Goal: Task Accomplishment & Management: Use online tool/utility

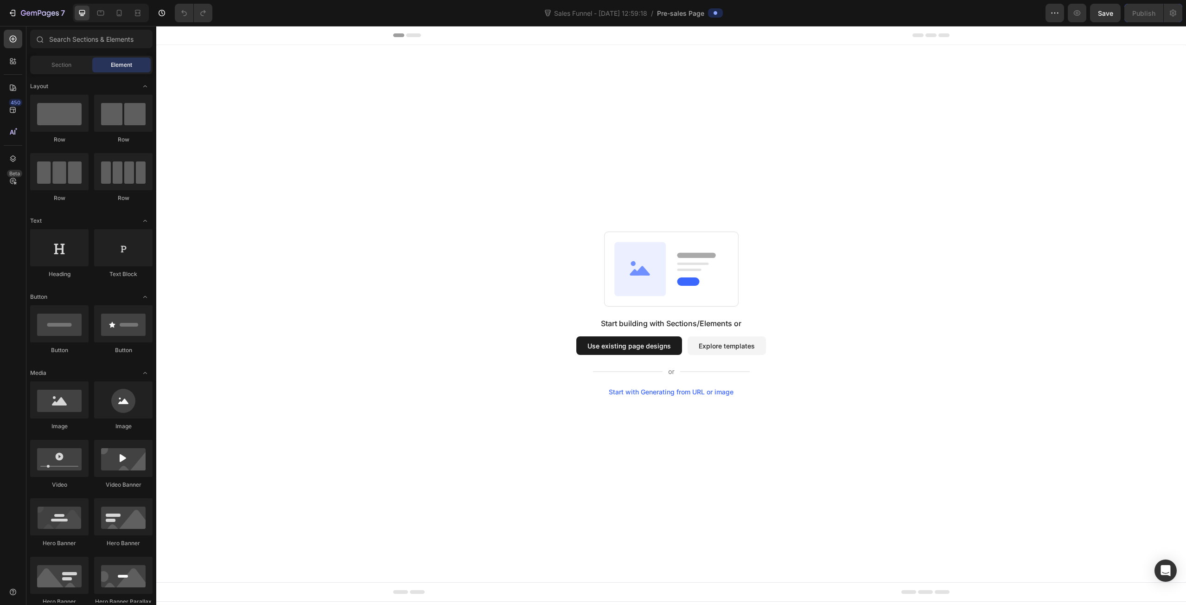
click at [678, 391] on div "Start with Generating from URL or image" at bounding box center [671, 391] width 125 height 7
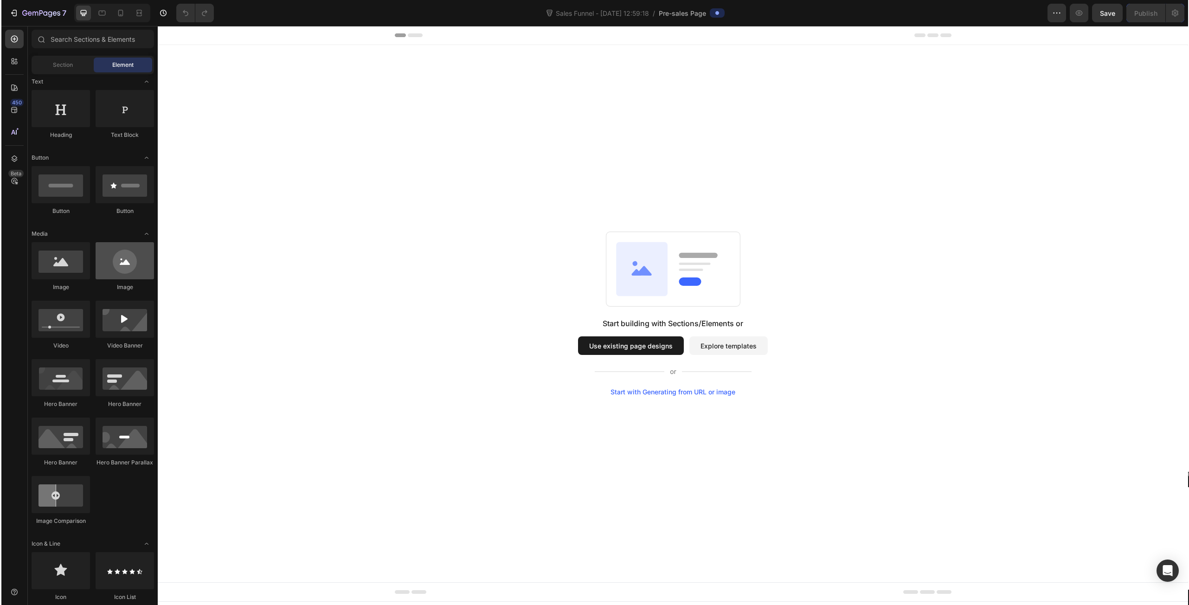
scroll to position [232, 0]
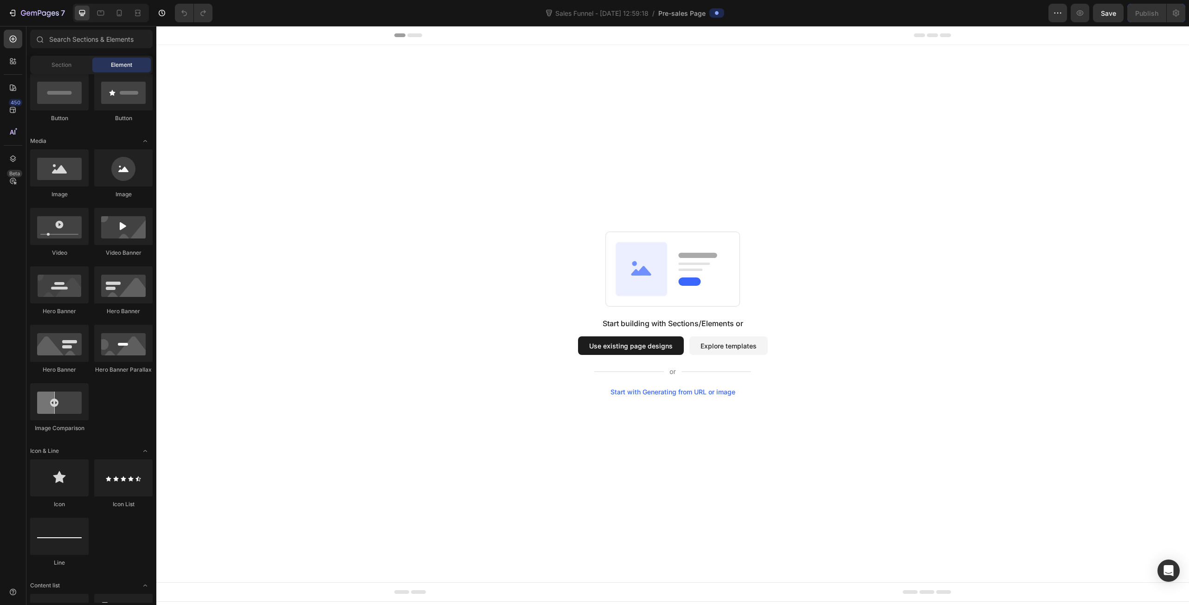
click at [702, 346] on button "Explore templates" at bounding box center [728, 345] width 78 height 19
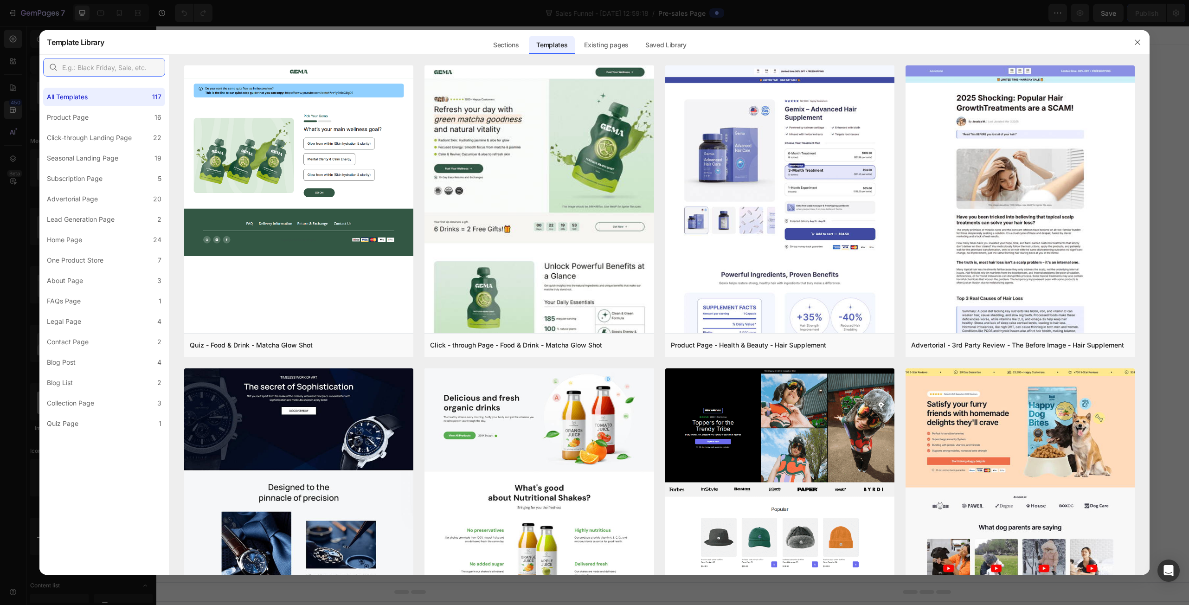
click at [104, 68] on input "text" at bounding box center [104, 67] width 122 height 19
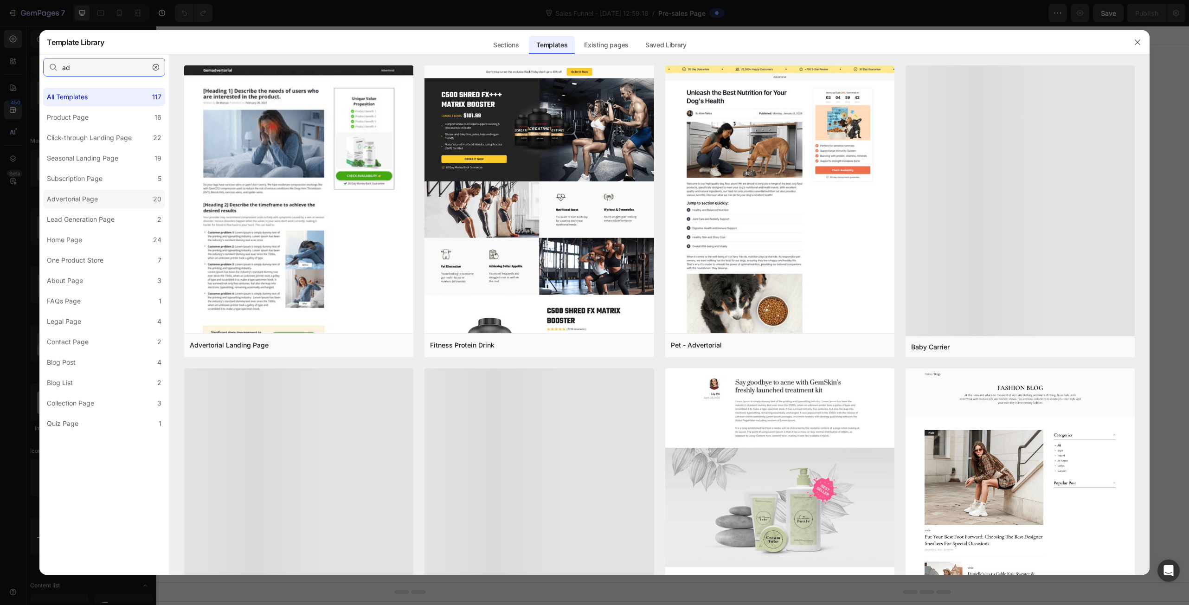
type input "ad"
click at [87, 193] on div "Advertorial Page" at bounding box center [72, 198] width 51 height 11
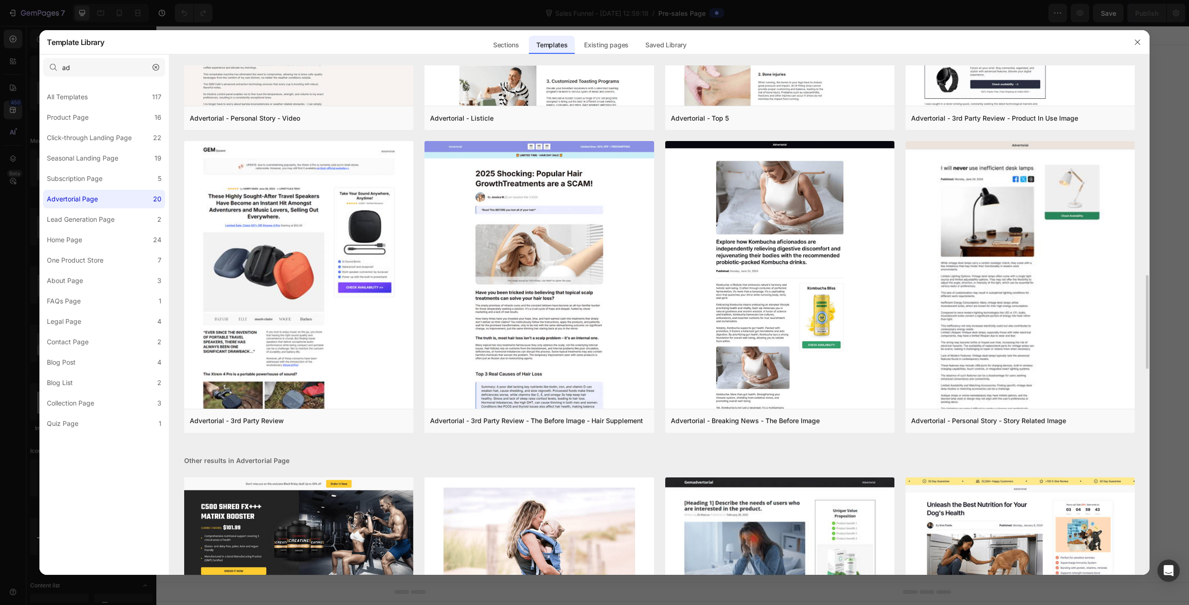
scroll to position [1088, 0]
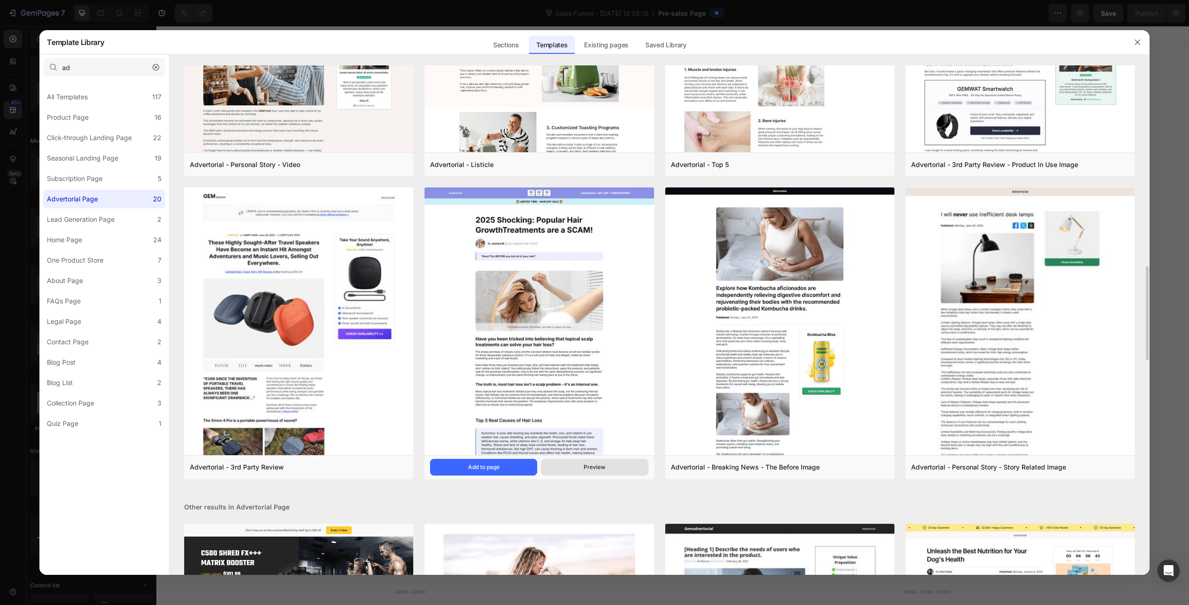
click at [588, 467] on div "Preview" at bounding box center [594, 467] width 22 height 8
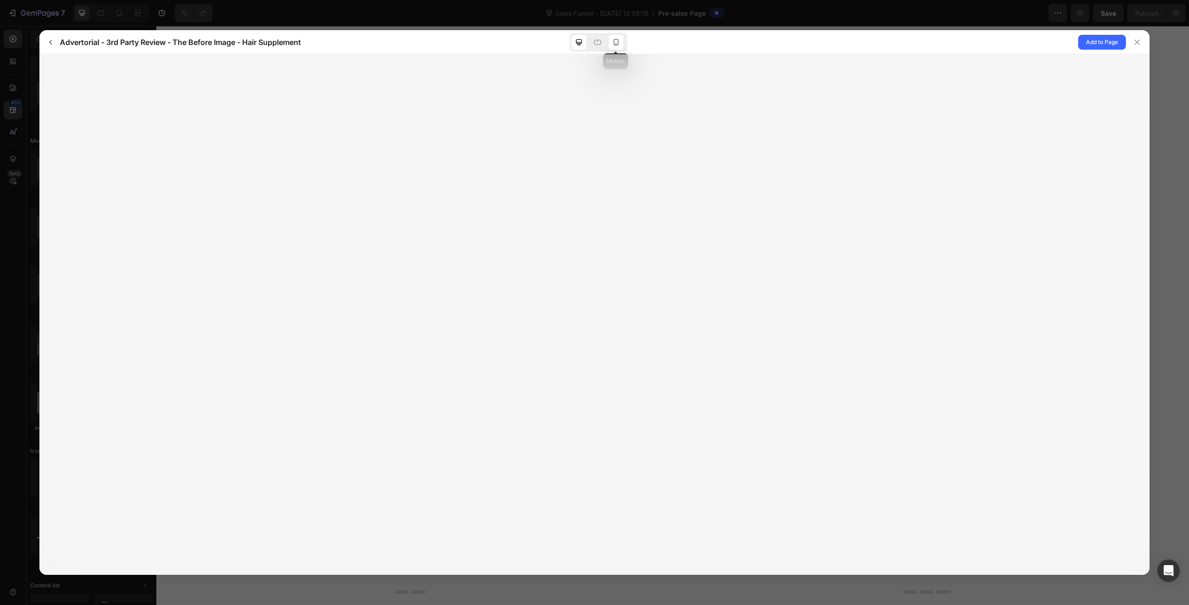
click at [618, 45] on icon at bounding box center [615, 42] width 9 height 9
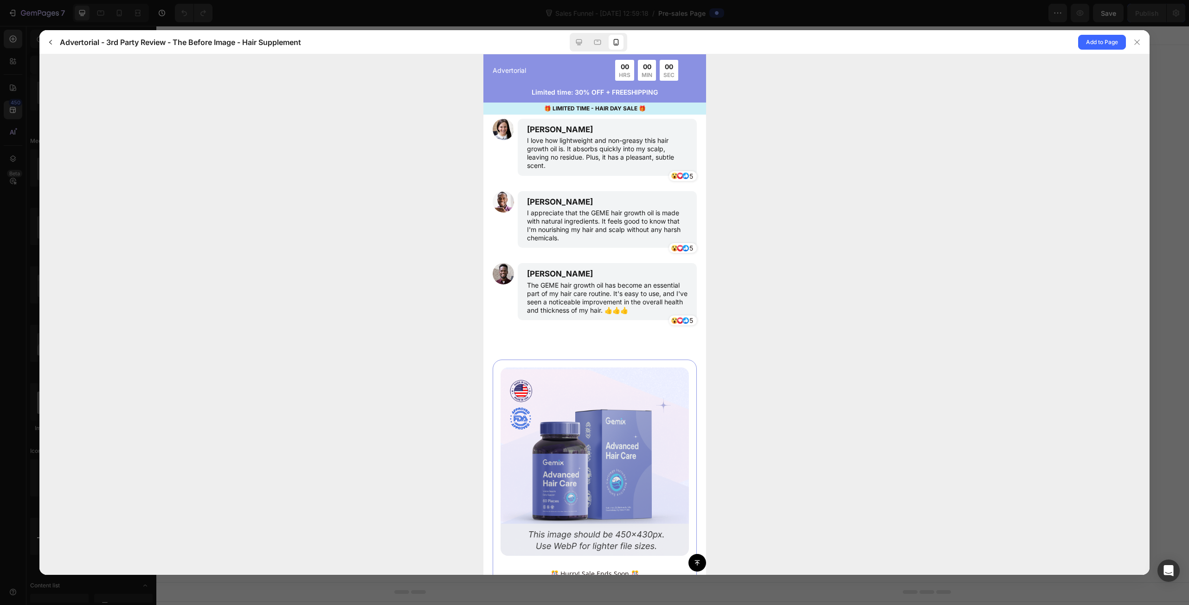
scroll to position [3677, 0]
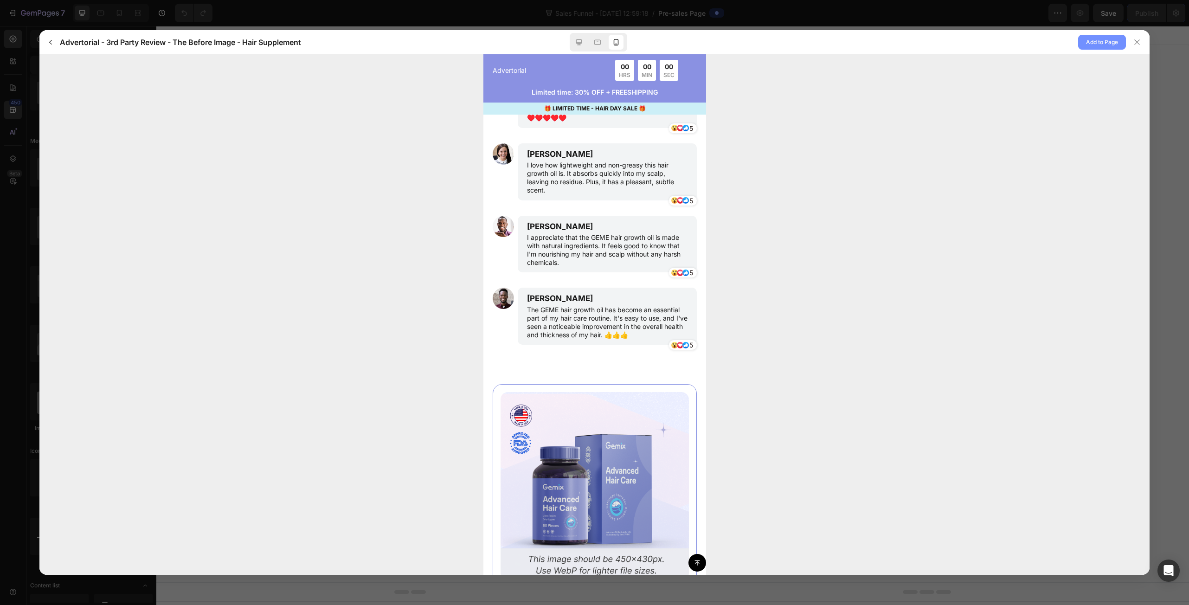
click at [1079, 44] on button "Add to Page" at bounding box center [1102, 42] width 48 height 15
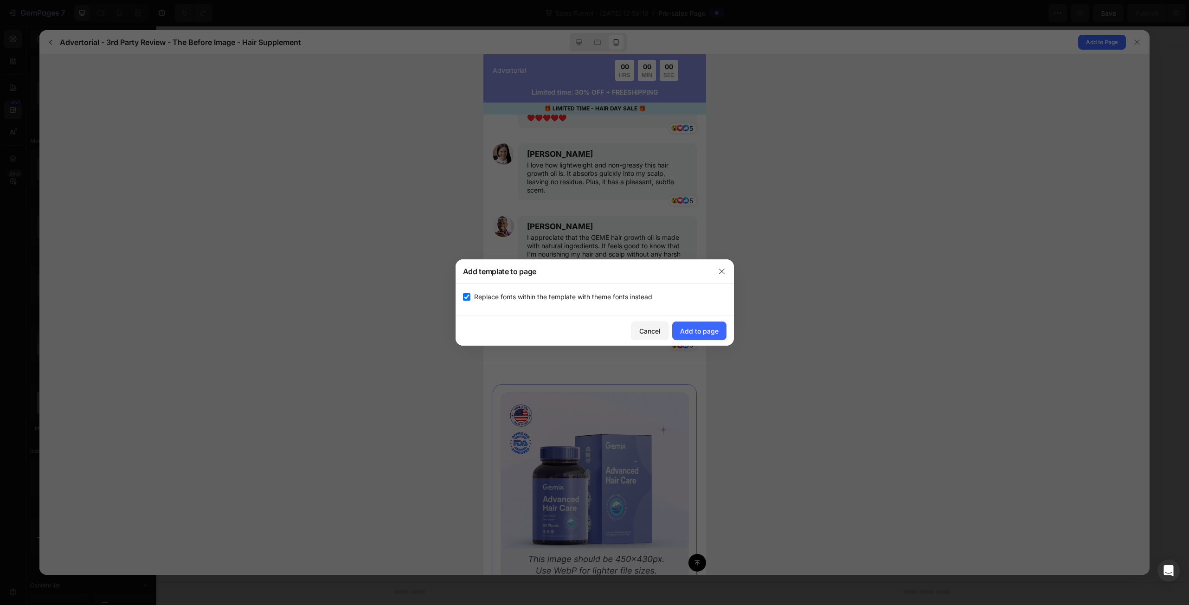
click at [701, 341] on div "Cancel Add to page" at bounding box center [594, 331] width 278 height 30
click at [706, 333] on div "Add to page" at bounding box center [699, 331] width 38 height 10
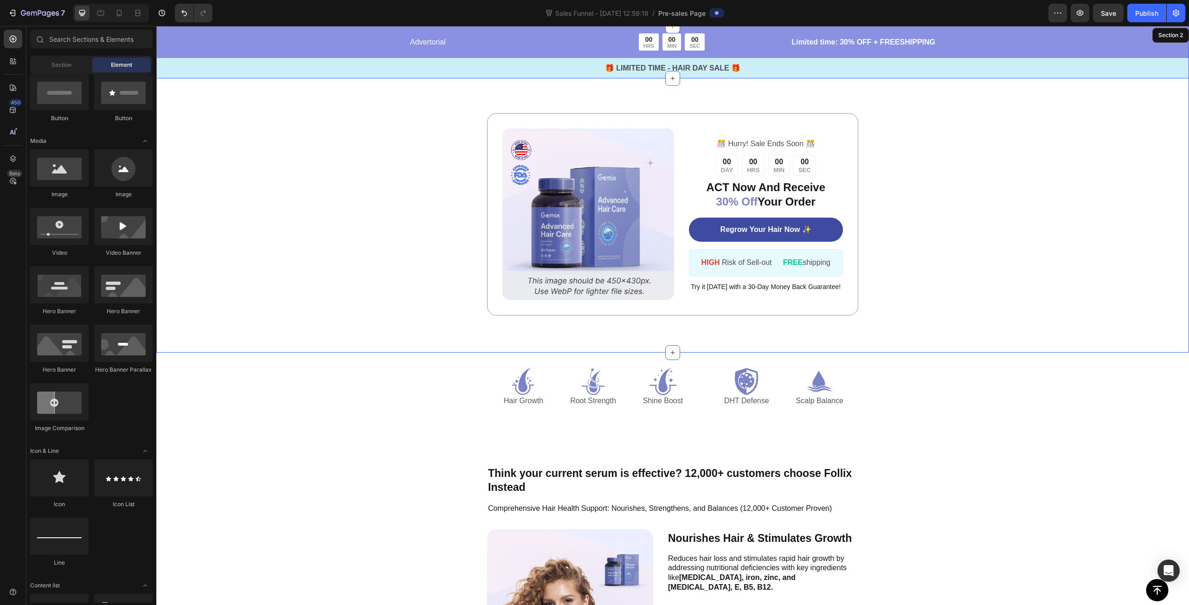
scroll to position [1503, 0]
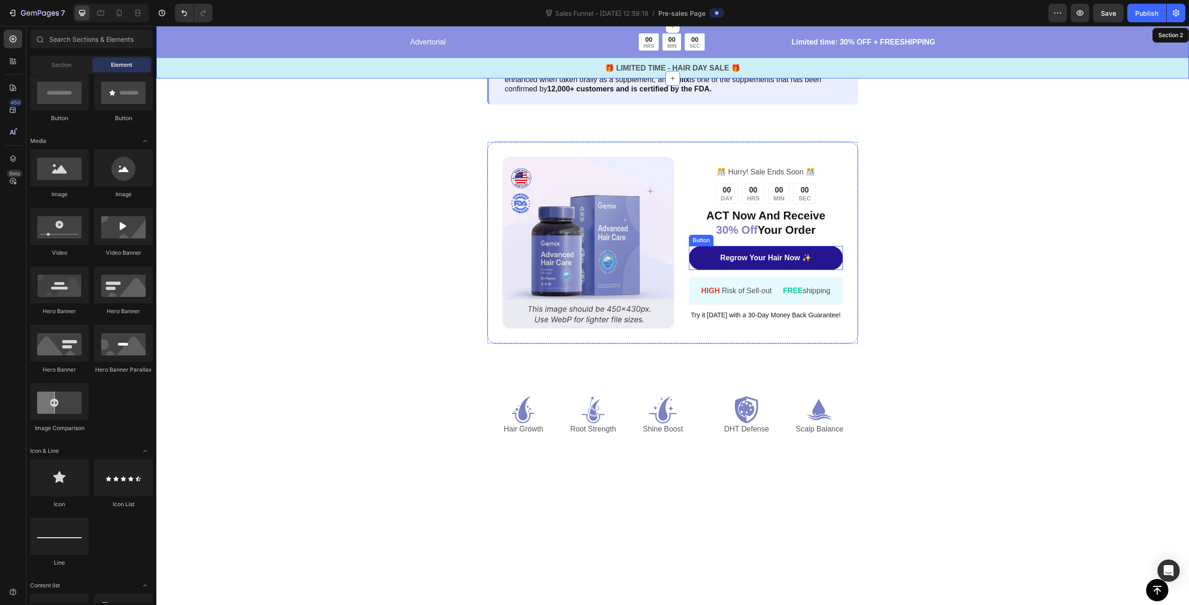
click at [751, 270] on link "Regrow Your Hair Now ✨" at bounding box center [766, 258] width 154 height 25
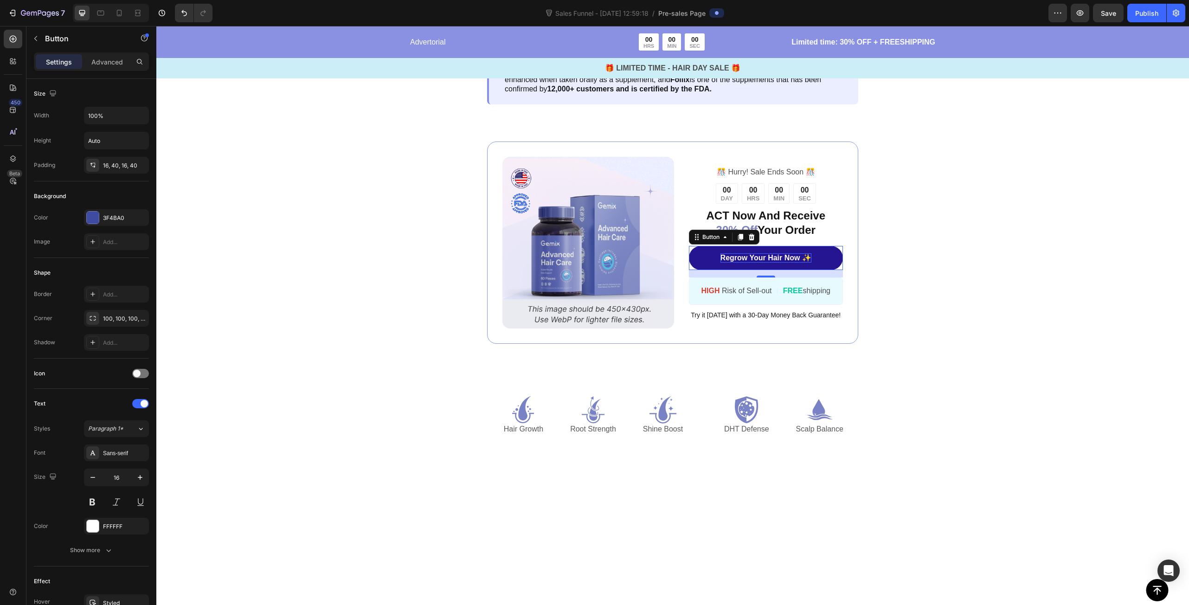
click at [756, 263] on p "Regrow Your Hair Now ✨" at bounding box center [765, 258] width 91 height 10
click at [728, 263] on p "Regrow Your Hair Now ✨" at bounding box center [765, 258] width 91 height 10
click at [694, 270] on link "Regrow Your Hair Now ✨" at bounding box center [766, 258] width 154 height 25
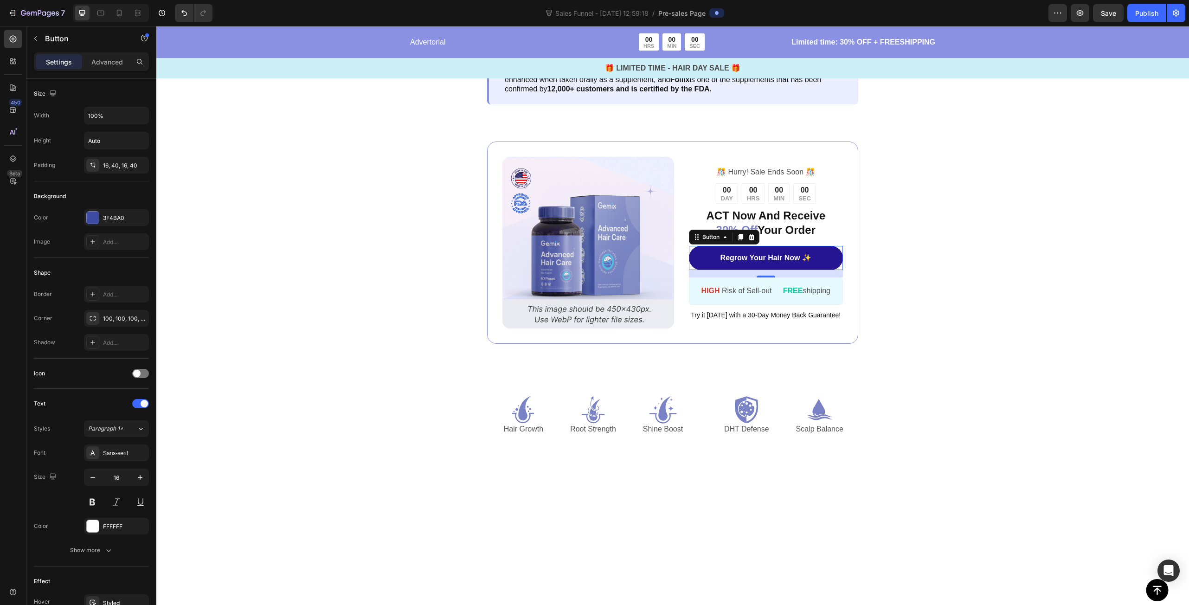
click at [694, 270] on link "Regrow Your Hair Now ✨" at bounding box center [766, 258] width 154 height 25
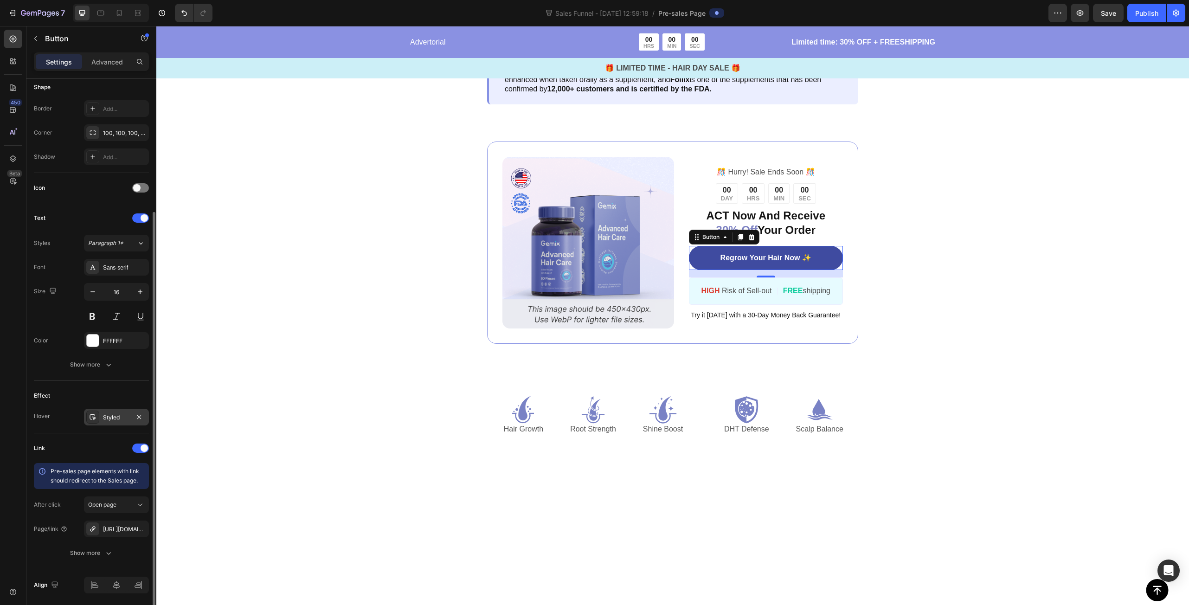
scroll to position [218, 0]
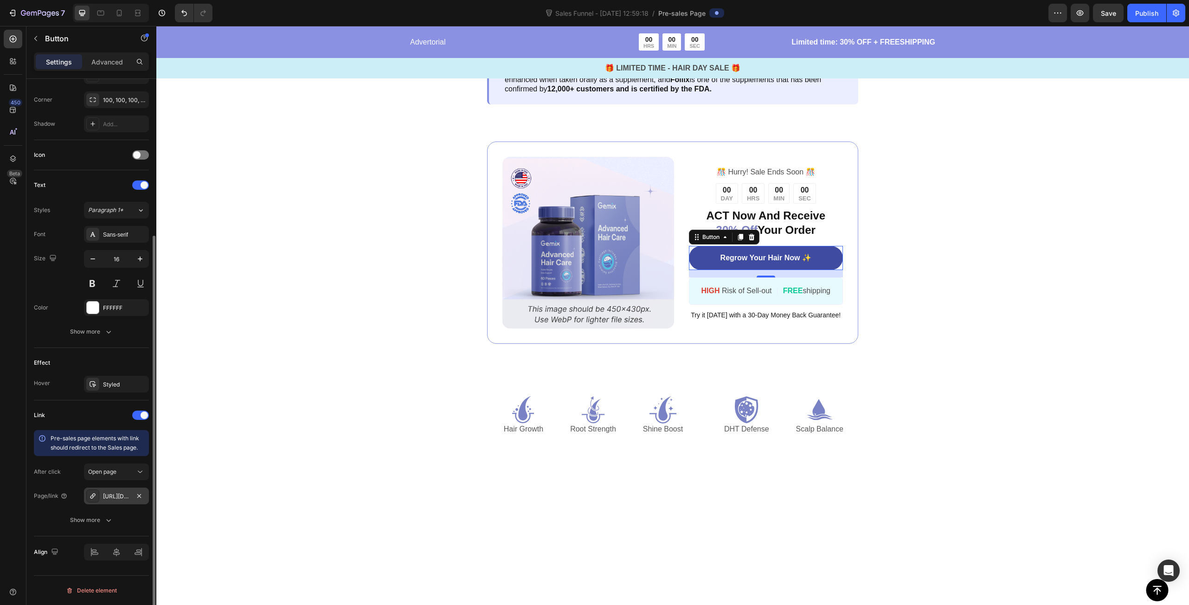
click at [110, 496] on div "https://seal-commerce-asia.myshopify.com/a/gempages?version=v7&shop_id=43275057…" at bounding box center [116, 496] width 27 height 8
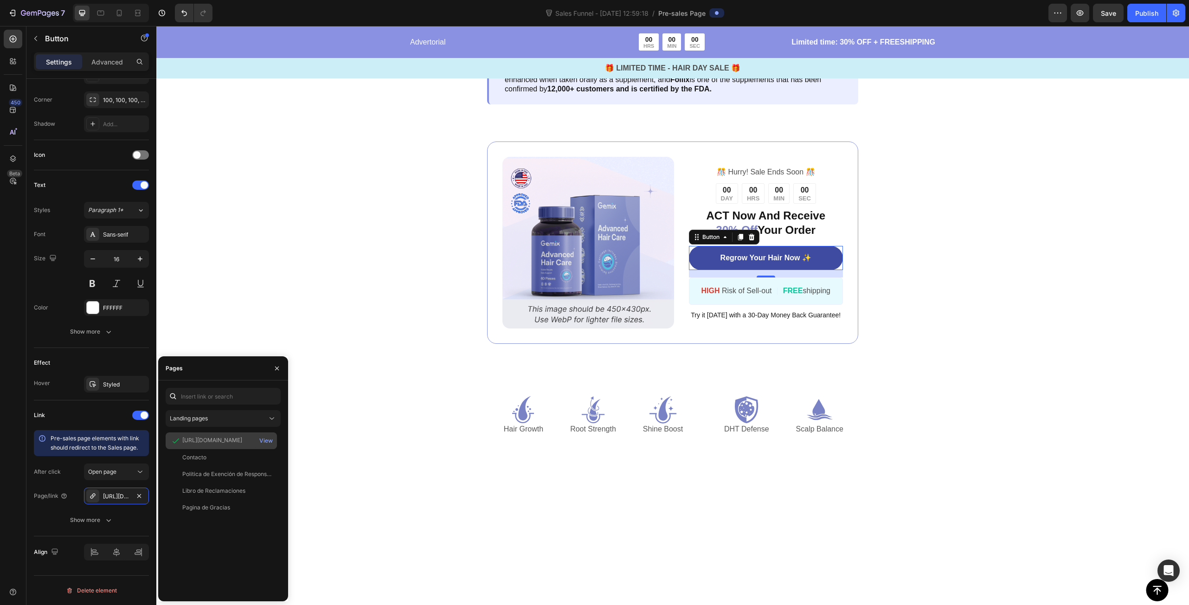
click at [228, 436] on div "https://seal-commerce-asia.myshopify.com/a/gempages?version=v7&shop_id=43275057…" at bounding box center [212, 440] width 60 height 8
click at [268, 442] on div "View" at bounding box center [265, 440] width 13 height 8
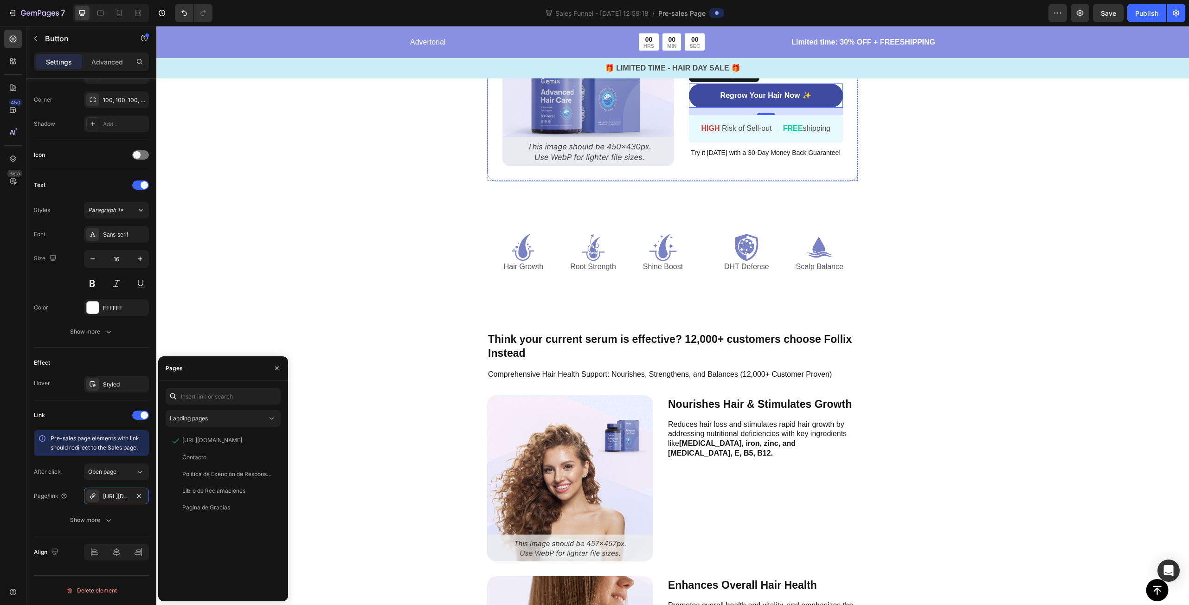
scroll to position [1735, 0]
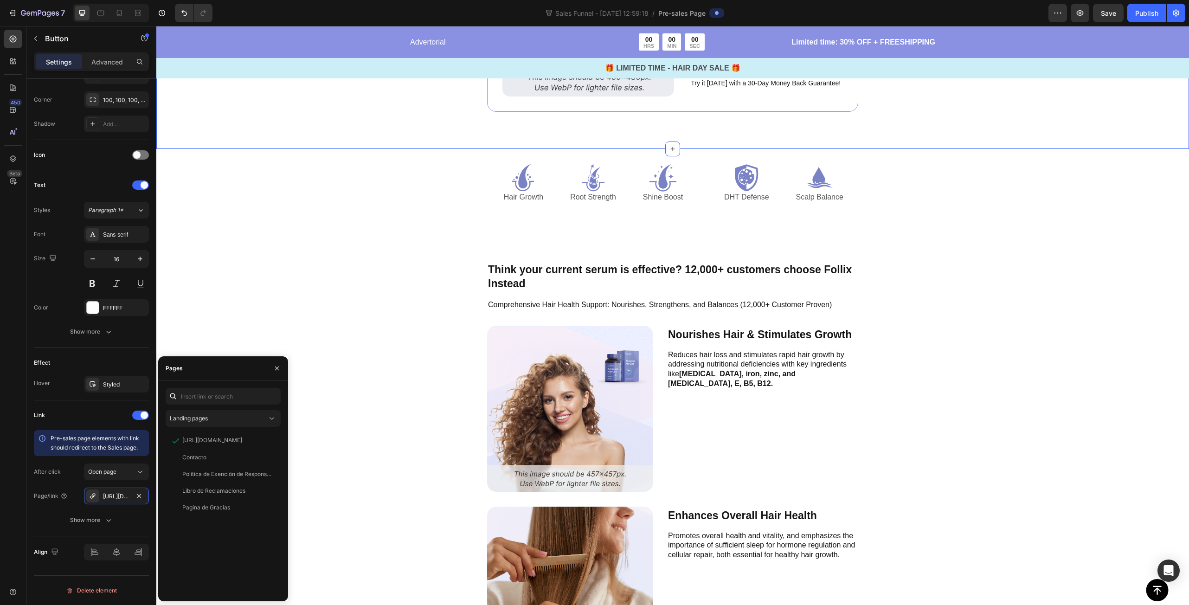
click at [951, 112] on div "Image ️🎊 Hurry! Sale Ends Soon ️🎊 Text Block 00 DAY 00 HRS 00 MIN 00 SEC Countd…" at bounding box center [672, 11] width 826 height 202
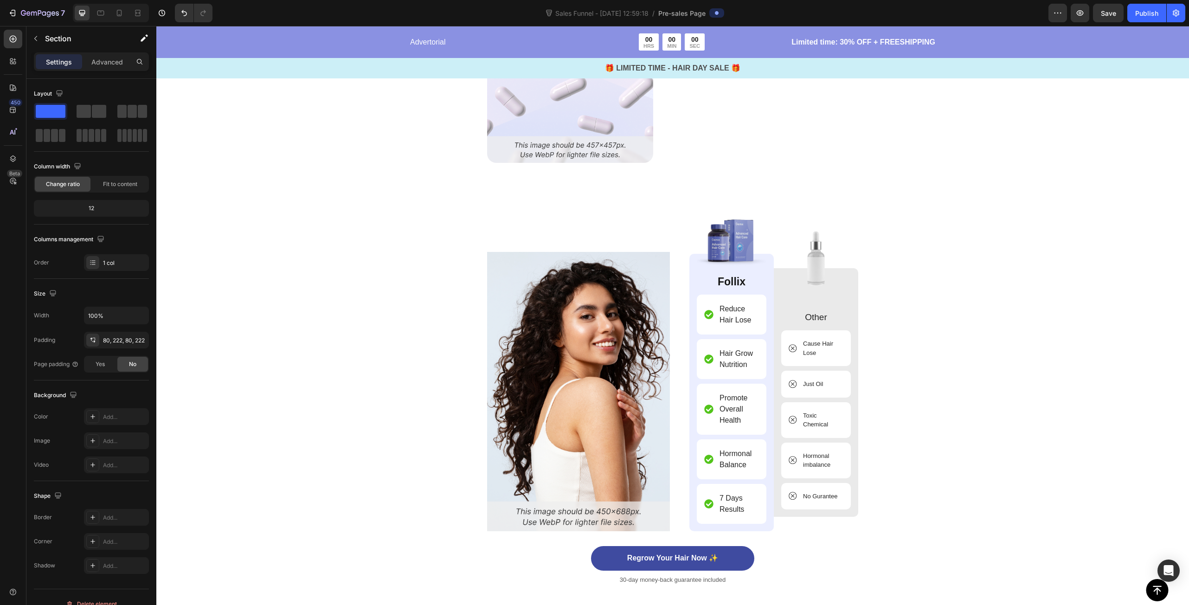
scroll to position [2616, 0]
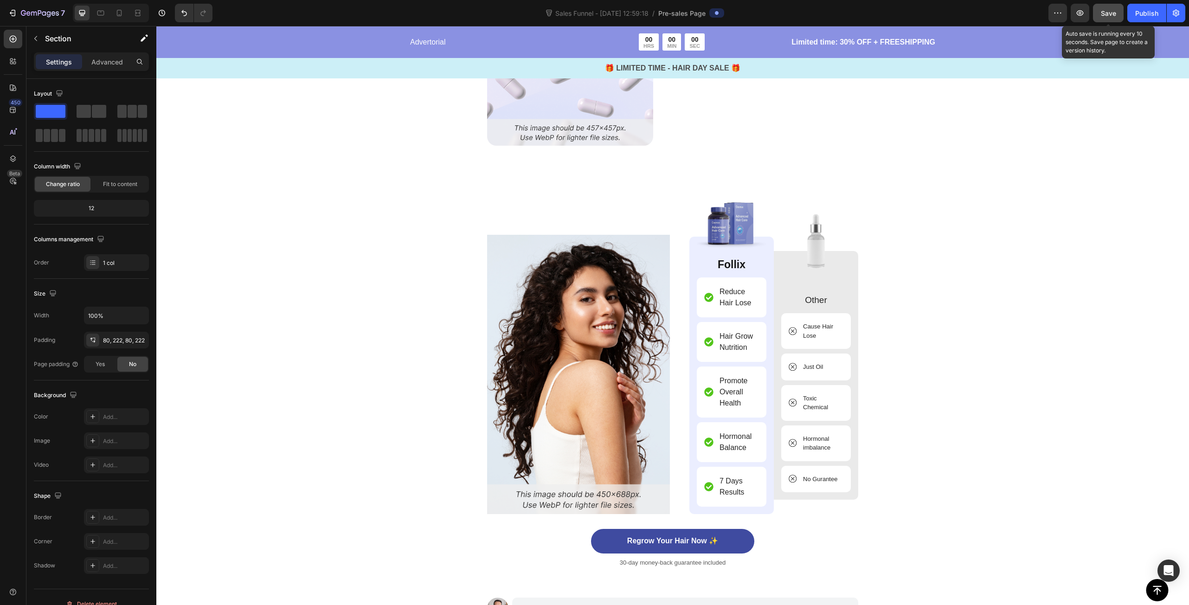
click at [1112, 14] on span "Save" at bounding box center [1108, 13] width 15 height 8
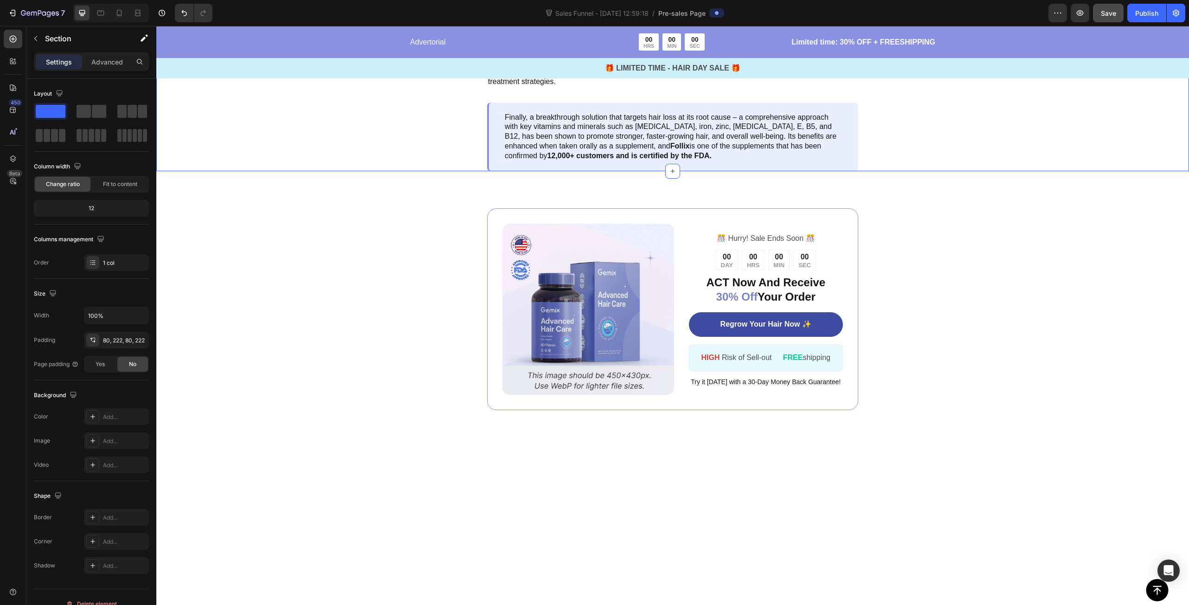
scroll to position [1039, 0]
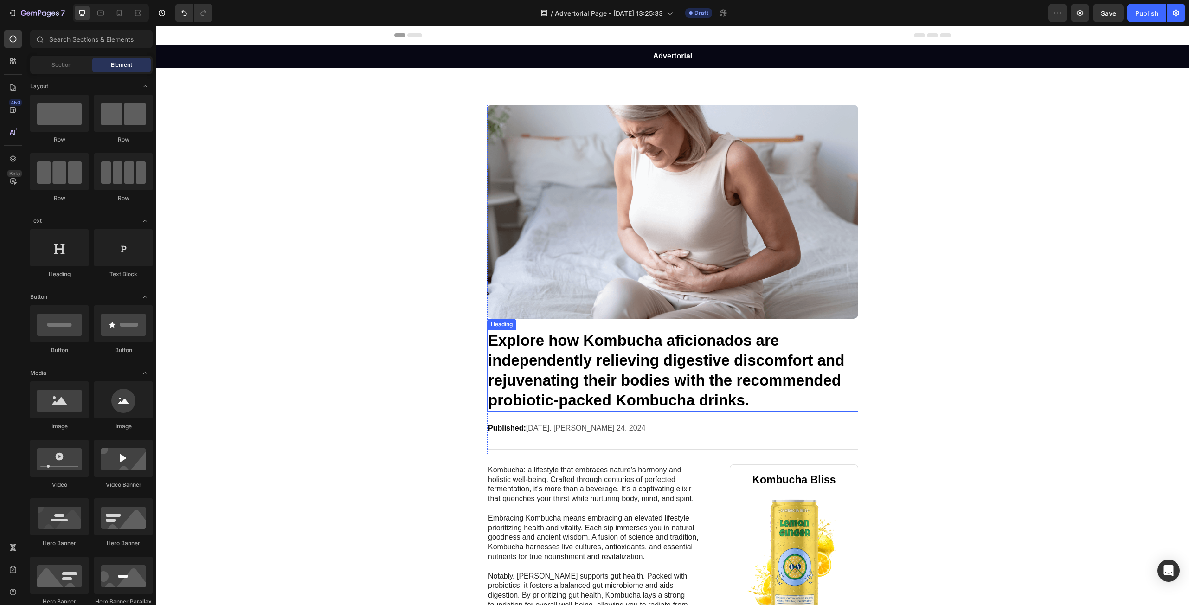
click at [592, 370] on h1 "Explore how Kombucha aficionados are independently relieving digestive discomfo…" at bounding box center [672, 371] width 371 height 82
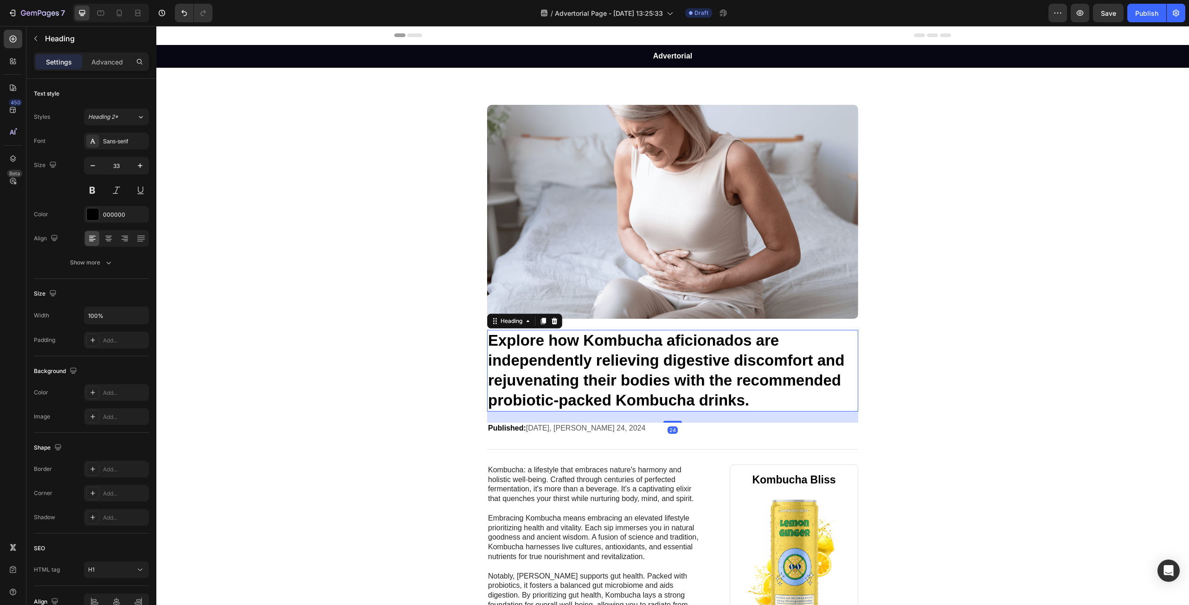
click at [592, 370] on h1 "Explore how Kombucha aficionados are independently relieving digestive discomfo…" at bounding box center [672, 371] width 371 height 82
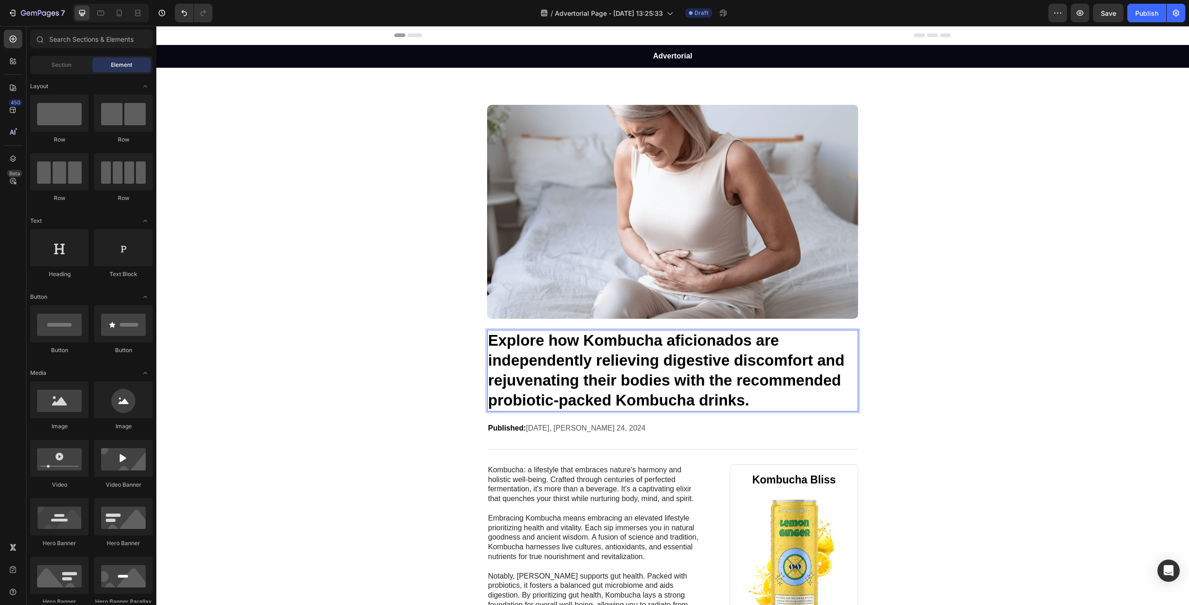
click at [586, 369] on div at bounding box center [586, 369] width 0 height 0
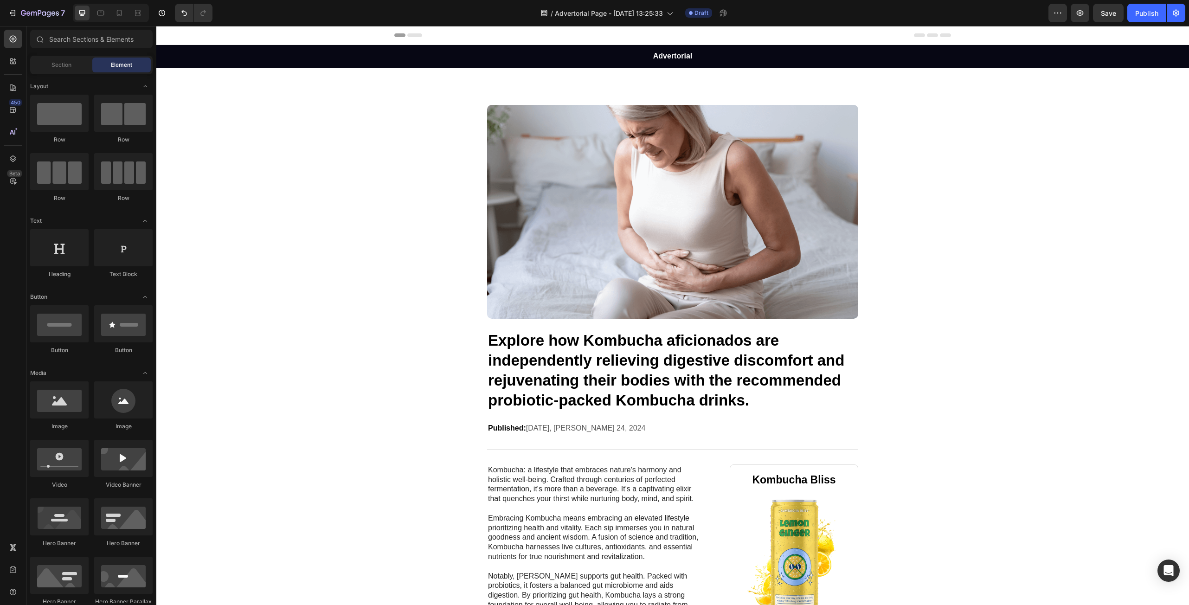
click at [592, 370] on p "Explore how Kombucha aficionados are independently relieving digestive discomfo…" at bounding box center [672, 371] width 369 height 80
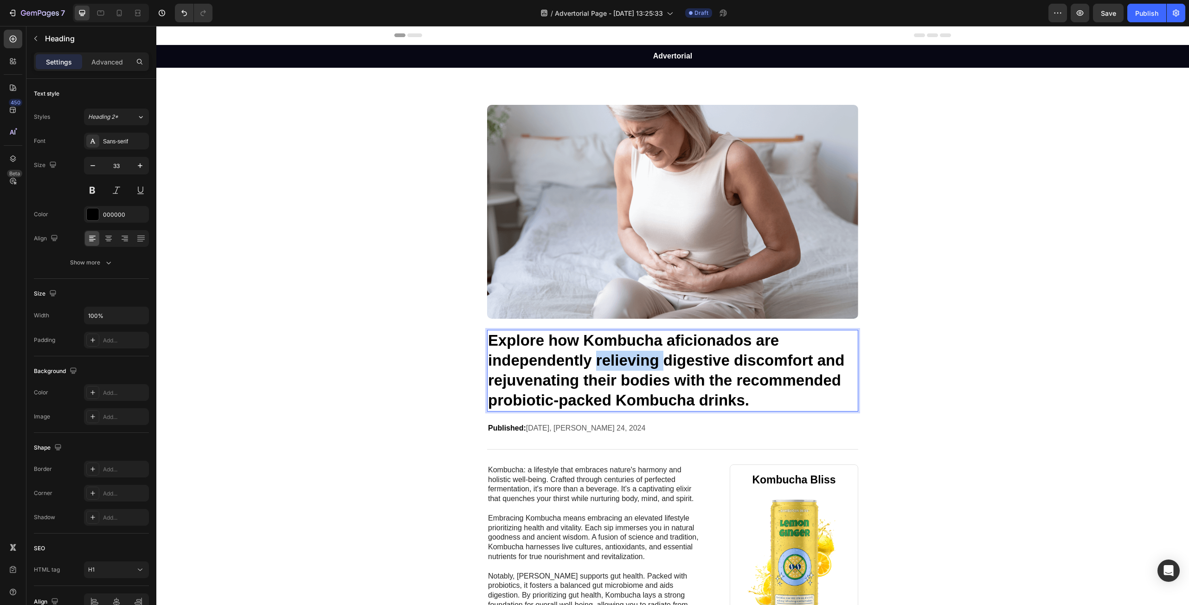
click at [600, 361] on p "Explore how Kombucha aficionados are independently relieving digestive discomfo…" at bounding box center [672, 371] width 369 height 80
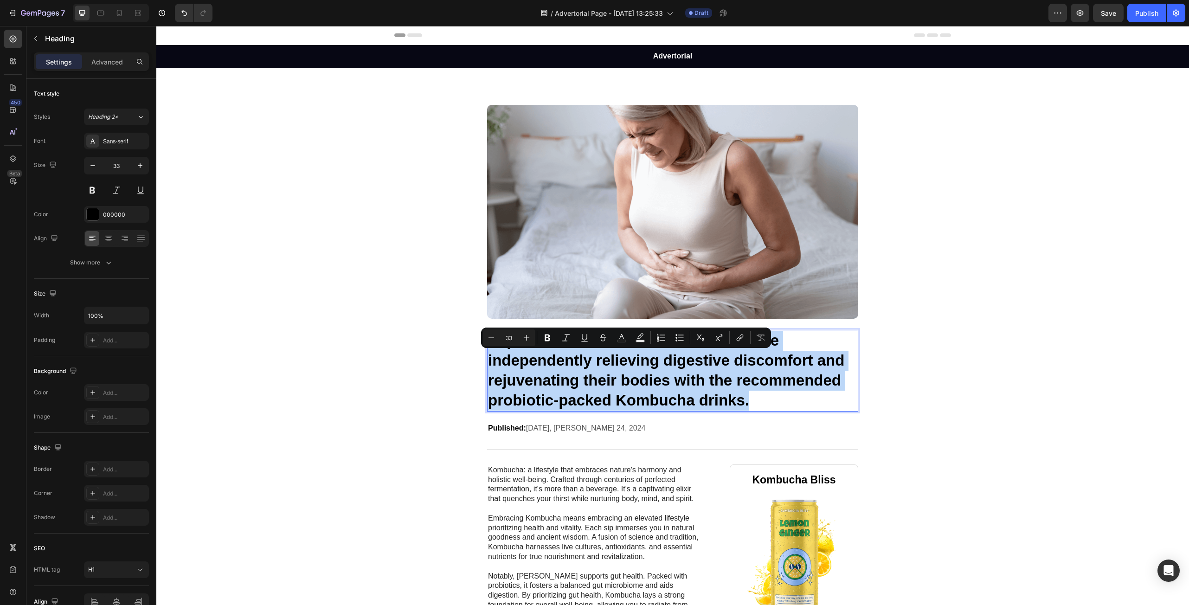
click at [600, 361] on p "Explore how Kombucha aficionados are independently relieving digestive discomfo…" at bounding box center [672, 371] width 369 height 80
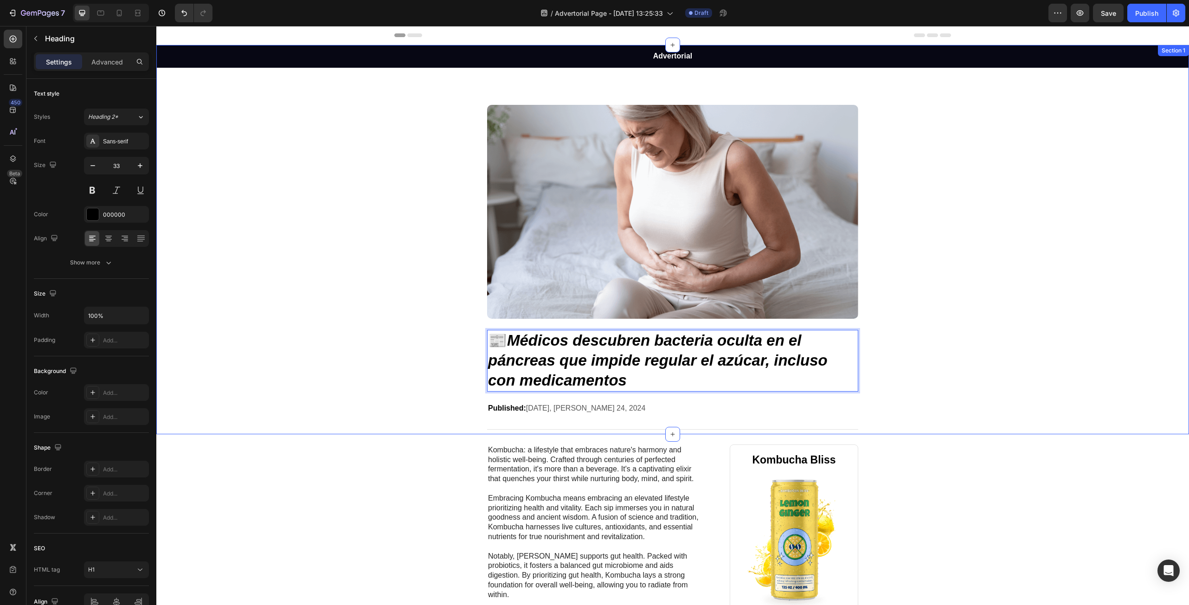
click at [956, 376] on div "Advertorial Text Block Row Image 📰 Médicos descubren bacteria oculta en el pánc…" at bounding box center [672, 239] width 1032 height 389
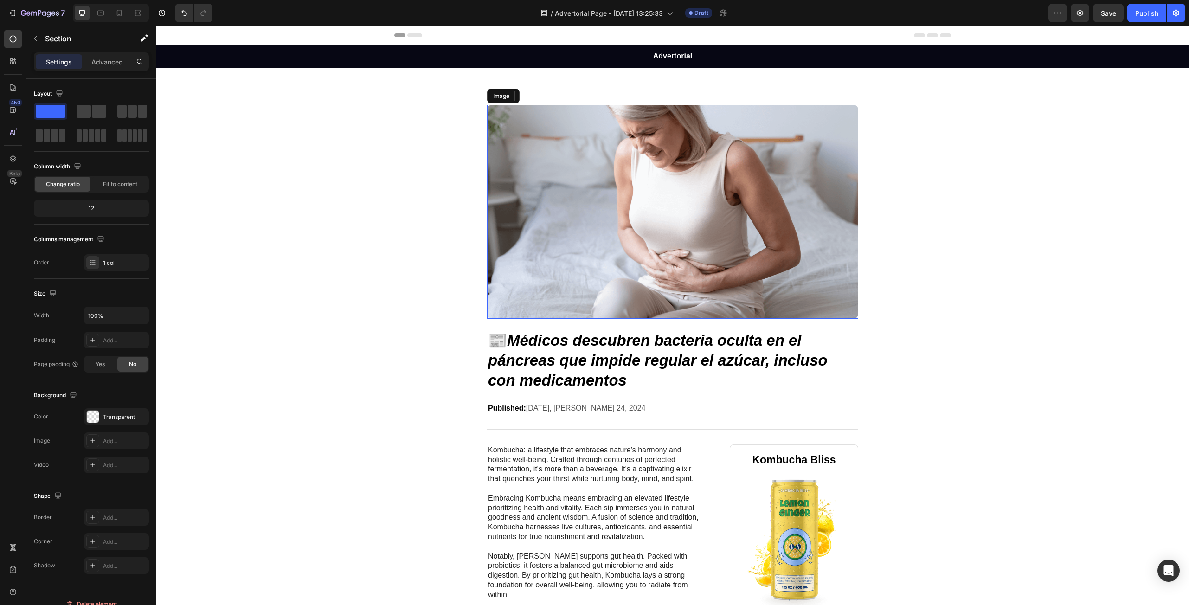
click at [608, 185] on img at bounding box center [672, 212] width 371 height 214
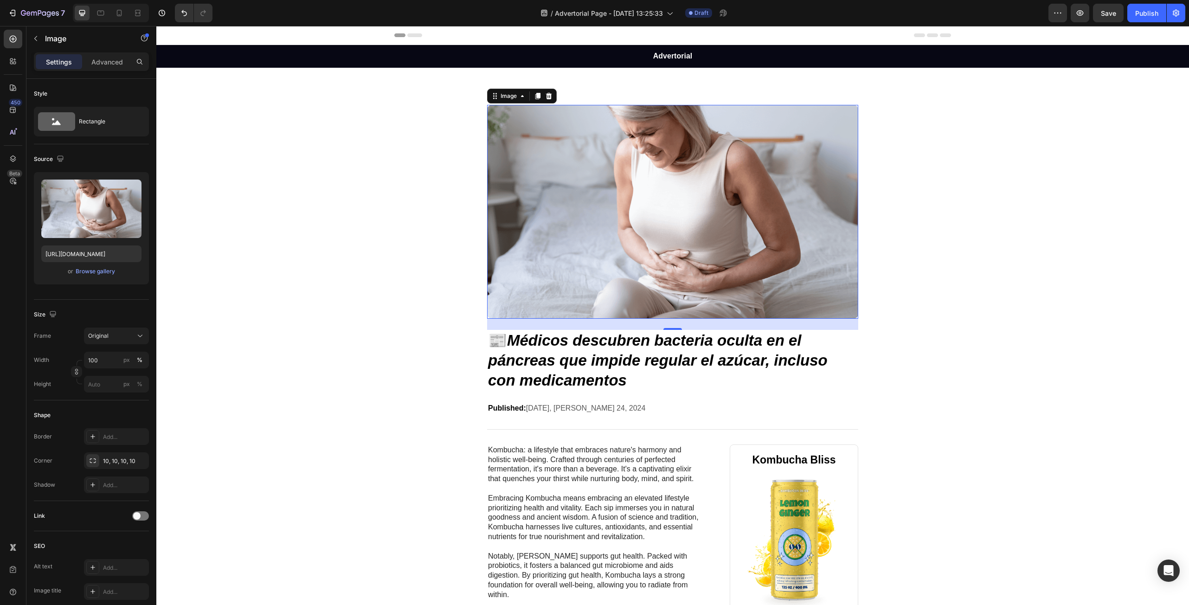
drag, startPoint x: 497, startPoint y: 224, endPoint x: 275, endPoint y: 233, distance: 222.4
click at [497, 224] on img at bounding box center [672, 212] width 371 height 214
click at [87, 270] on div "Browse gallery" at bounding box center [95, 271] width 39 height 8
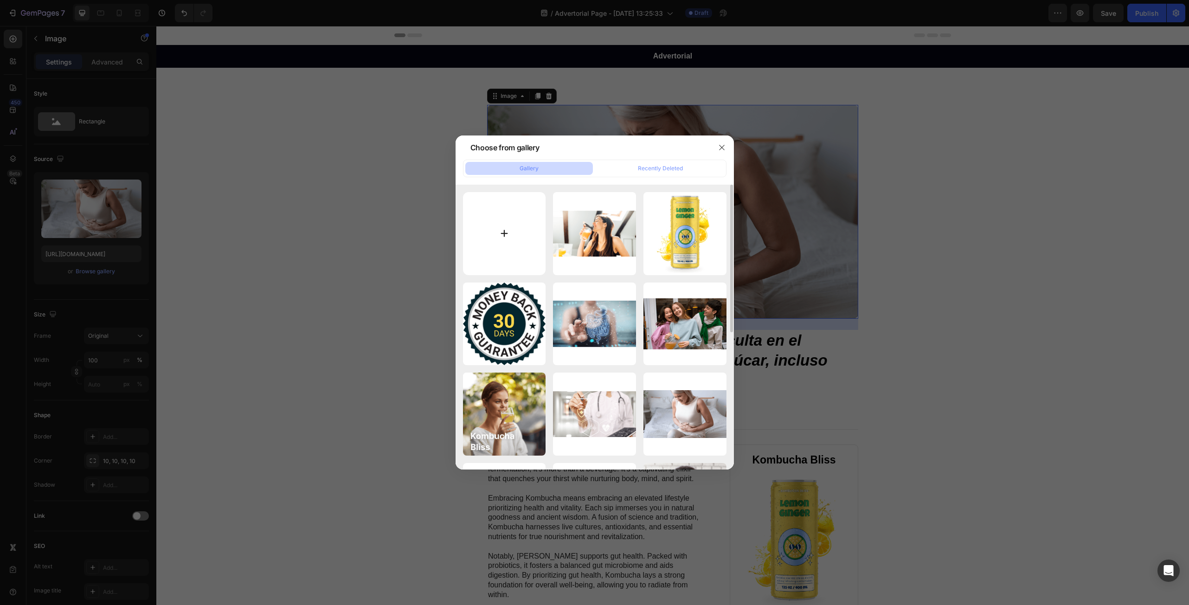
click at [493, 234] on input "file" at bounding box center [504, 233] width 83 height 83
type input "C:\fakepath\BACTERIA-HIGADO.webp"
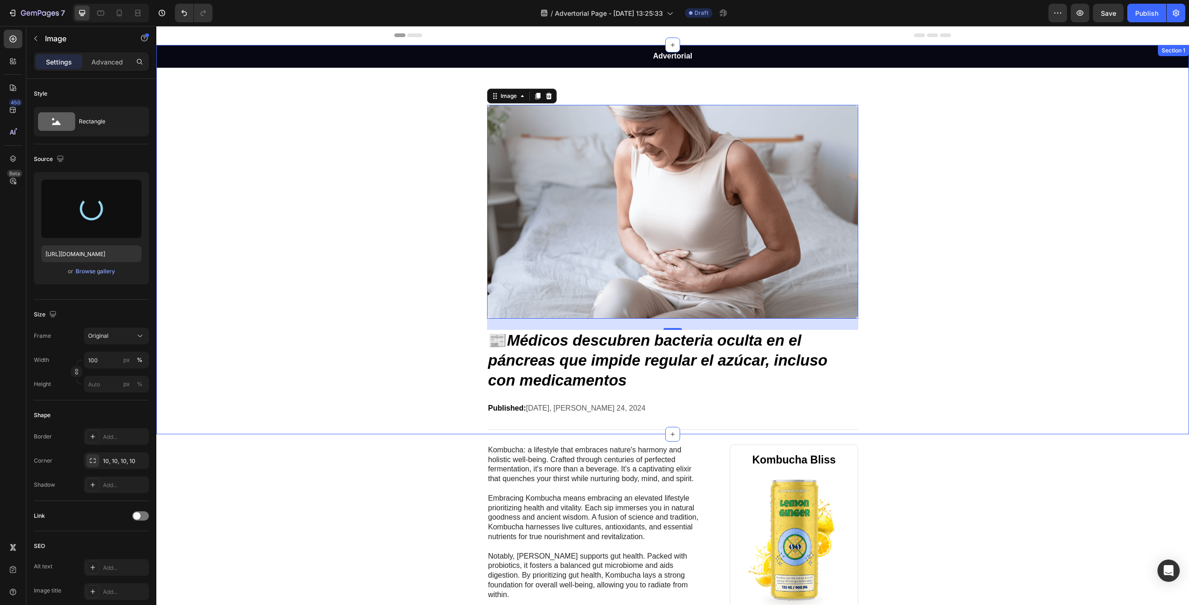
type input "[URL][DOMAIN_NAME]"
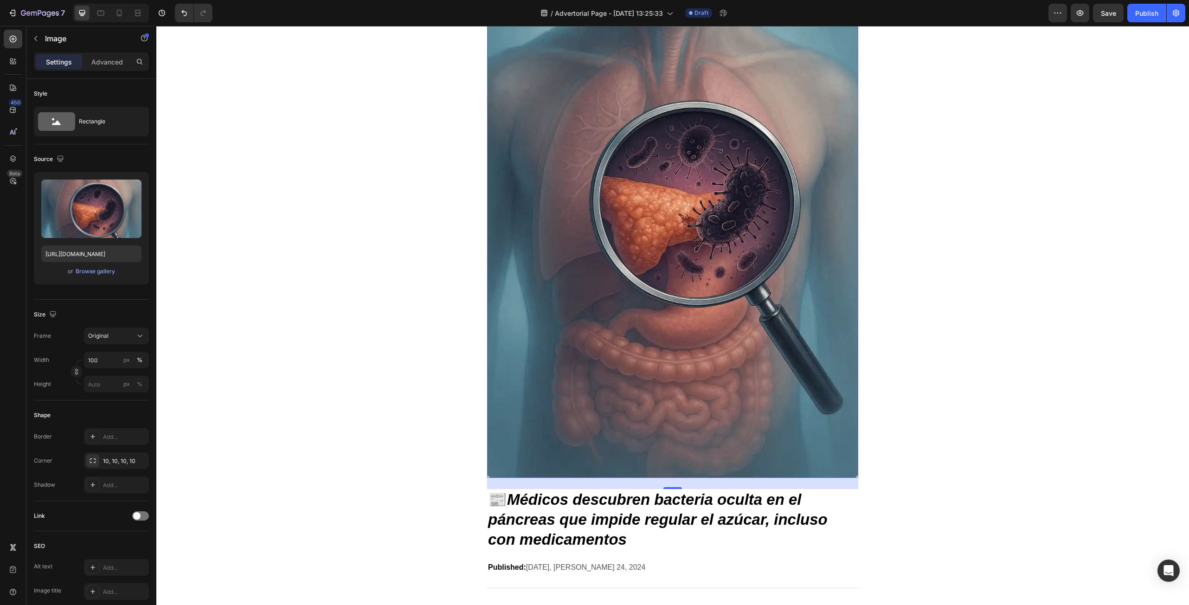
scroll to position [278, 0]
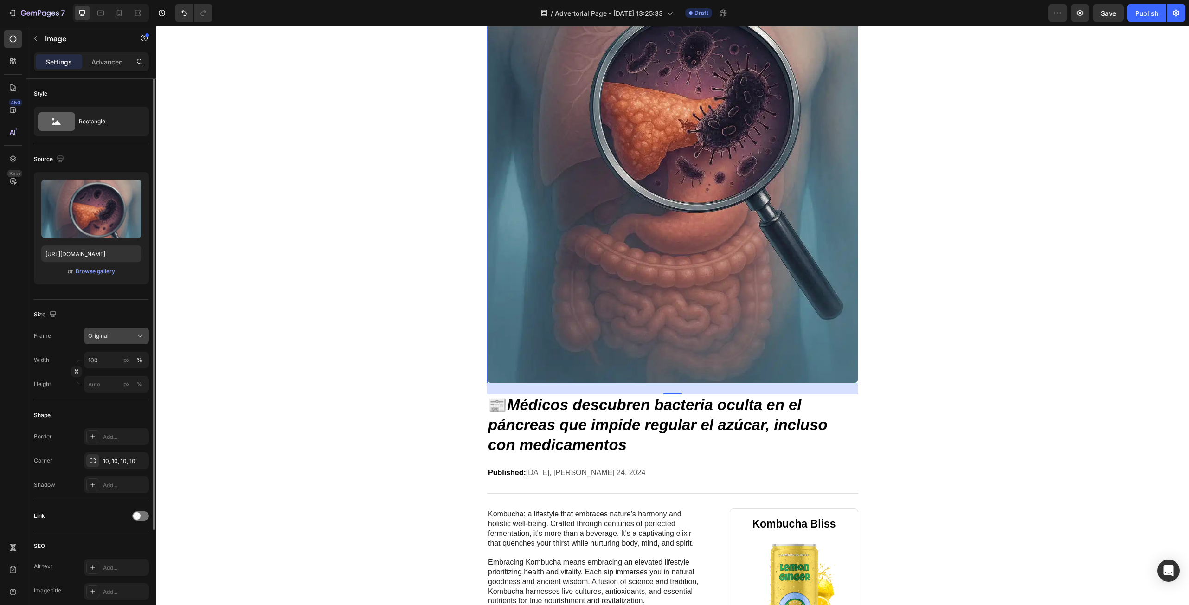
click at [117, 338] on div "Original" at bounding box center [110, 336] width 45 height 8
click at [118, 395] on div "Horizontal" at bounding box center [115, 393] width 54 height 9
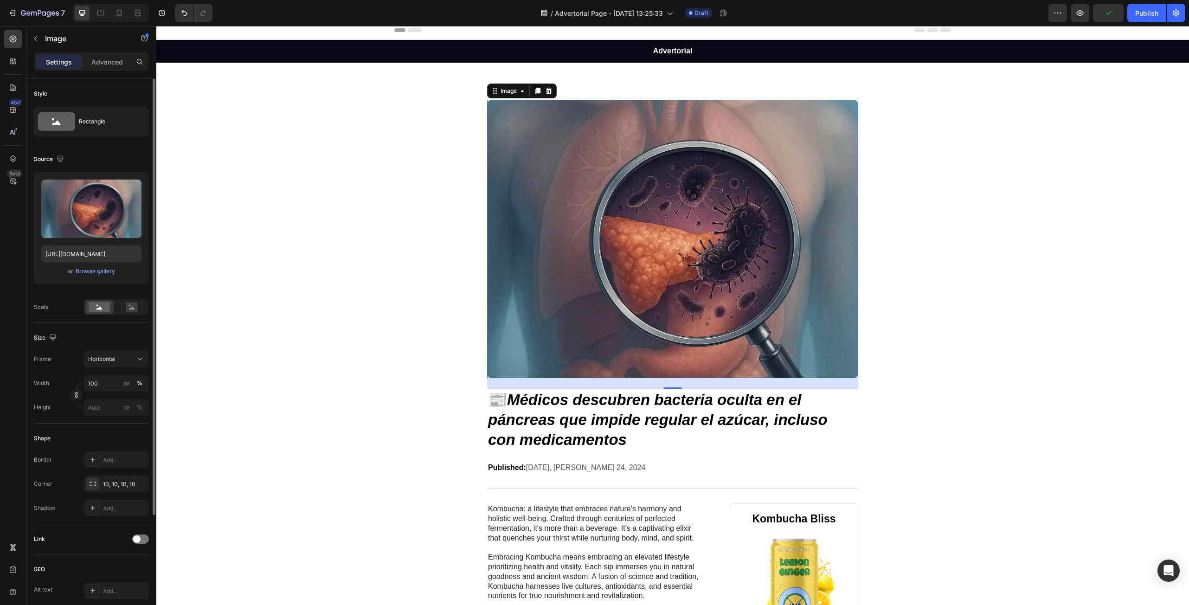
scroll to position [0, 0]
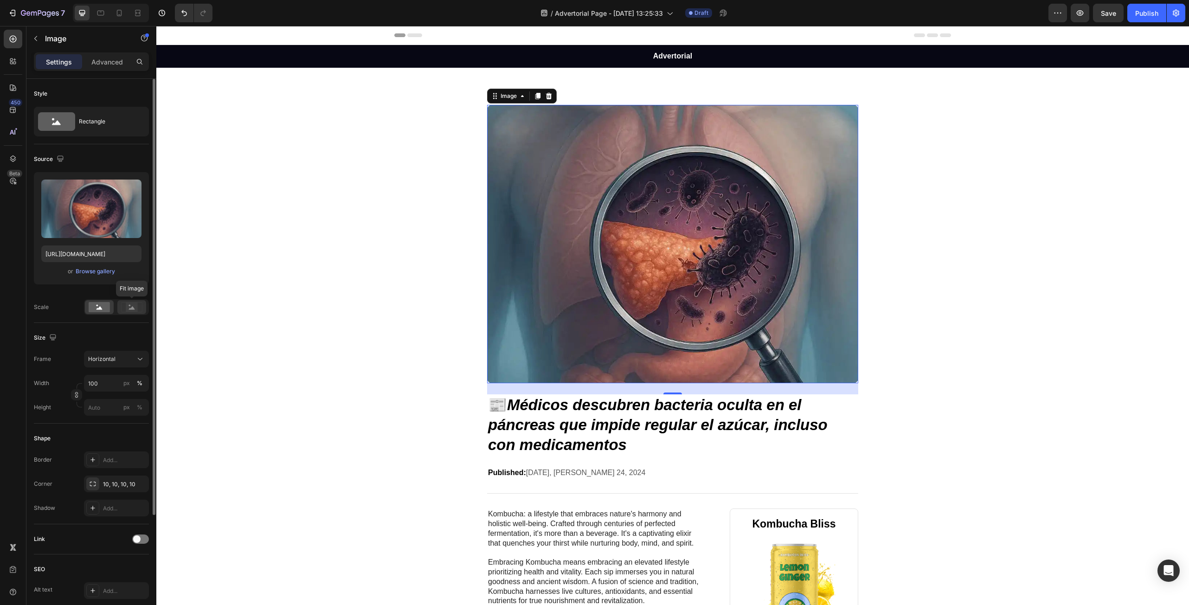
click at [128, 305] on rect at bounding box center [132, 306] width 12 height 9
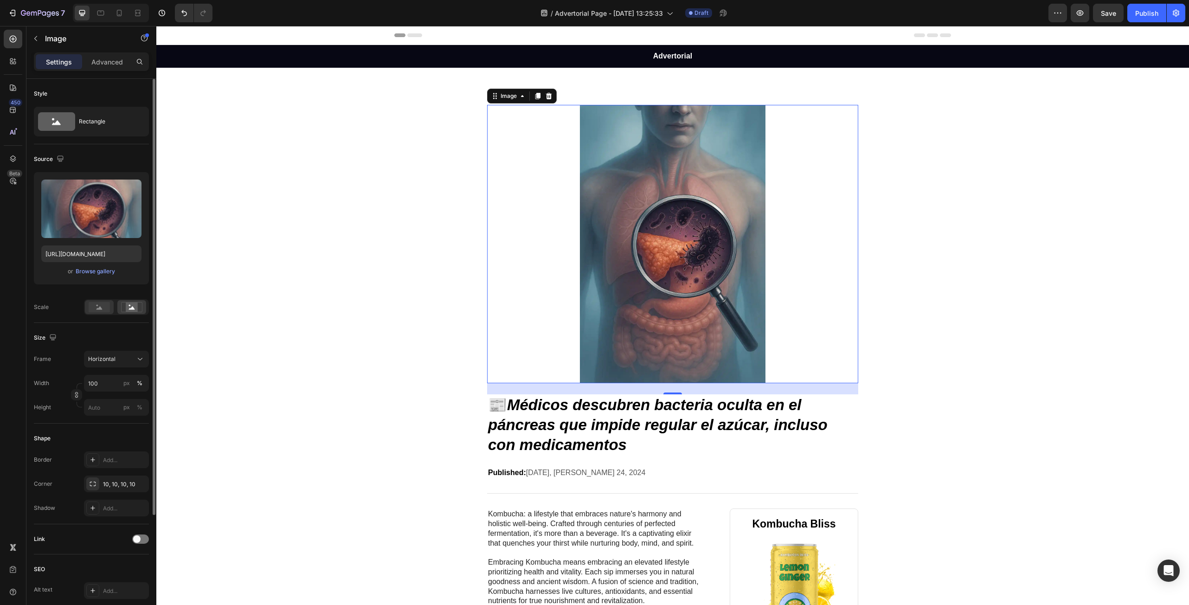
click at [108, 307] on rect at bounding box center [99, 307] width 21 height 10
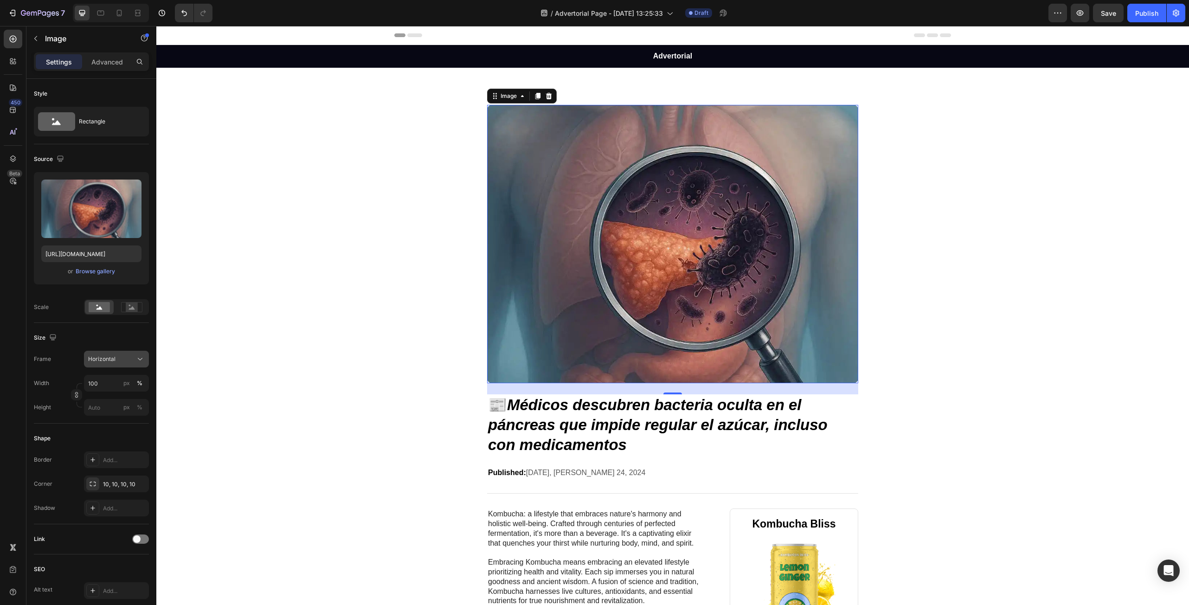
click at [120, 355] on div "Horizontal" at bounding box center [110, 359] width 45 height 8
click at [112, 406] on div "Vertical" at bounding box center [108, 400] width 74 height 18
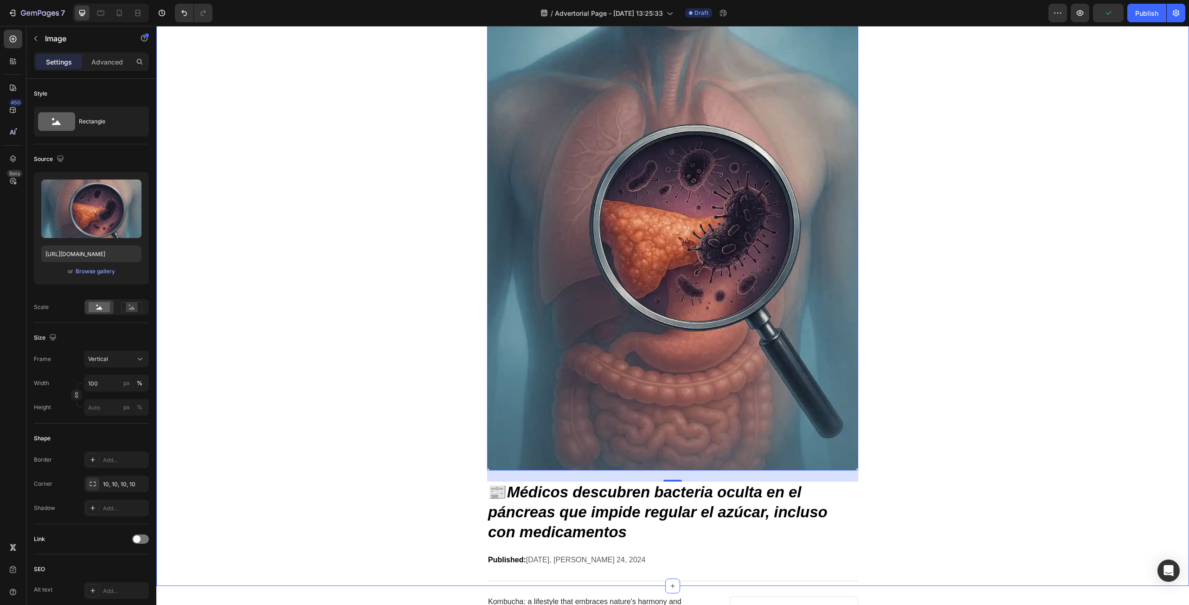
scroll to position [139, 0]
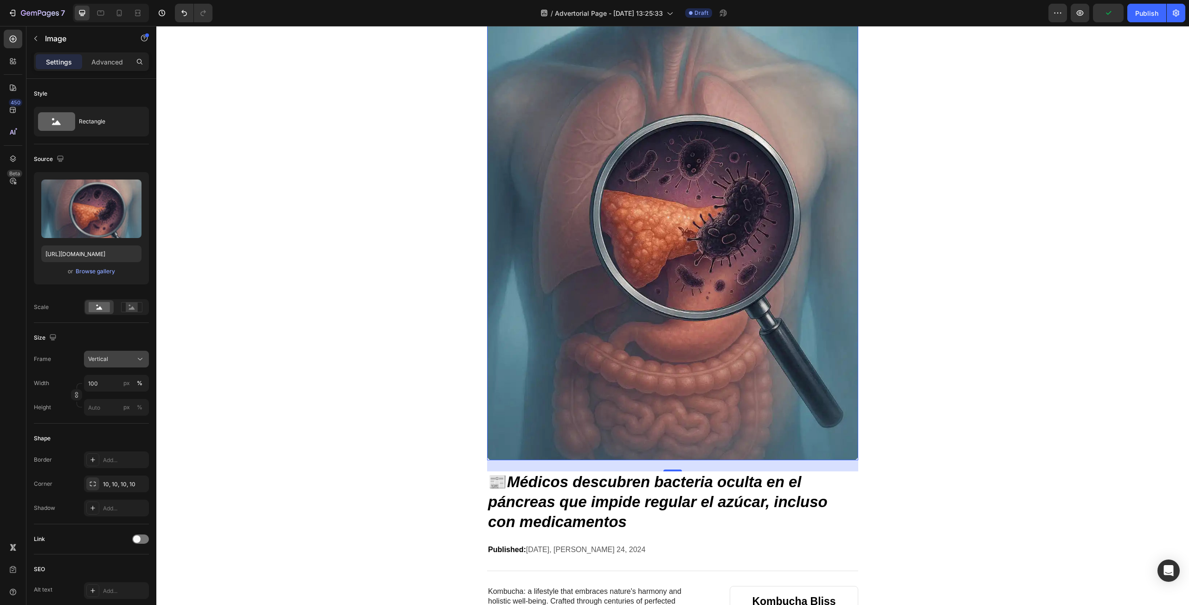
click at [121, 363] on div "Vertical" at bounding box center [110, 359] width 45 height 8
click at [109, 384] on div "Square" at bounding box center [115, 381] width 54 height 9
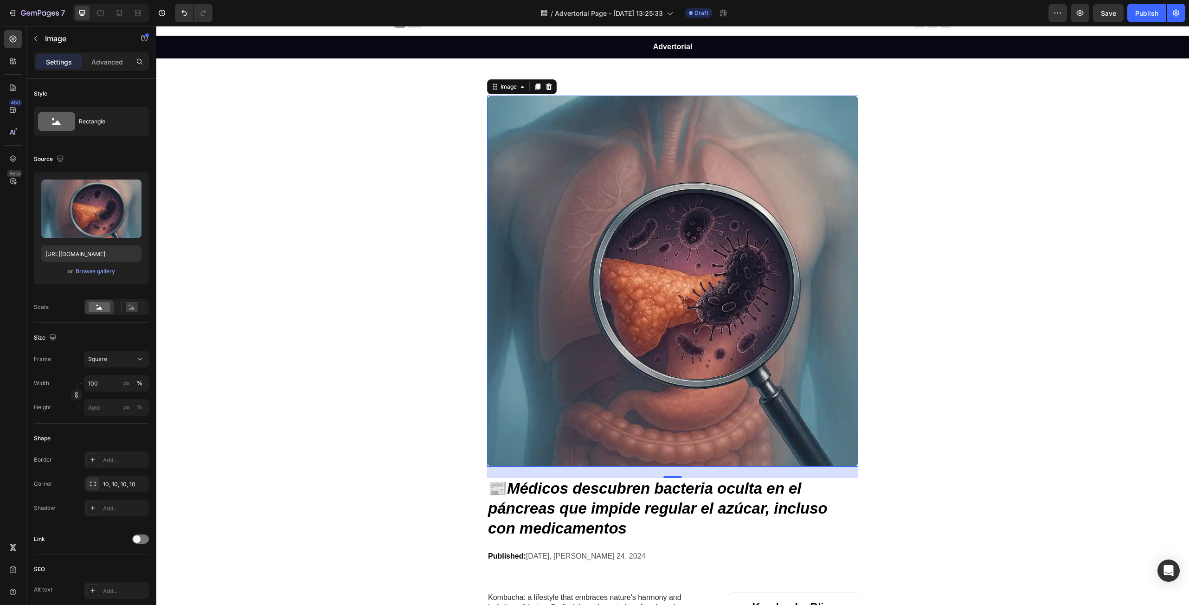
scroll to position [0, 0]
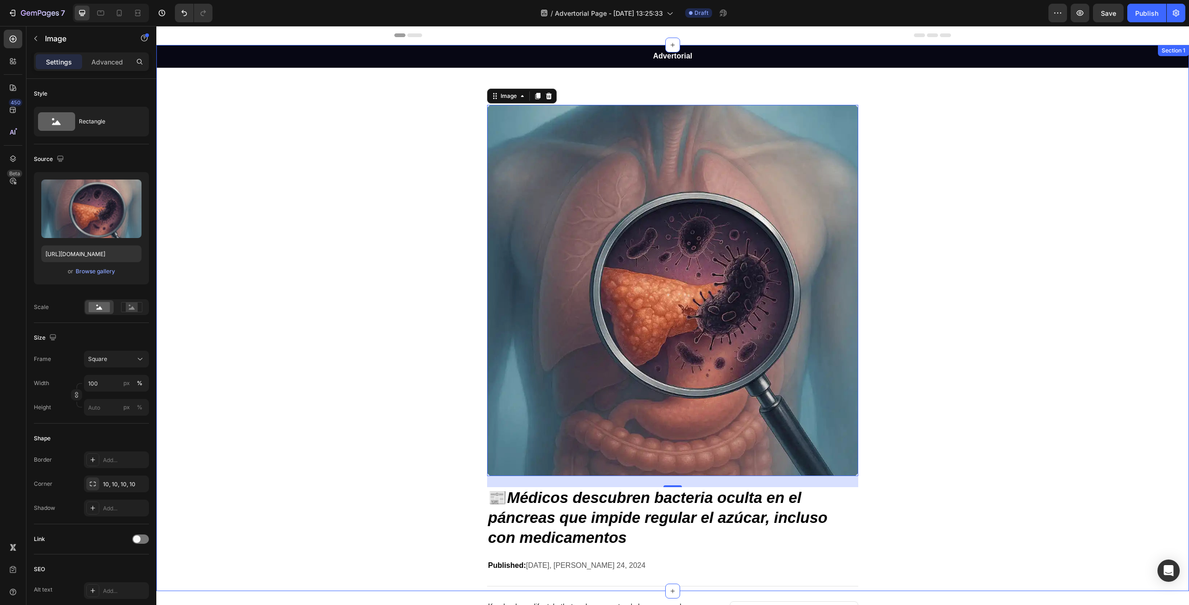
click at [1026, 336] on div "Advertorial Text Block Row Image 24 📰 Médicos descubren bacteria oculta en el p…" at bounding box center [672, 318] width 1032 height 546
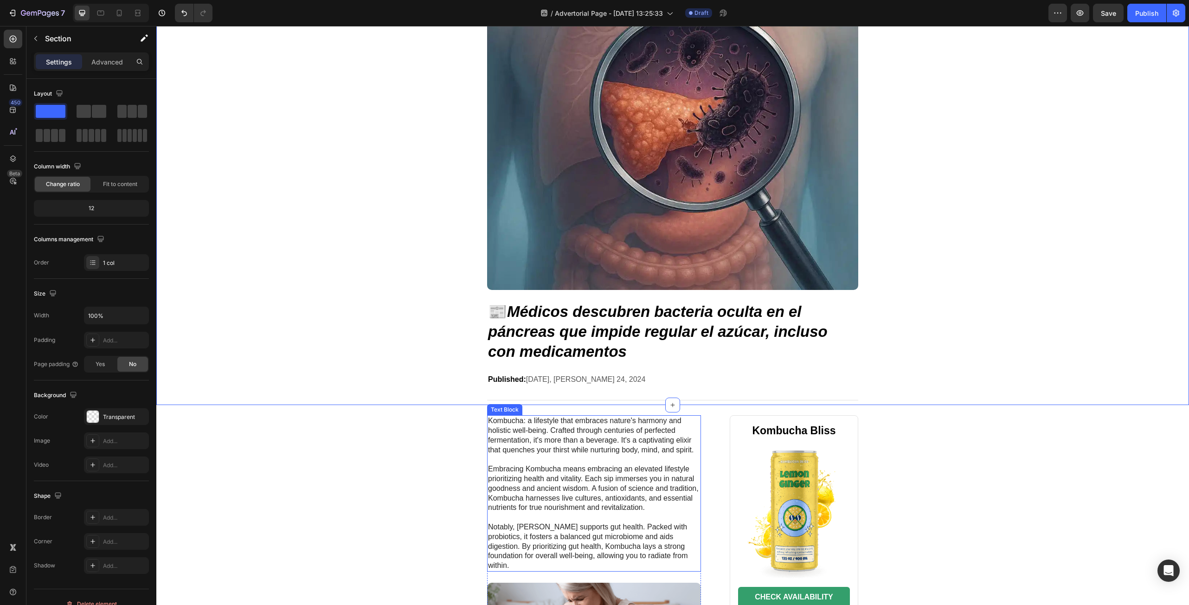
scroll to position [186, 0]
click at [619, 337] on icon "Médicos descubren bacteria oculta en el páncreas que impide regular el azúcar, …" at bounding box center [657, 331] width 339 height 57
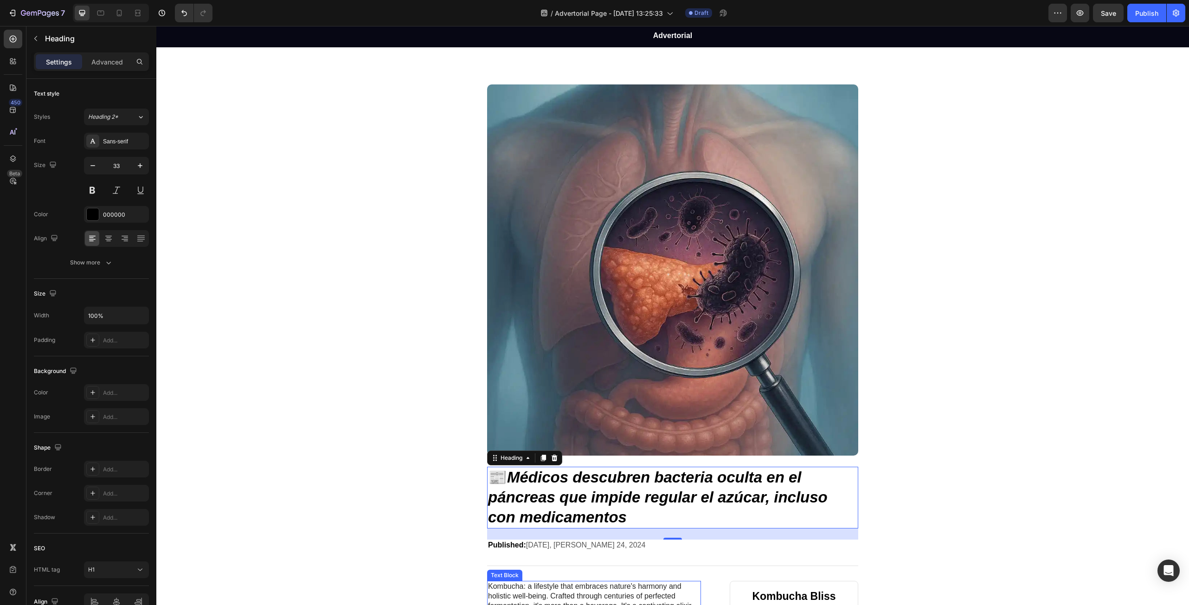
scroll to position [0, 0]
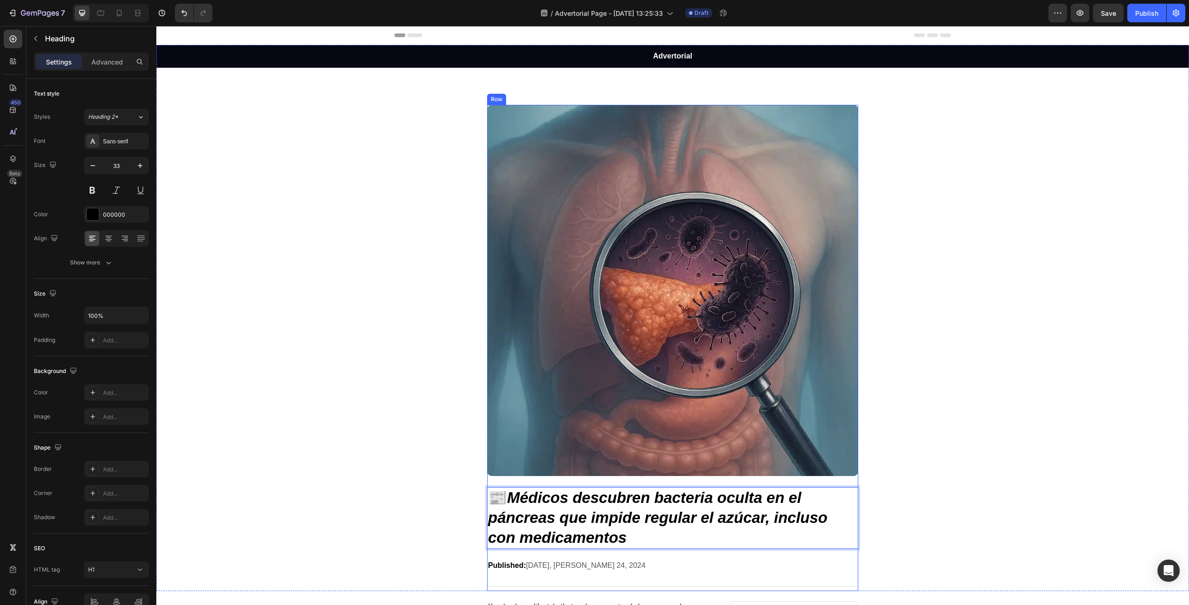
click at [531, 483] on div "Image 📰 Médicos descubren bacteria oculta en el páncreas que impide regular el …" at bounding box center [672, 348] width 371 height 487
click at [424, 498] on div "Advertorial Text Block Row Image 📰 Médicos descubren bacteria oculta en el pánc…" at bounding box center [672, 318] width 1032 height 546
click at [508, 499] on p "📰 Médicos descubren bacteria oculta en el páncreas que impide regular el azúcar…" at bounding box center [672, 518] width 369 height 60
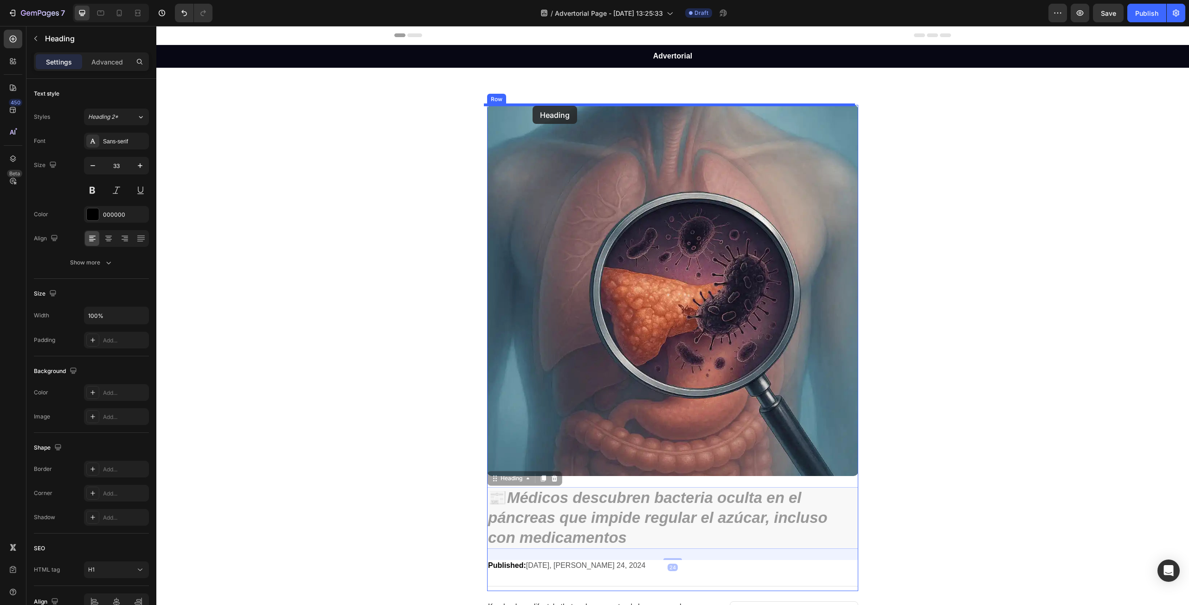
drag, startPoint x: 507, startPoint y: 480, endPoint x: 532, endPoint y: 106, distance: 374.6
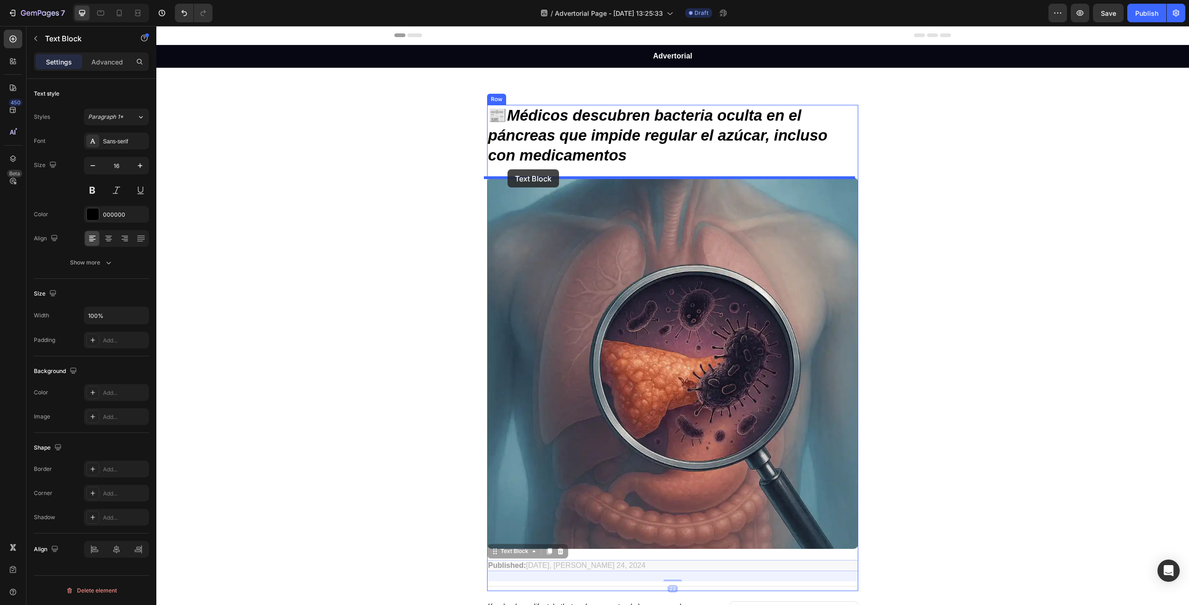
drag, startPoint x: 501, startPoint y: 323, endPoint x: 507, endPoint y: 169, distance: 153.6
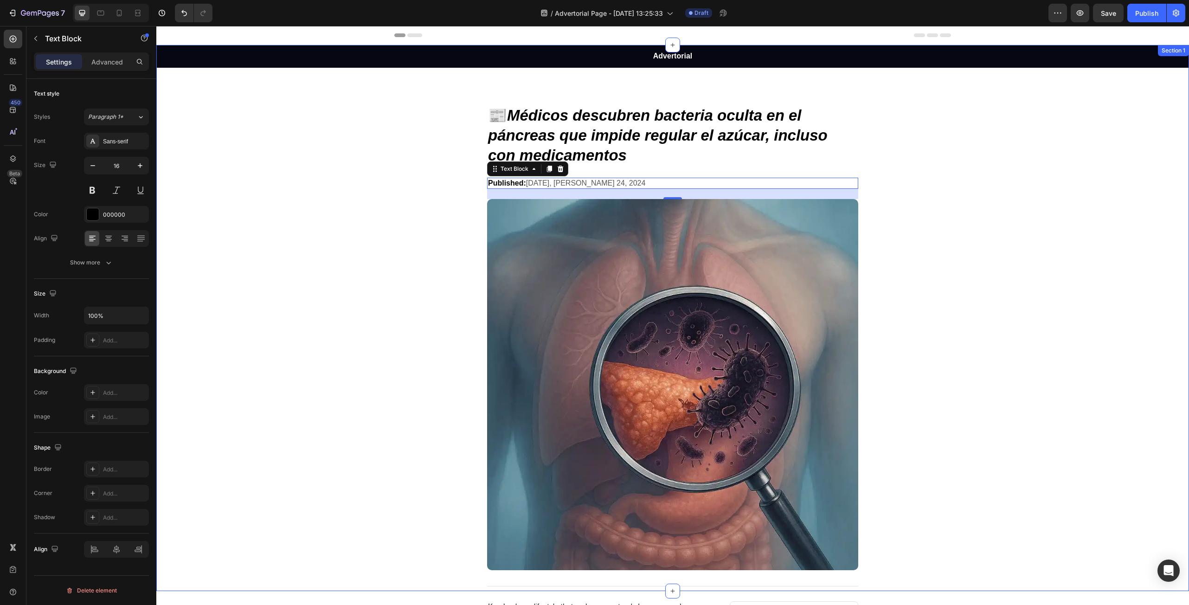
click at [1118, 330] on div "Advertorial Text Block Row 📰 Médicos descubren bacteria oculta en el páncreas q…" at bounding box center [672, 318] width 1032 height 546
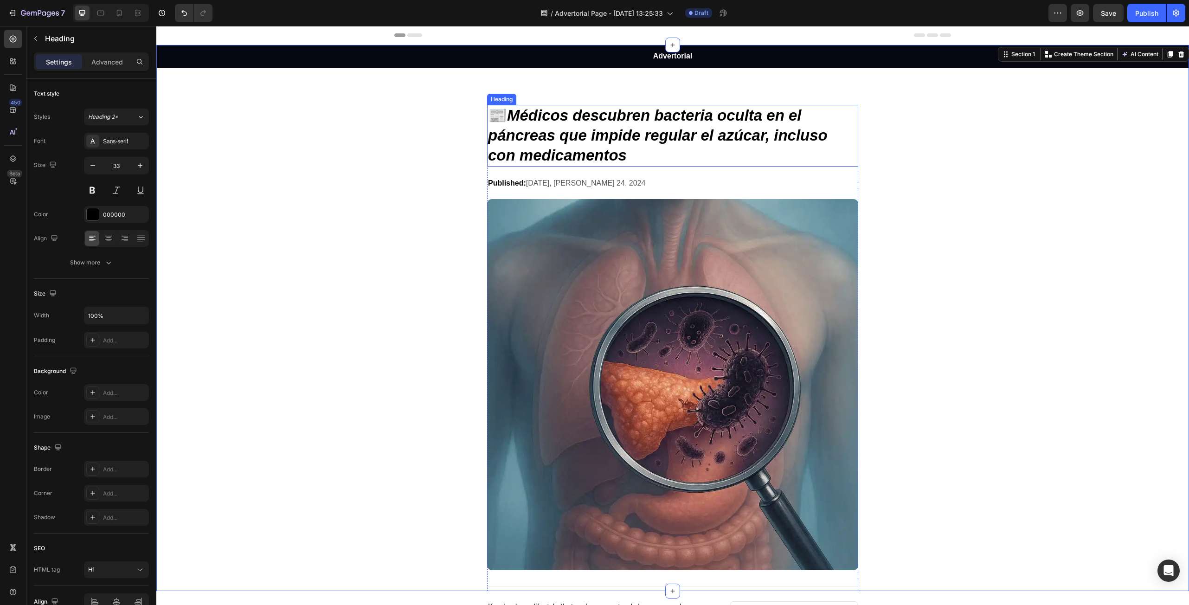
click at [639, 161] on p "📰 Médicos descubren bacteria oculta en el páncreas que impide regular el azúcar…" at bounding box center [672, 136] width 369 height 60
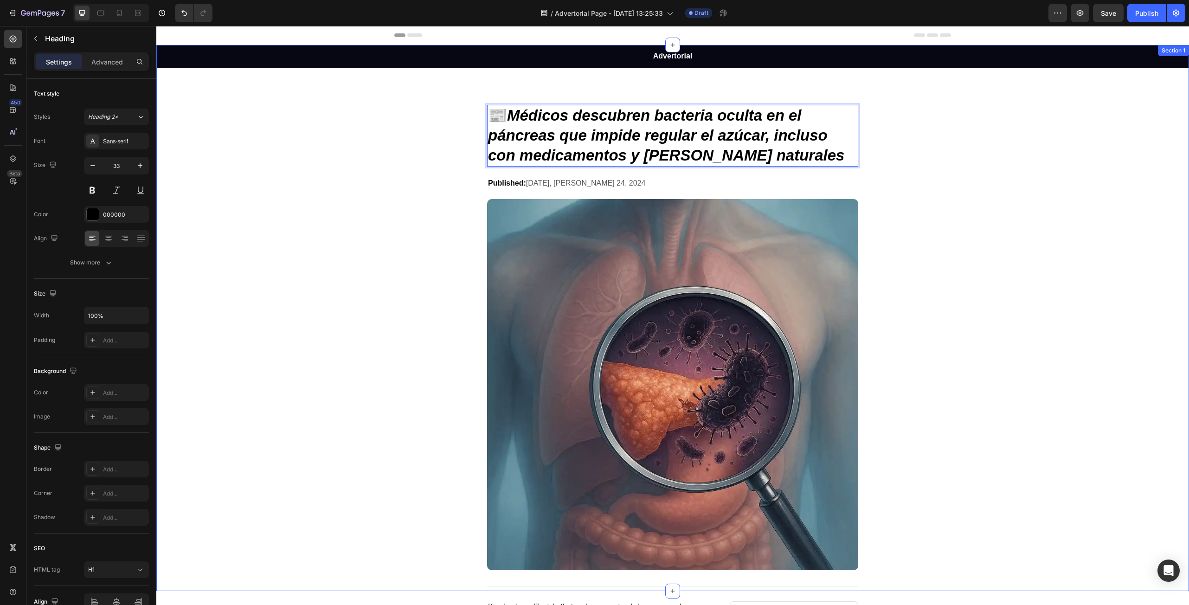
click at [993, 187] on div "Advertorial Text Block Row 📰 Médicos descubren bacteria oculta en el páncreas q…" at bounding box center [672, 318] width 1032 height 546
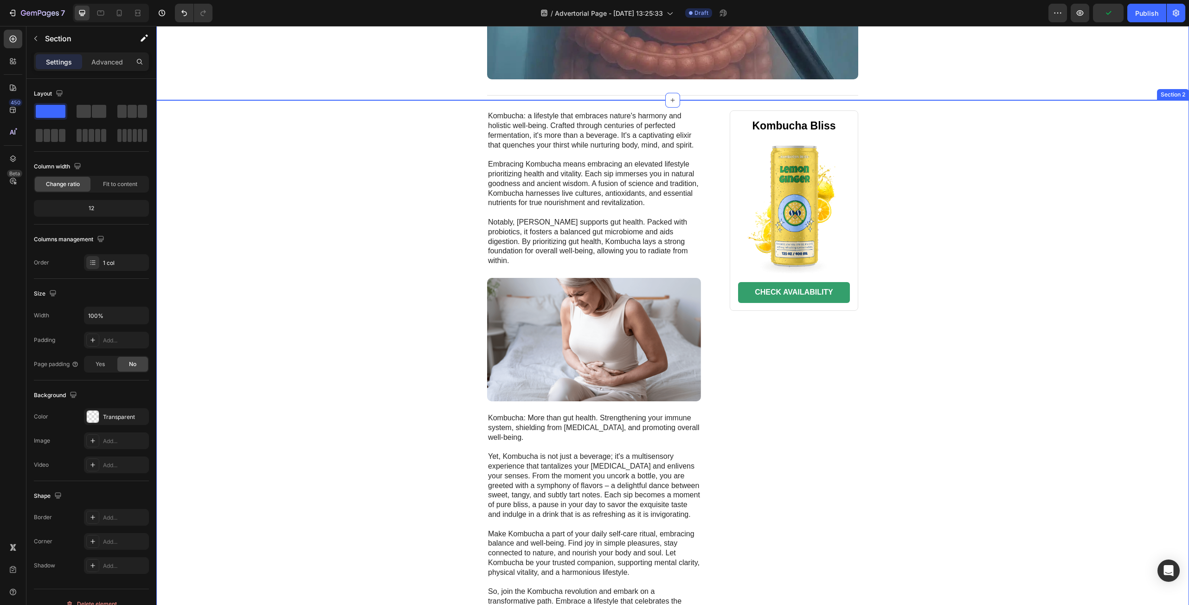
scroll to position [510, 0]
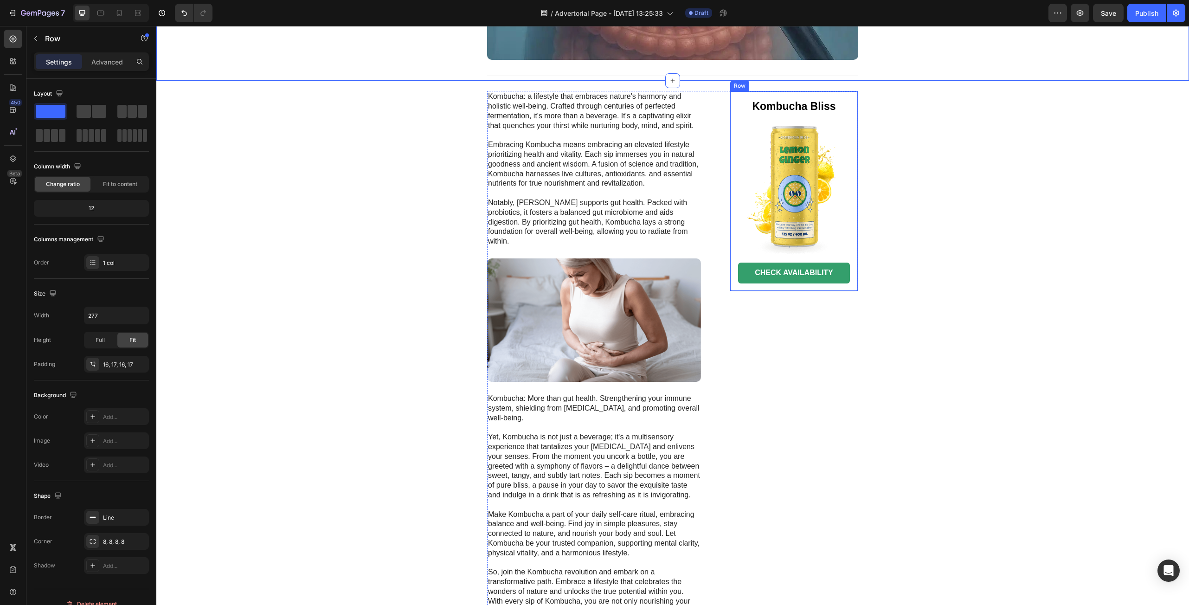
click at [852, 103] on div "Kombucha Bliss Heading Image CHECK AVAILABILITY Button Row" at bounding box center [794, 191] width 128 height 200
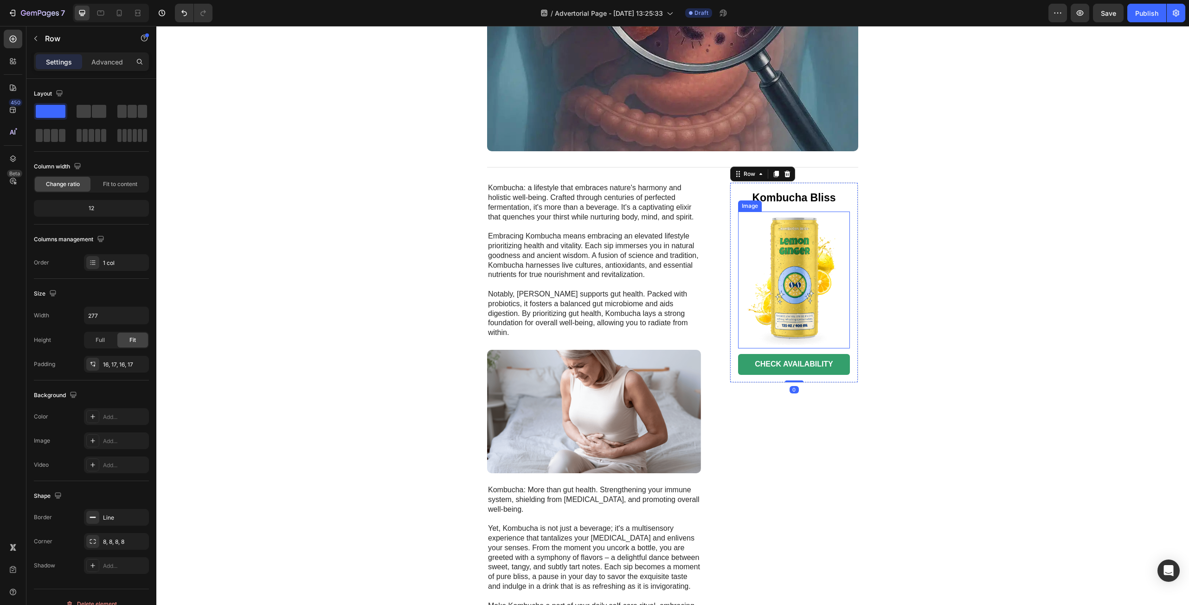
scroll to position [417, 0]
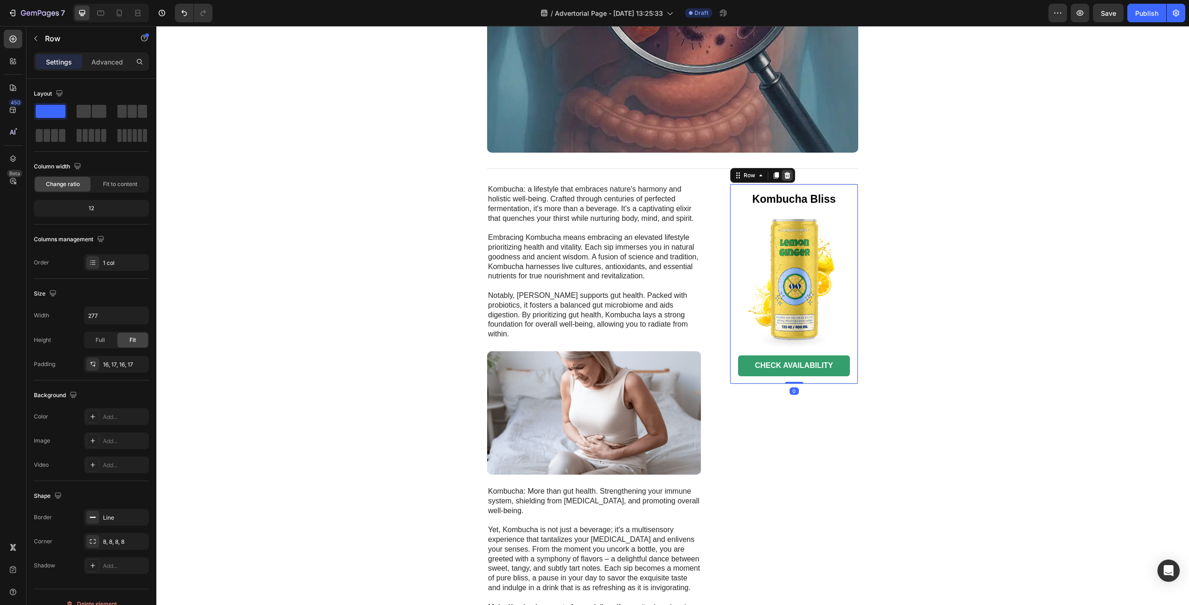
click at [783, 176] on icon at bounding box center [786, 175] width 7 height 7
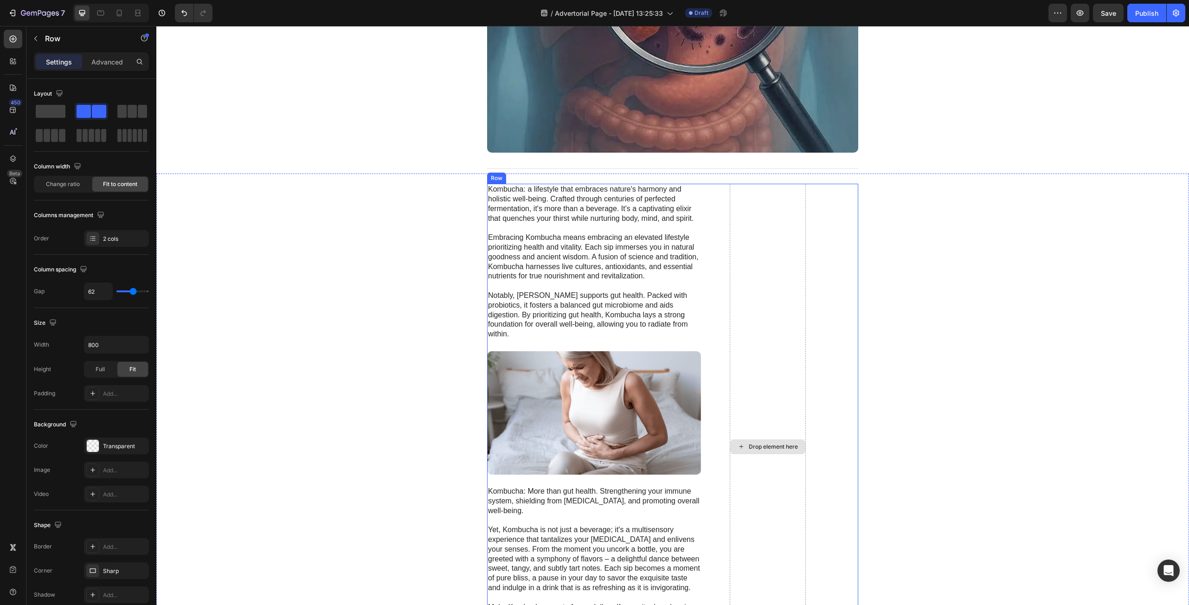
click at [777, 232] on div "Drop element here" at bounding box center [768, 446] width 76 height 525
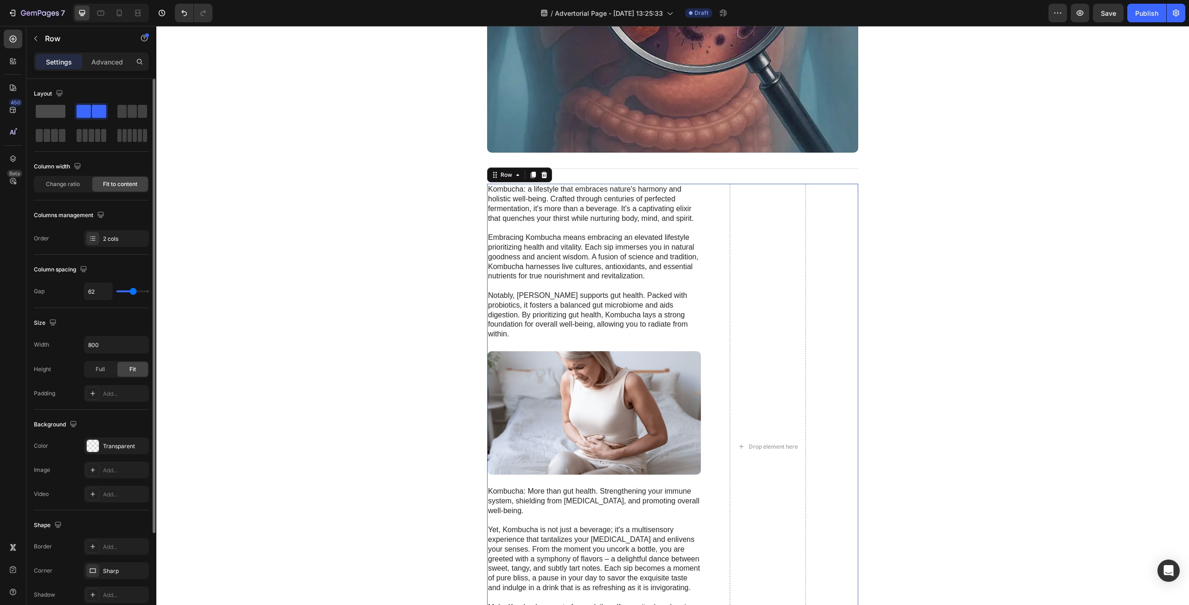
click at [45, 116] on span at bounding box center [51, 111] width 30 height 13
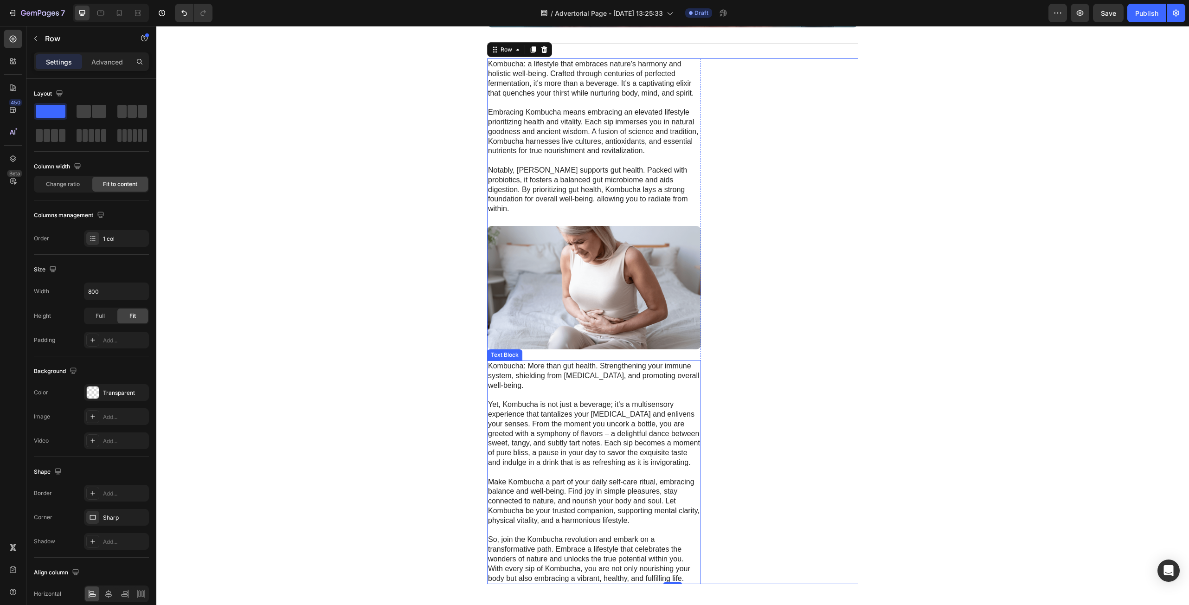
scroll to position [464, 0]
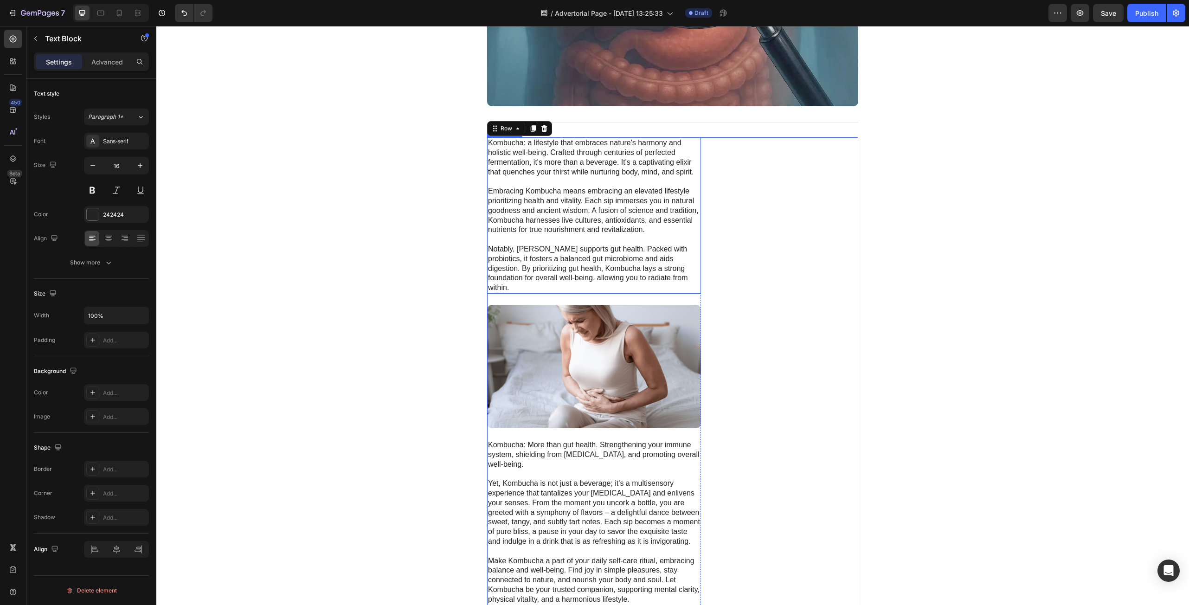
click at [686, 239] on p "Kombucha: a lifestyle that embraces nature's harmony and holistic well-being. C…" at bounding box center [594, 215] width 212 height 154
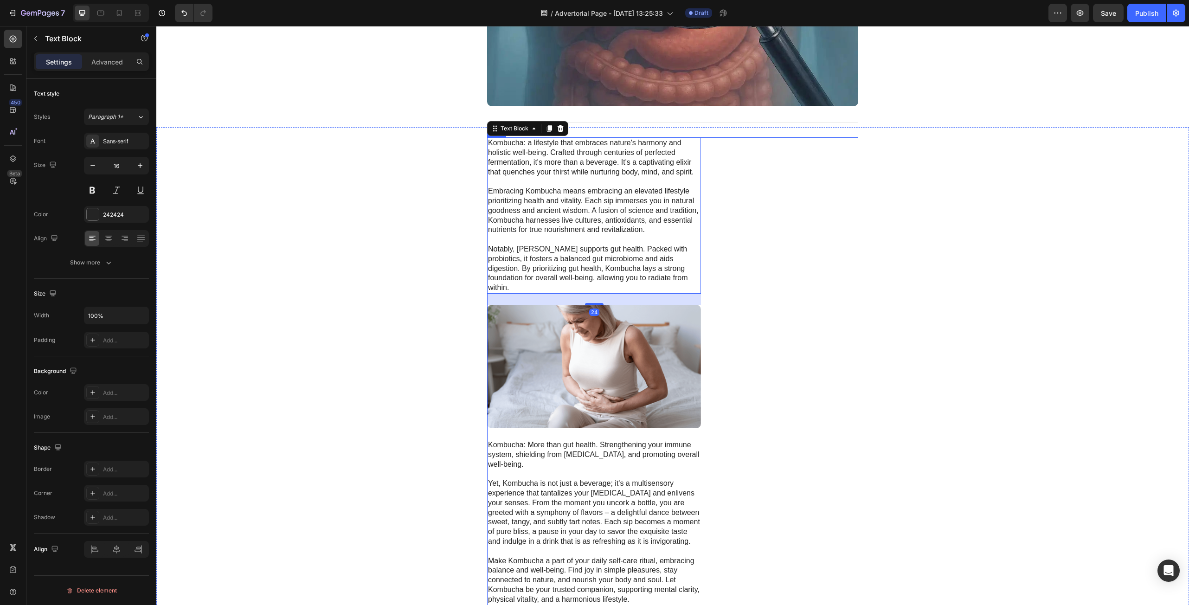
click at [724, 289] on div "Kombucha: a lifestyle that embraces nature's harmony and holistic well-being. C…" at bounding box center [672, 399] width 371 height 525
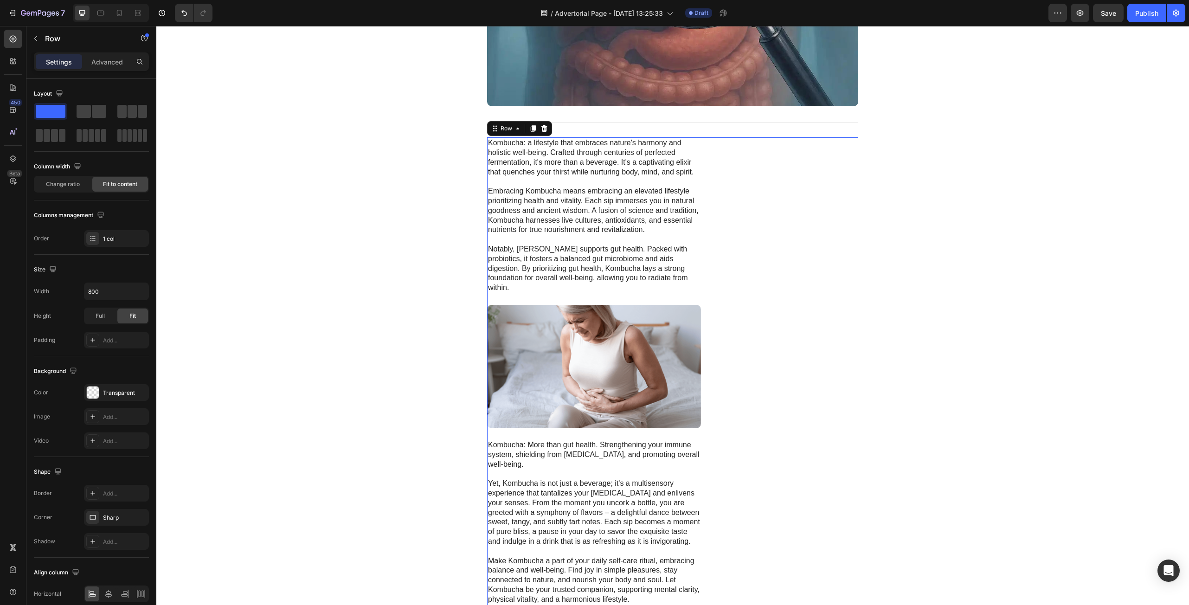
click at [752, 282] on div "Kombucha: a lifestyle that embraces nature's harmony and holistic well-being. C…" at bounding box center [672, 399] width 371 height 525
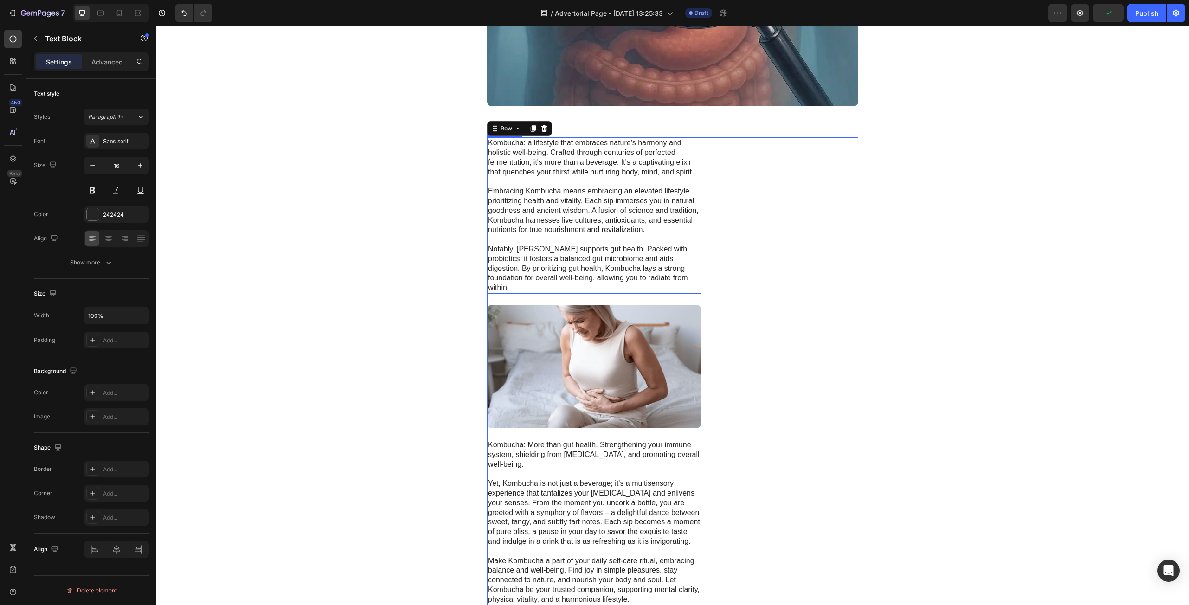
click at [687, 267] on p "Kombucha: a lifestyle that embraces nature's harmony and holistic well-being. C…" at bounding box center [594, 215] width 212 height 154
click at [698, 292] on div "Kombucha: a lifestyle that embraces nature's harmony and holistic well-being. C…" at bounding box center [672, 399] width 371 height 525
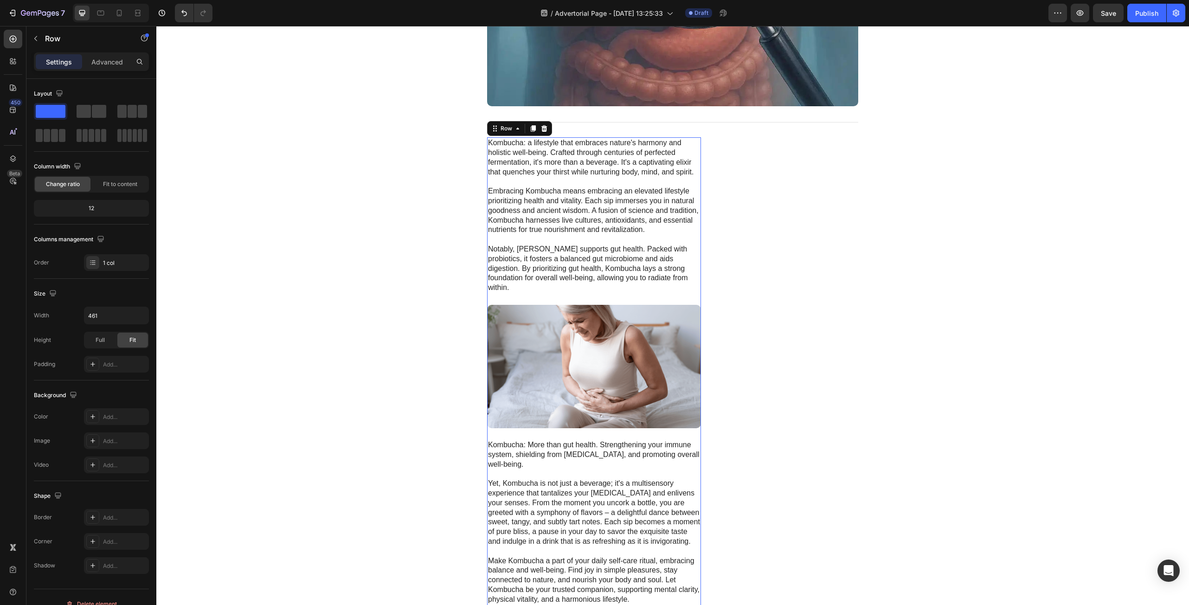
click at [695, 290] on div "Kombucha: a lifestyle that embraces nature's harmony and holistic well-being. C…" at bounding box center [594, 399] width 214 height 525
click at [62, 112] on span at bounding box center [51, 111] width 30 height 13
click at [97, 340] on span "Full" at bounding box center [100, 340] width 9 height 8
click at [133, 337] on span "Fit" at bounding box center [132, 340] width 6 height 8
click at [104, 63] on p "Advanced" at bounding box center [107, 62] width 32 height 10
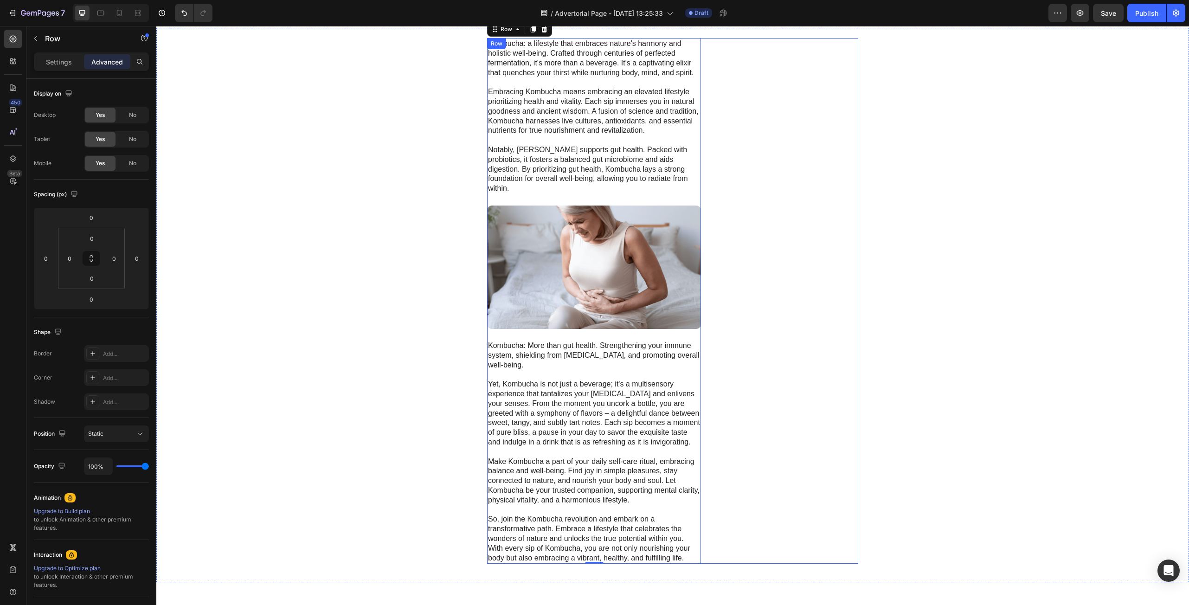
scroll to position [557, 0]
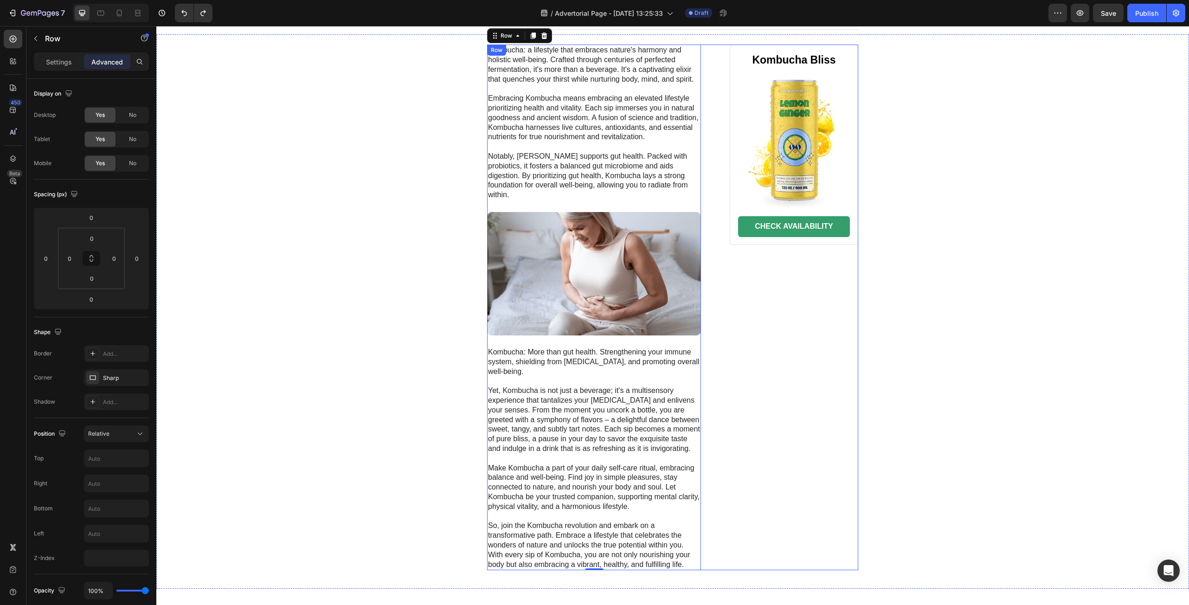
click at [712, 156] on div "Kombucha: a lifestyle that embraces nature's harmony and holistic well-being. C…" at bounding box center [672, 307] width 371 height 525
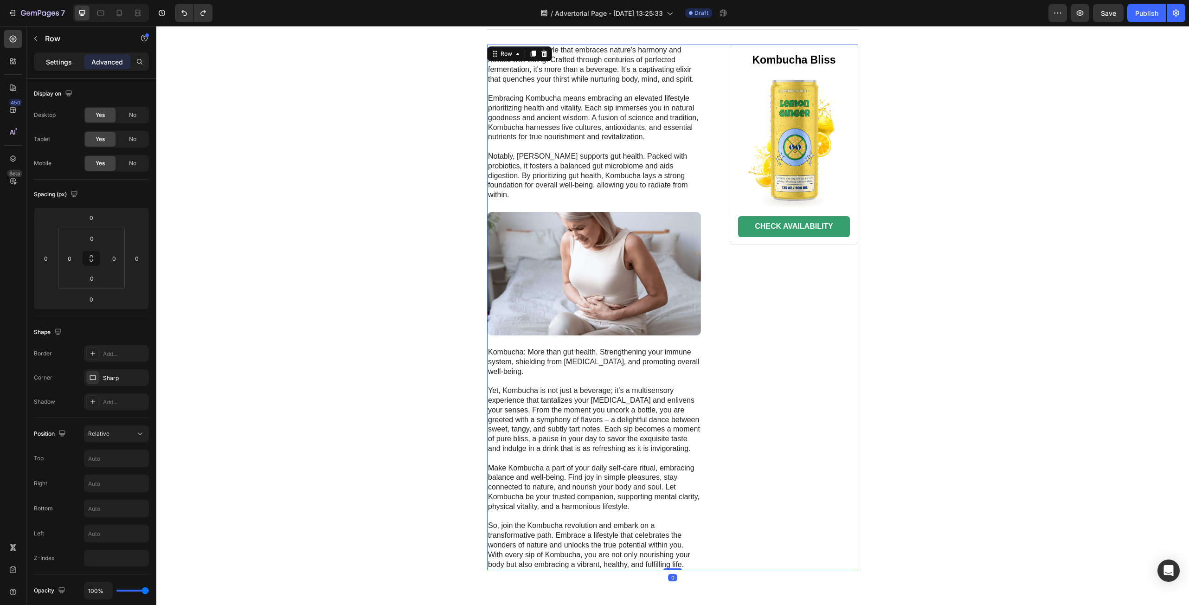
click at [45, 54] on div "Settings" at bounding box center [59, 61] width 46 height 15
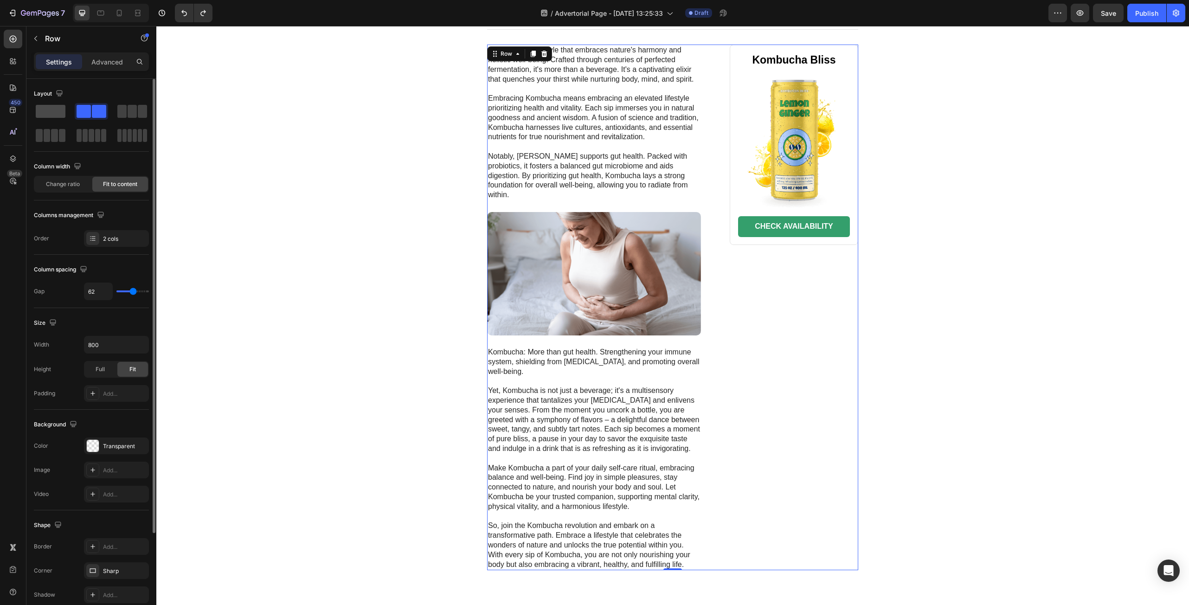
click at [75, 104] on div at bounding box center [91, 111] width 33 height 17
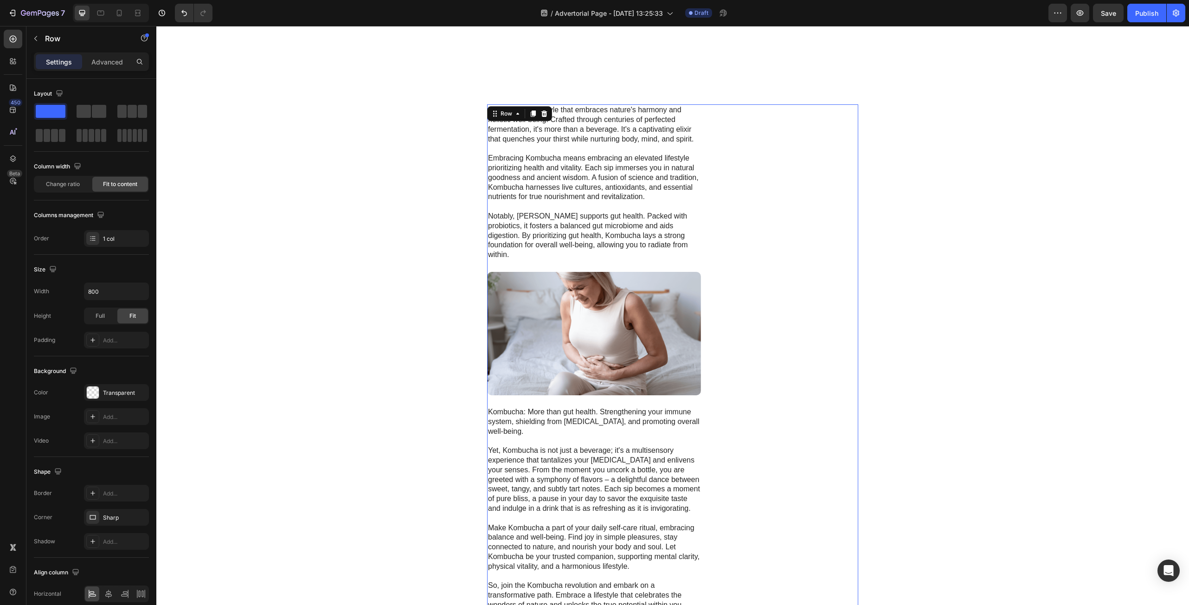
scroll to position [464, 0]
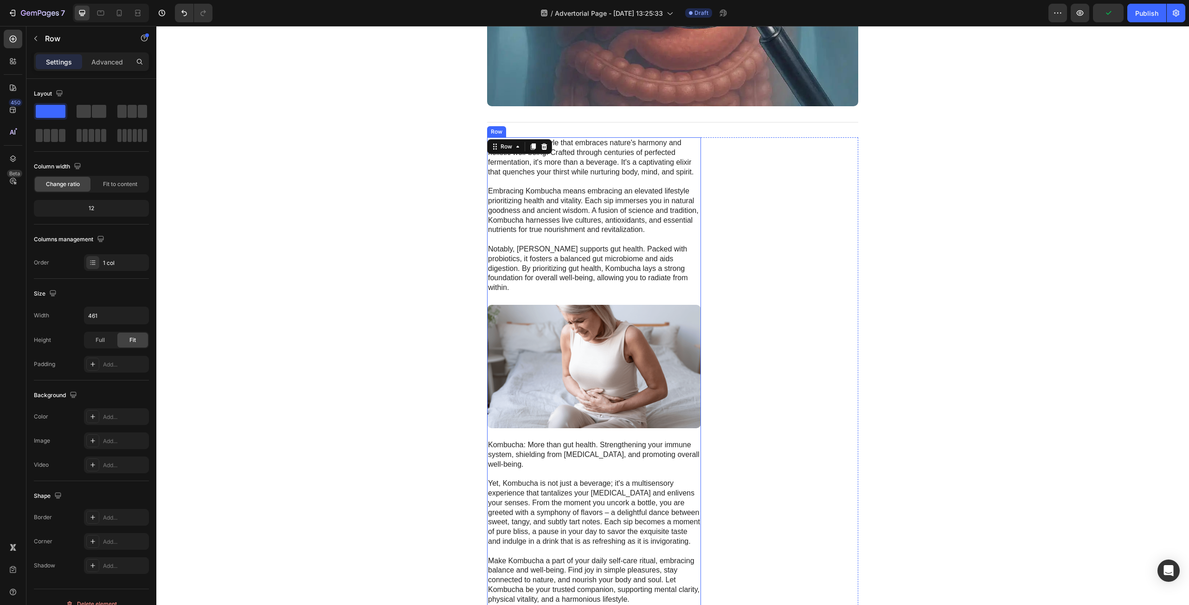
click at [693, 290] on div "Kombucha: a lifestyle that embraces nature's harmony and holistic well-being. C…" at bounding box center [594, 399] width 214 height 525
click at [55, 116] on span at bounding box center [51, 111] width 30 height 13
click at [87, 111] on span at bounding box center [84, 111] width 14 height 13
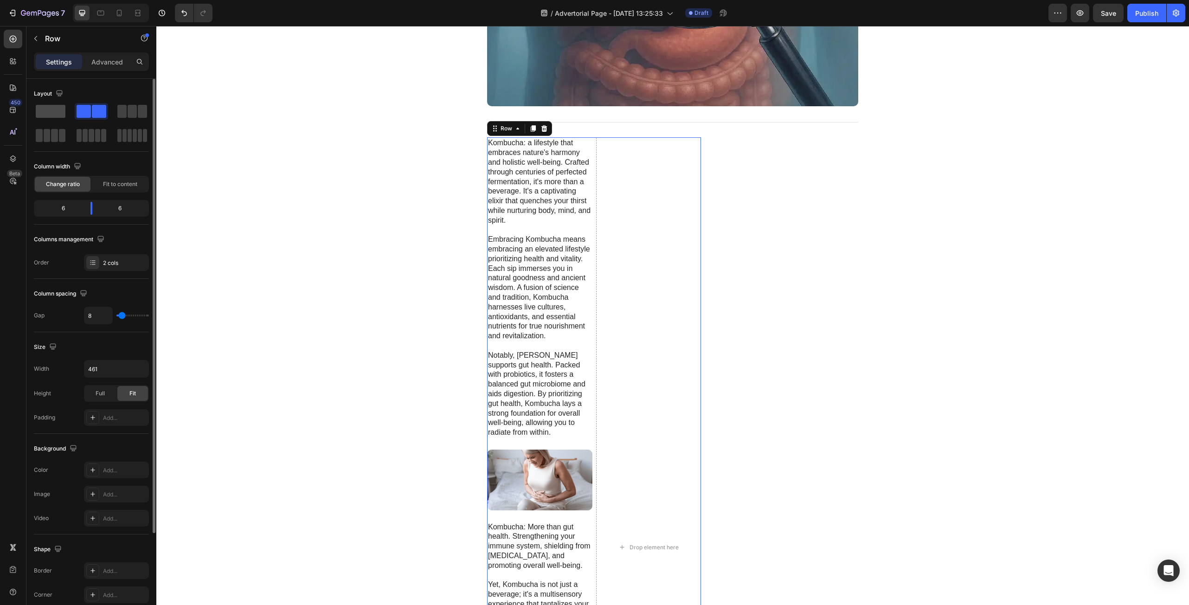
click at [57, 111] on span at bounding box center [51, 111] width 30 height 13
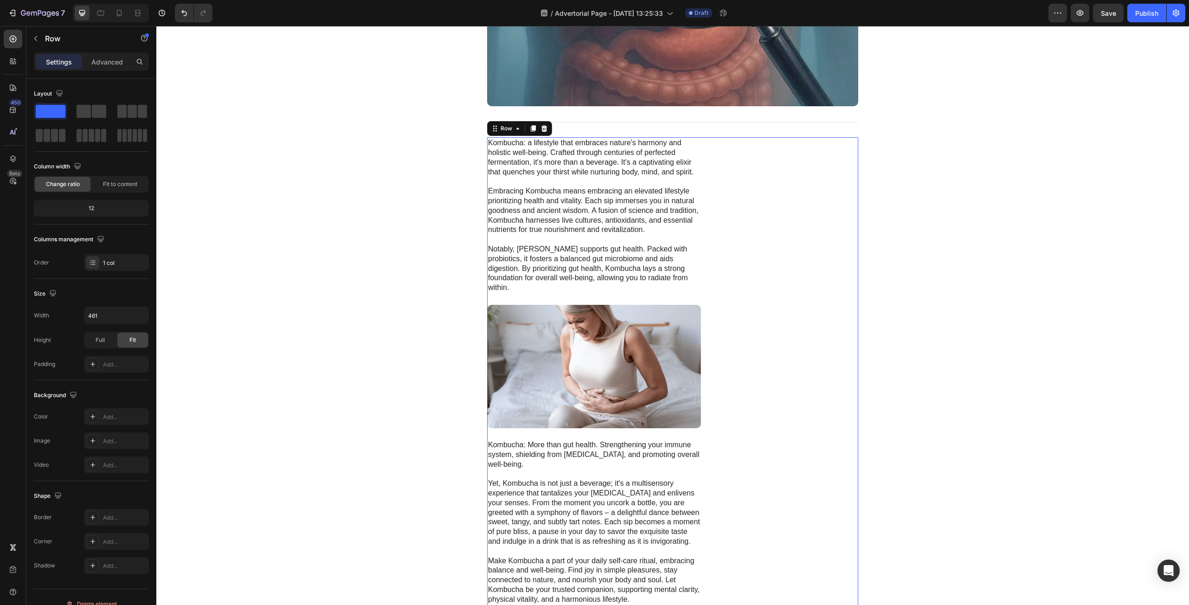
click at [832, 184] on div "Kombucha: a lifestyle that embraces nature's harmony and holistic well-being. C…" at bounding box center [672, 499] width 371 height 725
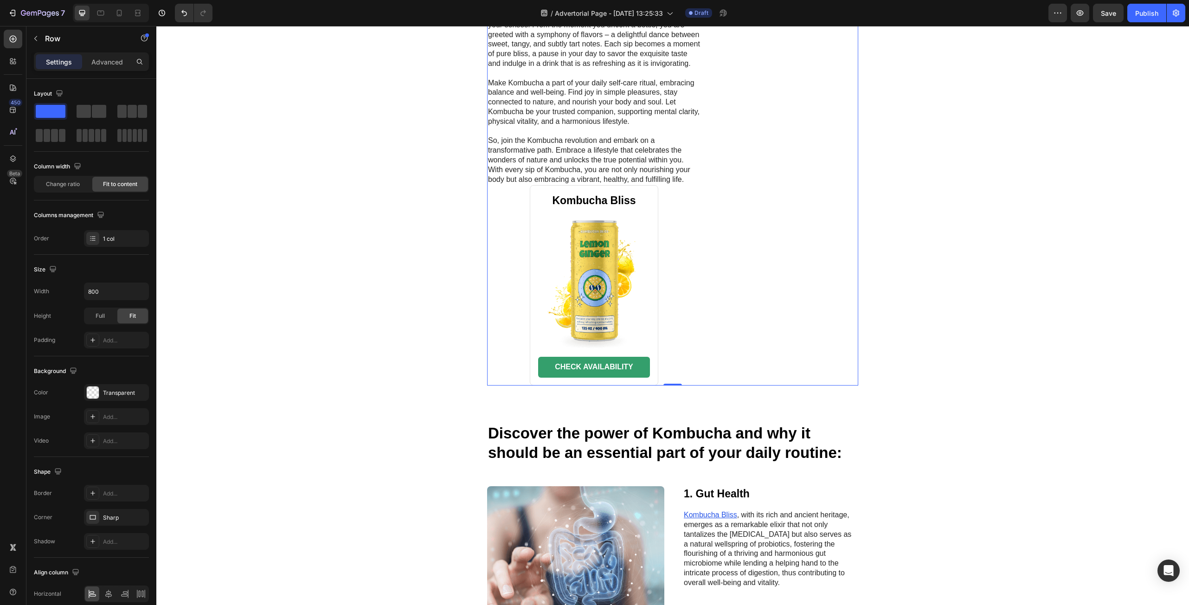
scroll to position [974, 0]
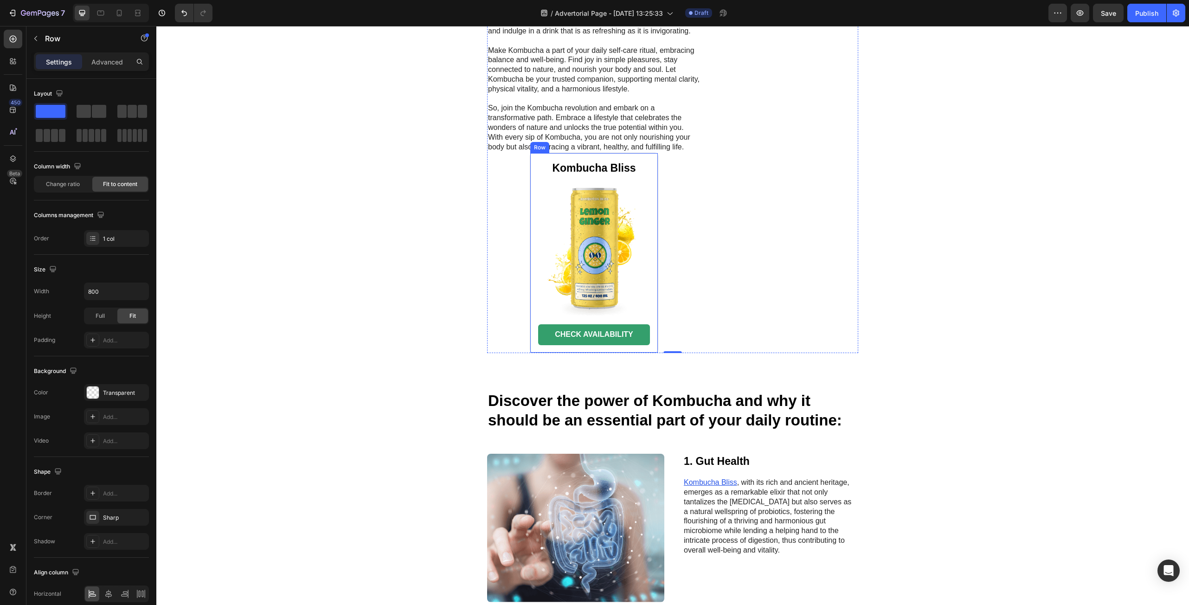
click at [647, 167] on div "Kombucha Bliss Heading Image CHECK AVAILABILITY Button Row" at bounding box center [594, 253] width 128 height 200
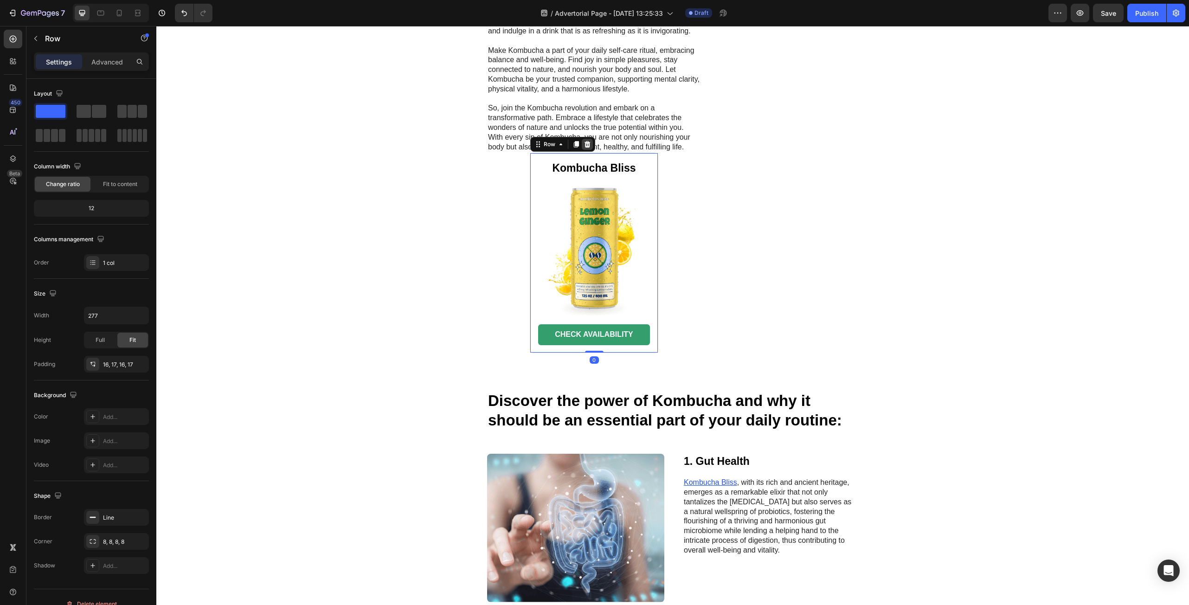
click at [587, 141] on icon at bounding box center [586, 144] width 7 height 7
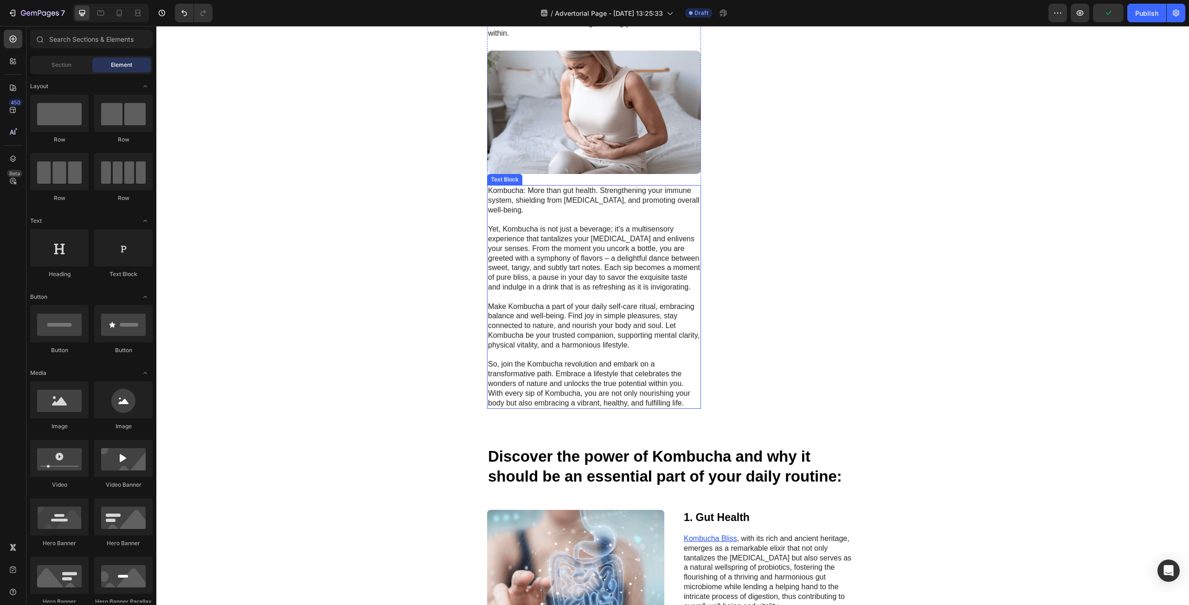
scroll to position [696, 0]
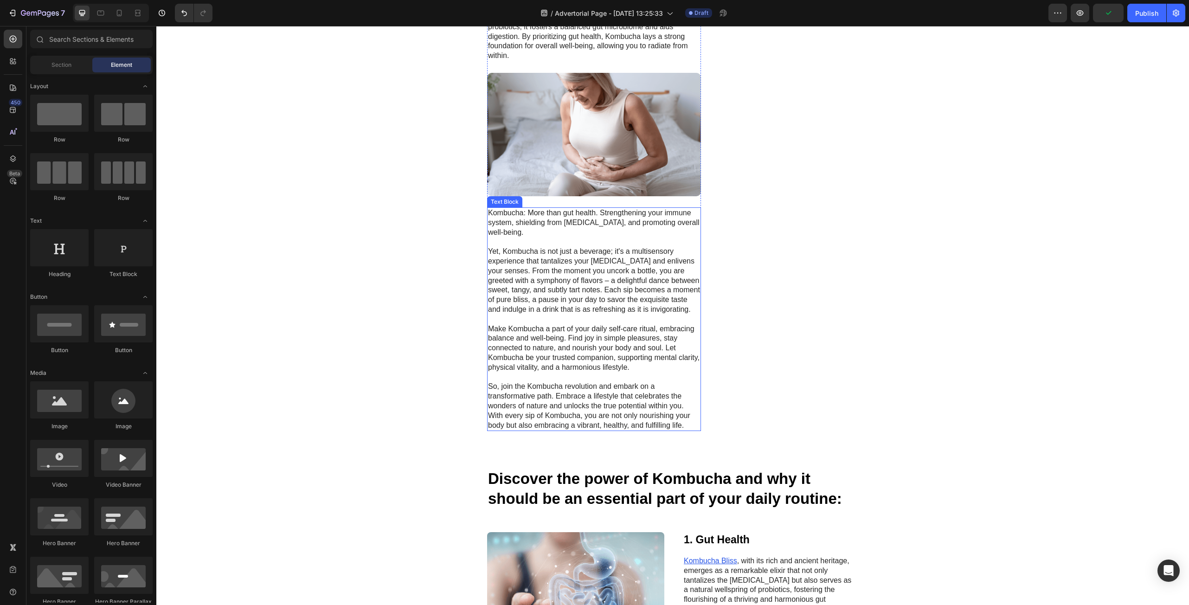
click at [693, 231] on p "Kombucha: More than gut health. Strengthening your immune system, shielding fro…" at bounding box center [594, 319] width 212 height 222
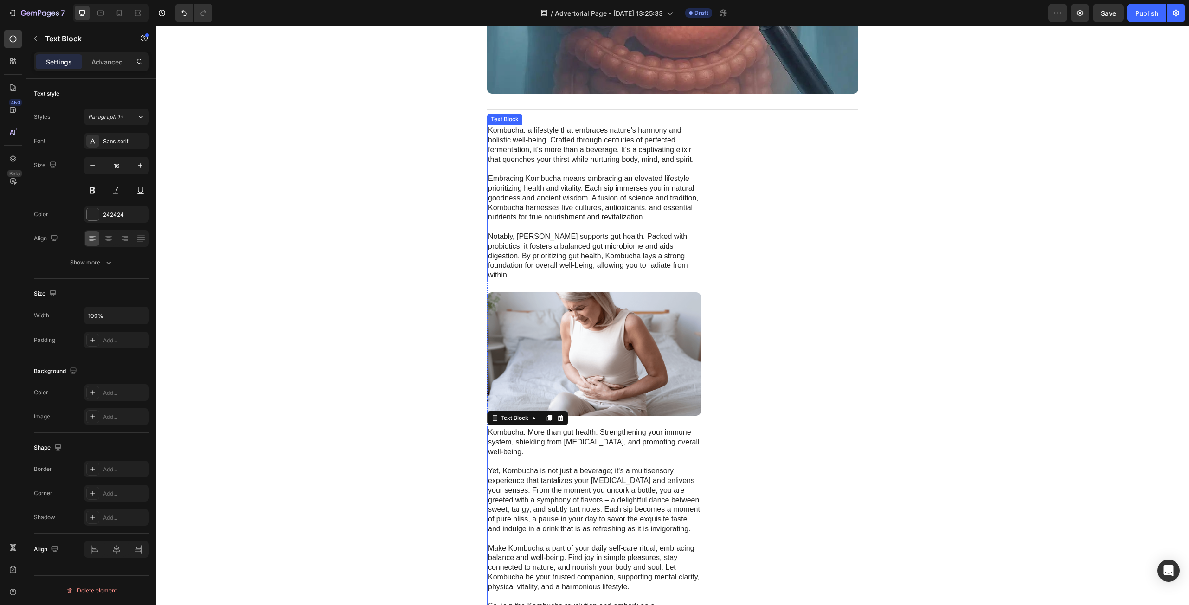
scroll to position [464, 0]
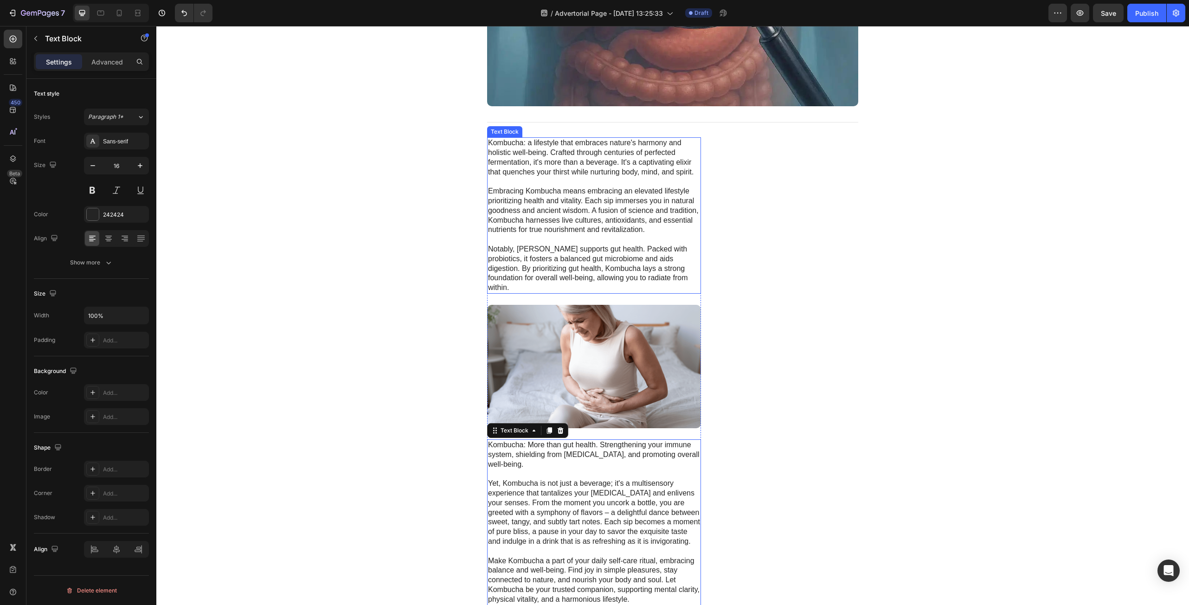
click at [696, 236] on p "Kombucha: a lifestyle that embraces nature's harmony and holistic well-being. C…" at bounding box center [594, 215] width 212 height 154
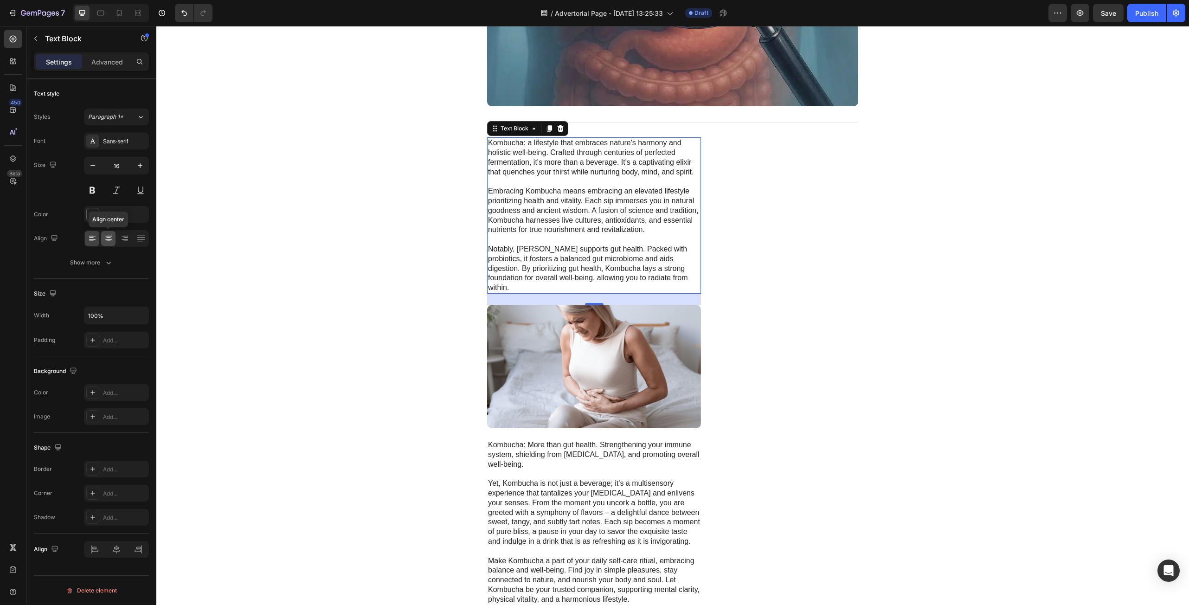
click at [105, 237] on icon at bounding box center [108, 238] width 9 height 9
click at [87, 56] on div "Advanced" at bounding box center [107, 61] width 46 height 15
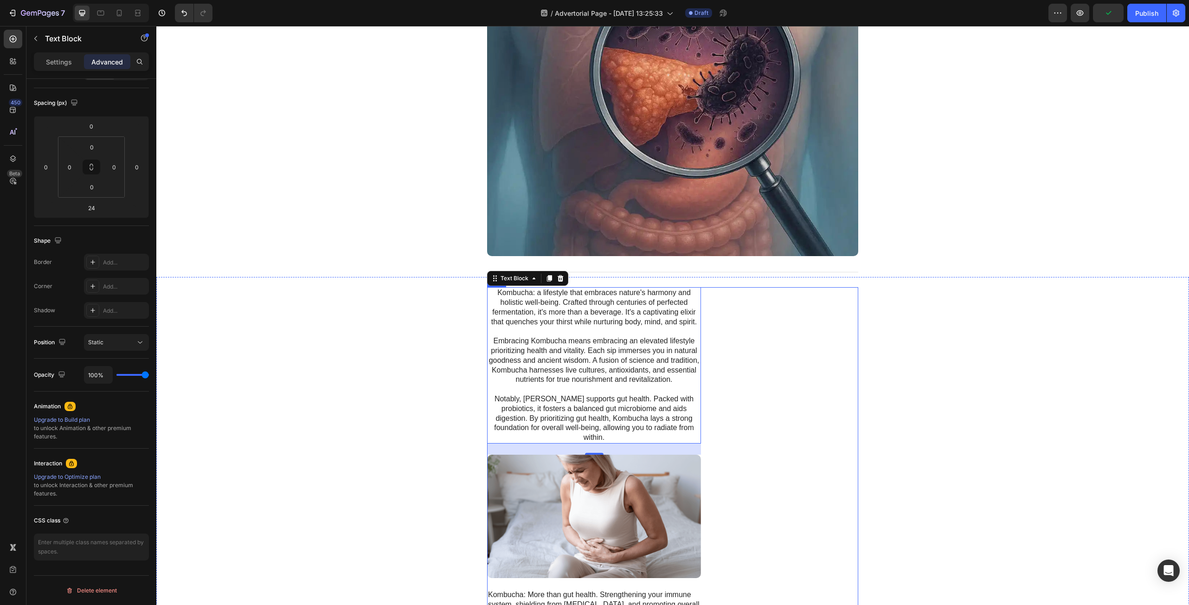
scroll to position [325, 0]
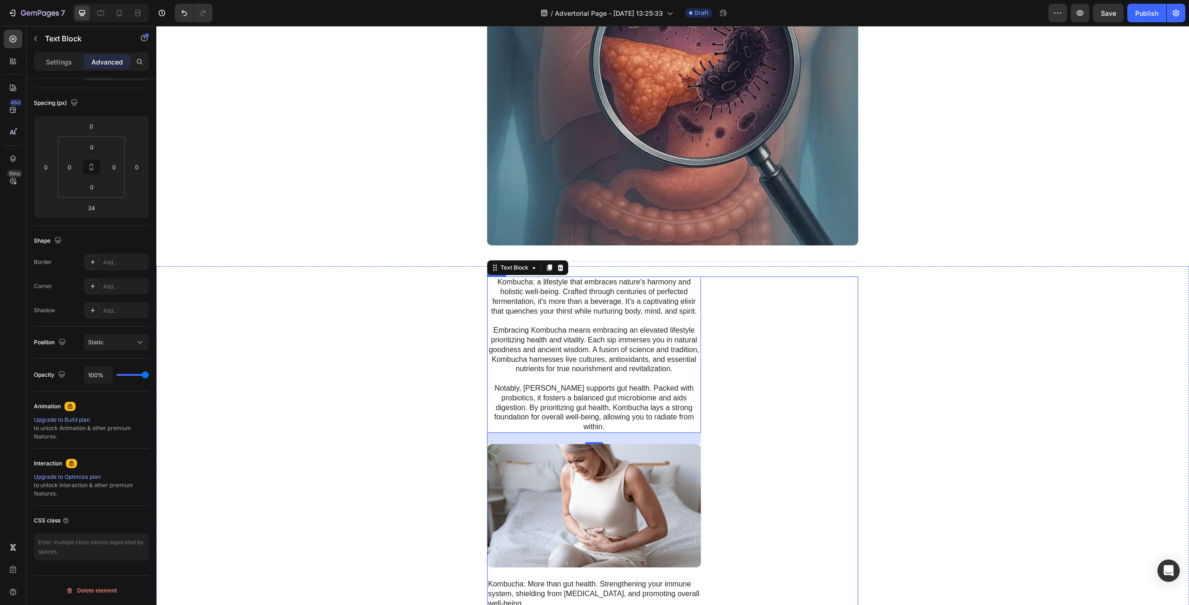
click at [766, 329] on div "Kombucha: a lifestyle that embraces nature's harmony and holistic well-being. C…" at bounding box center [672, 538] width 371 height 525
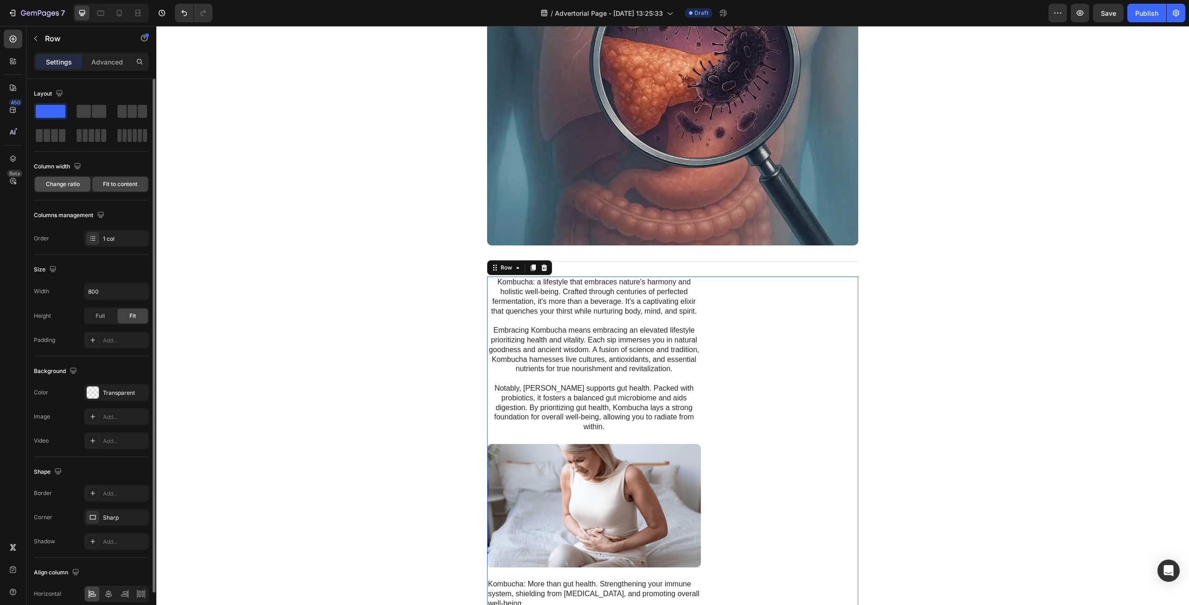
click at [89, 179] on div "Change ratio" at bounding box center [63, 184] width 56 height 15
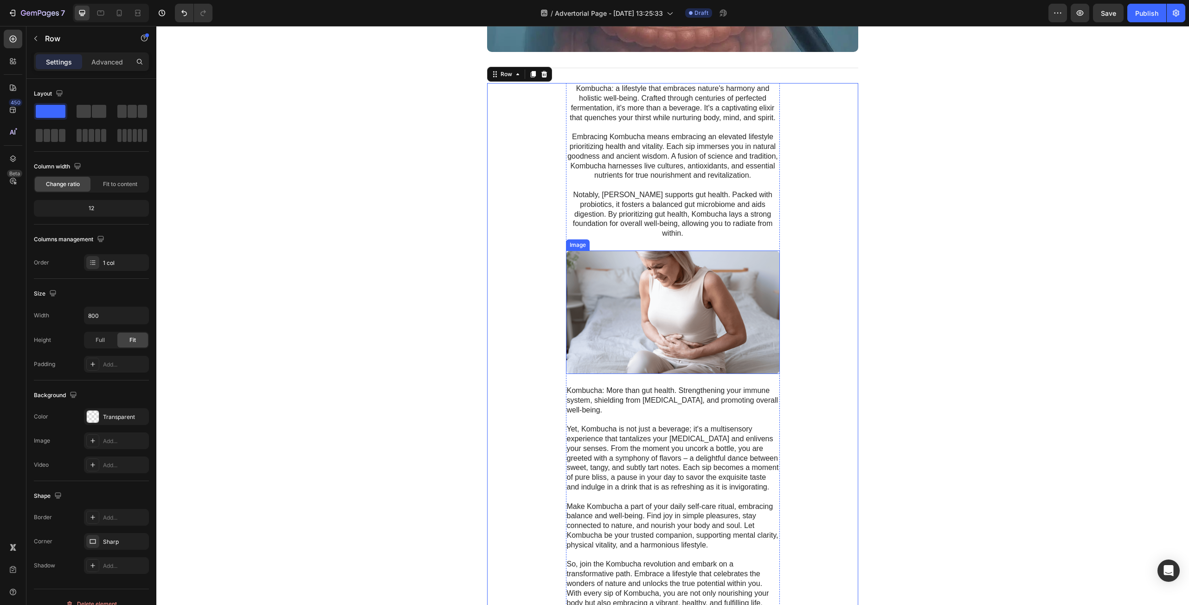
scroll to position [557, 0]
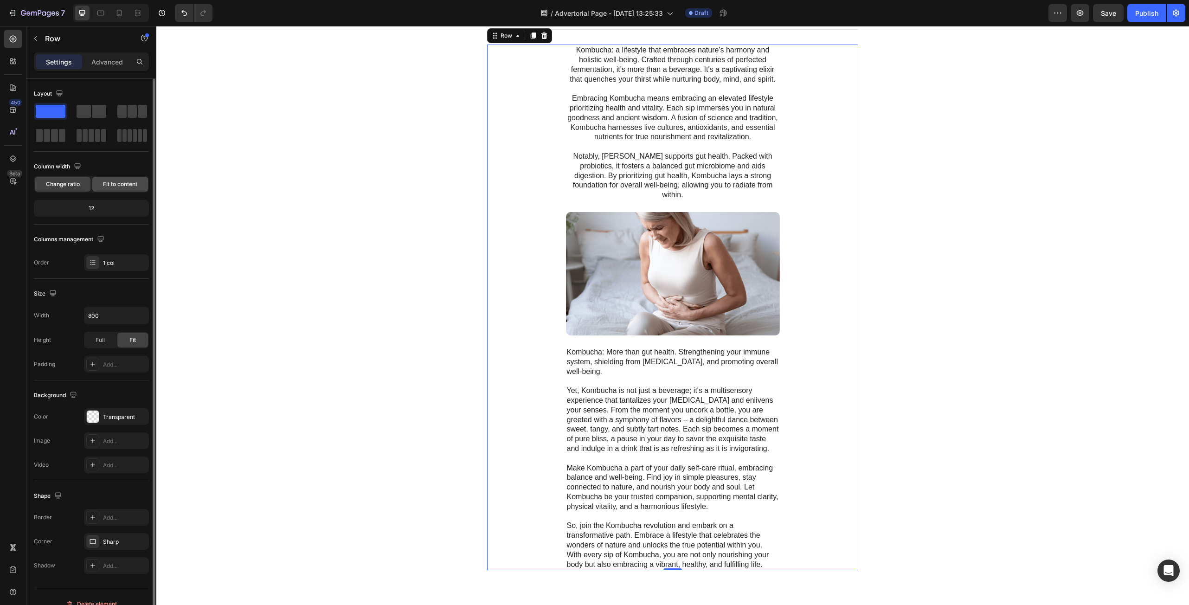
click at [118, 179] on div "Fit to content" at bounding box center [120, 184] width 56 height 15
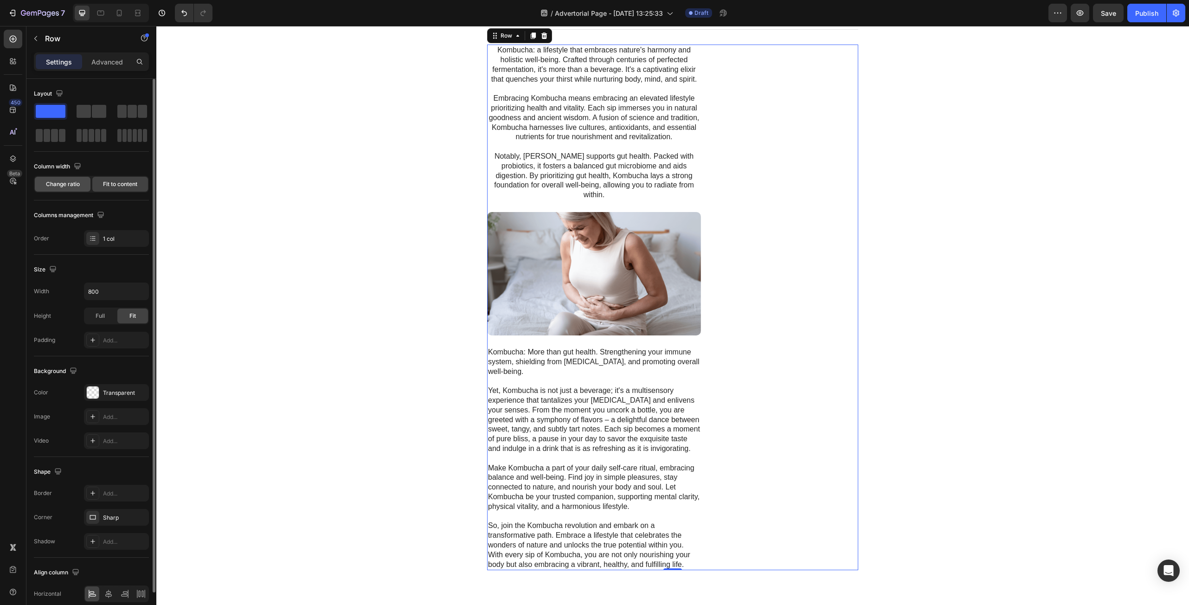
click at [70, 182] on span "Change ratio" at bounding box center [63, 184] width 34 height 8
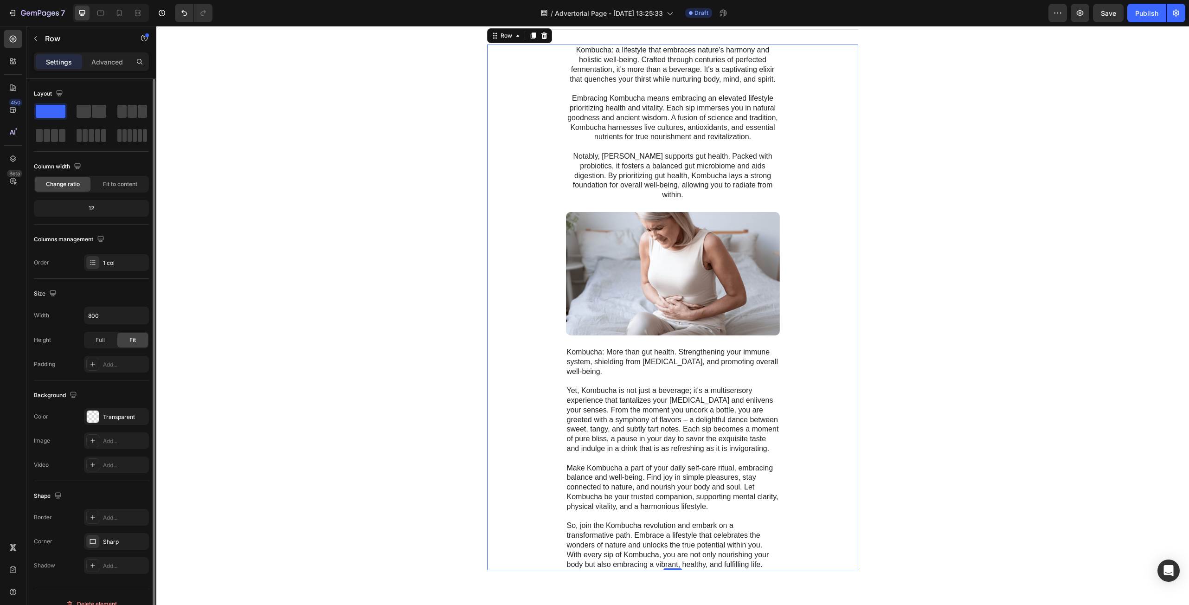
click at [90, 205] on div "12" at bounding box center [91, 208] width 111 height 13
click at [92, 205] on div "12" at bounding box center [91, 208] width 111 height 13
click at [92, 208] on div "12" at bounding box center [91, 208] width 111 height 13
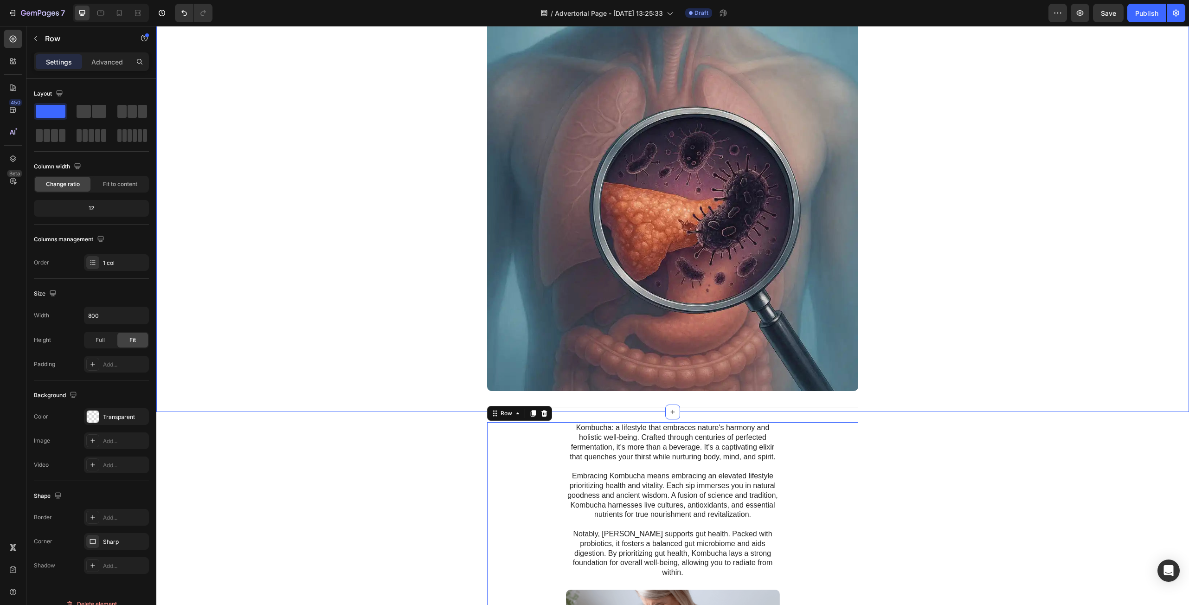
scroll to position [417, 0]
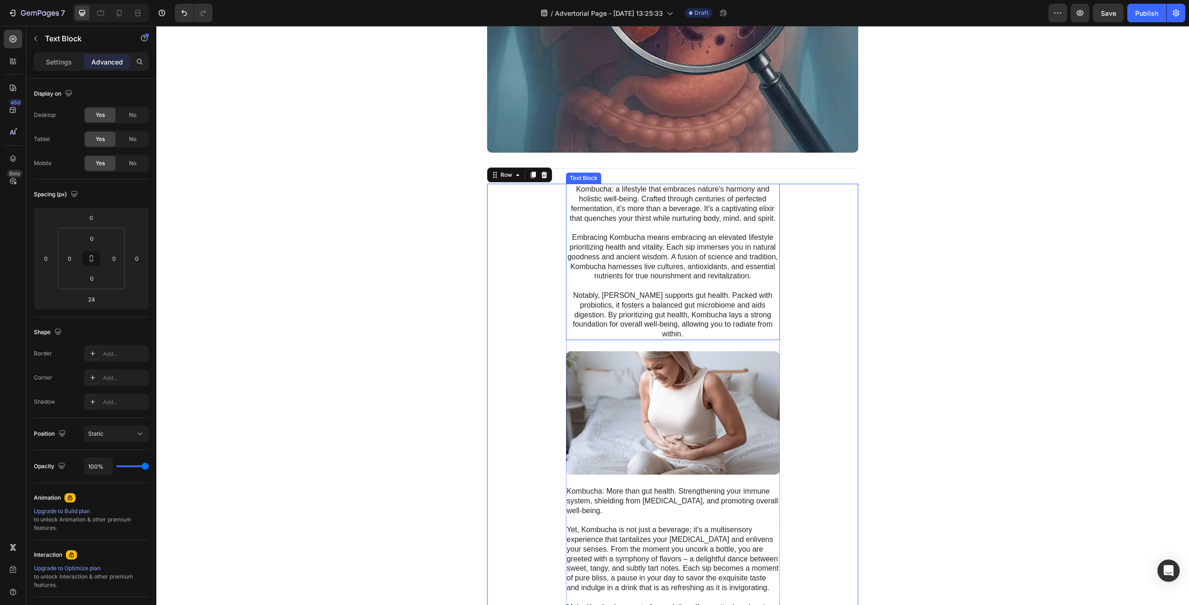
click at [663, 244] on p "Kombucha: a lifestyle that embraces nature's harmony and holistic well-being. C…" at bounding box center [673, 262] width 212 height 154
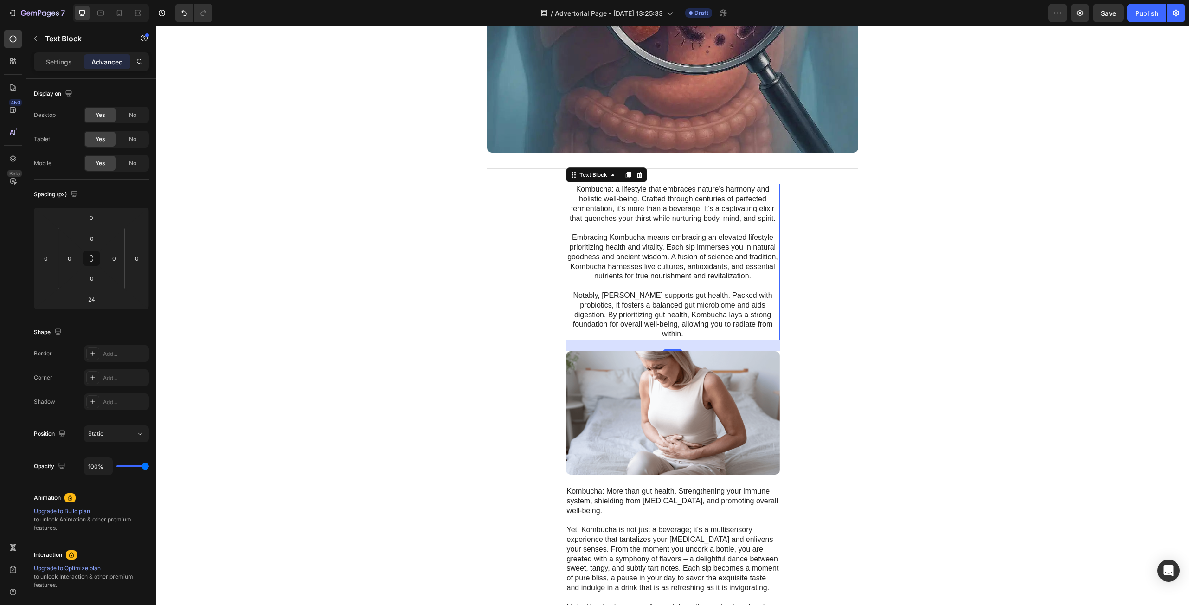
click at [597, 250] on p "Kombucha: a lifestyle that embraces nature's harmony and holistic well-being. C…" at bounding box center [673, 262] width 212 height 154
click at [597, 249] on p "Kombucha: a lifestyle that embraces nature's harmony and holistic well-being. C…" at bounding box center [673, 262] width 212 height 154
drag, startPoint x: 675, startPoint y: 269, endPoint x: 706, endPoint y: 286, distance: 35.1
click at [676, 269] on p "Kombucha: a lifestyle that embraces nature's harmony and holistic well-being. C…" at bounding box center [673, 262] width 212 height 154
drag, startPoint x: 753, startPoint y: 320, endPoint x: 757, endPoint y: 321, distance: 4.7
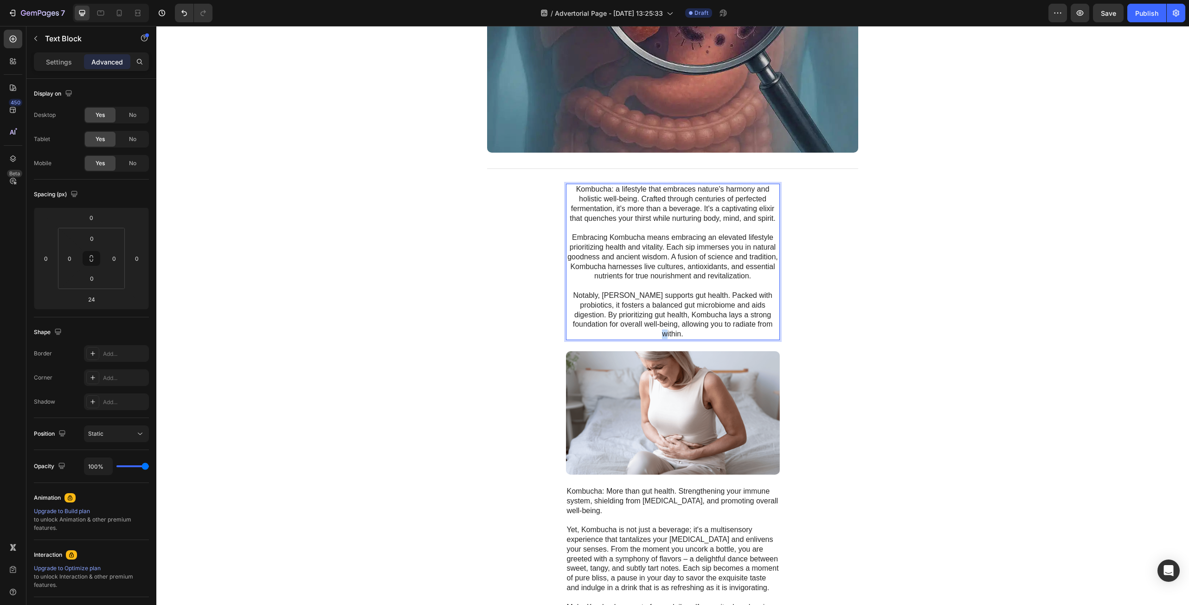
click at [753, 320] on p "Kombucha: a lifestyle that embraces nature's harmony and holistic well-being. C…" at bounding box center [673, 262] width 212 height 154
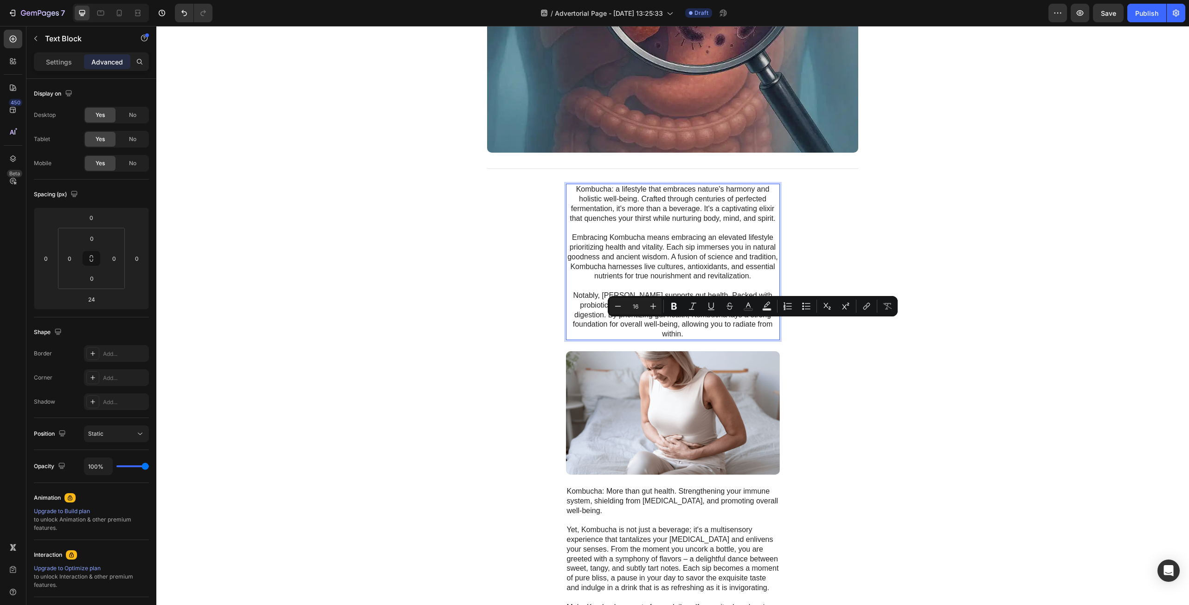
click at [758, 322] on p "Kombucha: a lifestyle that embraces nature's harmony and holistic well-being. C…" at bounding box center [673, 262] width 212 height 154
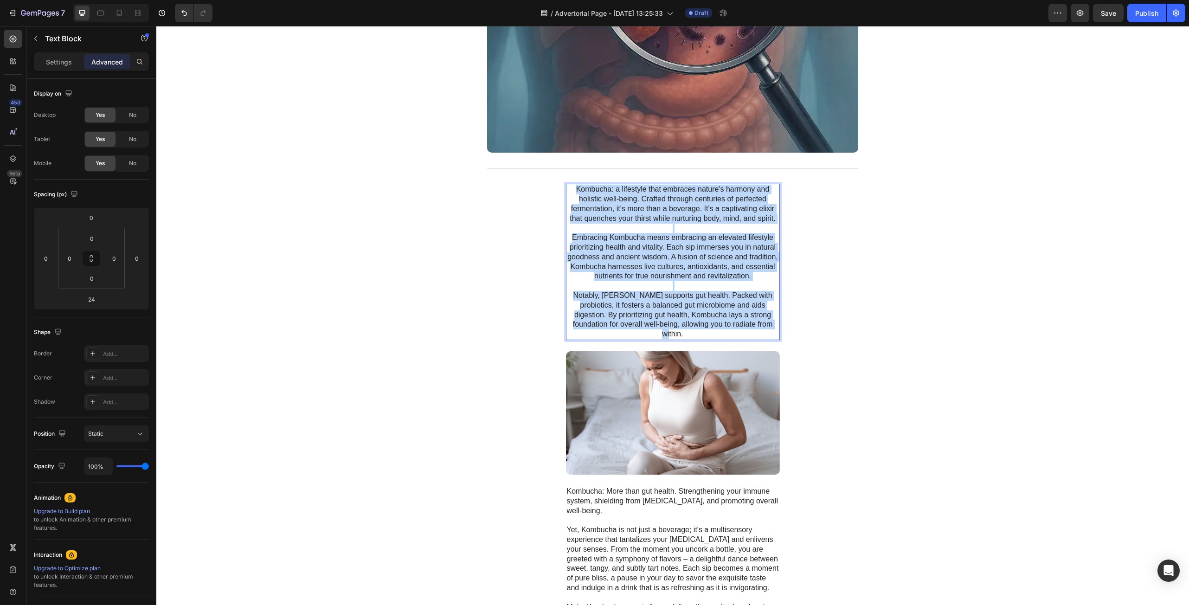
drag, startPoint x: 759, startPoint y: 323, endPoint x: 574, endPoint y: 192, distance: 226.6
click at [574, 192] on p "Kombucha: a lifestyle that embraces nature's harmony and holistic well-being. C…" at bounding box center [673, 262] width 212 height 154
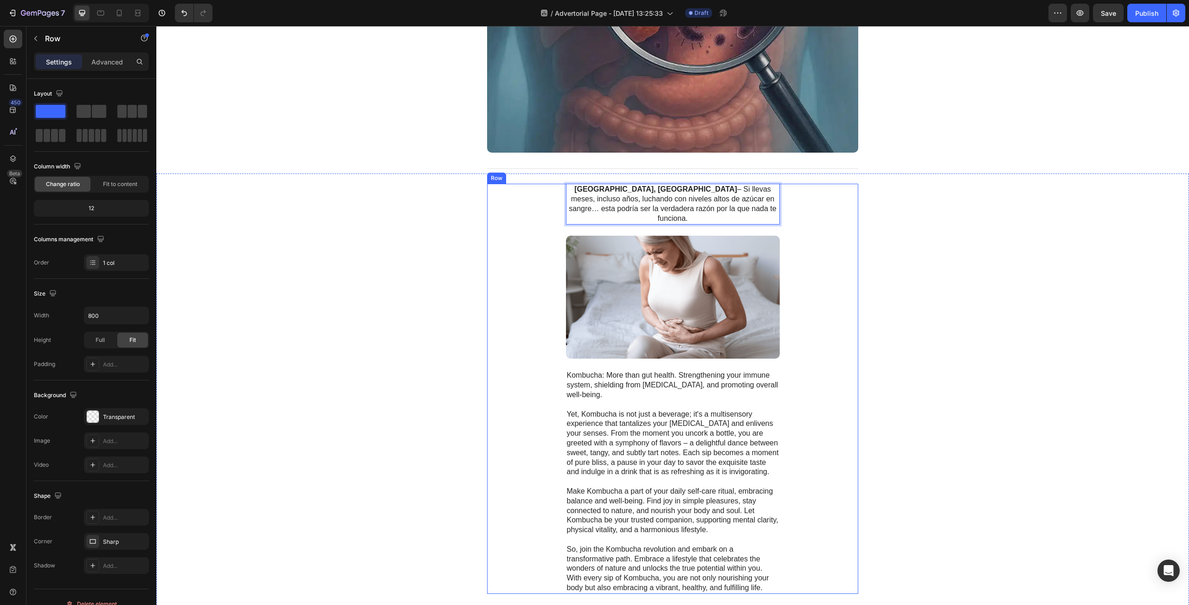
click at [834, 285] on div "[GEOGRAPHIC_DATA], [GEOGRAPHIC_DATA] – Si llevas meses, incluso años, luchando …" at bounding box center [672, 389] width 371 height 410
click at [747, 200] on p "[GEOGRAPHIC_DATA], [GEOGRAPHIC_DATA] – Si llevas meses, incluso años, luchando …" at bounding box center [673, 204] width 212 height 38
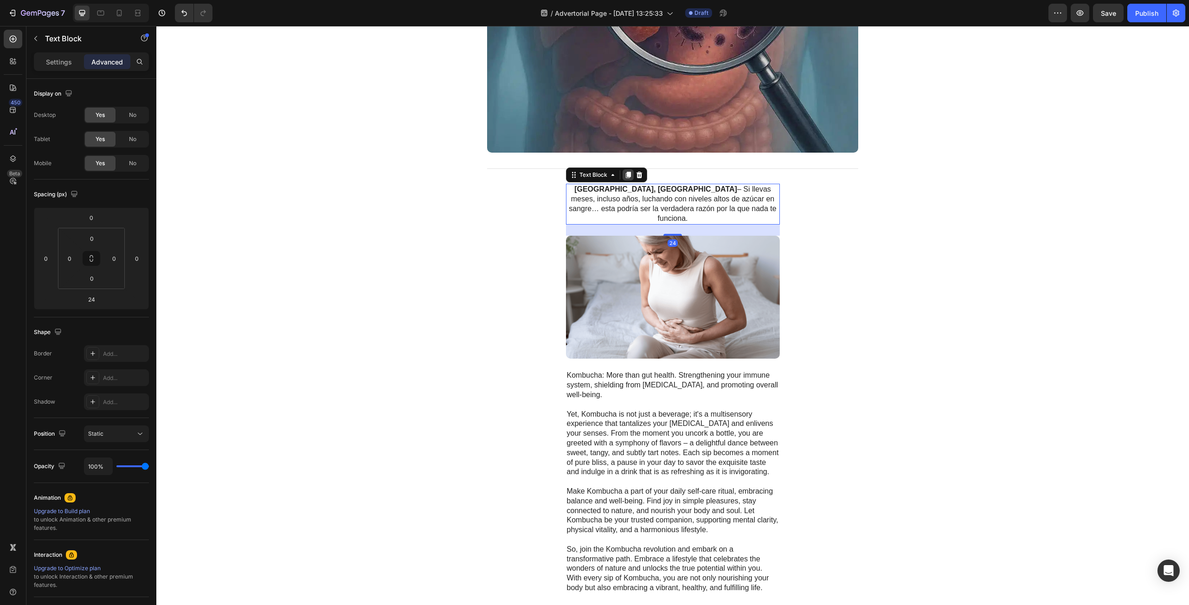
click at [624, 178] on icon at bounding box center [627, 174] width 7 height 7
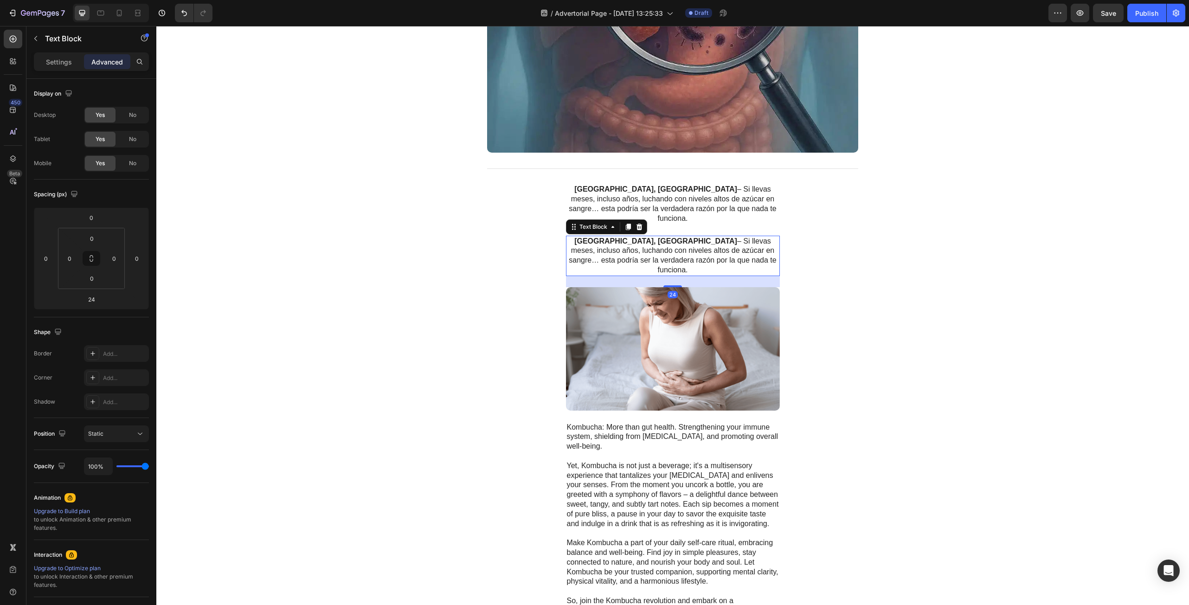
click at [702, 237] on p "[GEOGRAPHIC_DATA], [GEOGRAPHIC_DATA] – Si llevas meses, incluso años, luchando …" at bounding box center [673, 256] width 212 height 38
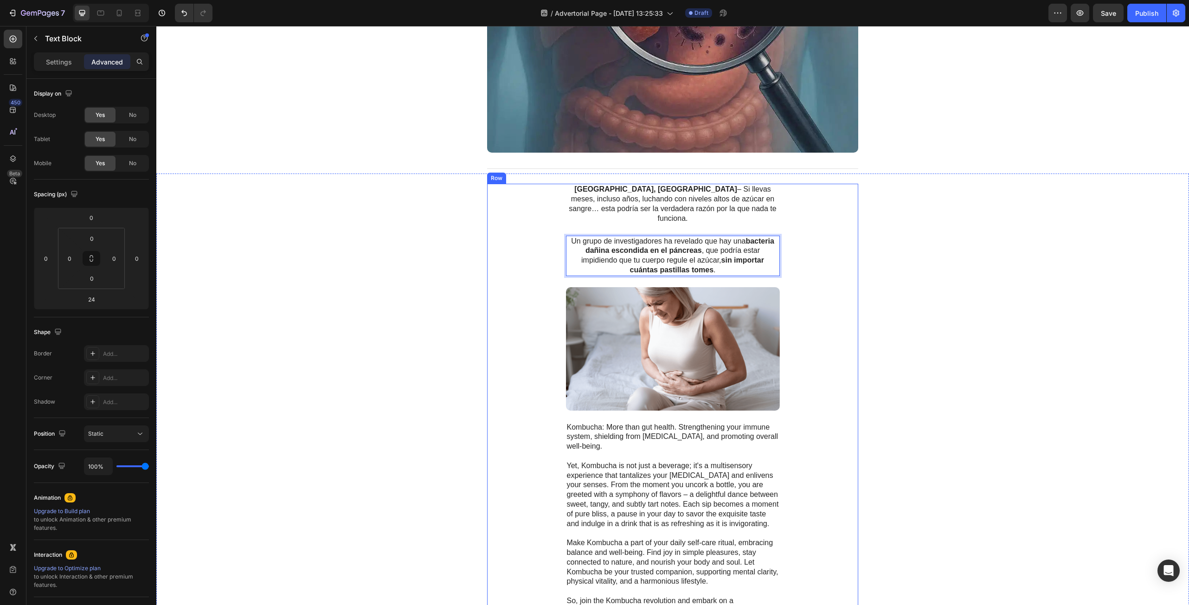
click at [801, 283] on div "[GEOGRAPHIC_DATA], [GEOGRAPHIC_DATA] – Si llevas meses, incluso años, luchando …" at bounding box center [672, 414] width 371 height 461
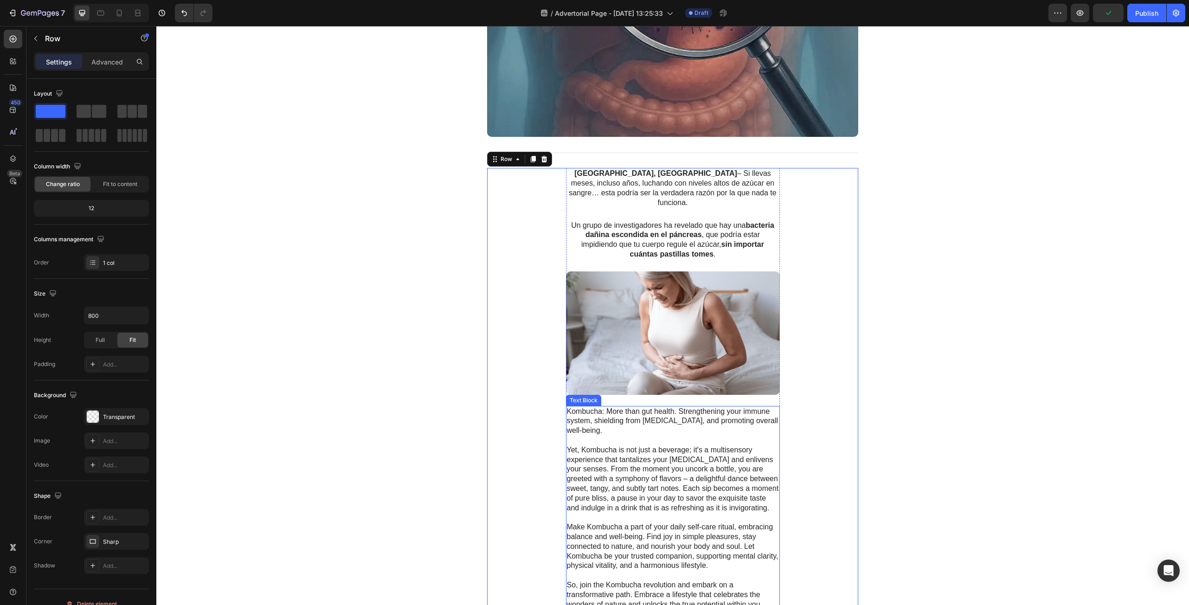
scroll to position [510, 0]
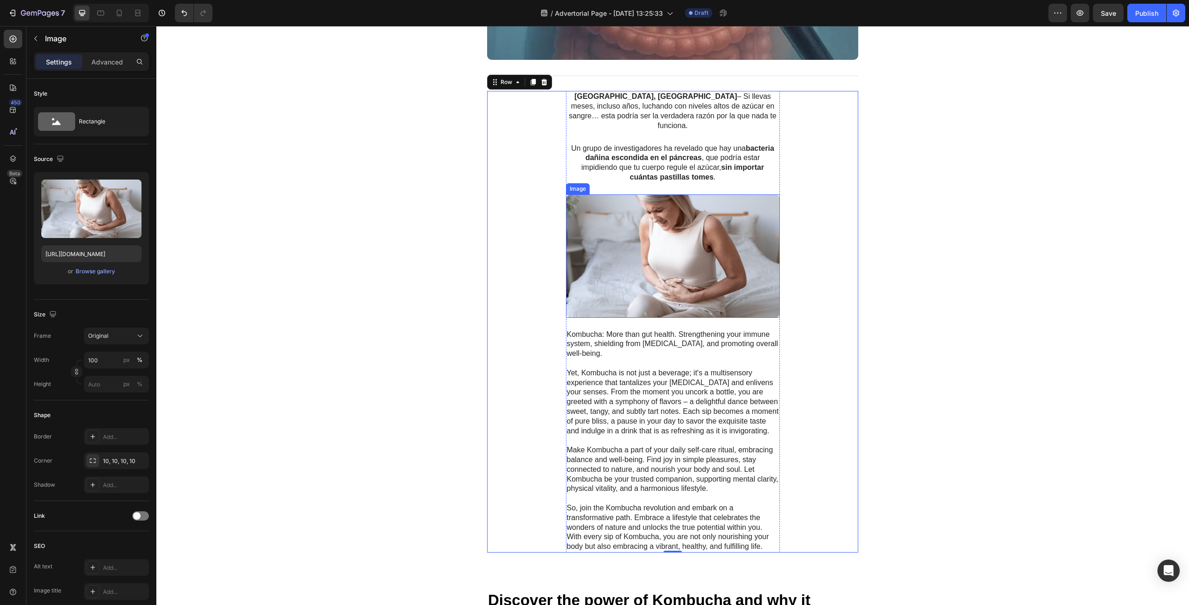
click at [659, 294] on img at bounding box center [673, 255] width 214 height 123
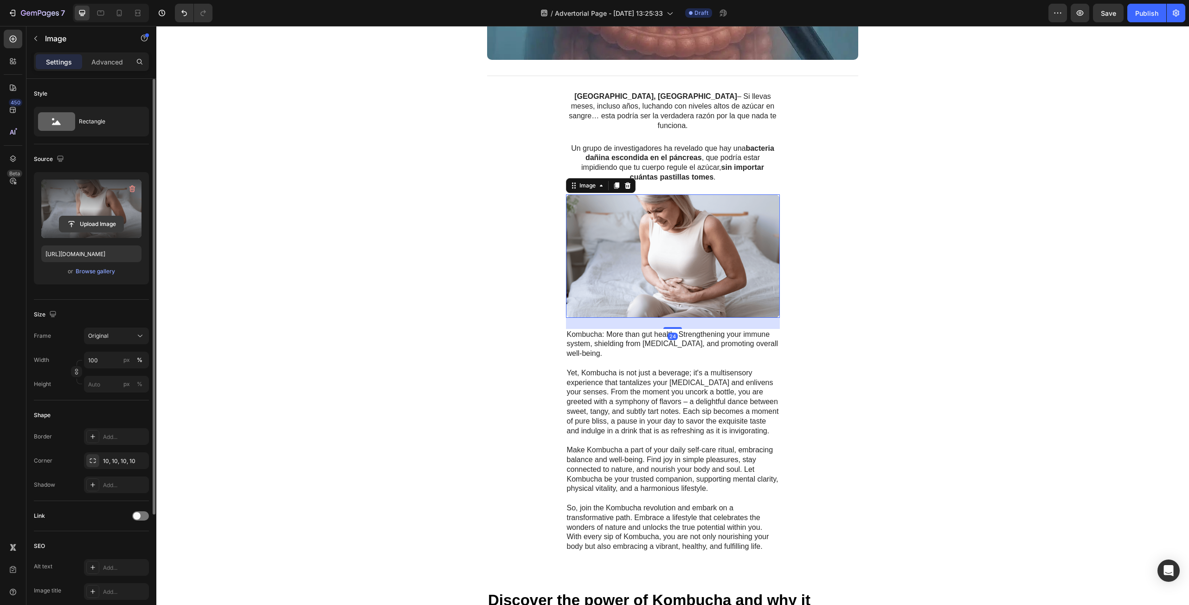
click at [92, 219] on input "file" at bounding box center [91, 224] width 64 height 16
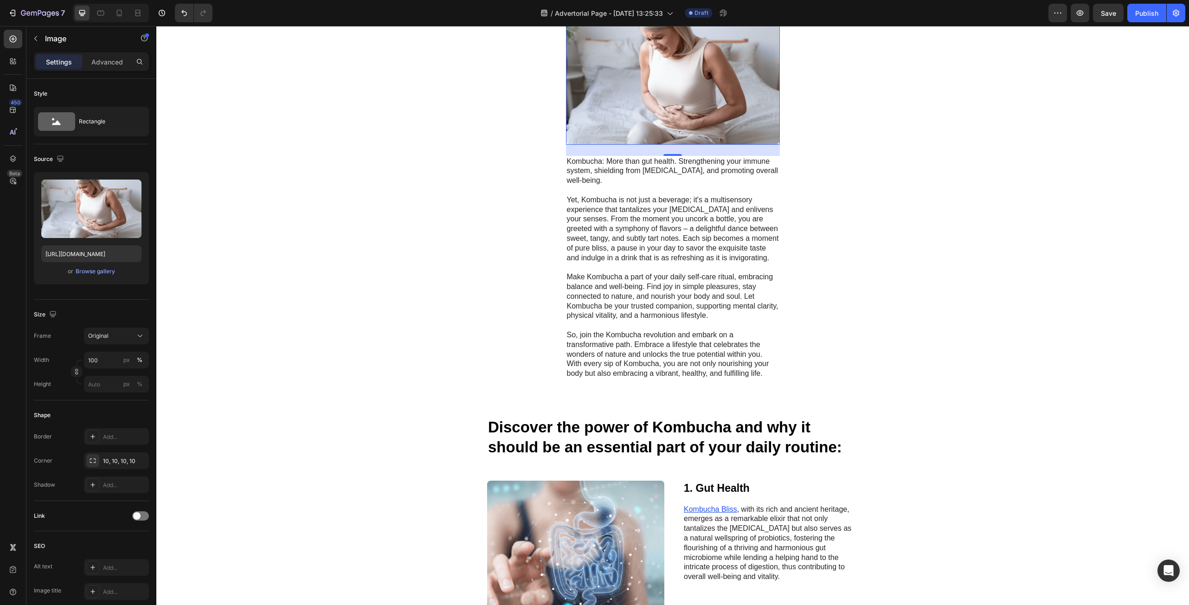
scroll to position [928, 0]
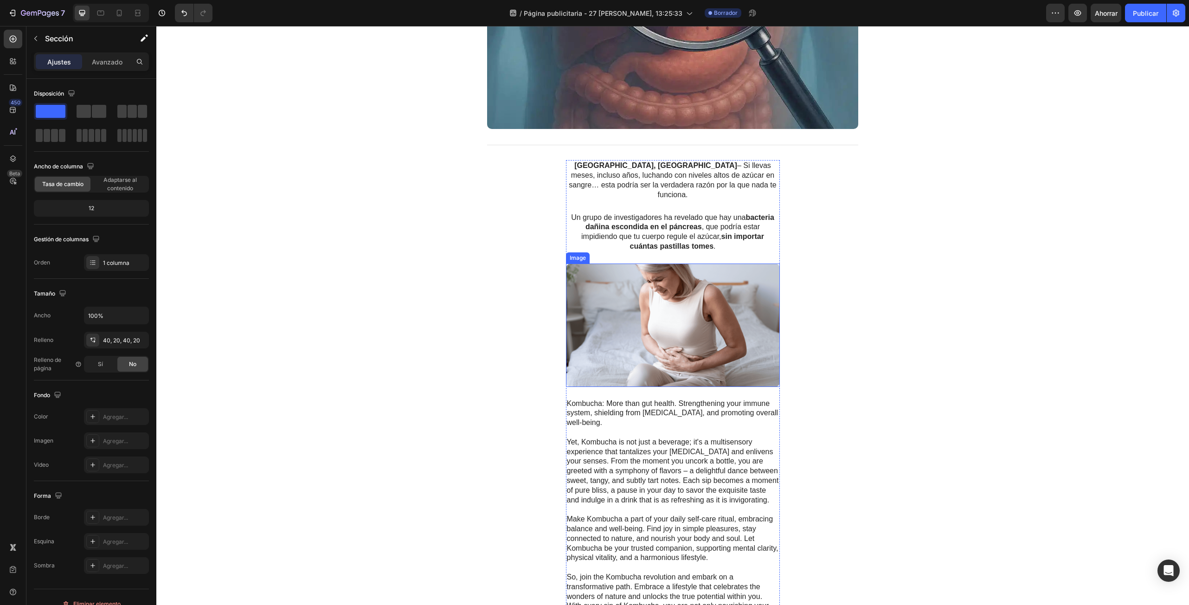
scroll to position [417, 0]
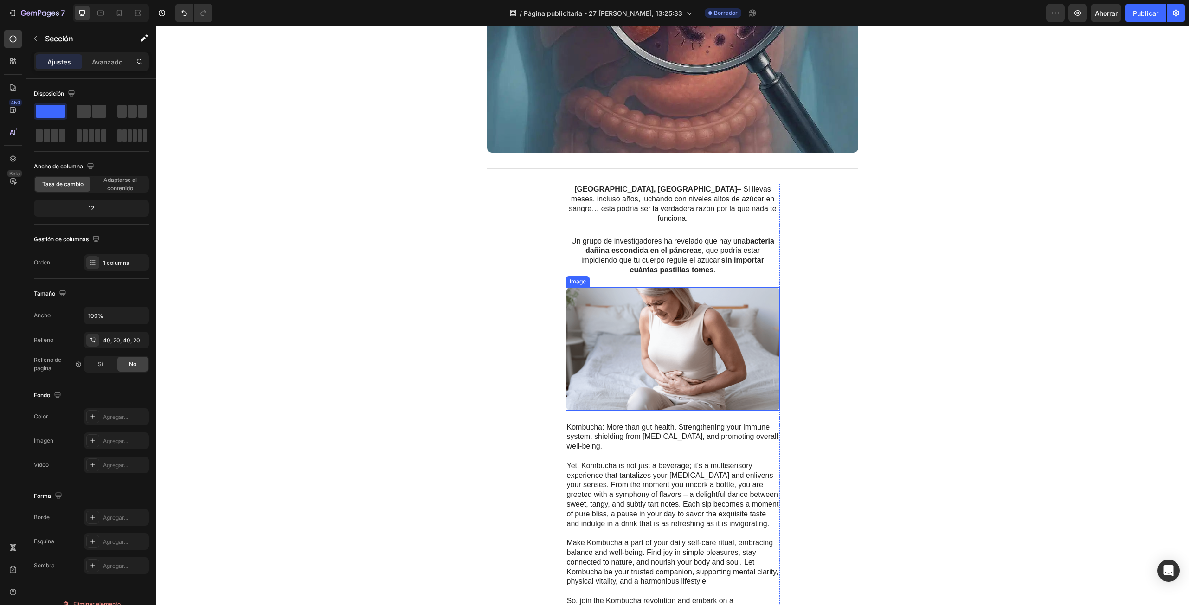
click at [646, 326] on img at bounding box center [673, 348] width 214 height 123
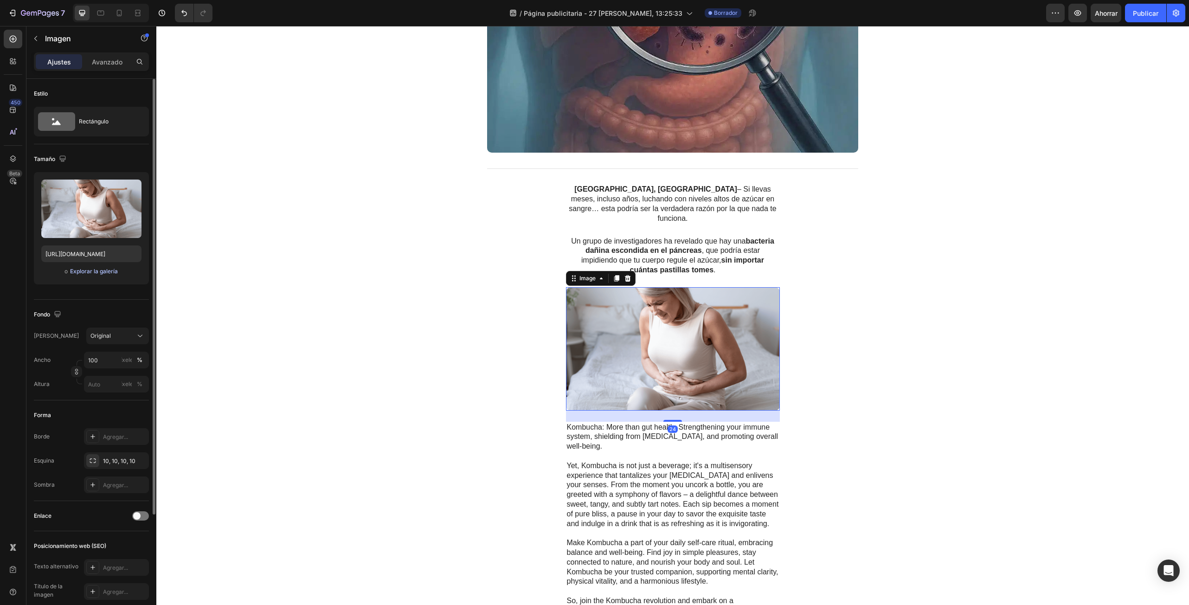
click at [100, 272] on font "Explorar la galería" at bounding box center [94, 271] width 48 height 7
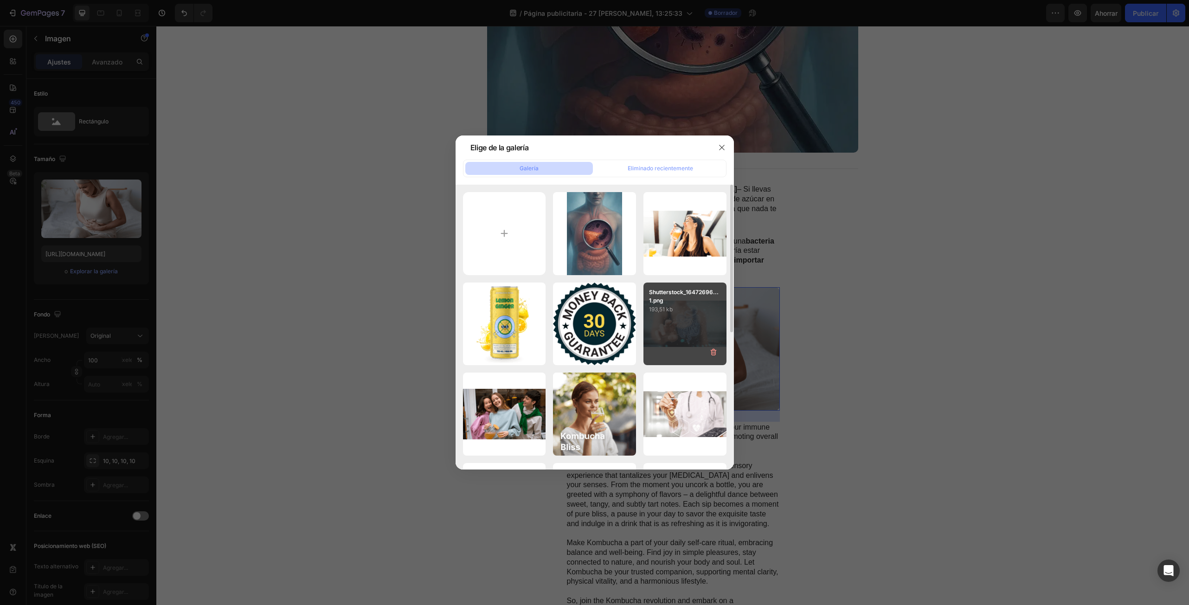
click at [683, 326] on div "Shutterstock_16472696... 1.png 193,51 kb" at bounding box center [684, 323] width 83 height 83
type input "[URL][DOMAIN_NAME]"
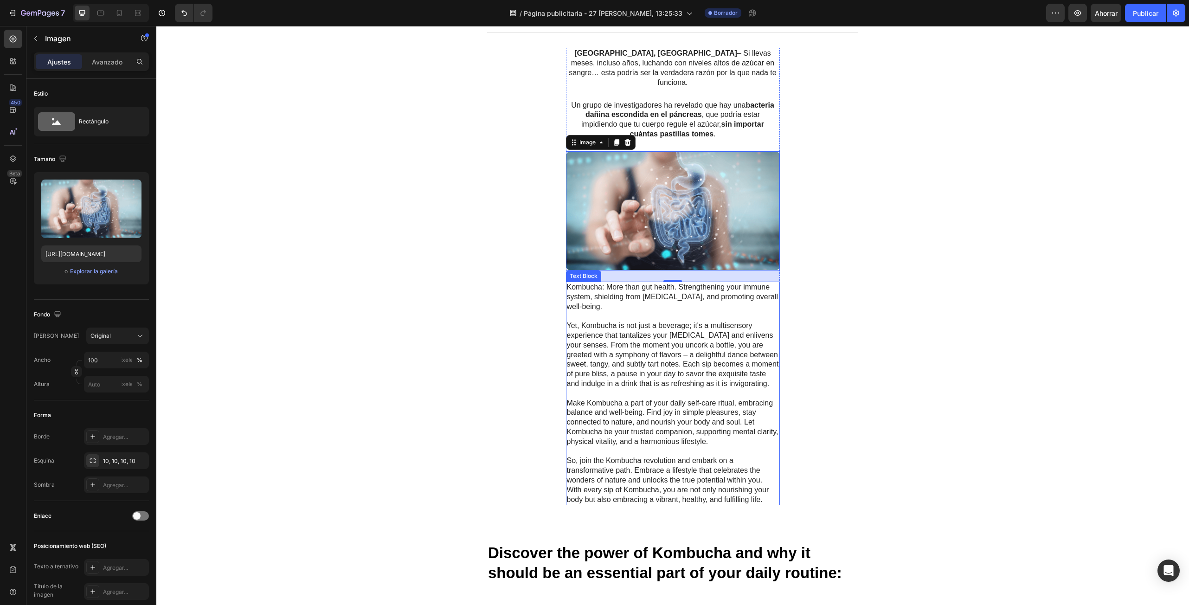
scroll to position [557, 0]
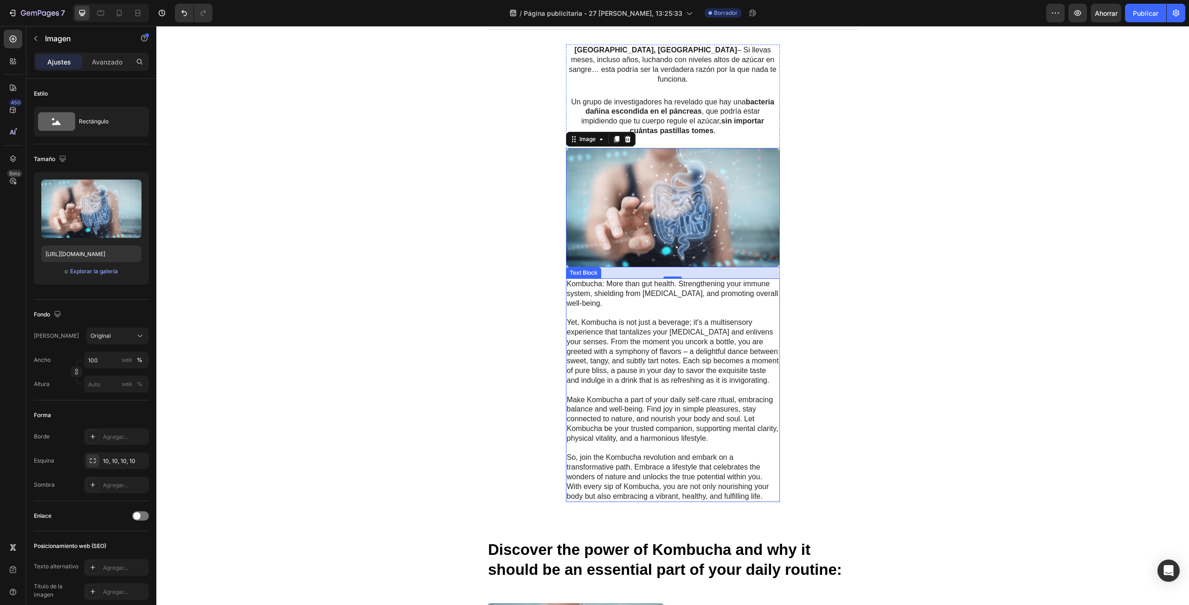
click at [644, 338] on p "Kombucha: More than gut health. Strengthening your immune system, shielding fro…" at bounding box center [673, 390] width 212 height 222
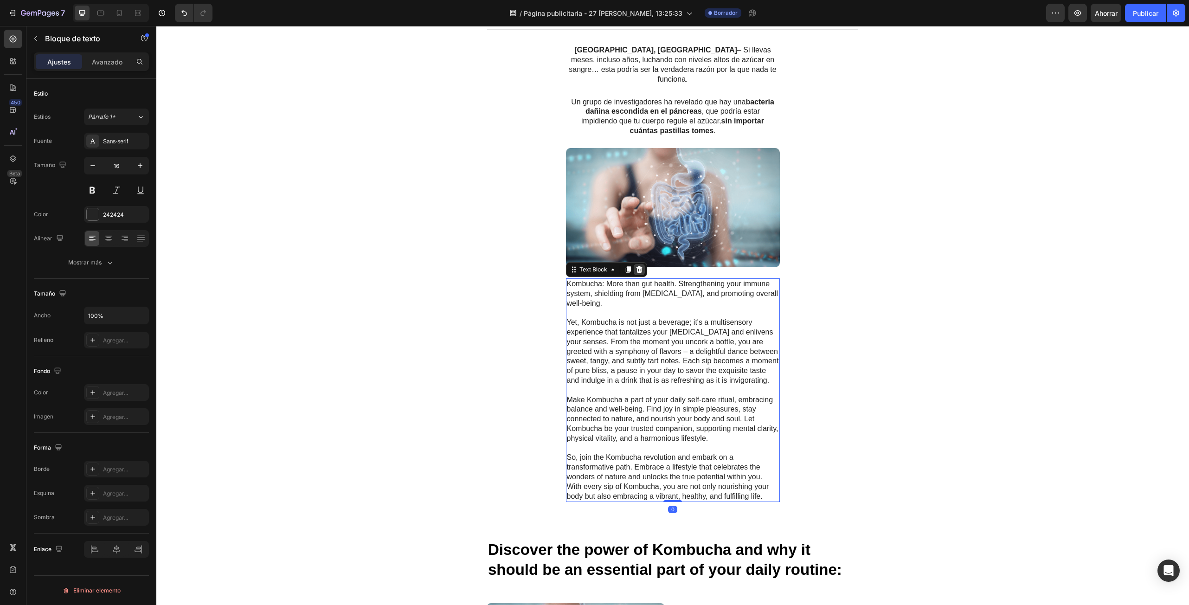
click at [636, 266] on icon at bounding box center [638, 269] width 7 height 7
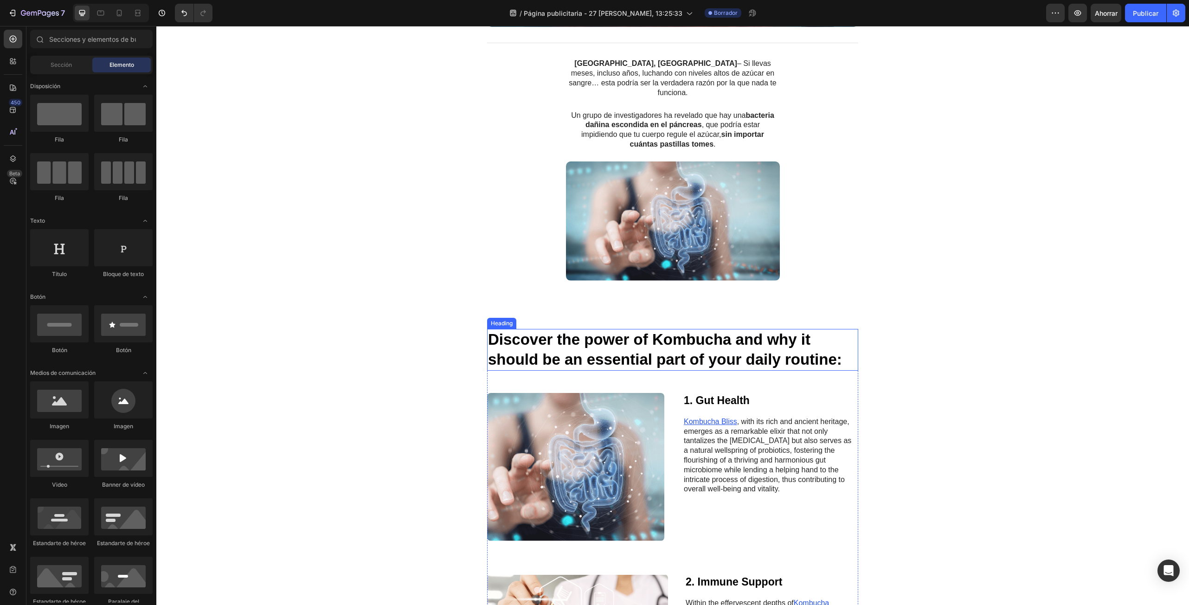
scroll to position [510, 0]
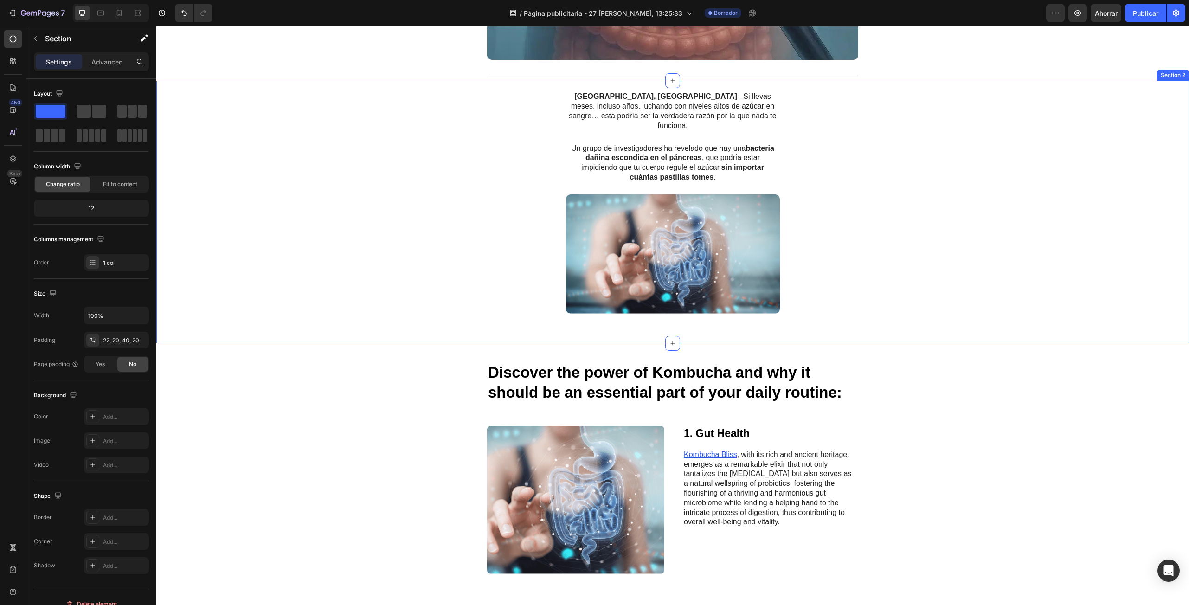
click at [605, 327] on div "[GEOGRAPHIC_DATA], [GEOGRAPHIC_DATA] – Si llevas meses, incluso años, luchando …" at bounding box center [672, 212] width 1032 height 262
click at [869, 268] on div "[GEOGRAPHIC_DATA], [GEOGRAPHIC_DATA] – Si llevas meses, incluso años, luchando …" at bounding box center [673, 208] width 1014 height 234
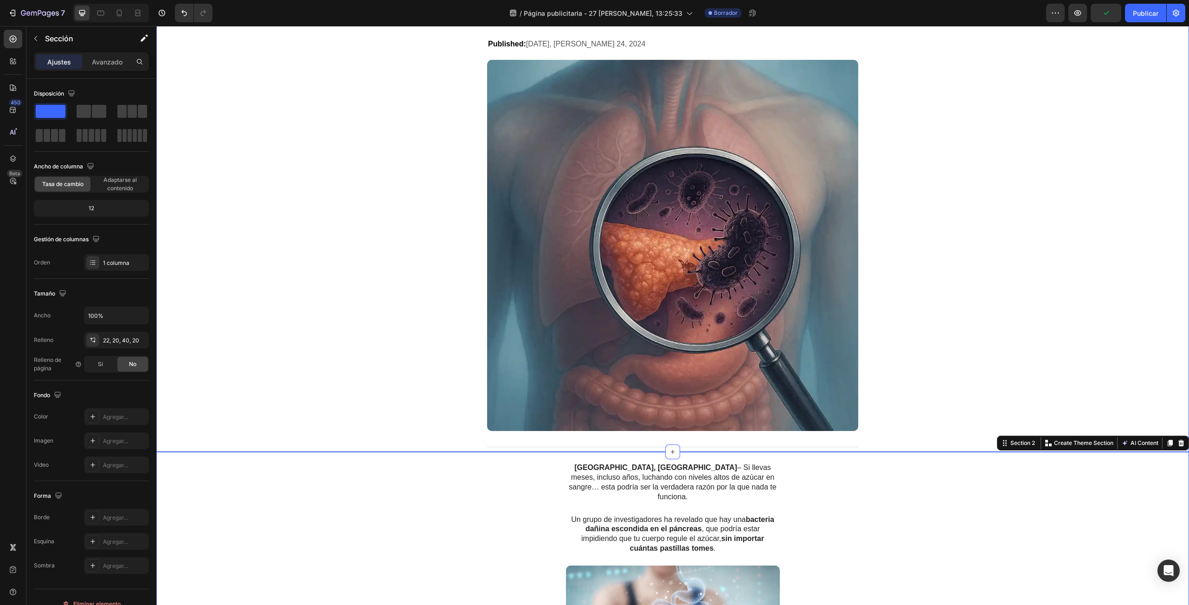
scroll to position [186, 0]
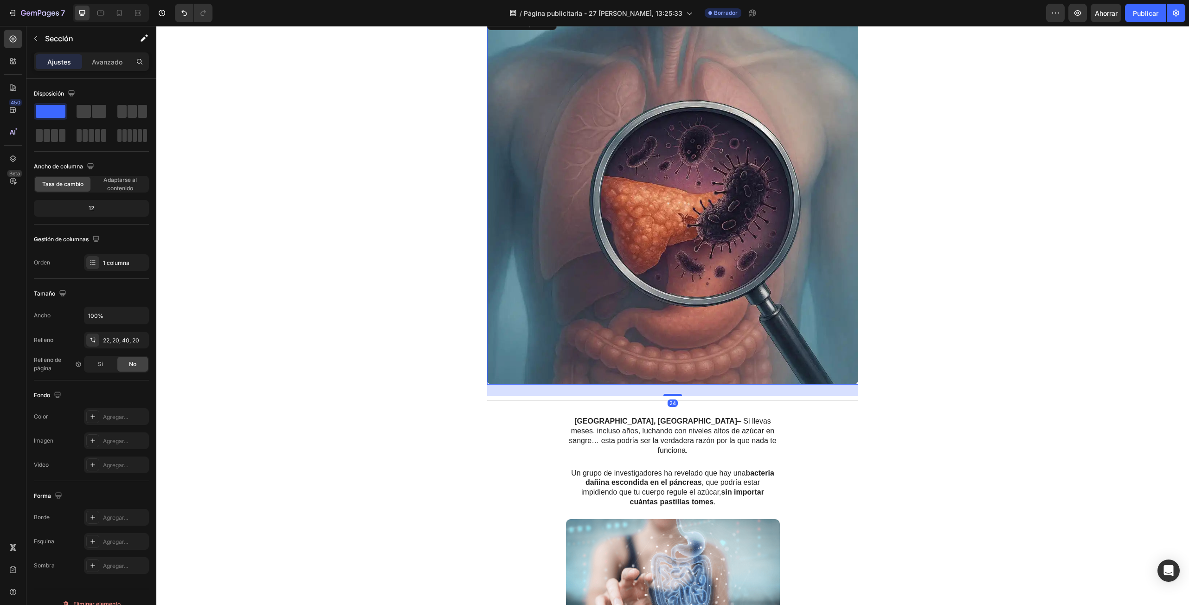
click at [719, 304] on img at bounding box center [672, 198] width 371 height 371
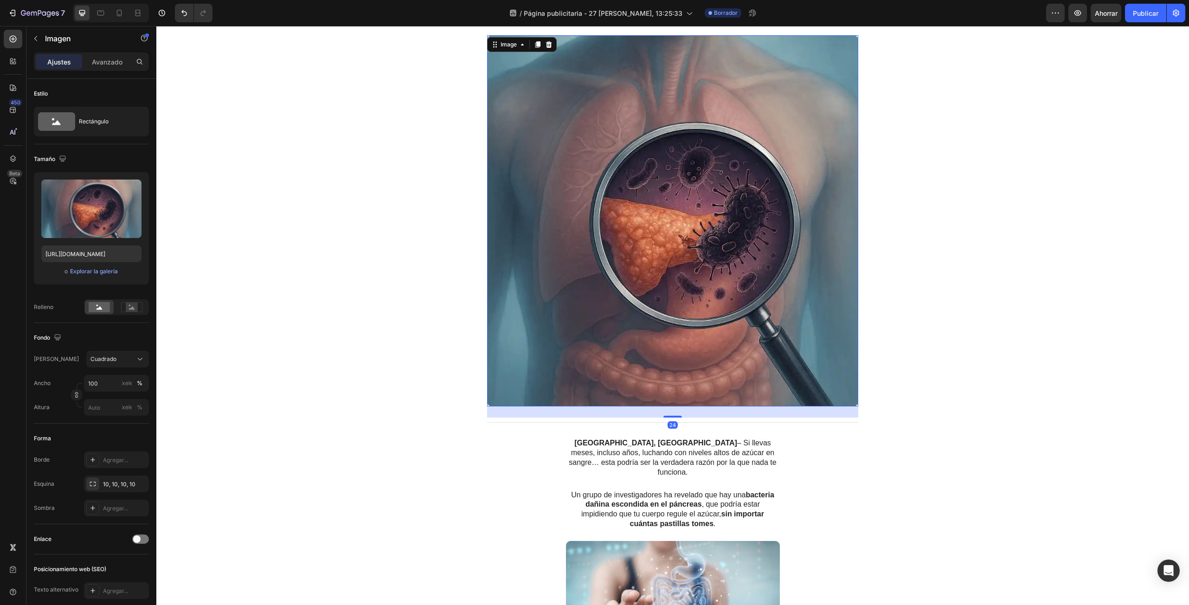
scroll to position [46, 0]
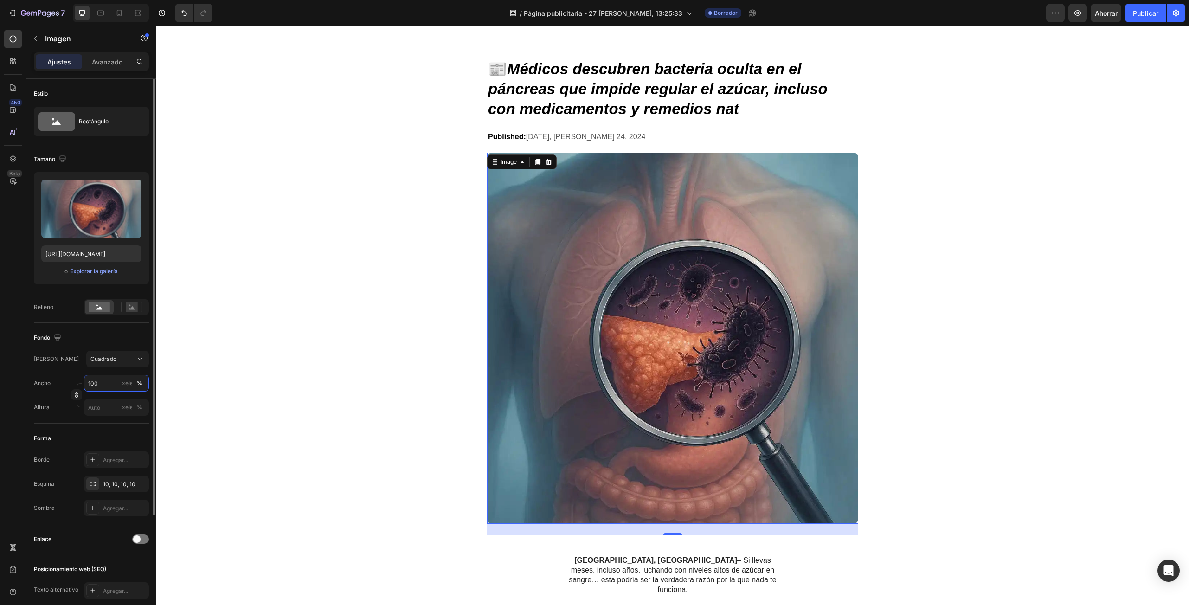
click at [90, 387] on input "100" at bounding box center [116, 383] width 65 height 17
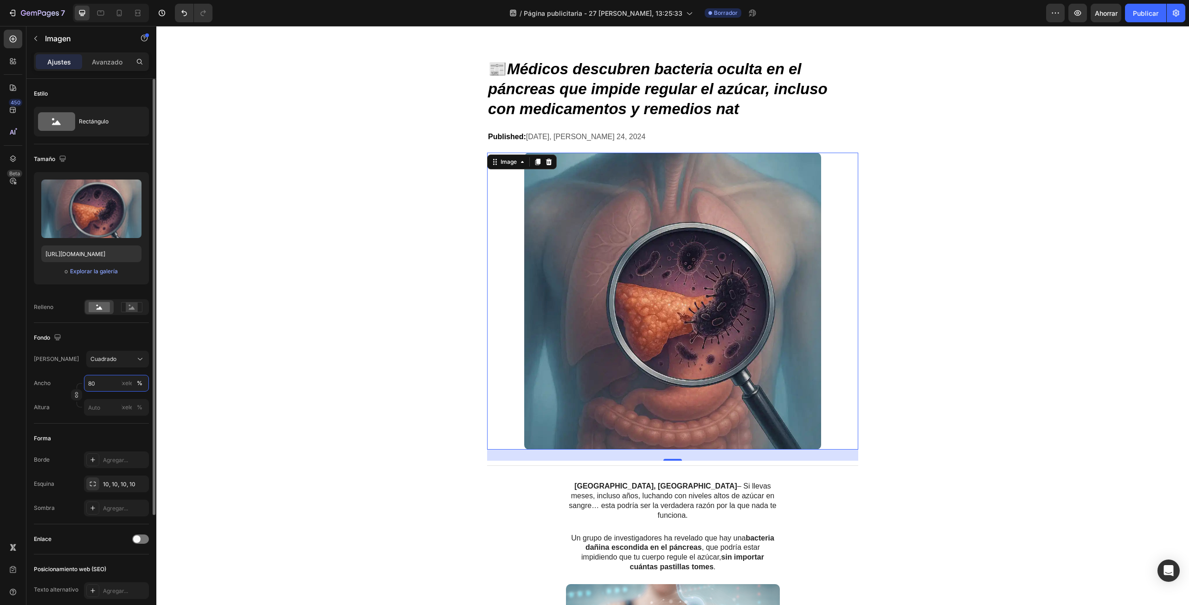
click at [106, 384] on input "80" at bounding box center [116, 383] width 65 height 17
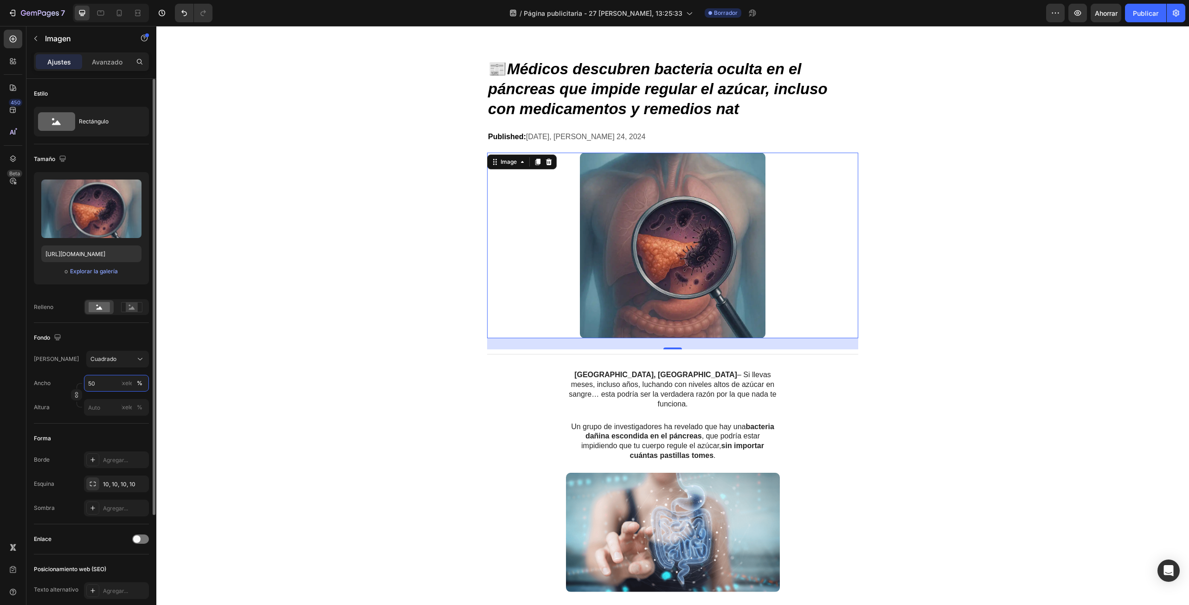
click at [106, 384] on input "50" at bounding box center [116, 383] width 65 height 17
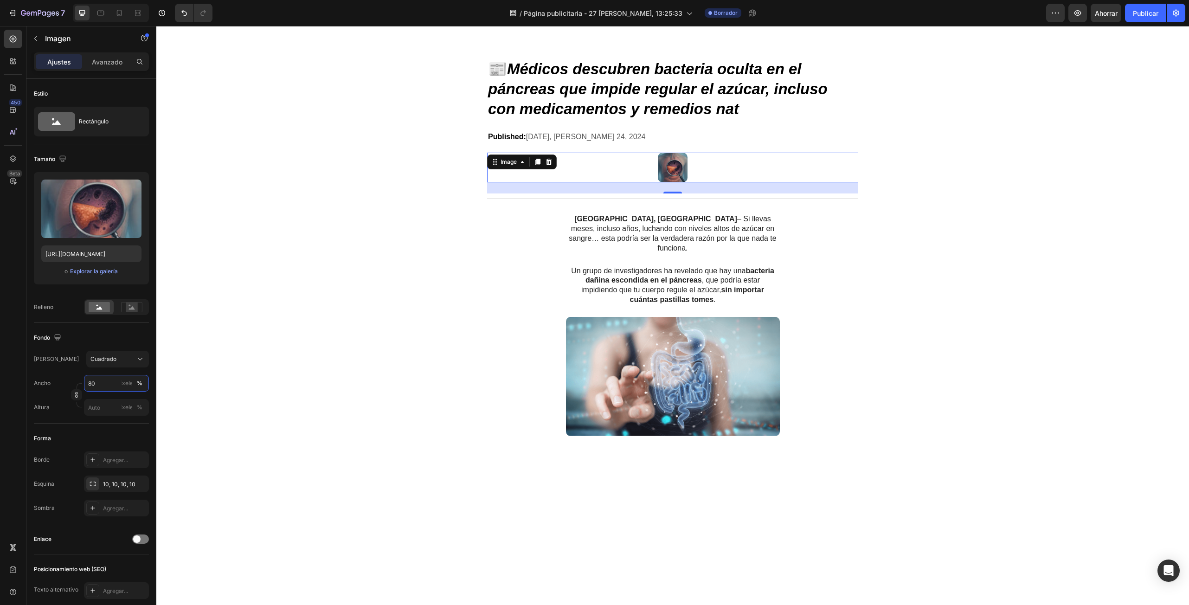
type input "80"
click at [17, 380] on div "450 Beta" at bounding box center [13, 284] width 19 height 508
click at [772, 156] on div at bounding box center [672, 168] width 371 height 30
click at [1021, 222] on div "[GEOGRAPHIC_DATA], [GEOGRAPHIC_DATA] – Si llevas meses, incluso años, luchando …" at bounding box center [673, 330] width 1014 height 234
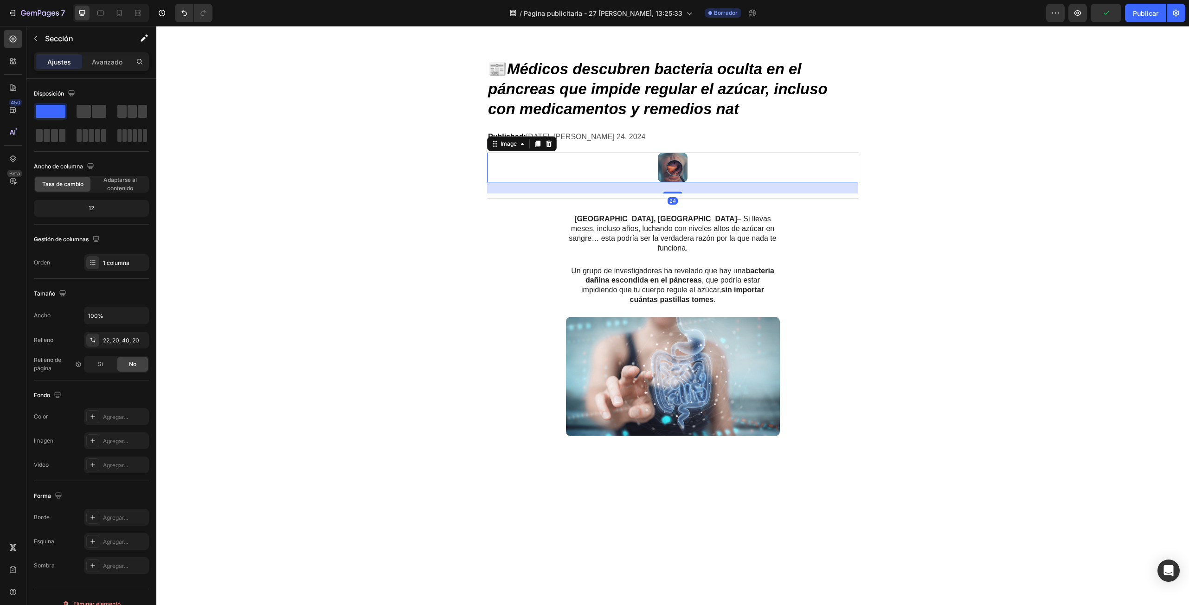
click at [822, 165] on div at bounding box center [672, 168] width 371 height 30
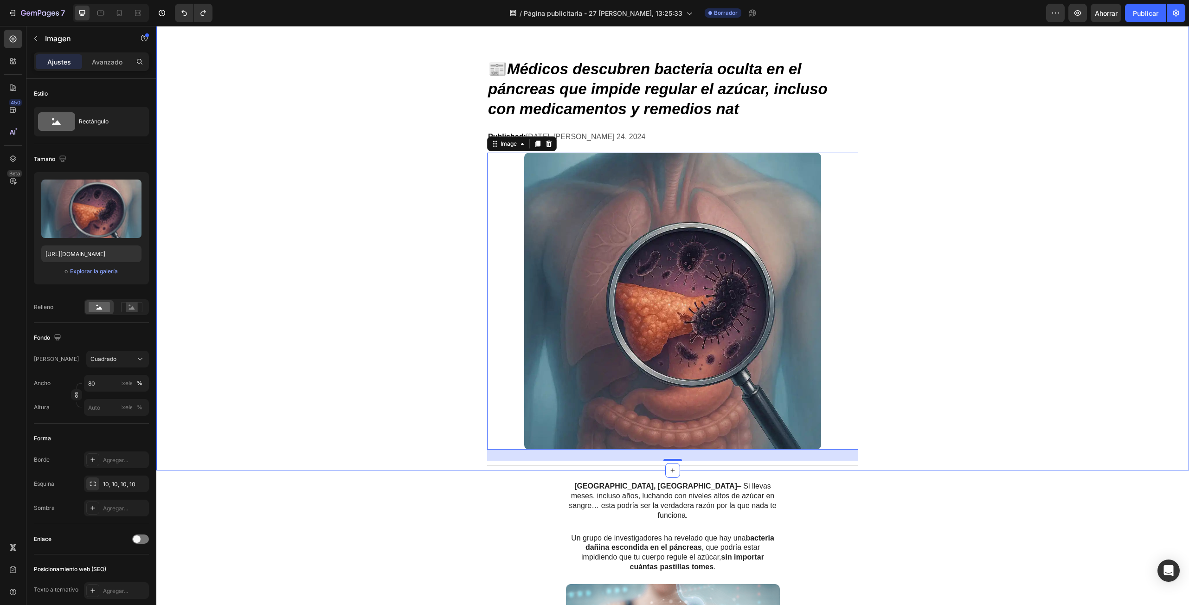
type input "100"
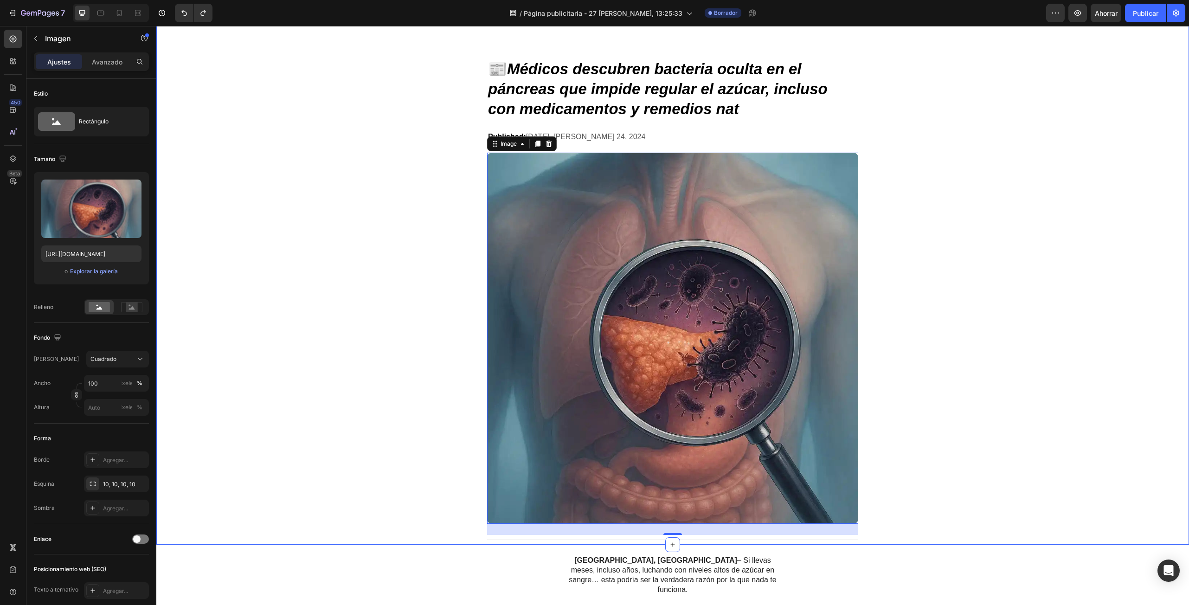
click at [914, 301] on div "Advertorial Text Block Row 📰 Médicos descubren bacteria oculta en el páncreas q…" at bounding box center [672, 272] width 1032 height 546
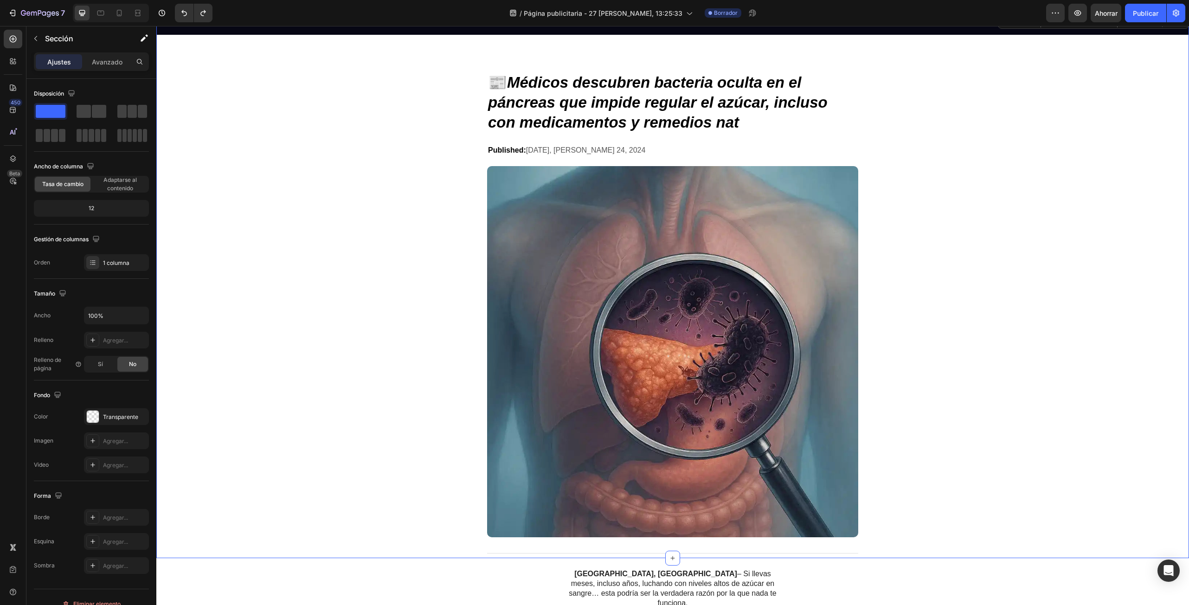
scroll to position [0, 0]
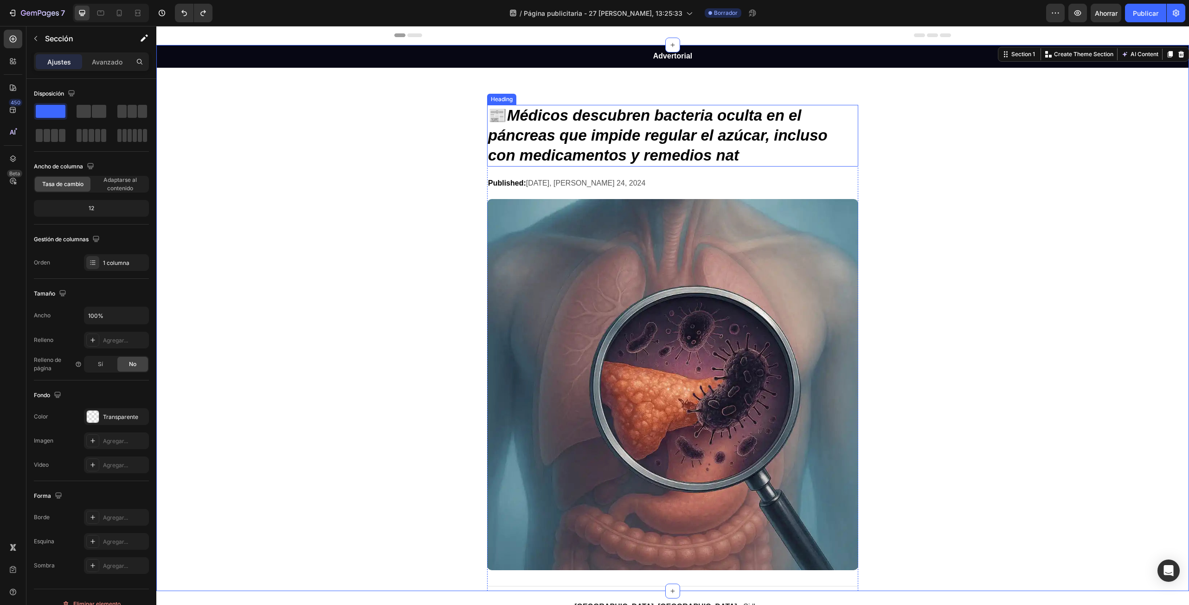
click at [551, 112] on icon "Médicos descubren bacteria oculta en el páncreas que impide regular el azúcar, …" at bounding box center [657, 135] width 339 height 57
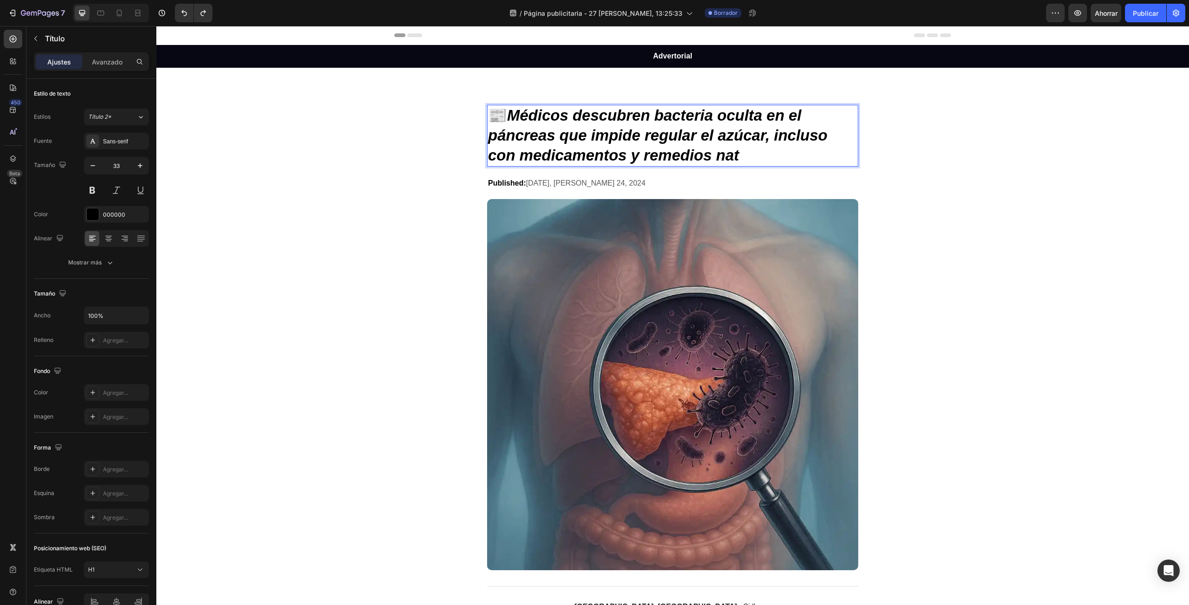
click at [575, 115] on icon "Médicos descubren bacteria oculta en el páncreas que impide regular el azúcar, …" at bounding box center [657, 135] width 339 height 57
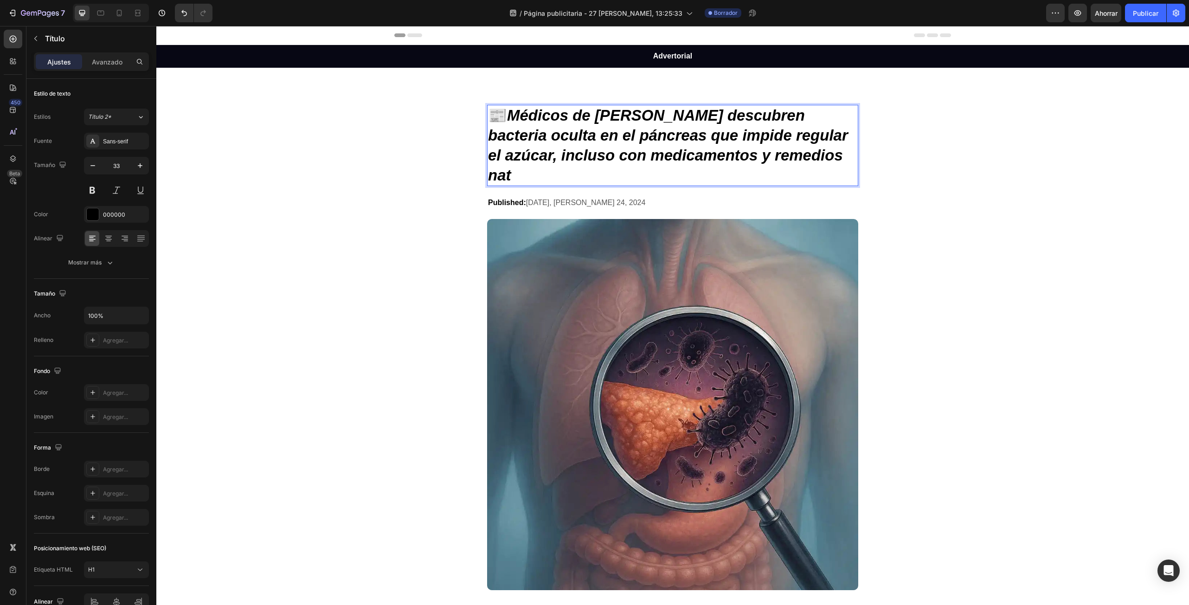
click at [796, 141] on icon "Médicos de [PERSON_NAME] descubren bacteria oculta en el páncreas que impide re…" at bounding box center [668, 145] width 360 height 77
click at [928, 204] on div "Advertorial Text Block Row 📰 Médicos de [PERSON_NAME] descubren bacteria oculta…" at bounding box center [672, 328] width 1032 height 566
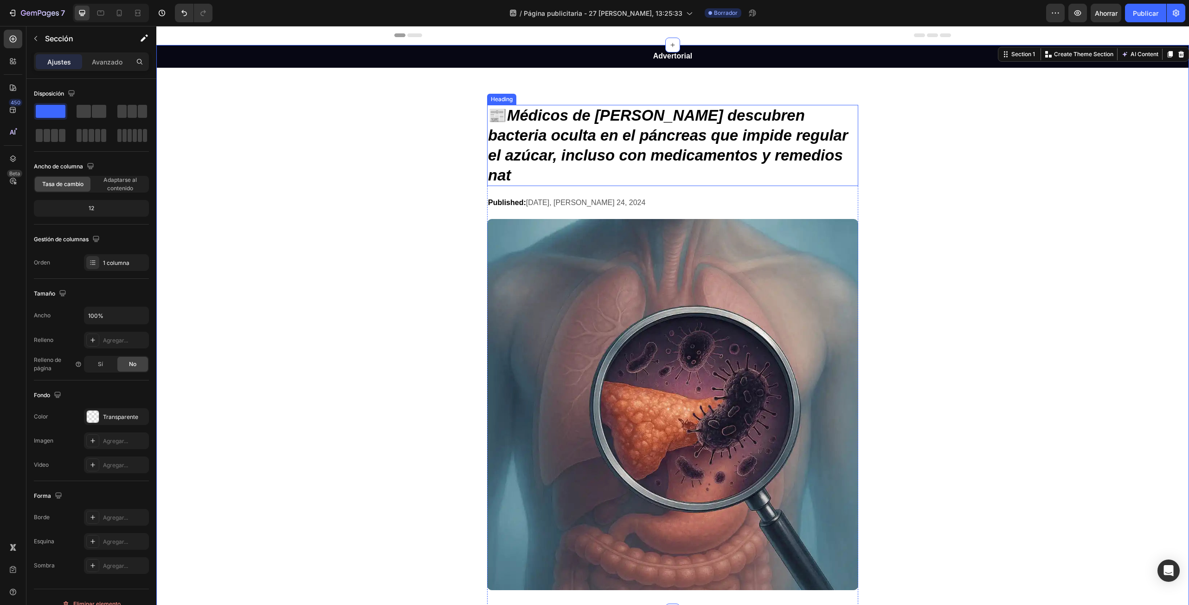
click at [804, 159] on p "📰 Médicos de [PERSON_NAME] descubren bacteria oculta en el páncreas que impide …" at bounding box center [672, 146] width 369 height 80
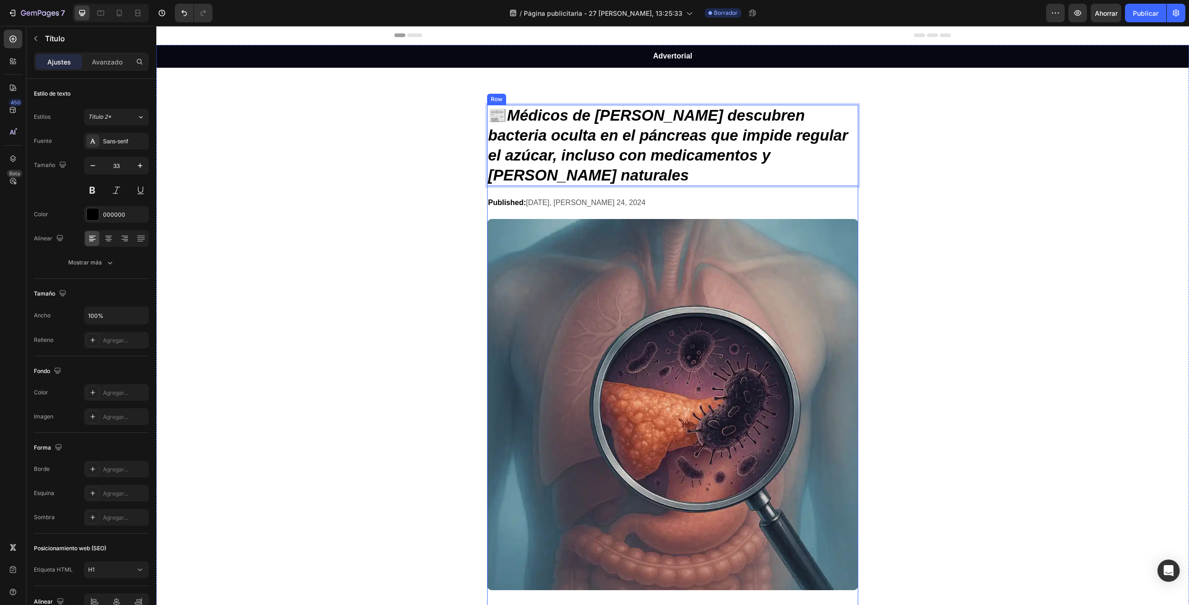
click at [1067, 266] on div "Advertorial Text Block Row 📰 Médicos de [PERSON_NAME] descubren bacteria oculta…" at bounding box center [672, 328] width 1032 height 566
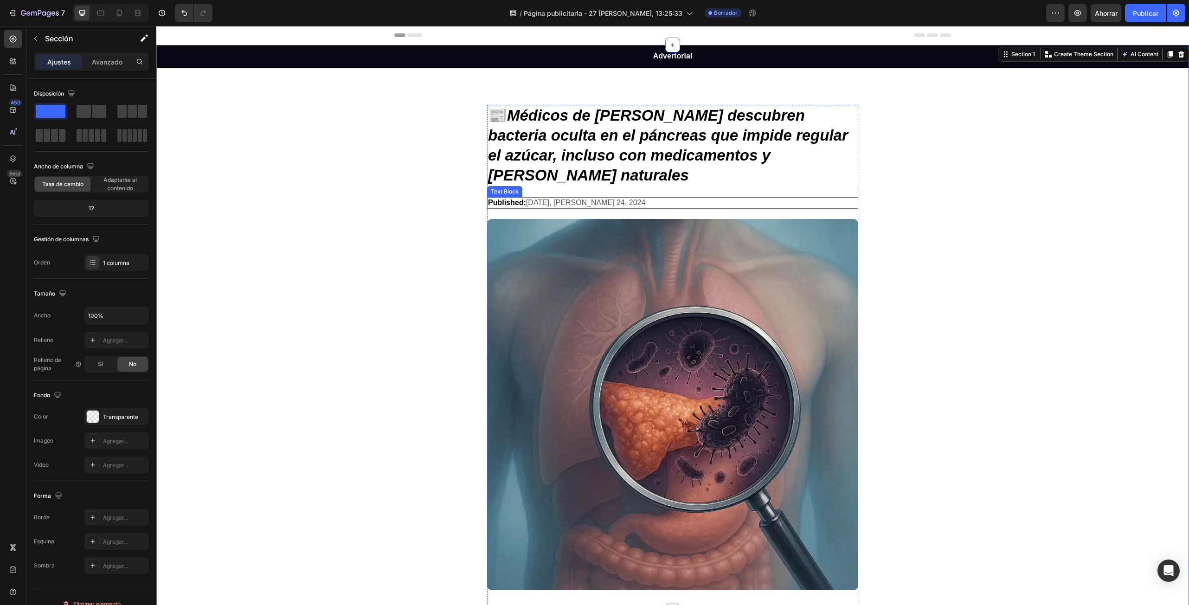
click at [516, 198] on strong "Published:" at bounding box center [507, 202] width 38 height 8
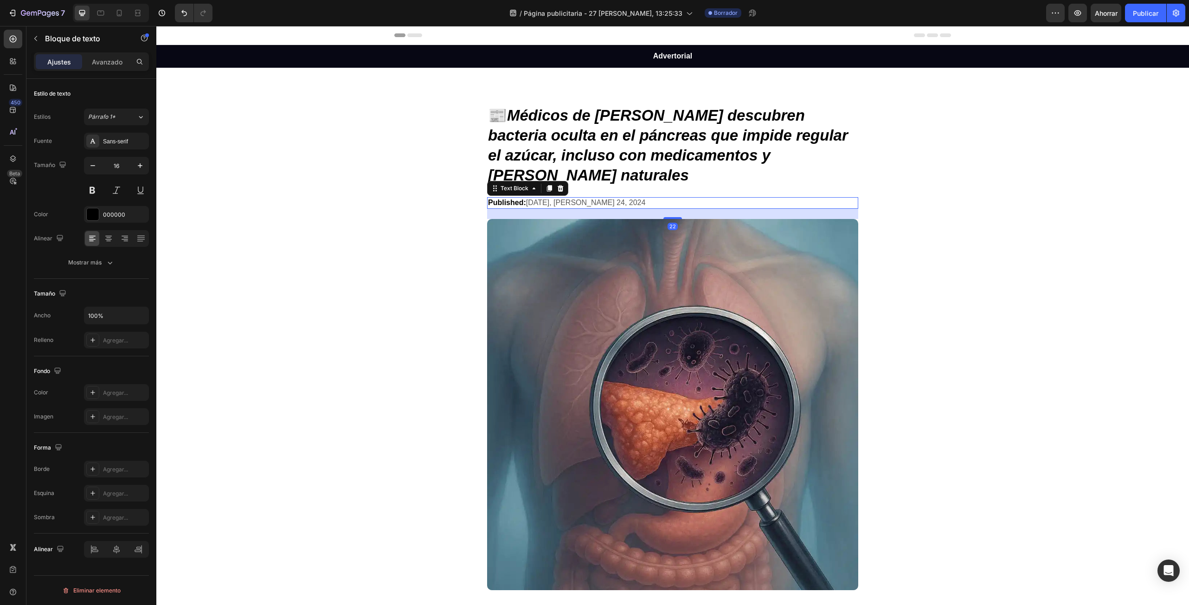
click at [507, 198] on strong "Published:" at bounding box center [507, 202] width 38 height 8
click at [520, 198] on strong "Publicado:" at bounding box center [507, 202] width 38 height 8
click at [533, 198] on span "[DATE], [PERSON_NAME] 24, 2024" at bounding box center [586, 202] width 120 height 8
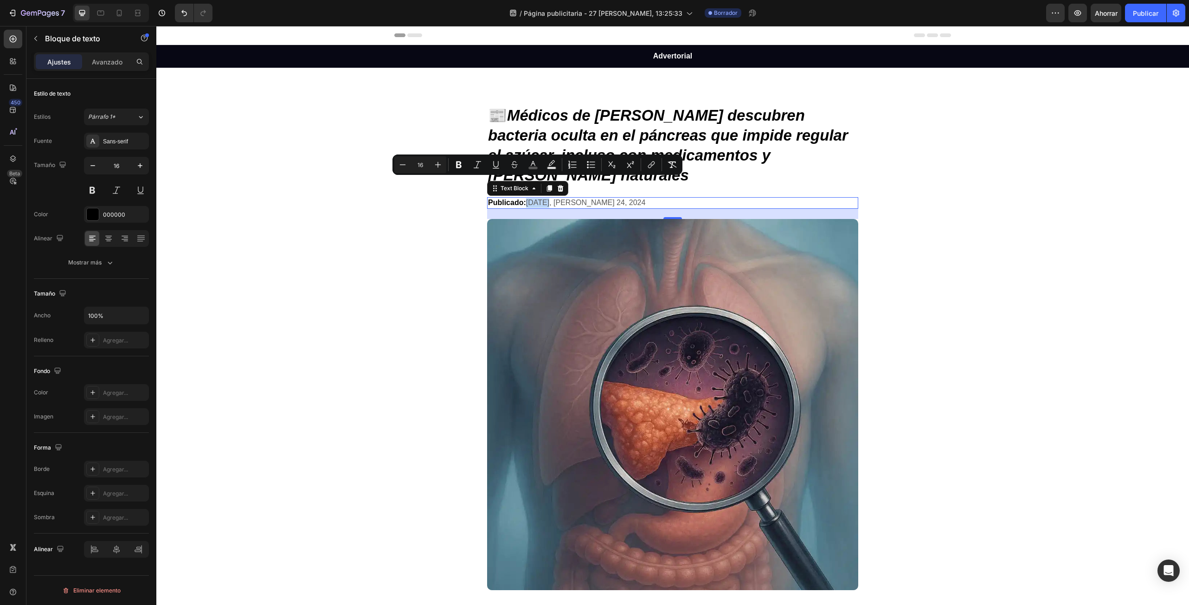
click at [538, 198] on span "[DATE], [PERSON_NAME] 24, 2024" at bounding box center [586, 202] width 120 height 8
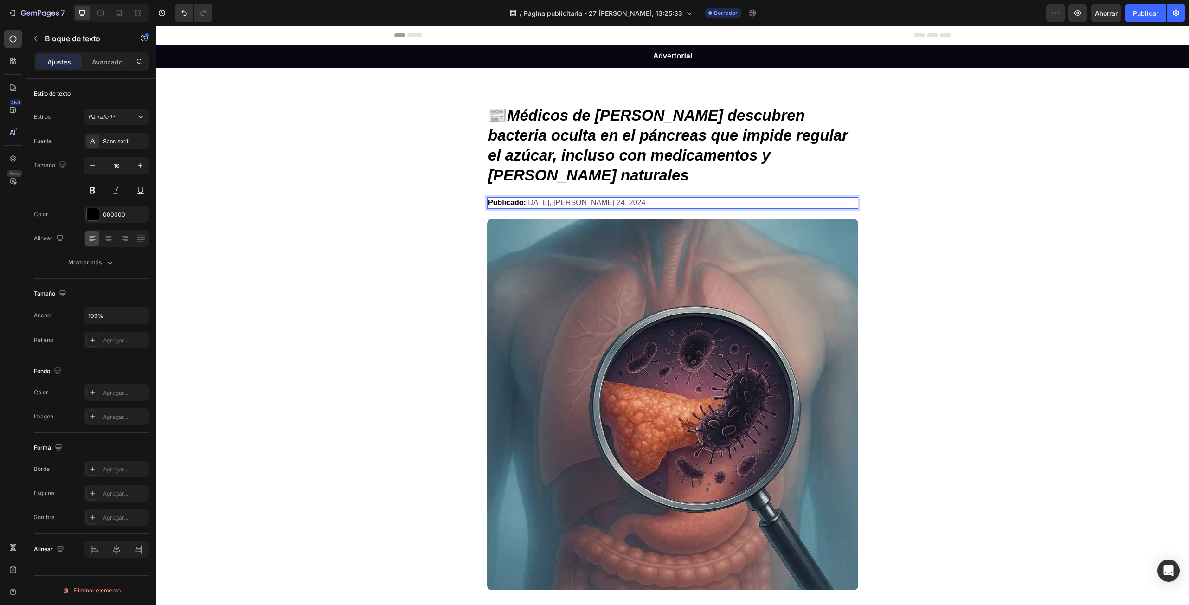
click at [538, 198] on span "[DATE], [PERSON_NAME] 24, 2024" at bounding box center [586, 202] width 120 height 8
click at [575, 198] on span "miercoles, [PERSON_NAME] 24, 2024" at bounding box center [590, 202] width 128 height 8
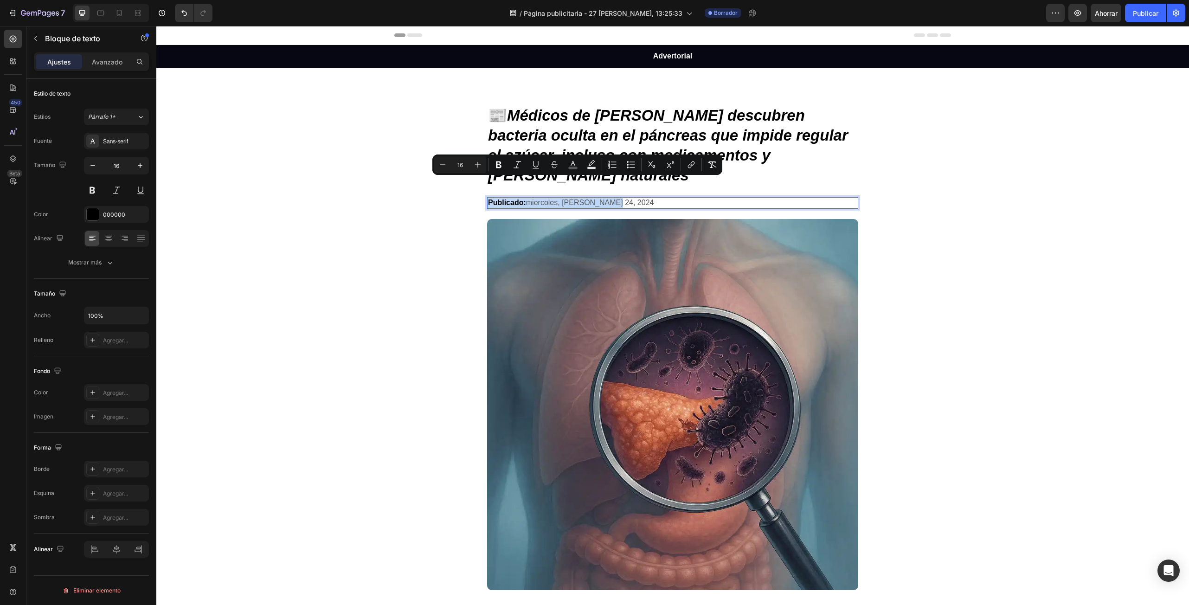
click at [574, 198] on span "miercoles, [PERSON_NAME] 24, 2024" at bounding box center [590, 202] width 128 height 8
click at [570, 198] on span "miercoles, [PERSON_NAME] 24, 2024" at bounding box center [590, 202] width 128 height 8
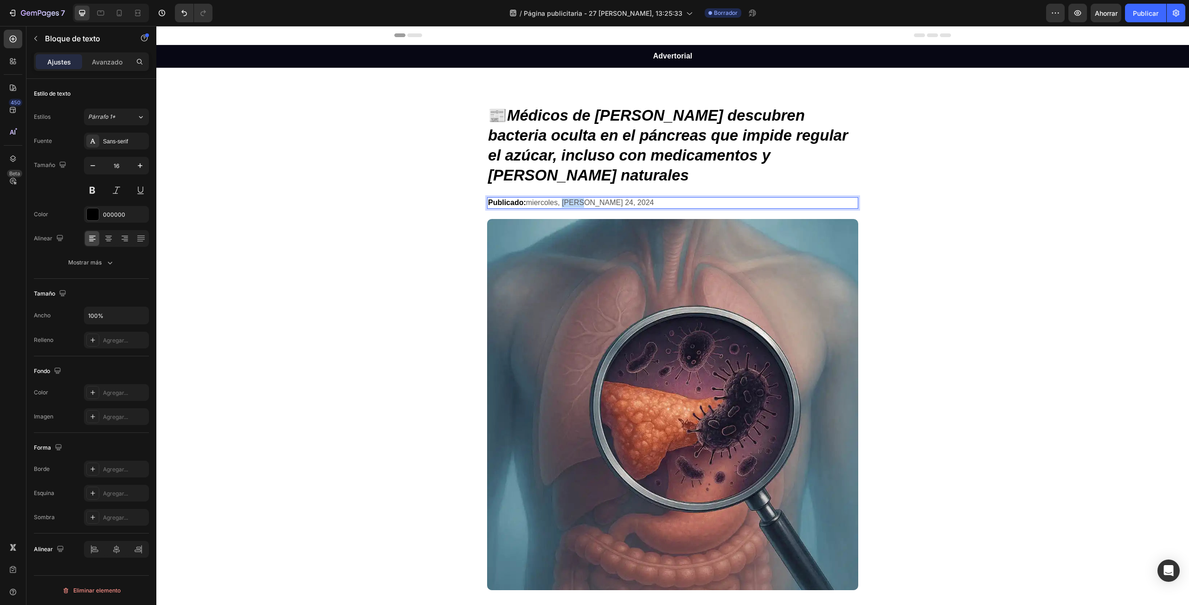
click at [570, 198] on span "miercoles, [PERSON_NAME] 24, 2024" at bounding box center [590, 202] width 128 height 8
click at [589, 198] on span "miercoles, agosto 24, 2024" at bounding box center [570, 202] width 89 height 8
click at [619, 198] on p "Publicado: [GEOGRAPHIC_DATA], agosto 27, 2024" at bounding box center [672, 203] width 369 height 10
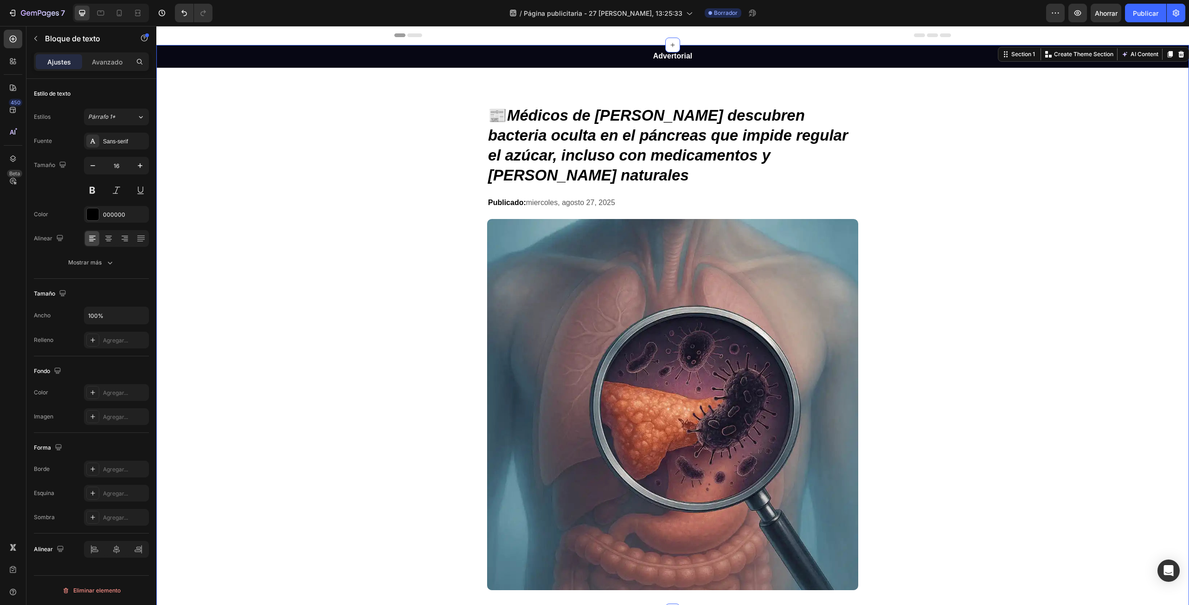
click at [992, 246] on div "Advertorial Text Block Row 📰 Médicos de [PERSON_NAME] descubren bacteria oculta…" at bounding box center [672, 328] width 1032 height 566
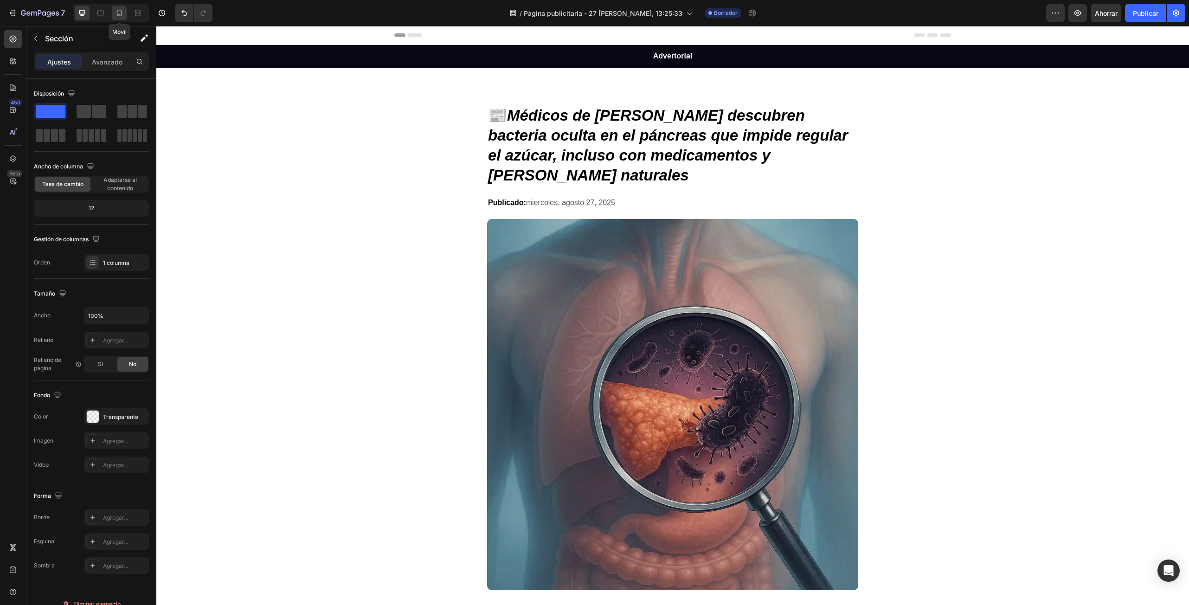
click at [118, 14] on icon at bounding box center [119, 12] width 9 height 9
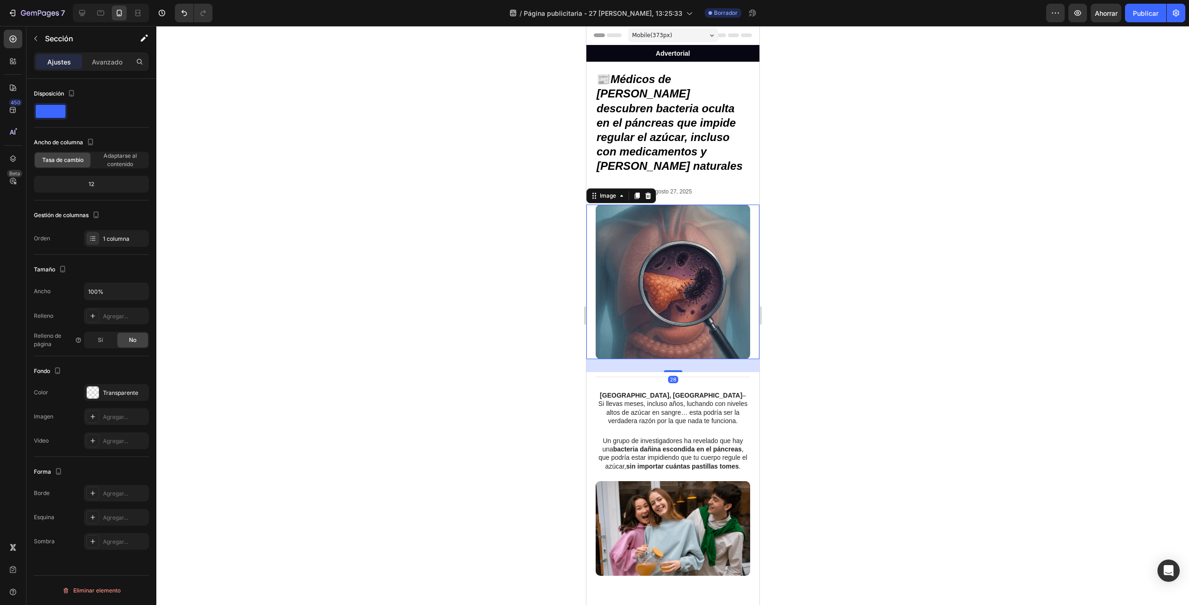
click at [685, 218] on img at bounding box center [672, 282] width 154 height 154
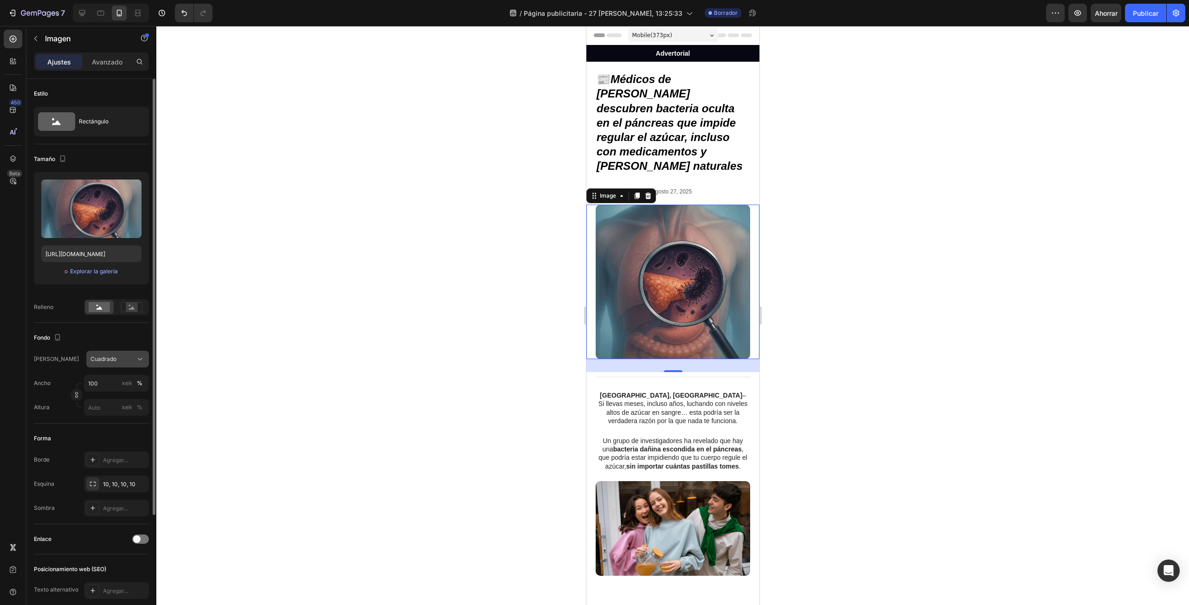
click at [129, 359] on div "Cuadrado" at bounding box center [111, 359] width 43 height 8
click at [110, 393] on div "Vertical" at bounding box center [110, 400] width 74 height 18
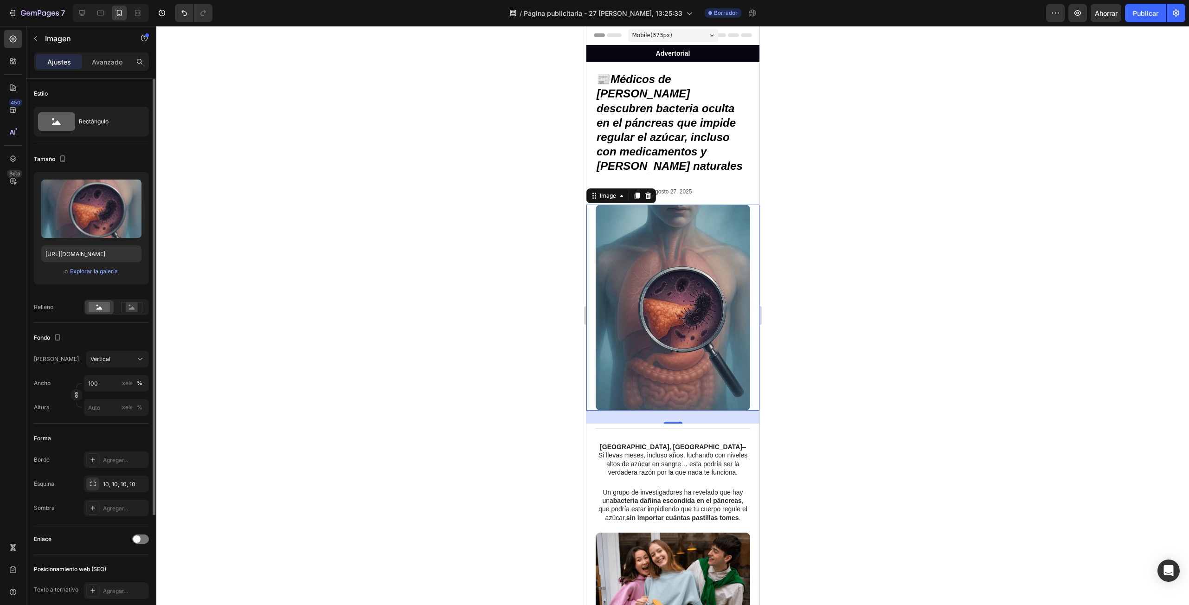
click at [935, 190] on div at bounding box center [672, 315] width 1032 height 579
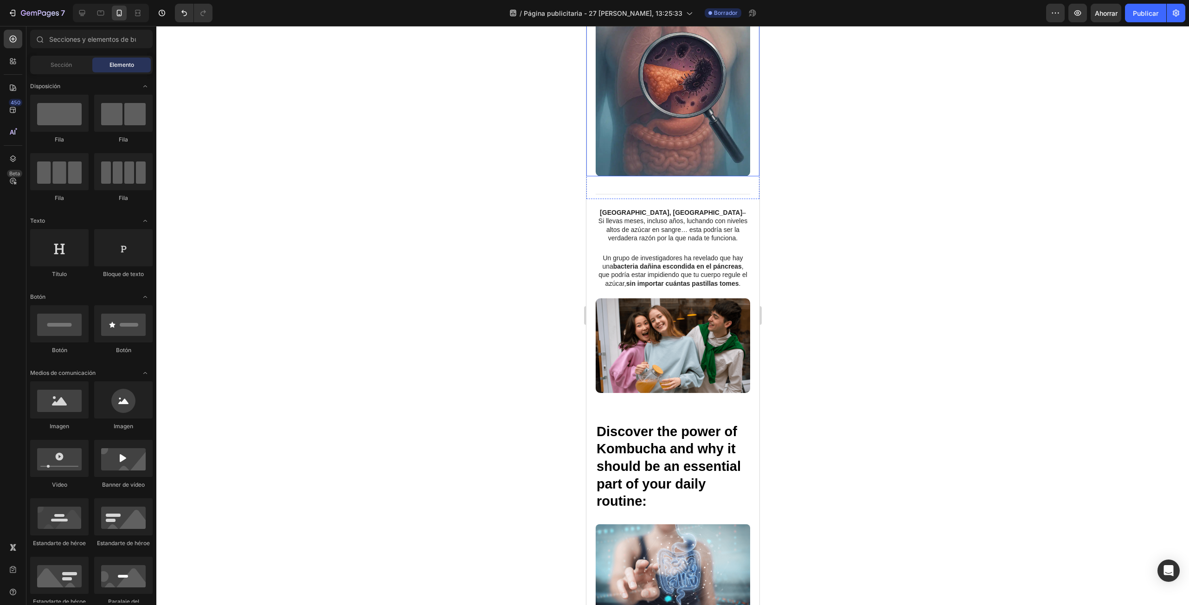
scroll to position [278, 0]
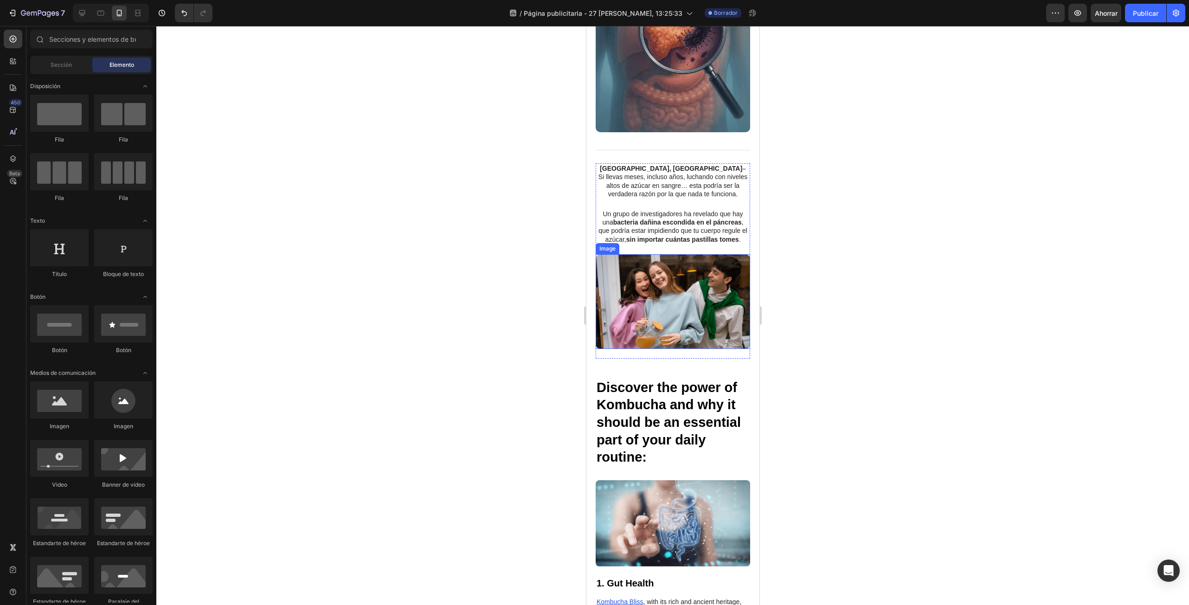
click at [647, 278] on img at bounding box center [672, 301] width 154 height 95
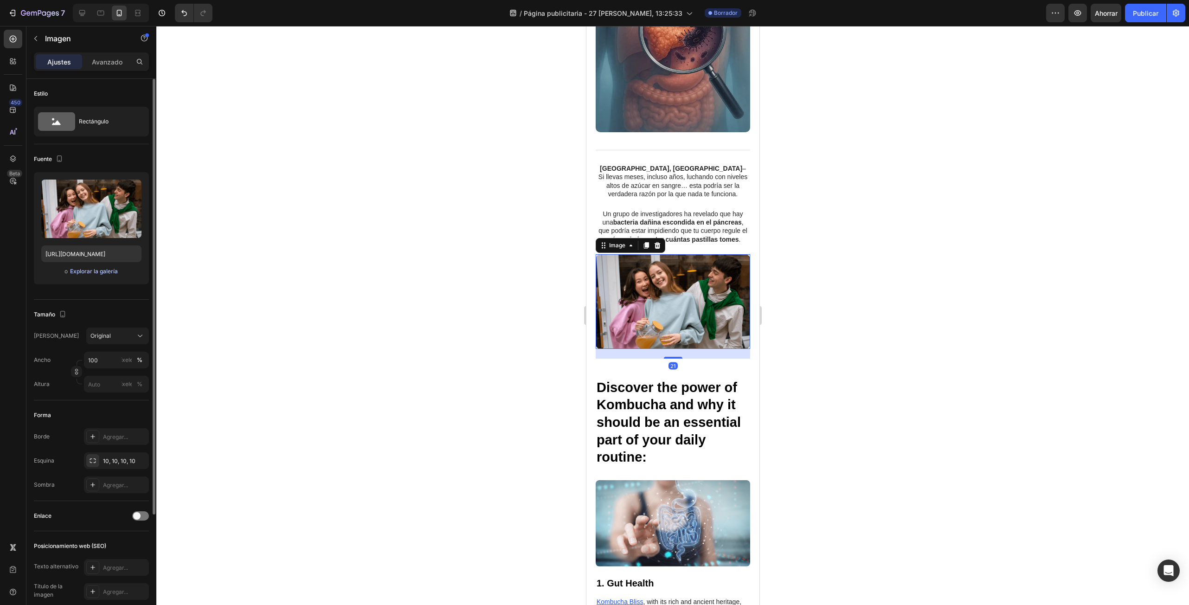
click at [100, 273] on font "Explorar la galería" at bounding box center [94, 271] width 48 height 7
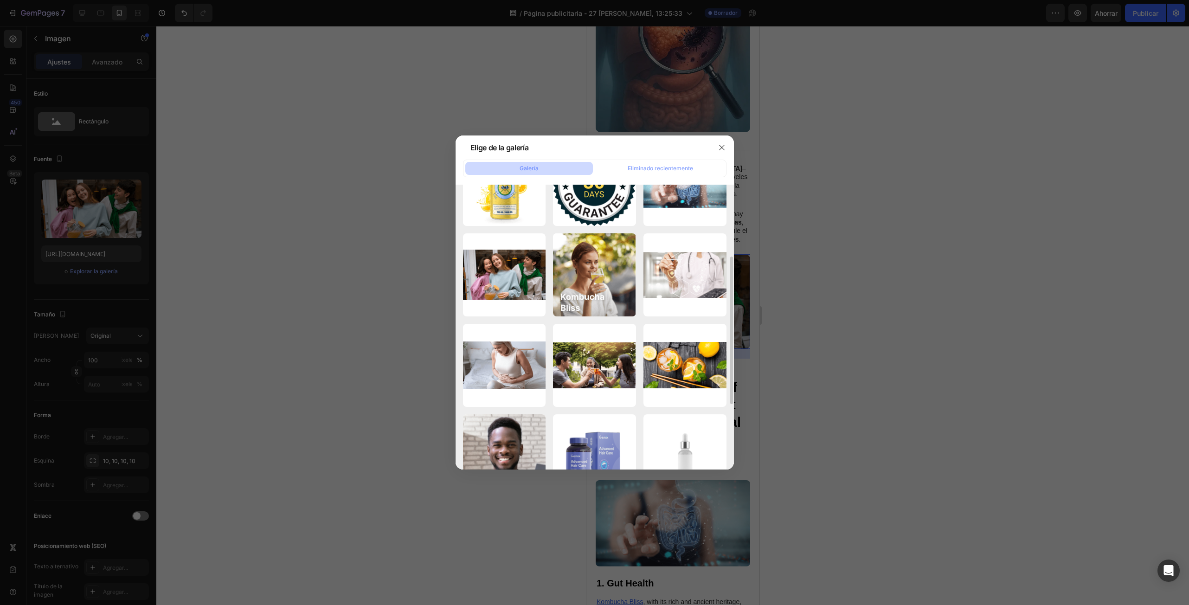
scroll to position [186, 0]
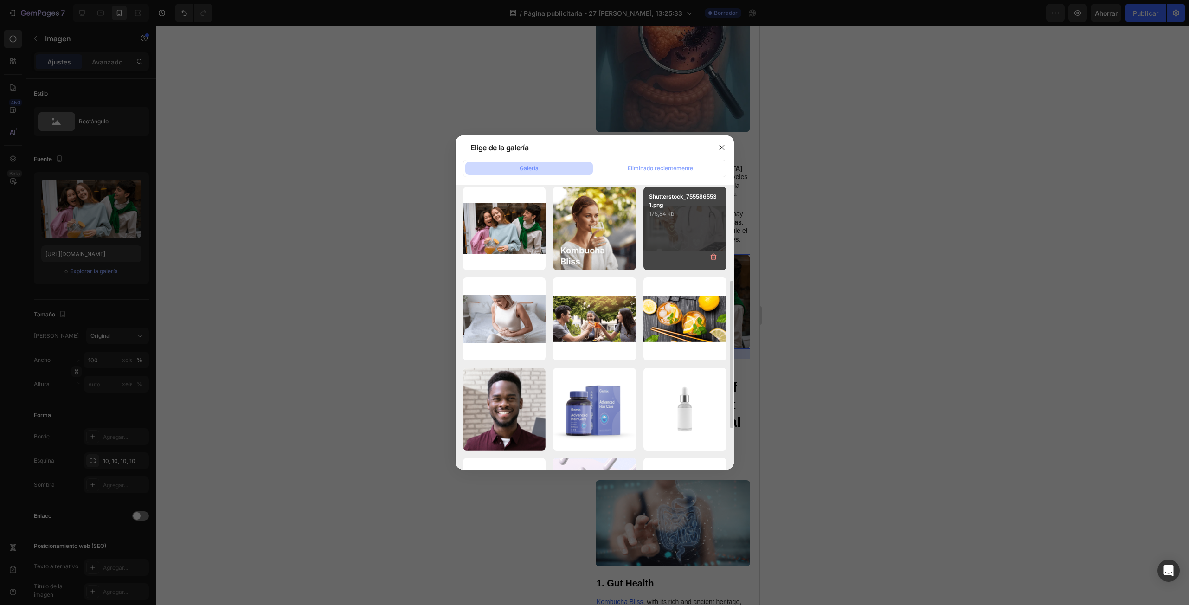
click at [679, 225] on div "Shutterstock_755586553 1.png 175,84 kb" at bounding box center [684, 228] width 83 height 83
type input "[URL][DOMAIN_NAME]"
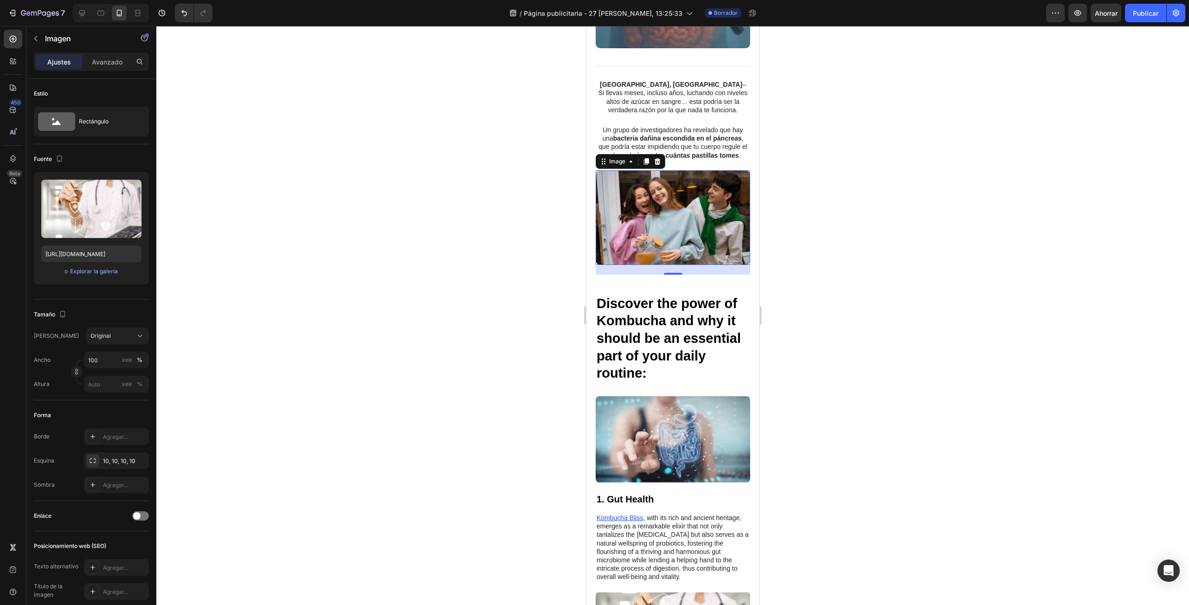
scroll to position [417, 0]
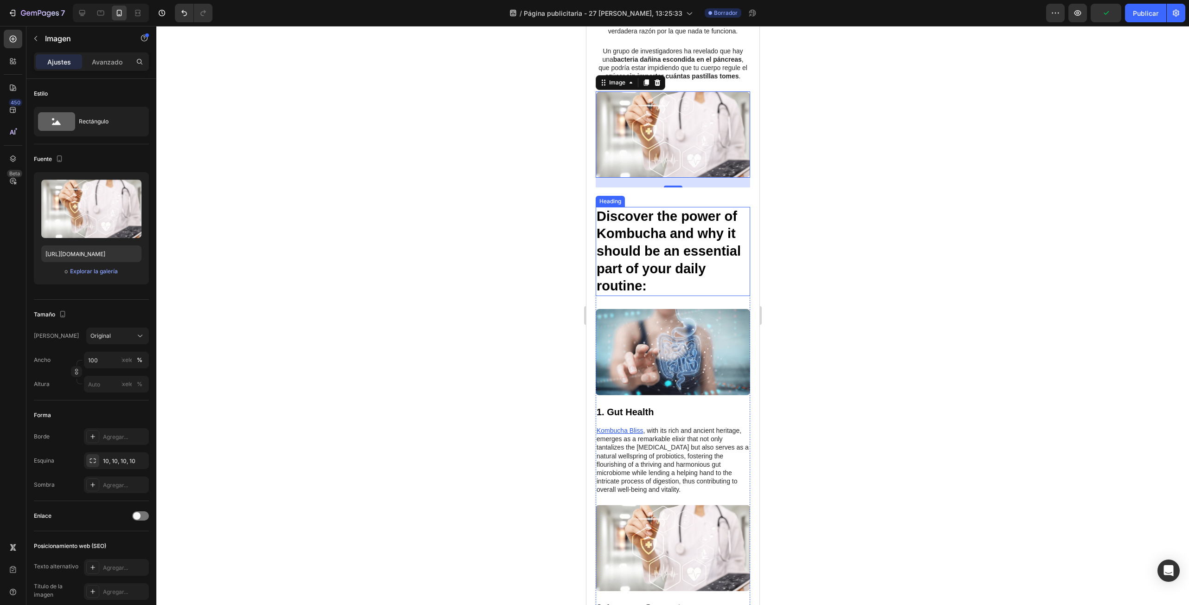
click at [666, 269] on h2 "Discover the power of Kombucha and why it should be an essential part of your d…" at bounding box center [672, 252] width 154 height 90
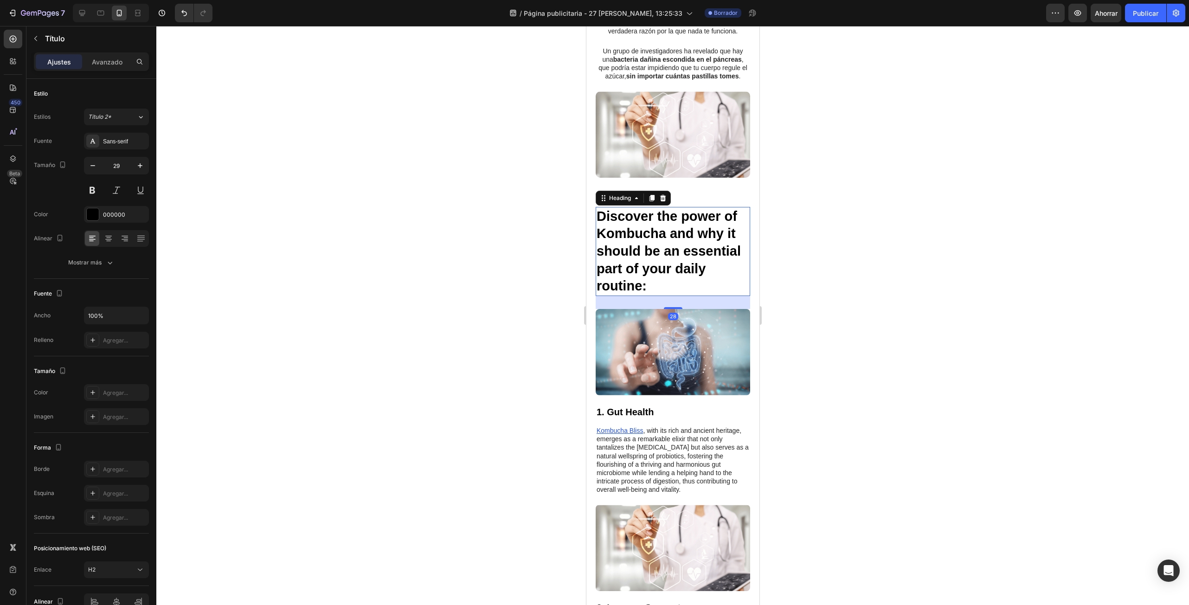
click at [704, 244] on h2 "Discover the power of Kombucha and why it should be an essential part of your d…" at bounding box center [672, 252] width 154 height 90
click at [704, 244] on p "Discover the power of Kombucha and why it should be an essential part of your d…" at bounding box center [672, 252] width 153 height 88
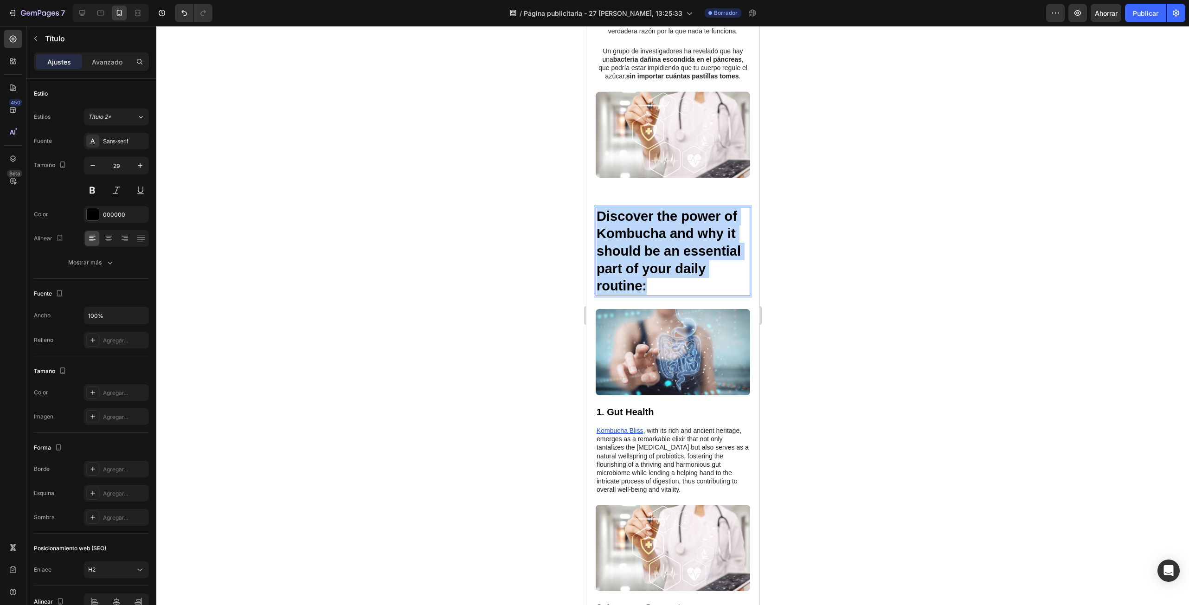
click at [704, 244] on p "Discover the power of Kombucha and why it should be an essential part of your d…" at bounding box center [672, 252] width 153 height 88
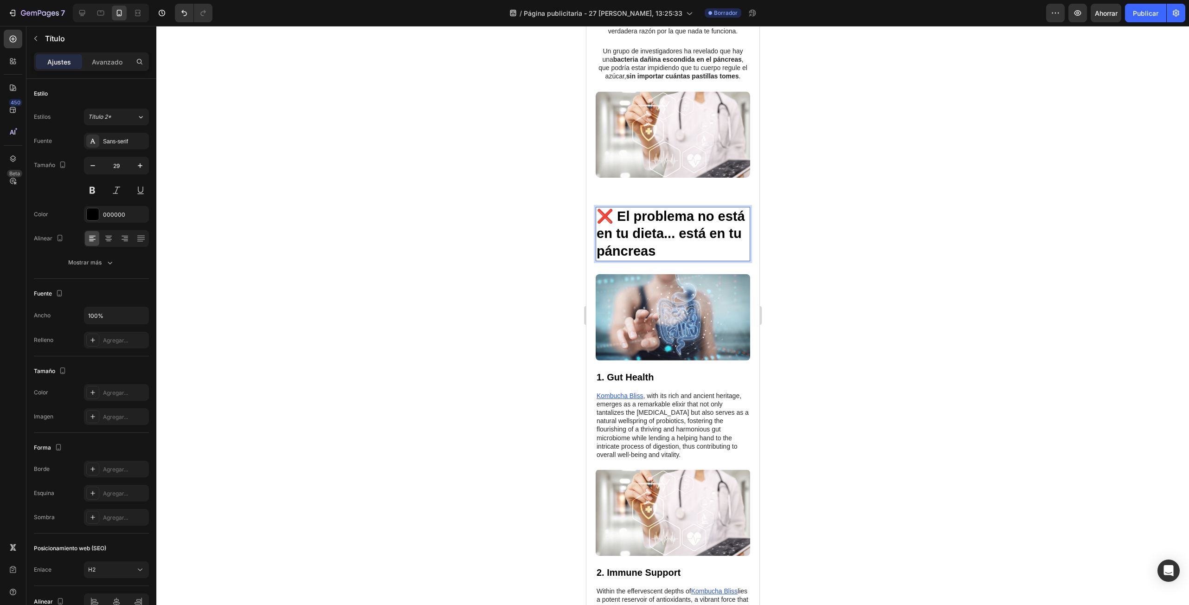
click at [824, 269] on div at bounding box center [672, 315] width 1032 height 579
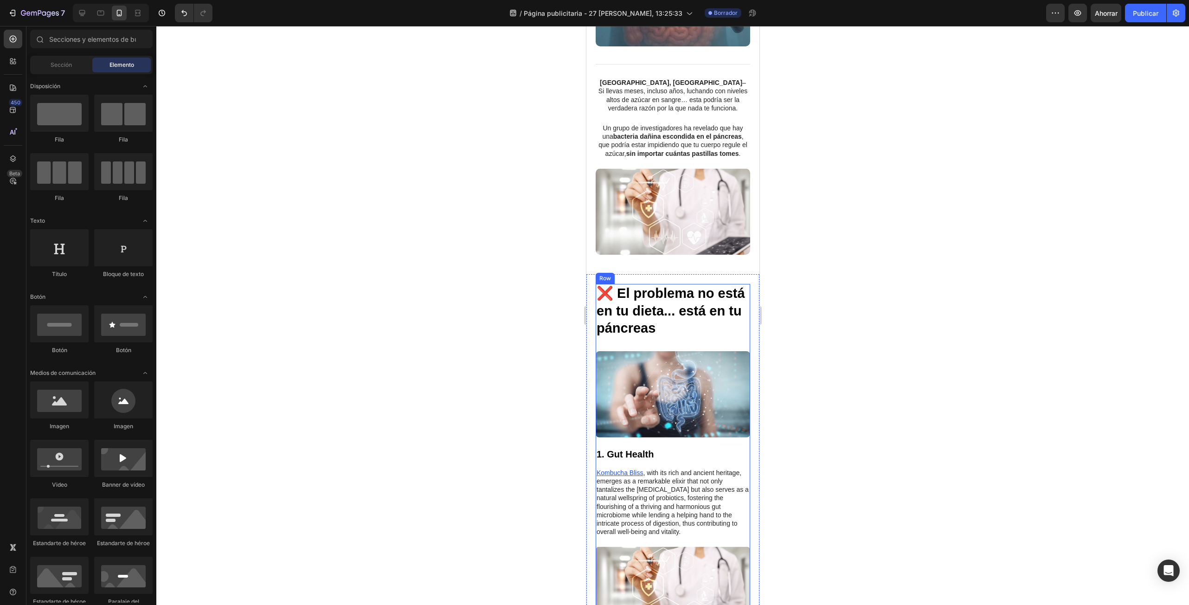
scroll to position [371, 0]
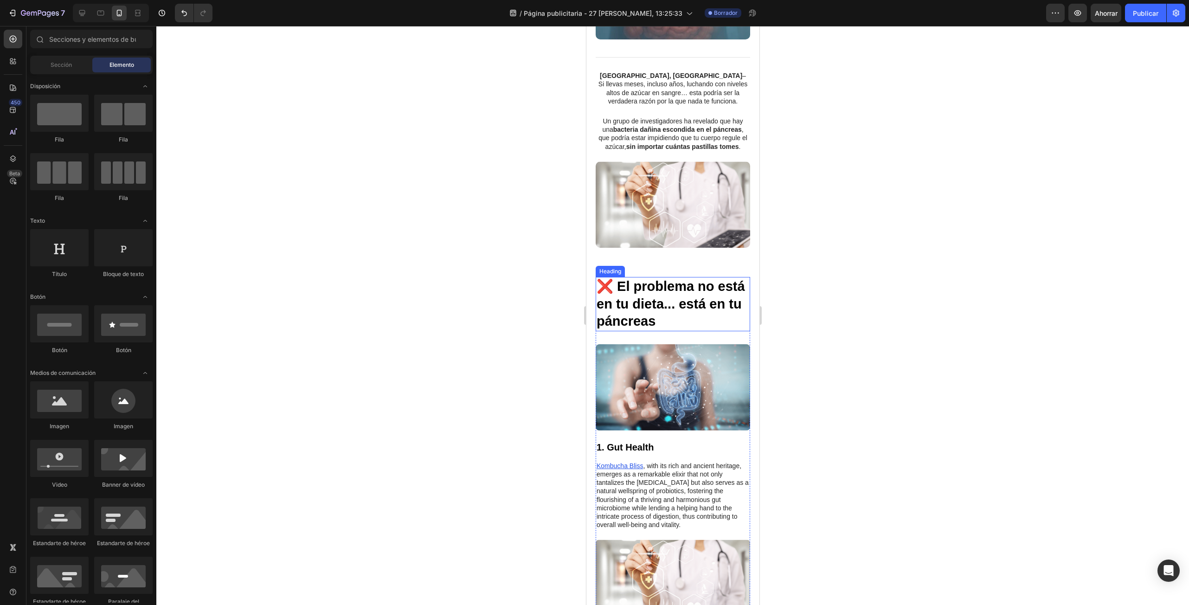
click at [693, 278] on p "❌ El problema no está en tu dieta... está en tu páncreas" at bounding box center [672, 304] width 153 height 52
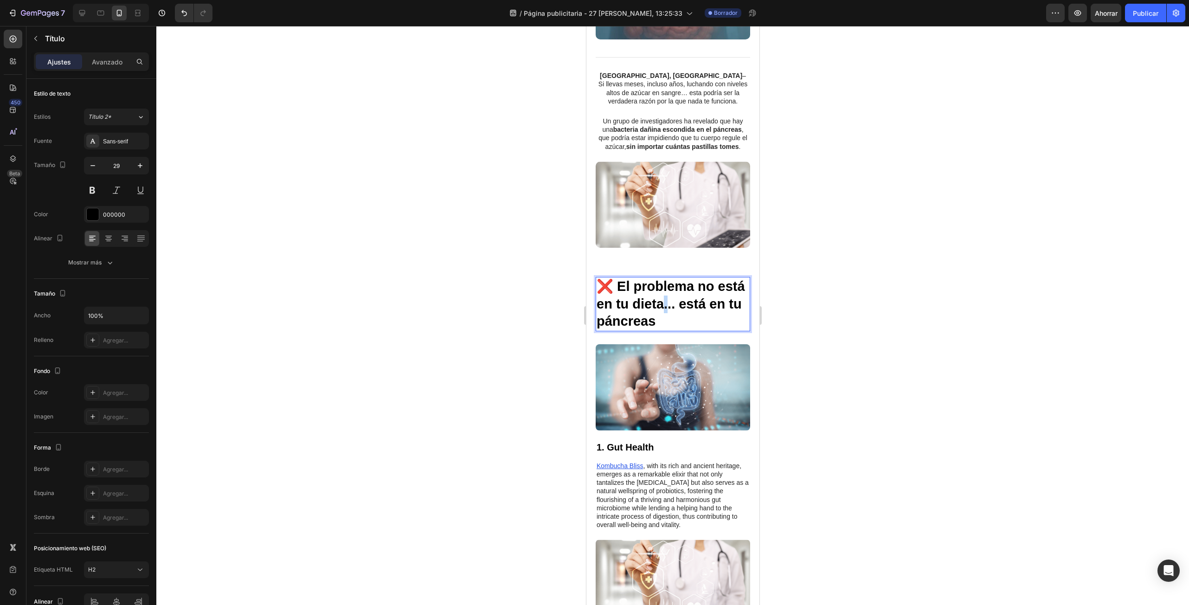
click at [695, 278] on p "❌ El problema no está en tu dieta... está en tu páncreas" at bounding box center [672, 304] width 153 height 52
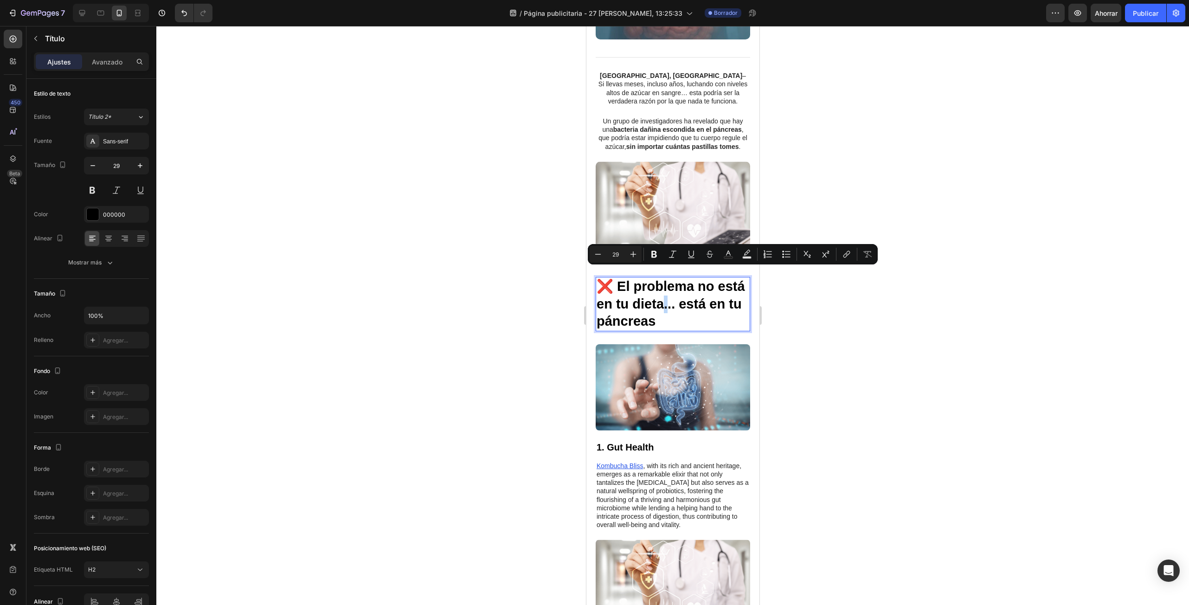
click at [695, 278] on p "❌ El problema no está en tu dieta... está en tu páncreas" at bounding box center [672, 304] width 153 height 52
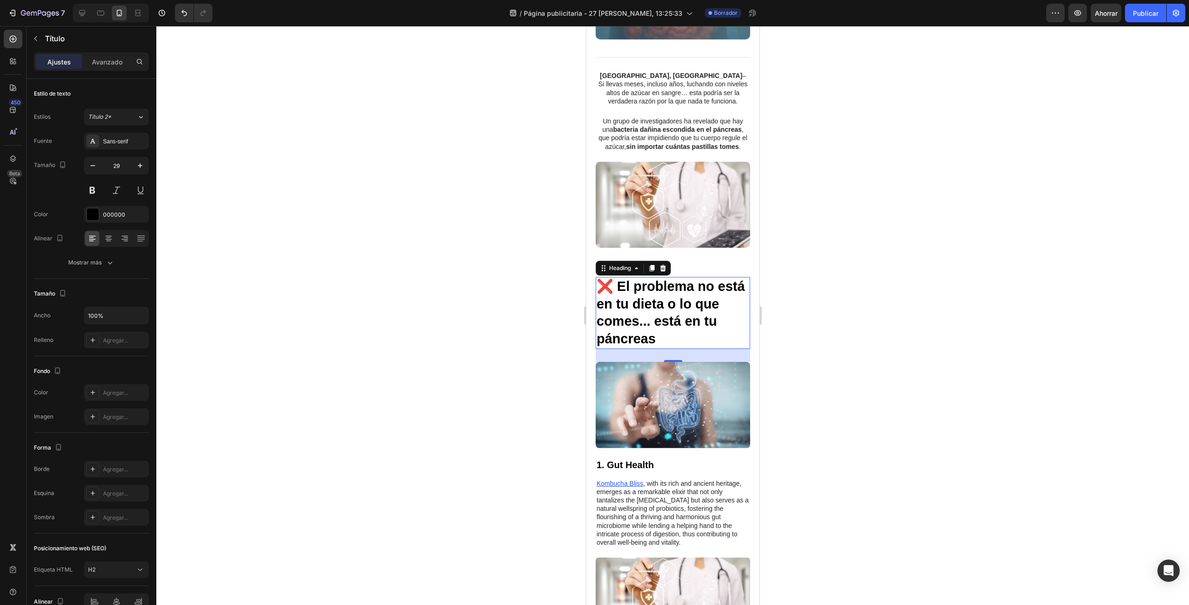
click at [929, 391] on div at bounding box center [672, 315] width 1032 height 579
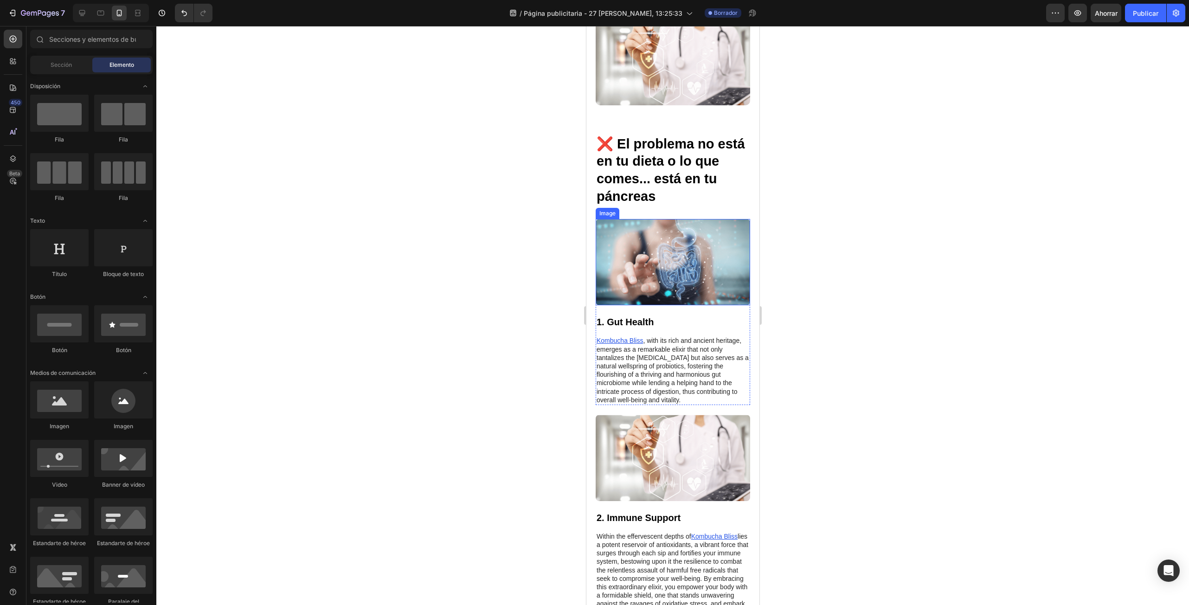
scroll to position [510, 0]
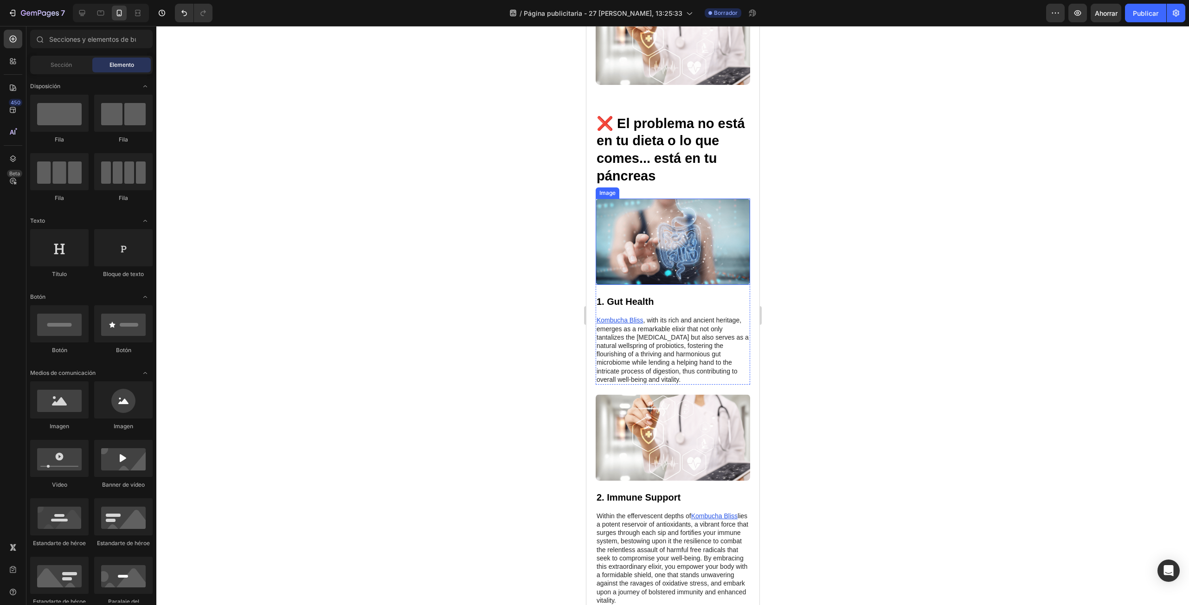
click at [682, 258] on img at bounding box center [672, 241] width 154 height 86
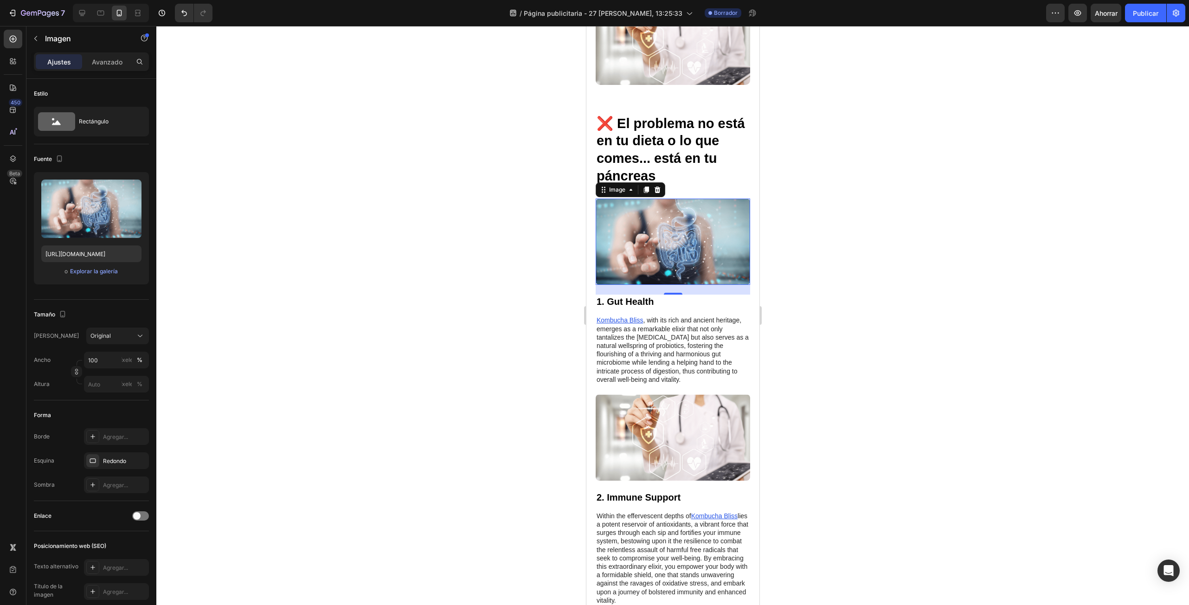
click at [687, 246] on img at bounding box center [672, 241] width 154 height 86
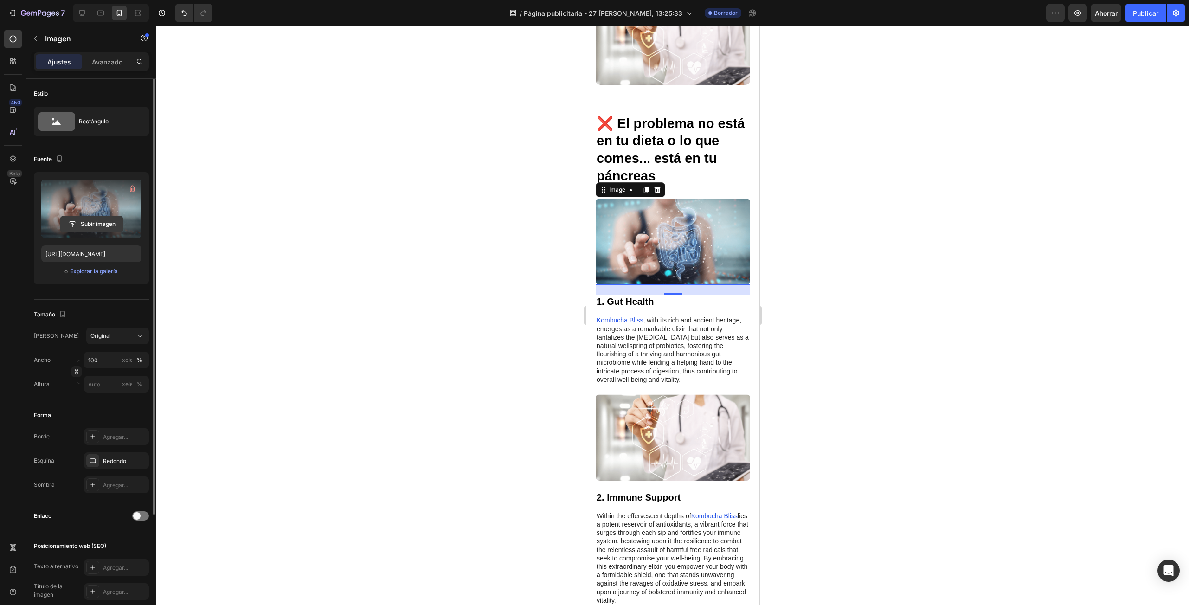
click at [90, 229] on input "file" at bounding box center [91, 224] width 63 height 16
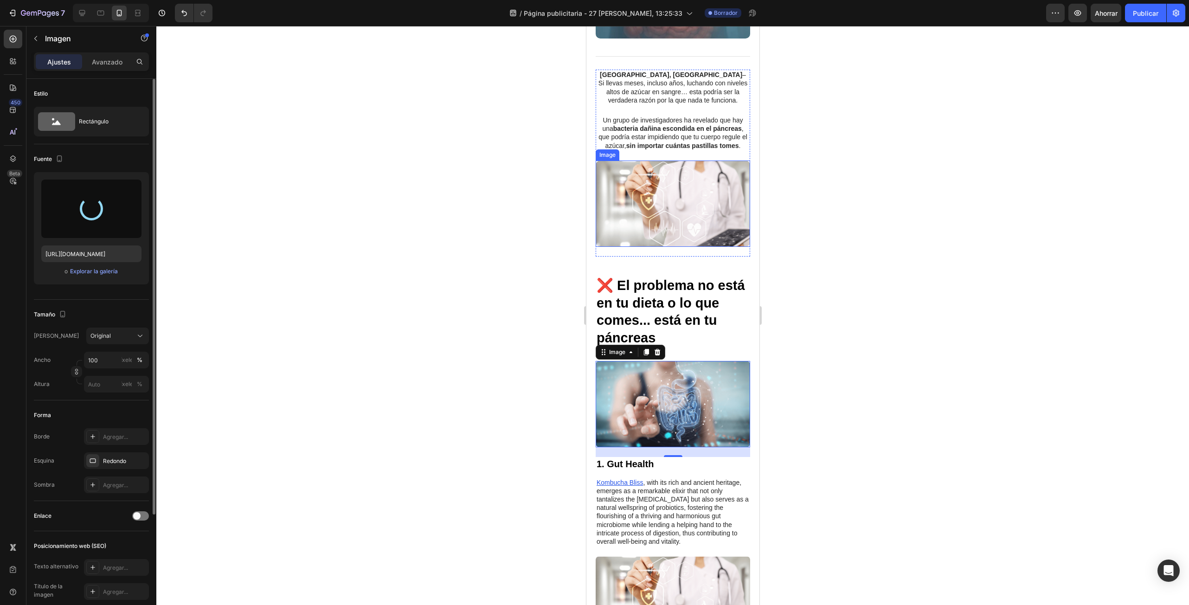
scroll to position [417, 0]
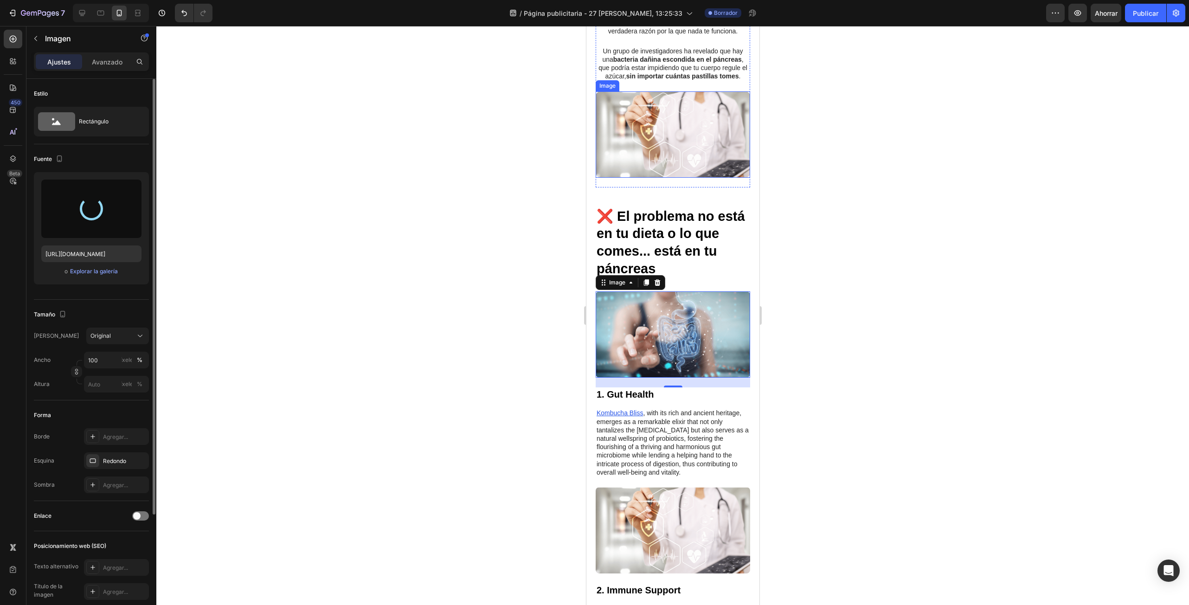
type input "[URL][DOMAIN_NAME]"
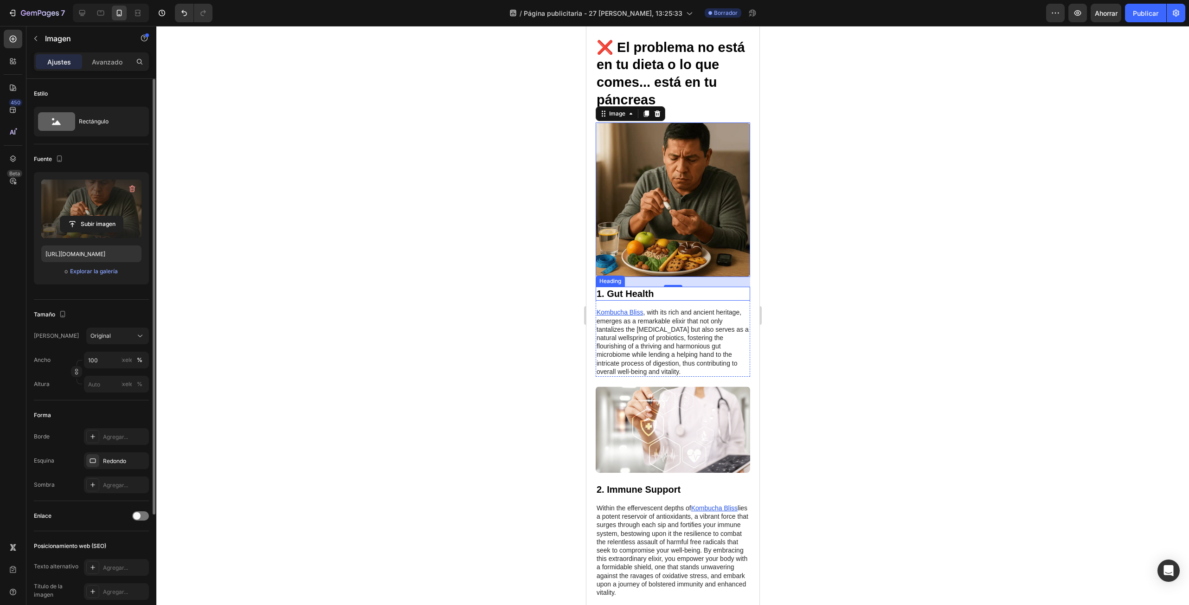
scroll to position [603, 0]
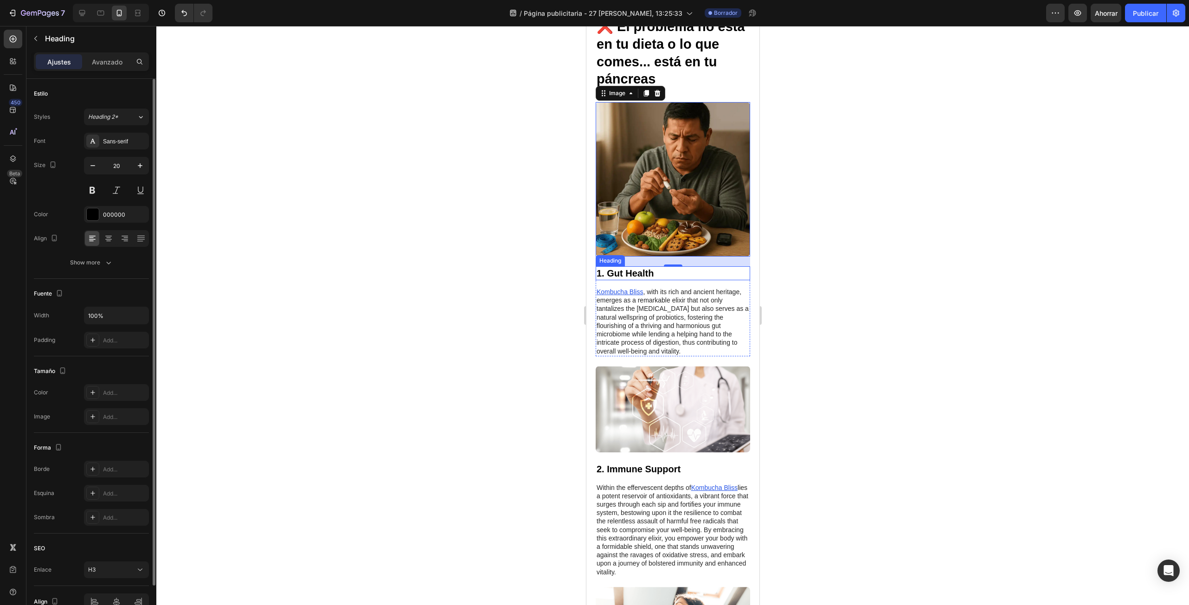
click at [635, 270] on h3 "1. Gut Health" at bounding box center [672, 273] width 154 height 14
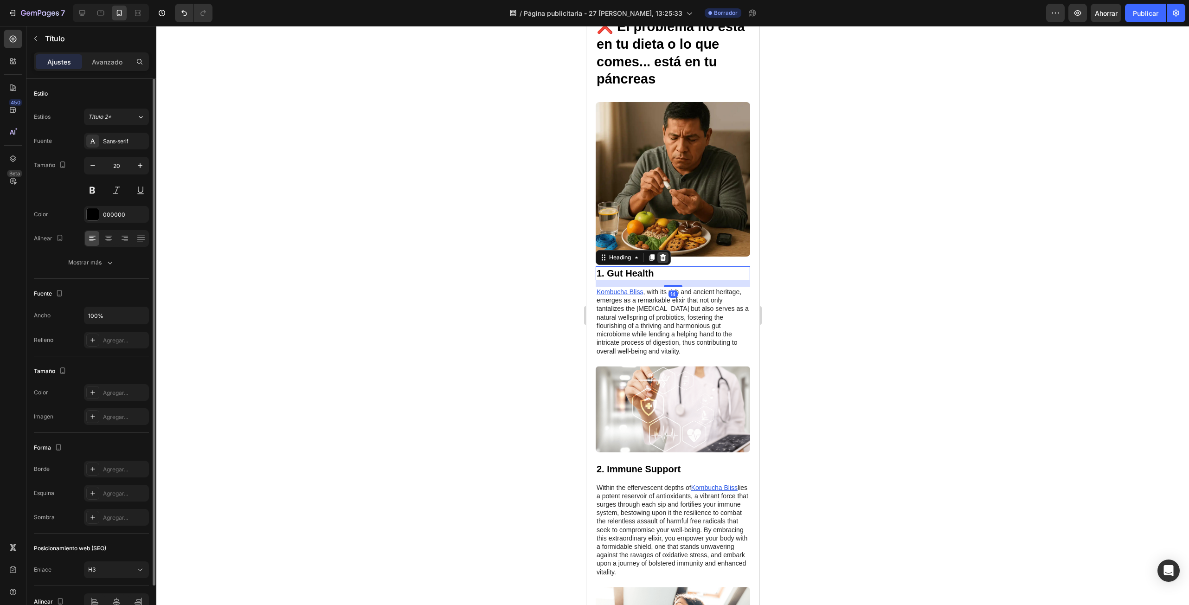
click at [663, 254] on icon at bounding box center [662, 257] width 6 height 6
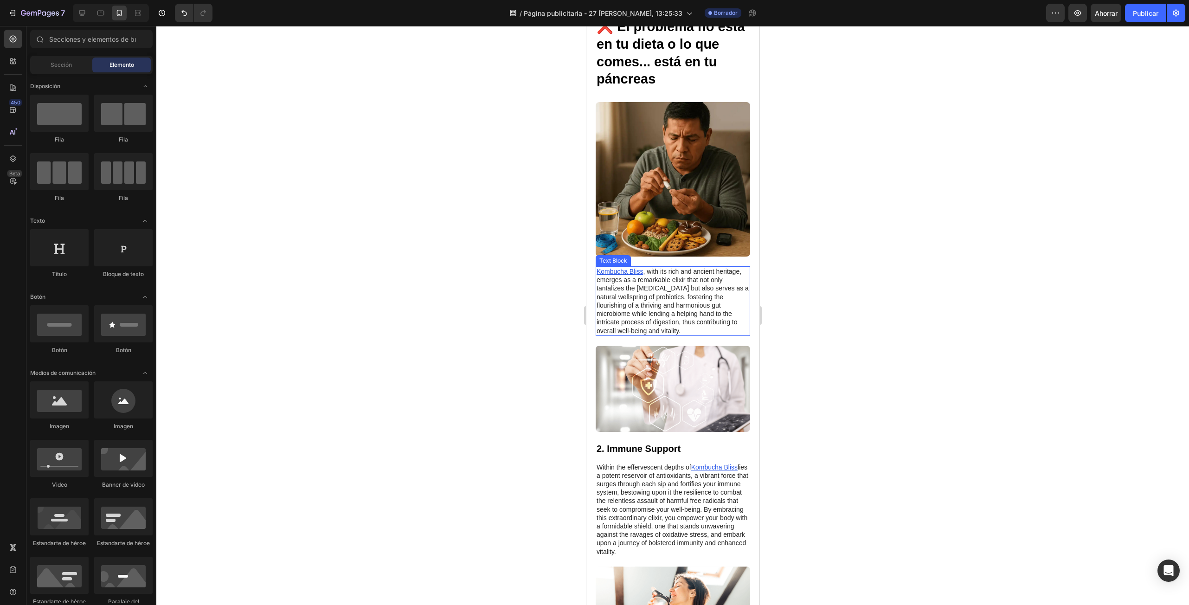
click at [676, 288] on p "Kombucha Bliss , with its rich and ancient heritage, emerges as a remarkable el…" at bounding box center [672, 301] width 153 height 68
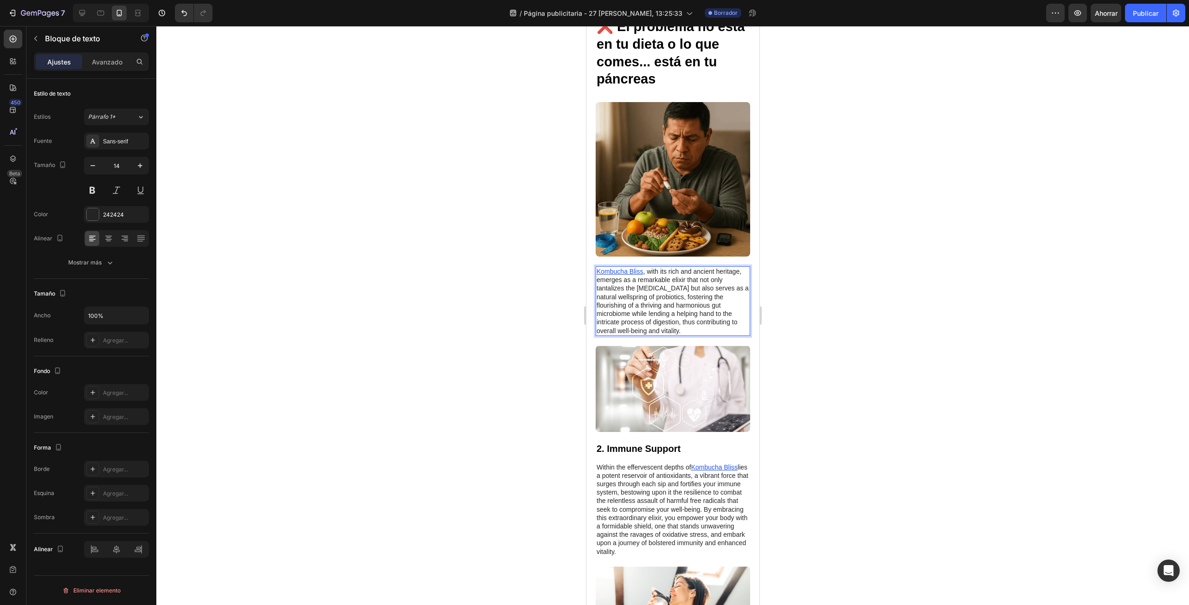
click at [702, 299] on p "Kombucha Bliss , with its rich and ancient heritage, emerges as a remarkable el…" at bounding box center [672, 301] width 153 height 68
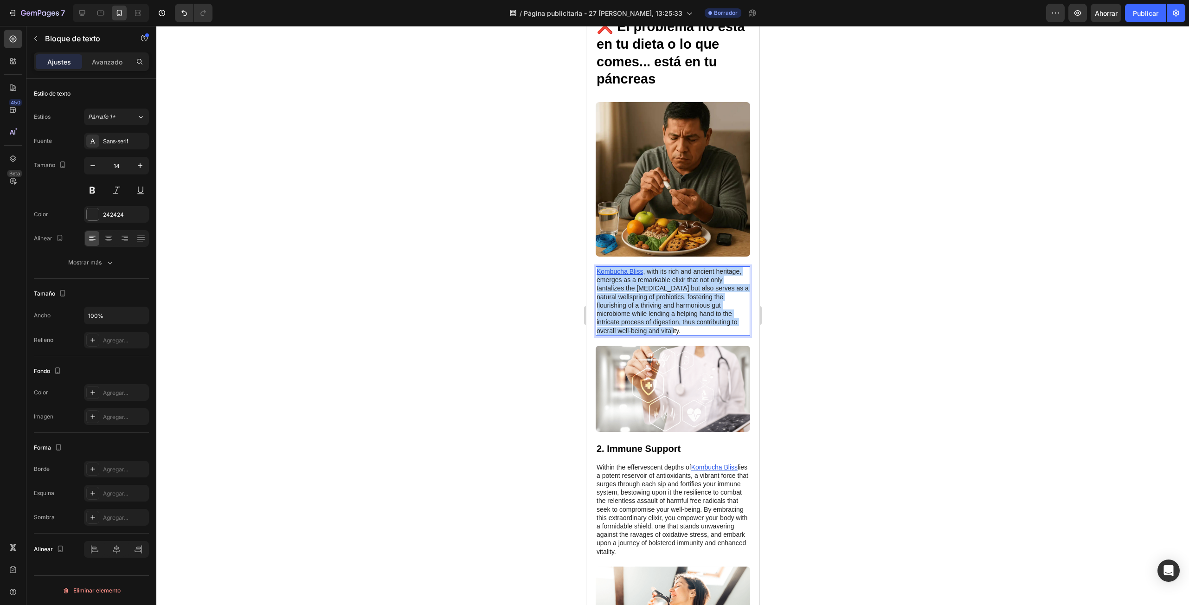
click at [702, 299] on p "Kombucha Bliss , with its rich and ancient heritage, emerges as a remarkable el…" at bounding box center [672, 301] width 153 height 68
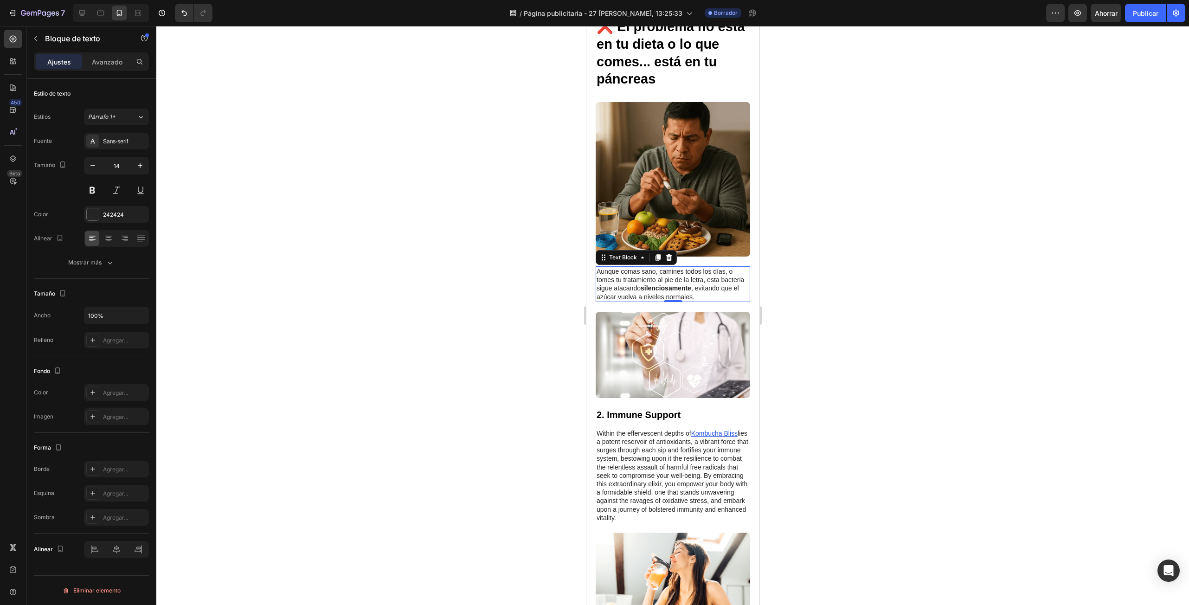
click at [789, 291] on div at bounding box center [672, 315] width 1032 height 579
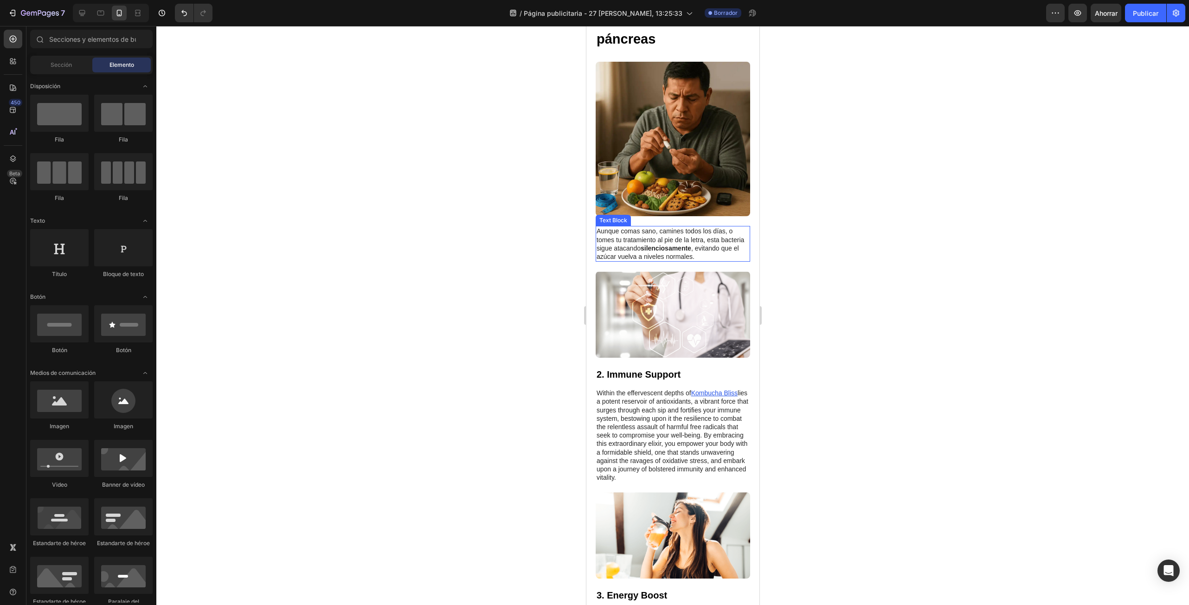
scroll to position [557, 0]
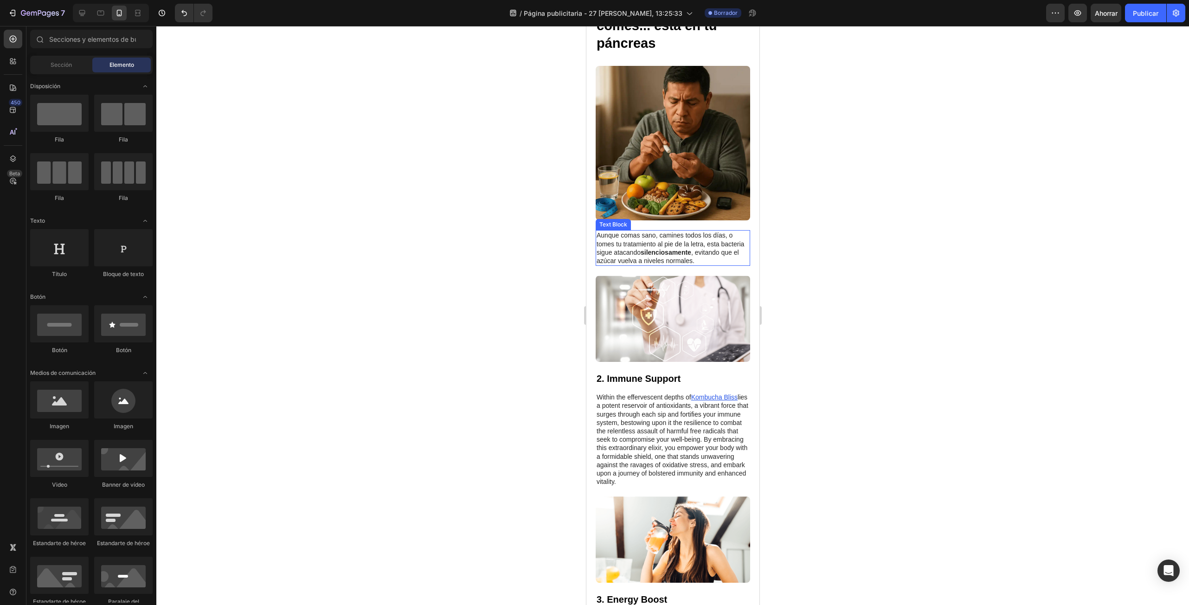
click at [691, 249] on strong "silenciosamente" at bounding box center [665, 252] width 51 height 7
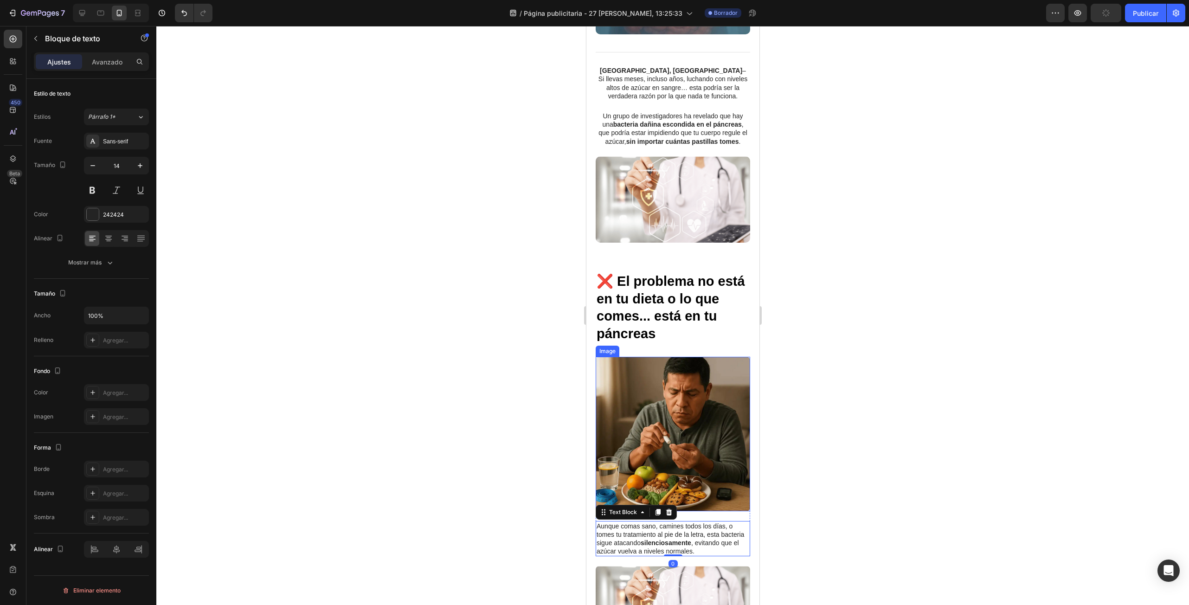
scroll to position [464, 0]
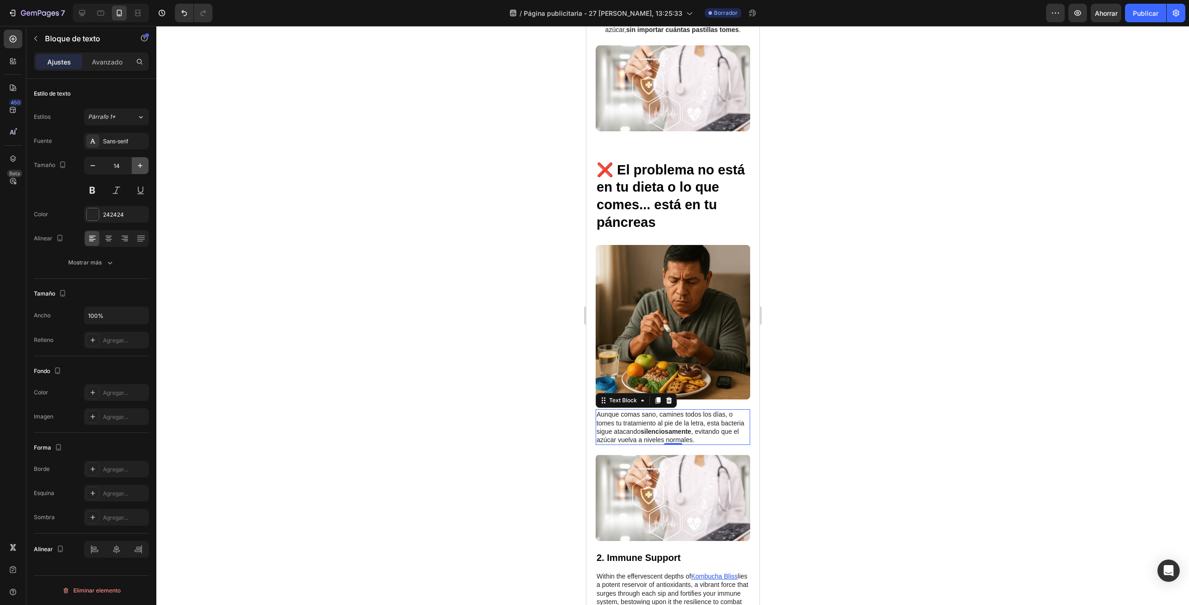
click at [141, 166] on icon "button" at bounding box center [139, 165] width 9 height 9
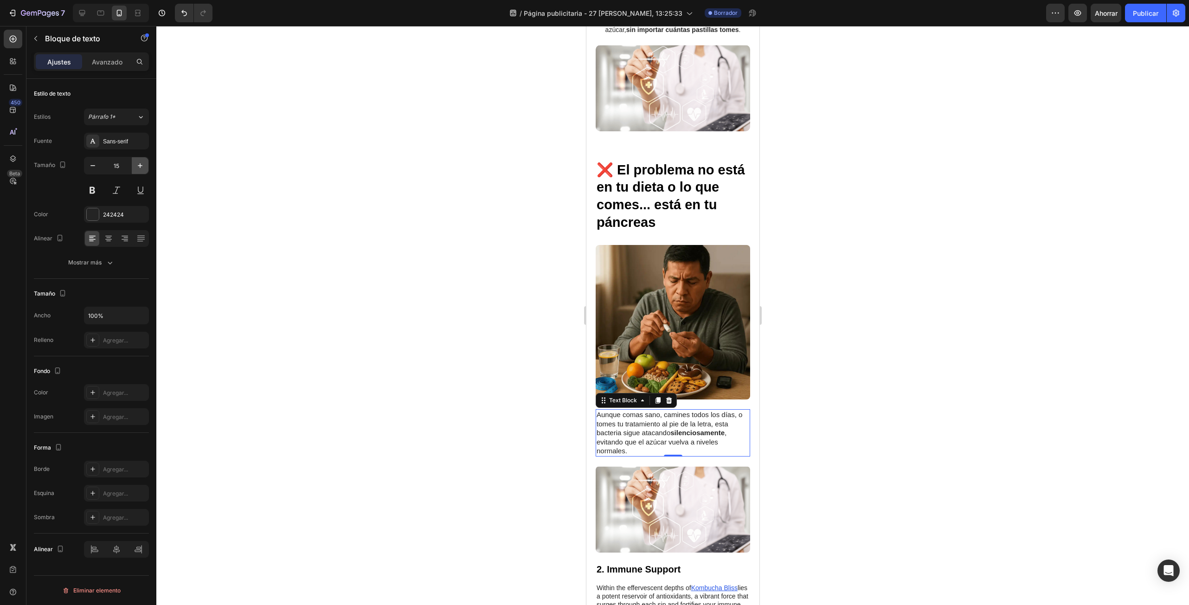
click at [141, 166] on icon "button" at bounding box center [139, 165] width 9 height 9
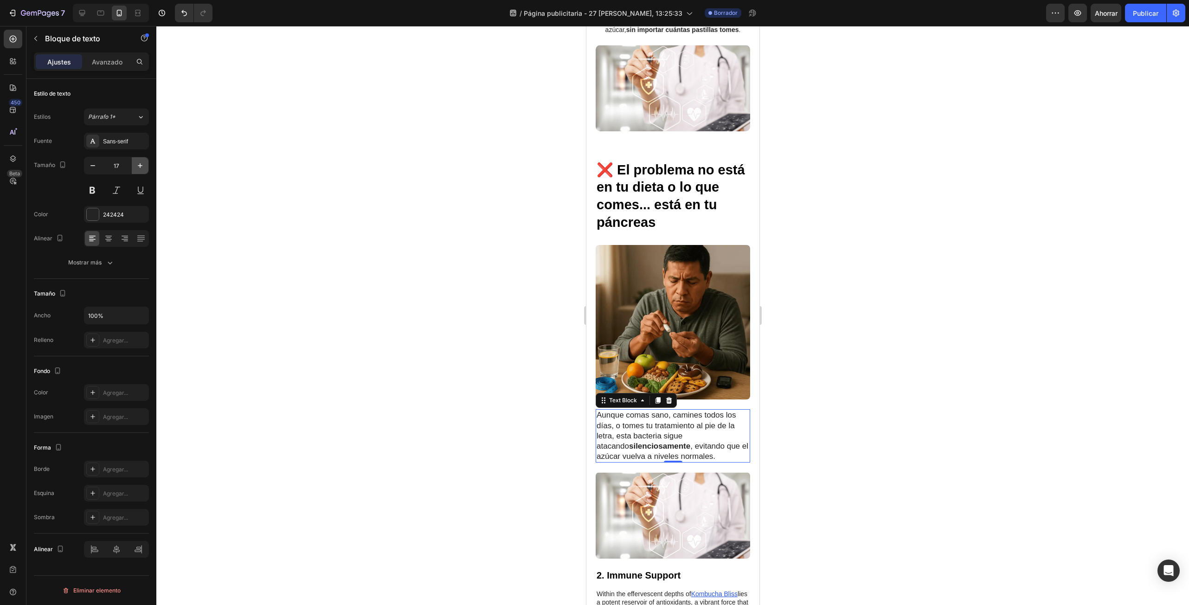
click at [141, 166] on icon "button" at bounding box center [139, 165] width 9 height 9
click at [88, 162] on icon "button" at bounding box center [92, 165] width 9 height 9
type input "16"
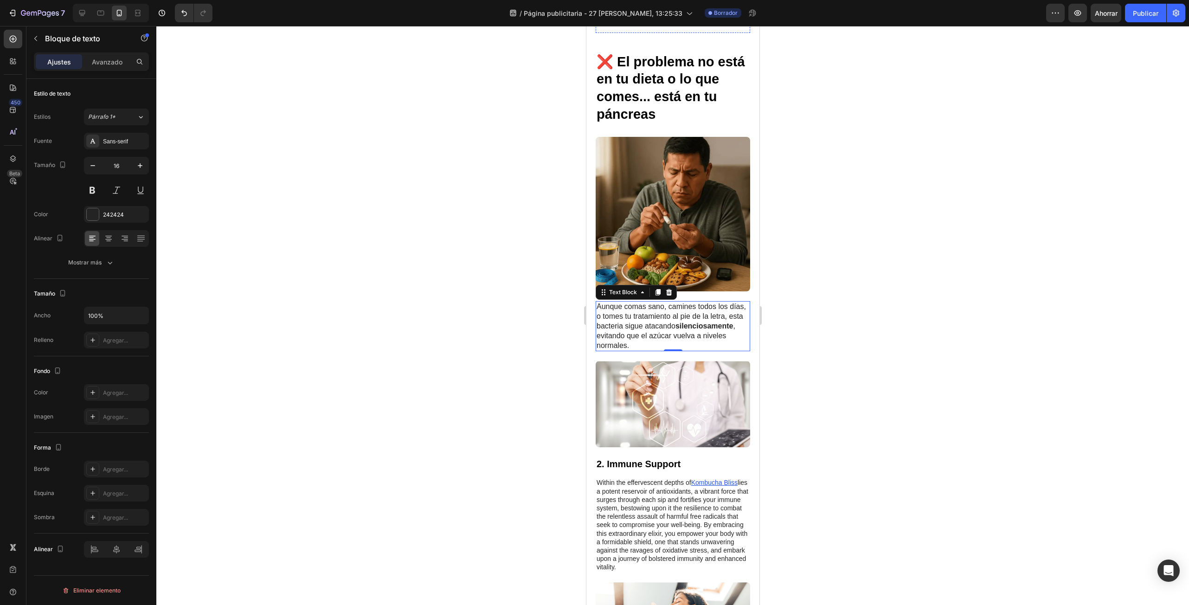
scroll to position [603, 0]
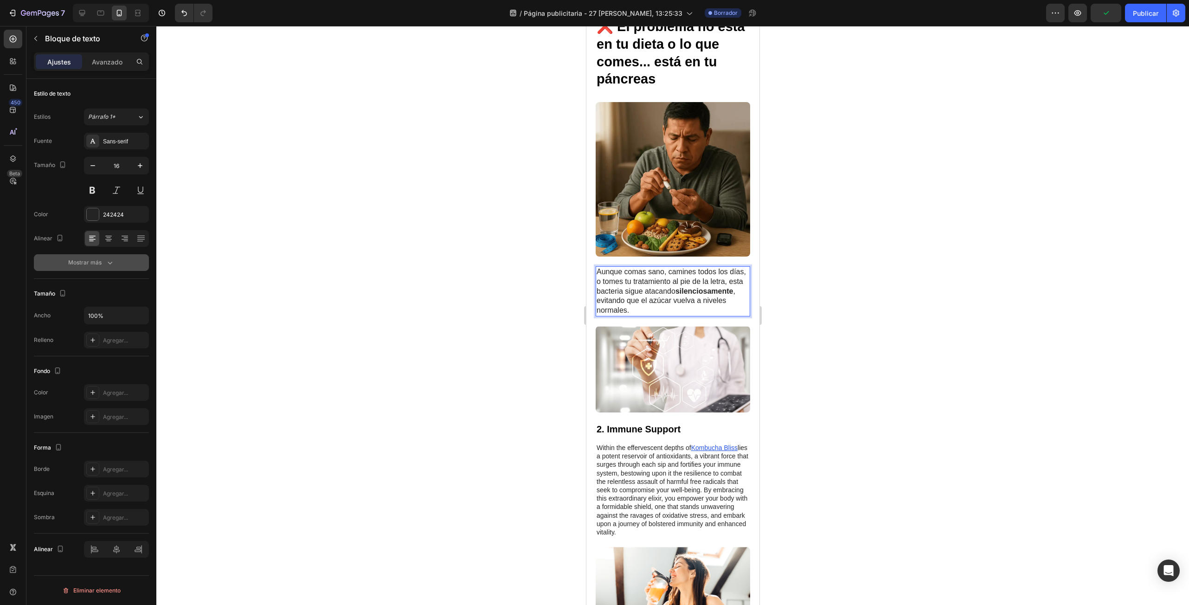
click at [105, 267] on icon "button" at bounding box center [109, 262] width 9 height 9
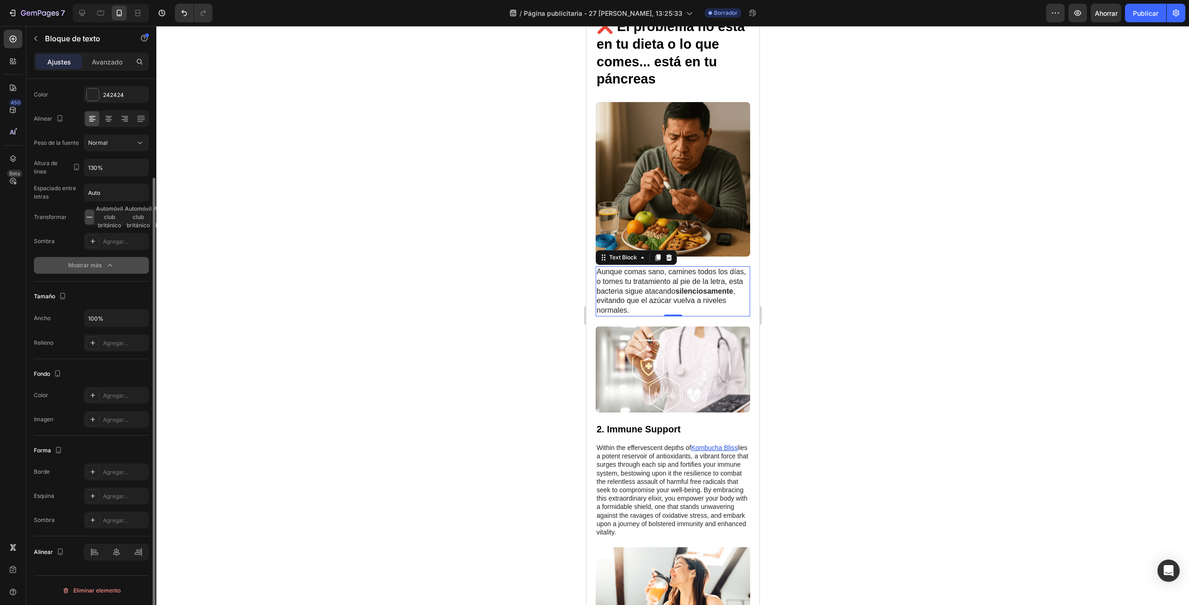
scroll to position [0, 0]
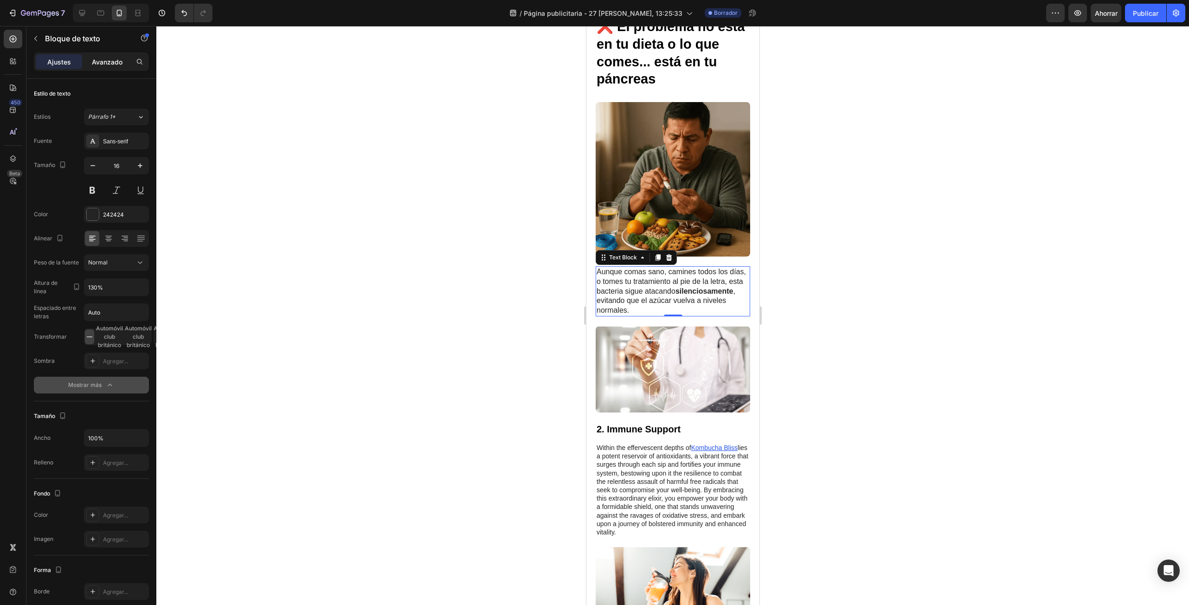
click at [108, 62] on font "Avanzado" at bounding box center [107, 62] width 31 height 8
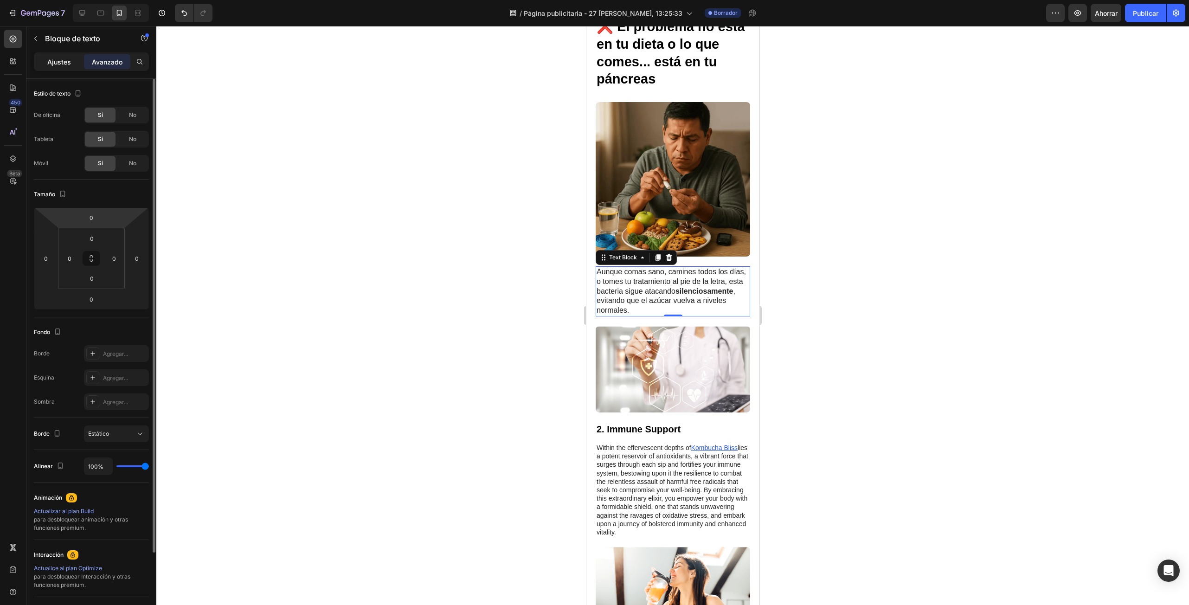
drag, startPoint x: 58, startPoint y: 51, endPoint x: 57, endPoint y: 58, distance: 6.6
click at [57, 52] on div "Secciones(18) Elementos(83) Sección Elemento Sección de héroes Detalle del prod…" at bounding box center [91, 315] width 130 height 579
click at [57, 64] on font "Ajustes" at bounding box center [59, 62] width 24 height 8
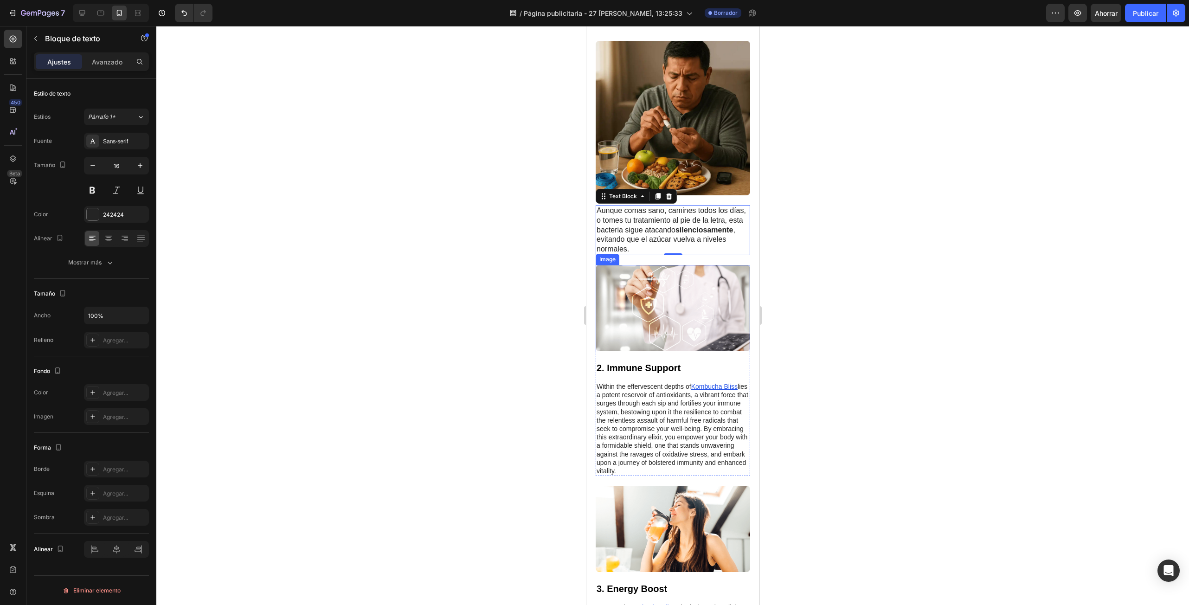
scroll to position [696, 0]
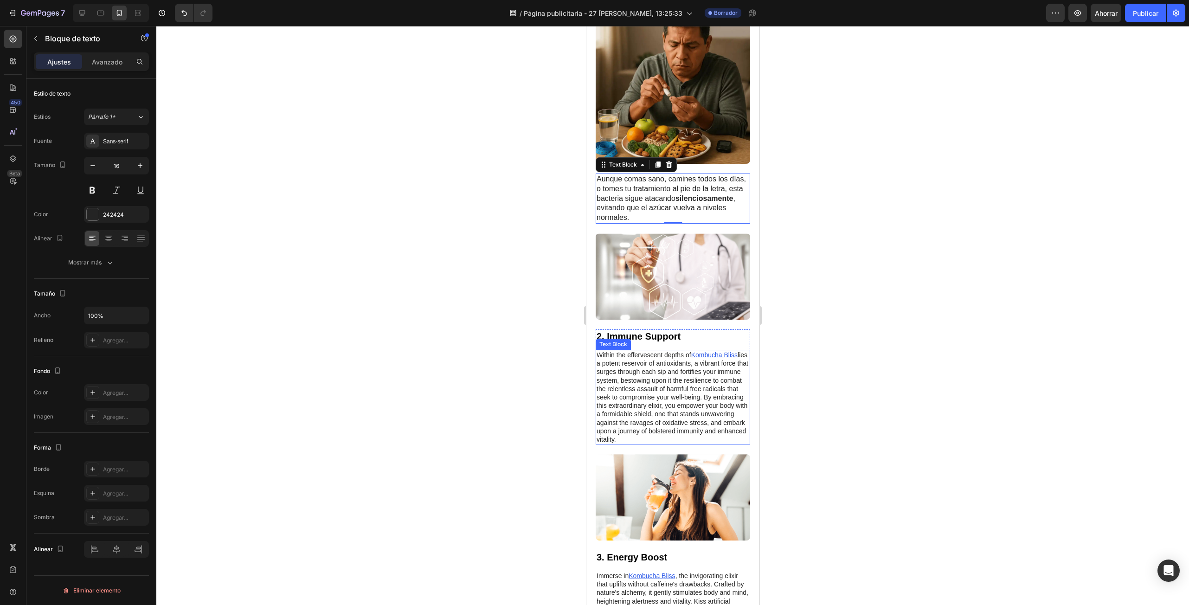
click at [650, 387] on p "Within the effervescent depths of Kombucha Bliss lies a potent reservoir of ant…" at bounding box center [672, 397] width 153 height 93
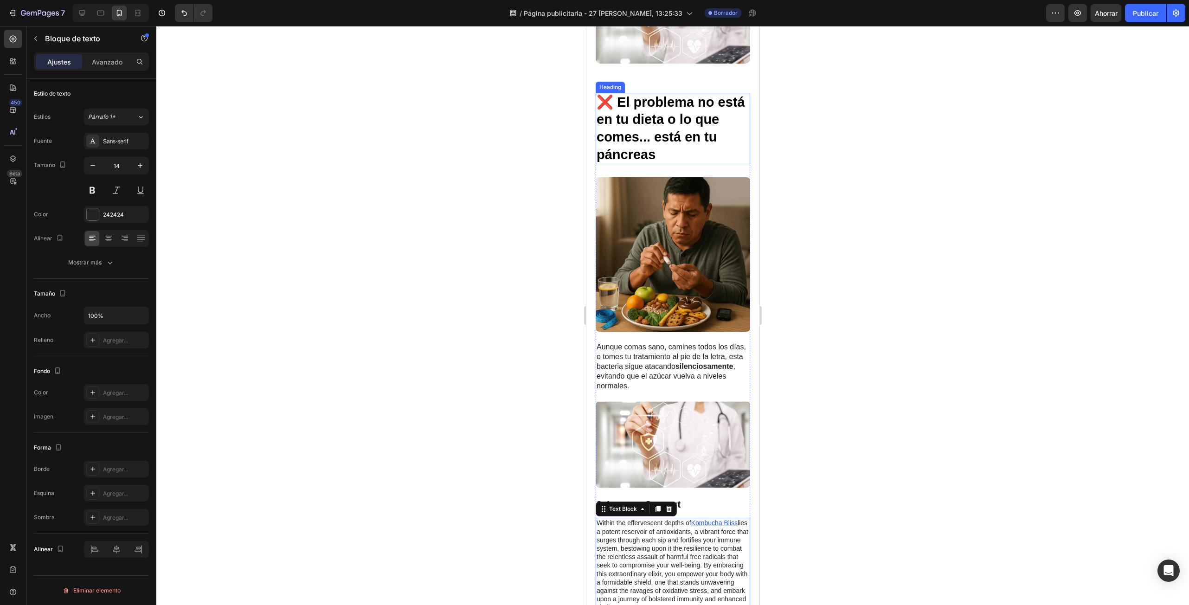
scroll to position [557, 0]
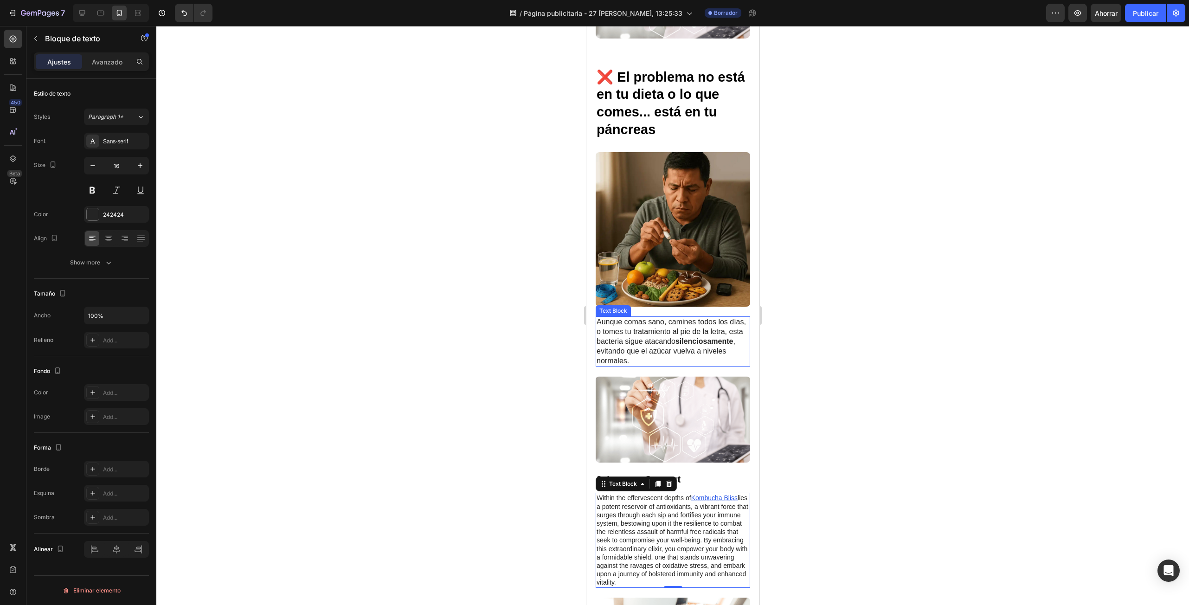
click at [687, 335] on p "Aunque comas sano, camines todos los [PERSON_NAME], [PERSON_NAME] tu tratamient…" at bounding box center [672, 341] width 153 height 48
click at [128, 141] on font "Sans-serif" at bounding box center [115, 141] width 25 height 6
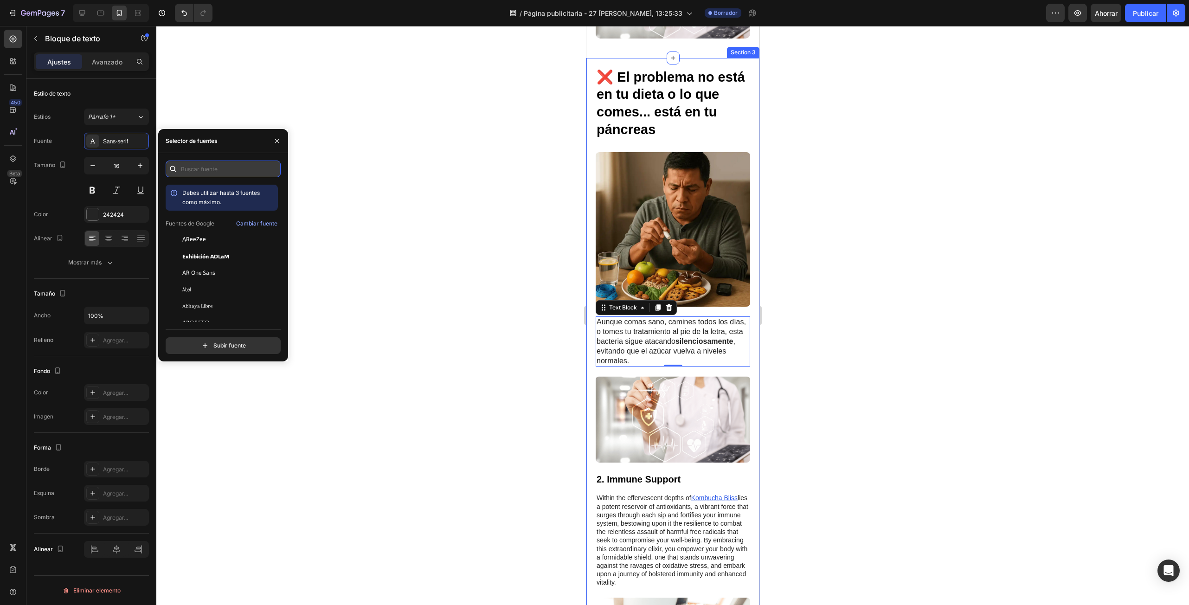
click at [236, 169] on input "text" at bounding box center [223, 168] width 115 height 17
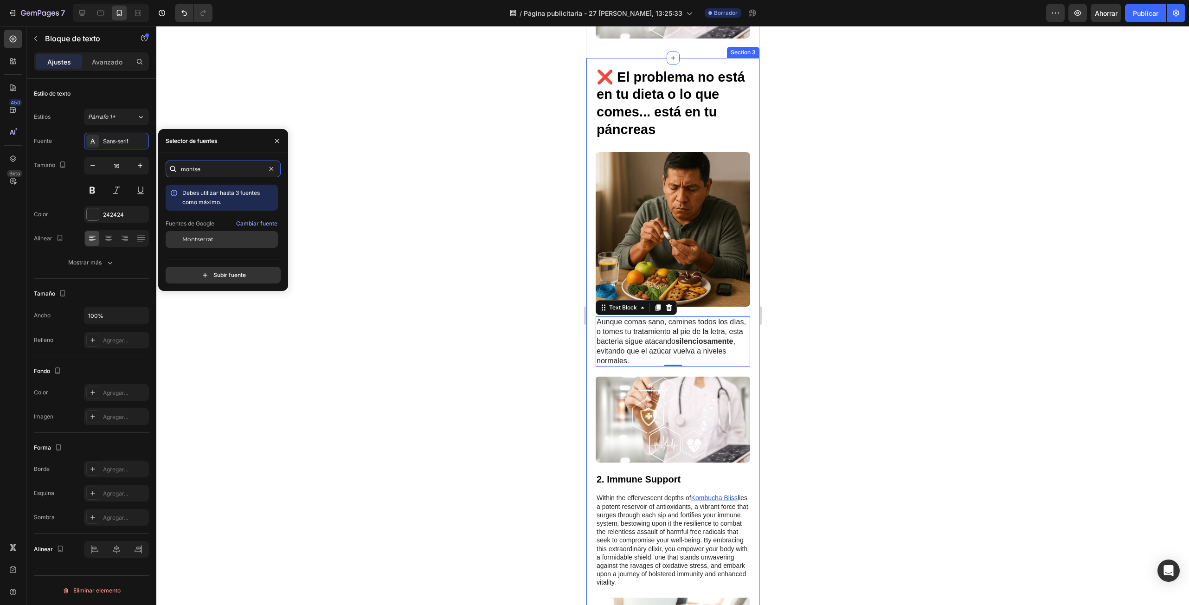
type input "montse"
click at [231, 237] on div "Montserrat" at bounding box center [229, 239] width 94 height 8
click at [209, 237] on font "Montserrat" at bounding box center [197, 239] width 31 height 7
click at [259, 224] on font "Cambiar fuente" at bounding box center [256, 223] width 41 height 7
click at [275, 141] on icon "button" at bounding box center [276, 140] width 7 height 7
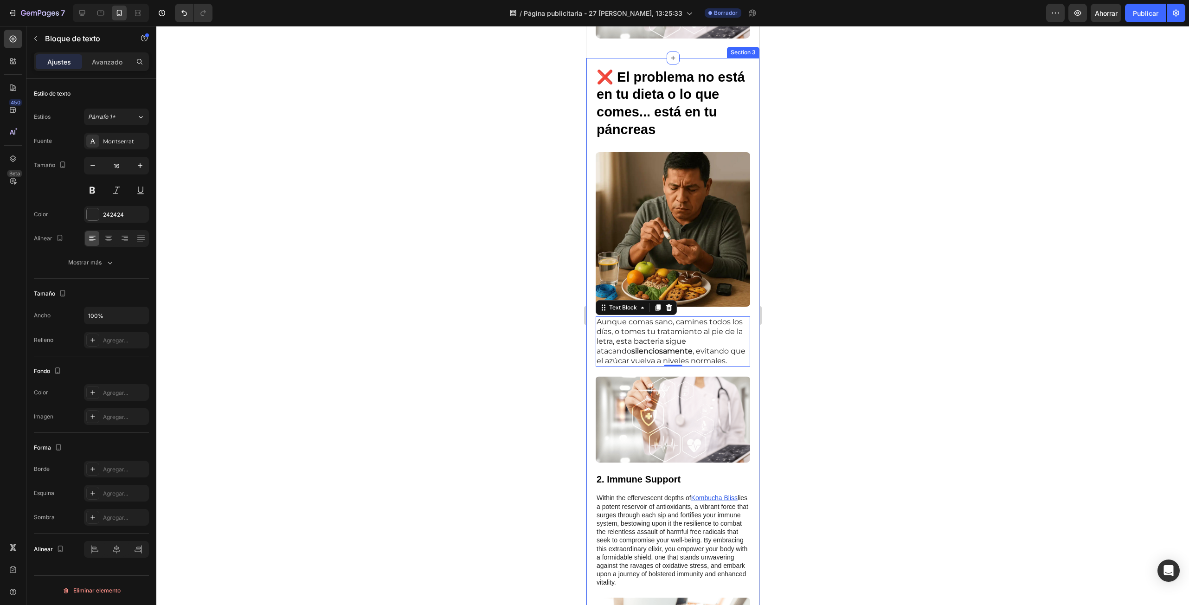
click at [49, 176] on div "Tamaño 16" at bounding box center [91, 178] width 115 height 42
click at [117, 192] on button at bounding box center [116, 190] width 17 height 17
click at [116, 192] on button at bounding box center [116, 190] width 17 height 17
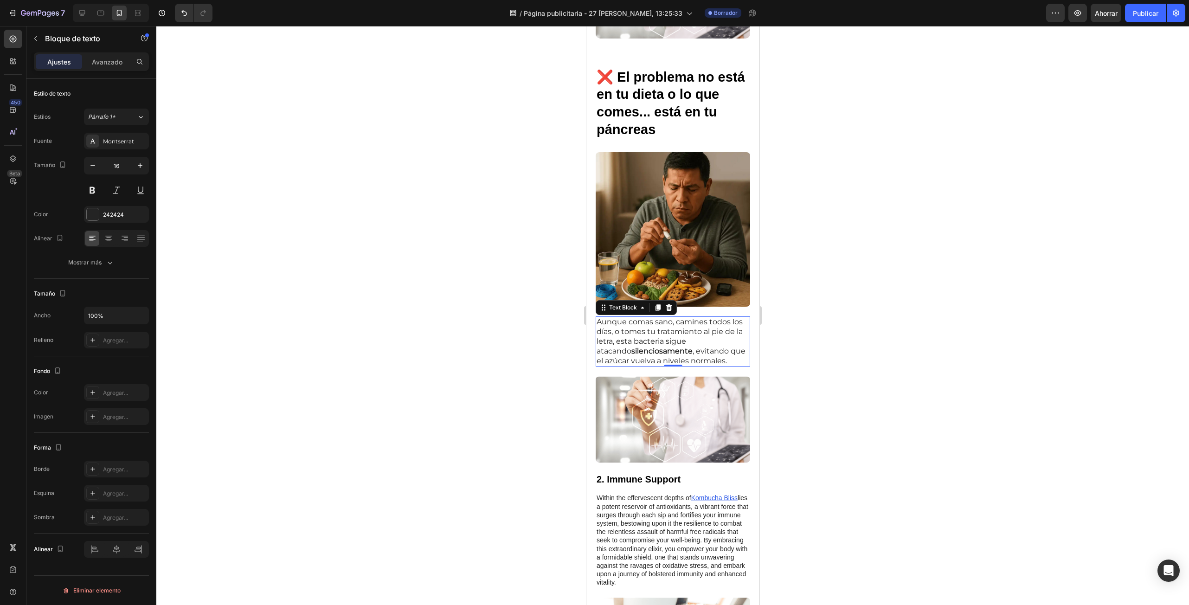
click at [858, 380] on div at bounding box center [672, 315] width 1032 height 579
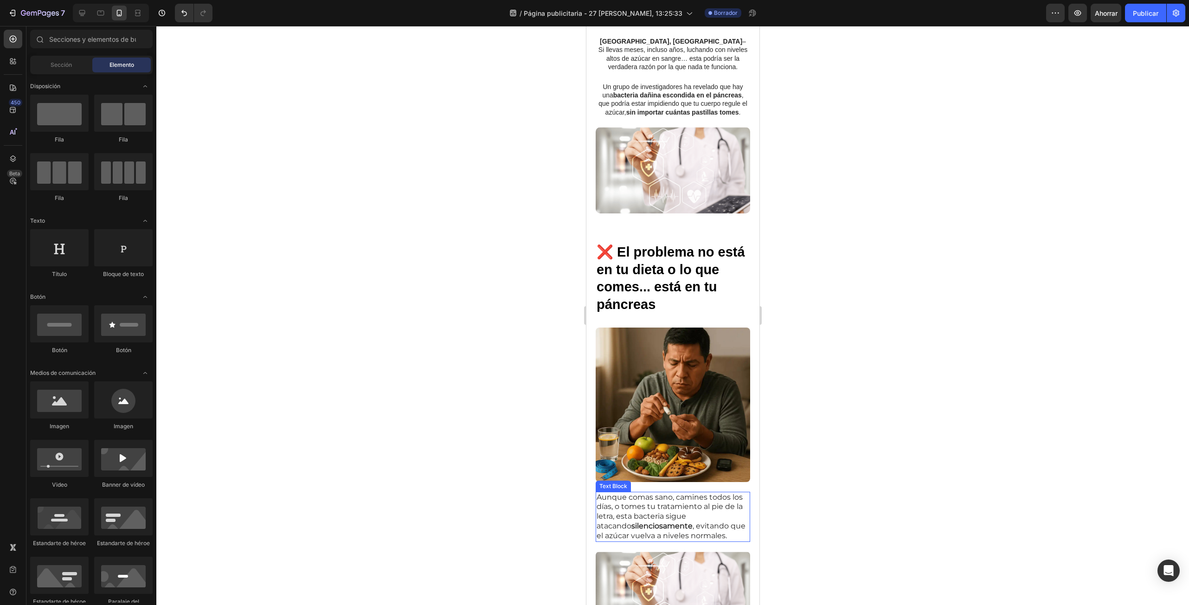
scroll to position [371, 0]
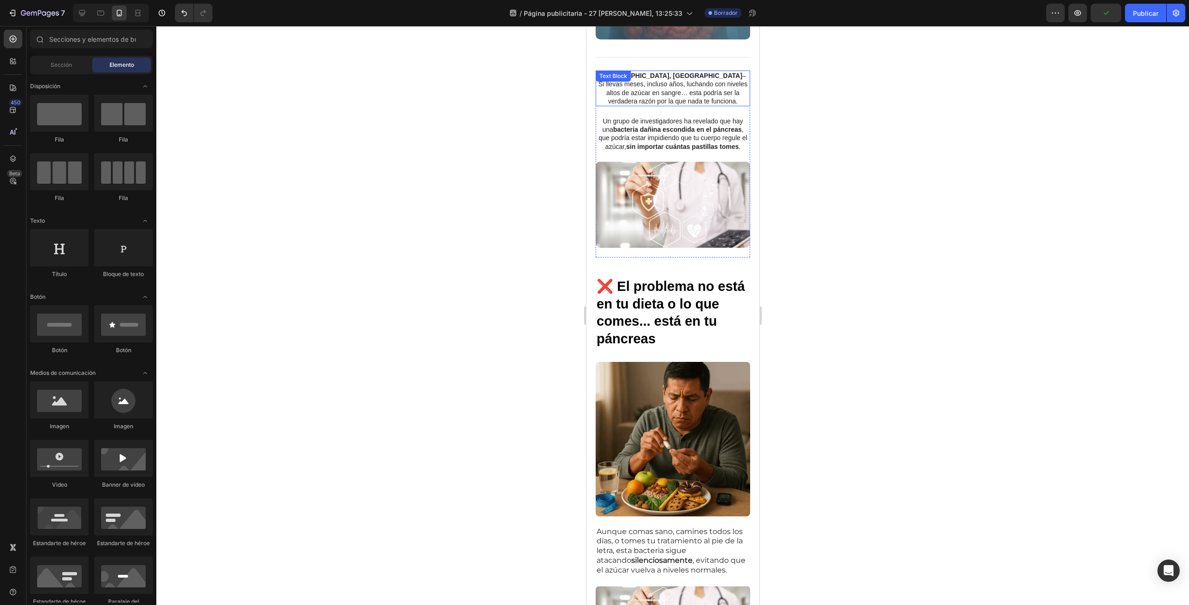
click at [678, 71] on p "[GEOGRAPHIC_DATA], [GEOGRAPHIC_DATA] – Si llevas meses, incluso años, luchando …" at bounding box center [672, 88] width 153 height 34
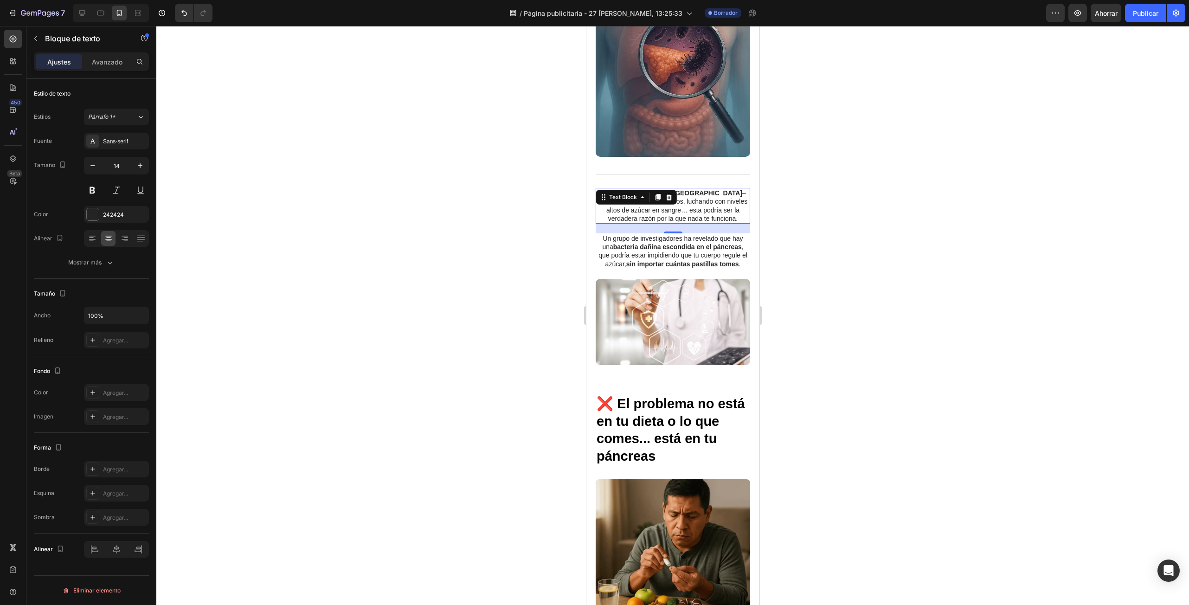
scroll to position [510, 0]
